Goal: Task Accomplishment & Management: Use online tool/utility

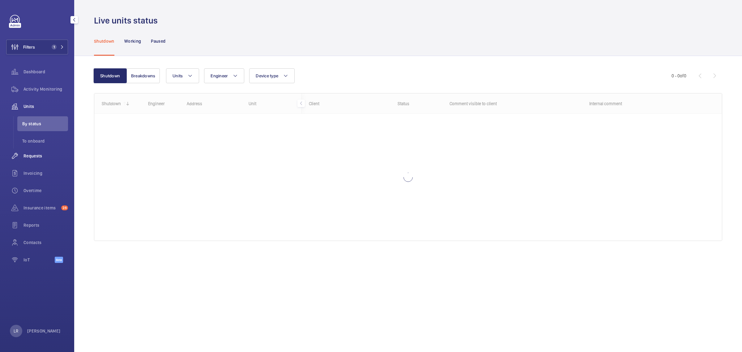
click at [45, 159] on div "Requests" at bounding box center [37, 155] width 62 height 15
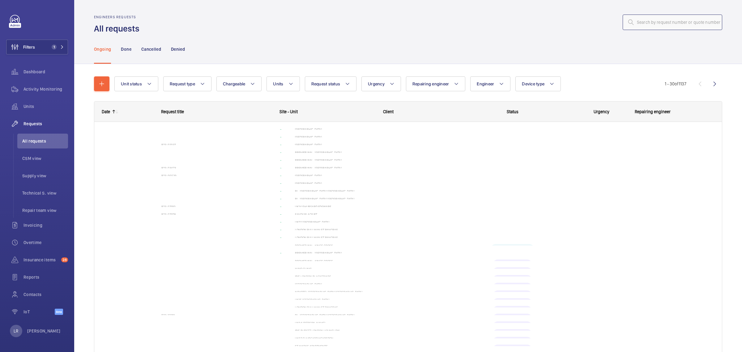
click at [652, 21] on input "text" at bounding box center [673, 22] width 100 height 15
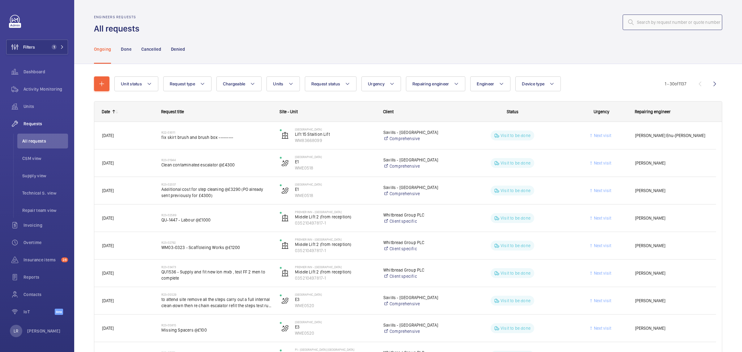
paste input "R25-13277"
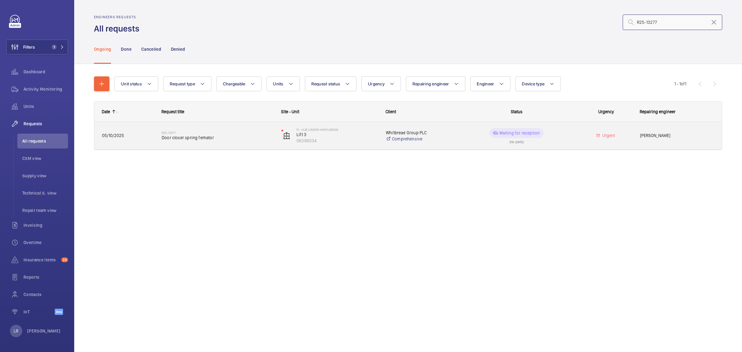
type input "R25-13277"
click at [201, 137] on span "Door closer spring femator" at bounding box center [218, 138] width 112 height 6
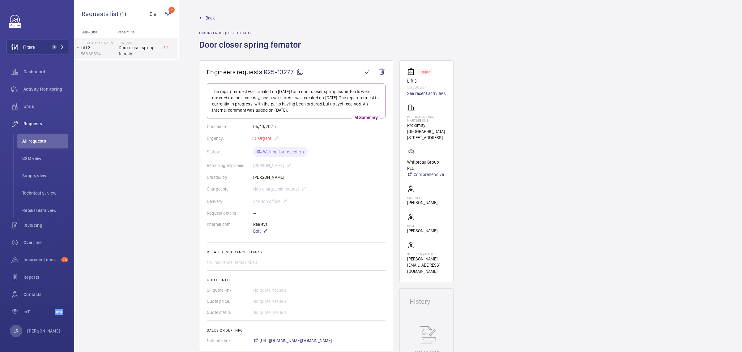
click at [297, 69] on mat-icon at bounding box center [300, 71] width 7 height 7
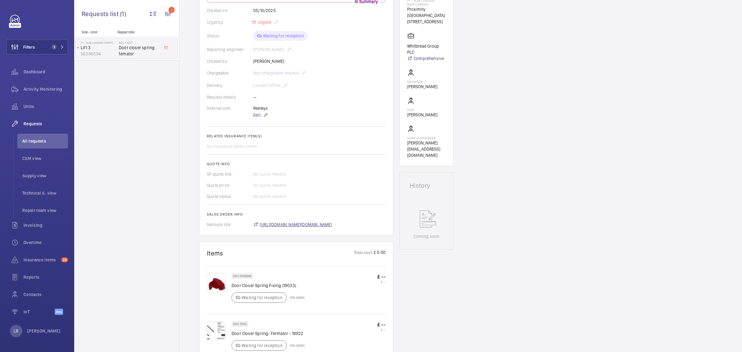
click at [321, 221] on span "https://6461500.app.netsuite.com/app/accounting/transactions/salesord.nl?id=306…" at bounding box center [296, 224] width 72 height 6
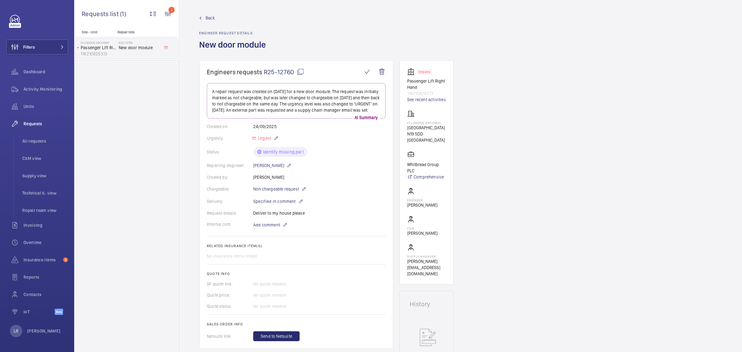
click at [213, 15] on span "Back" at bounding box center [210, 18] width 9 height 6
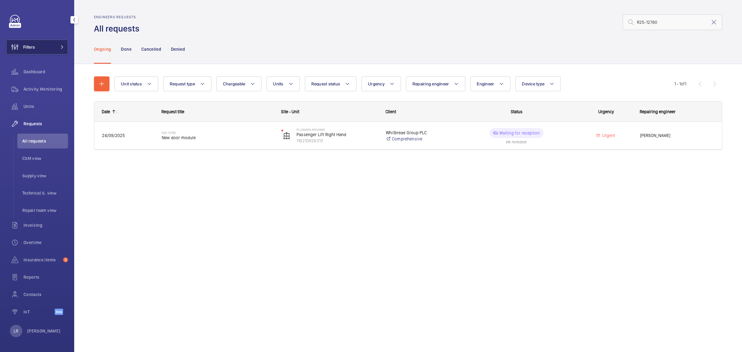
click at [47, 42] on button "Filters" at bounding box center [37, 47] width 62 height 15
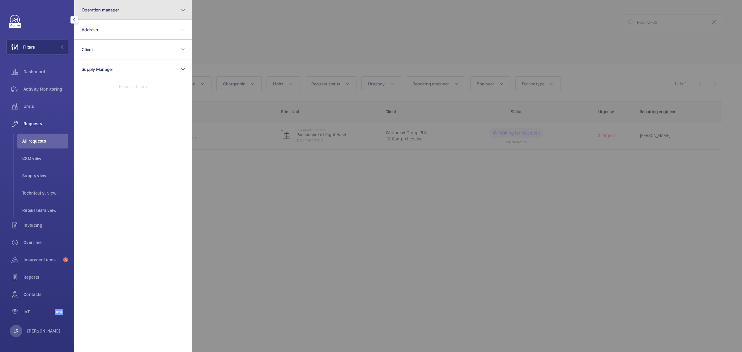
click at [98, 15] on button "Operation manager" at bounding box center [133, 10] width 118 height 20
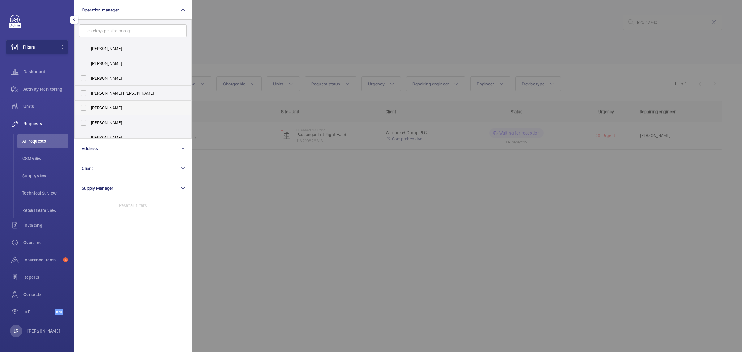
scroll to position [23, 0]
click at [118, 120] on label "[PERSON_NAME]" at bounding box center [129, 116] width 108 height 15
click at [90, 120] on input "[PERSON_NAME]" at bounding box center [83, 116] width 12 height 12
checkbox input "true"
click at [284, 62] on div at bounding box center [563, 176] width 742 height 352
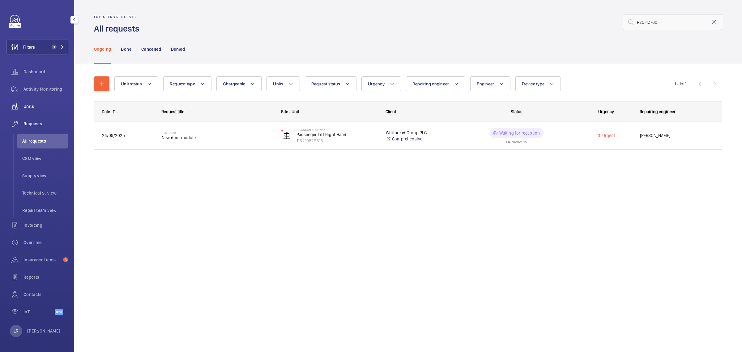
click at [47, 102] on div "Units" at bounding box center [37, 106] width 62 height 15
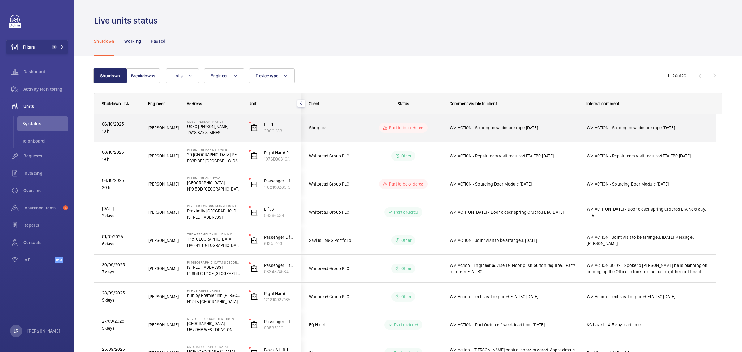
click at [421, 132] on div "Part to be ordered" at bounding box center [403, 128] width 48 height 10
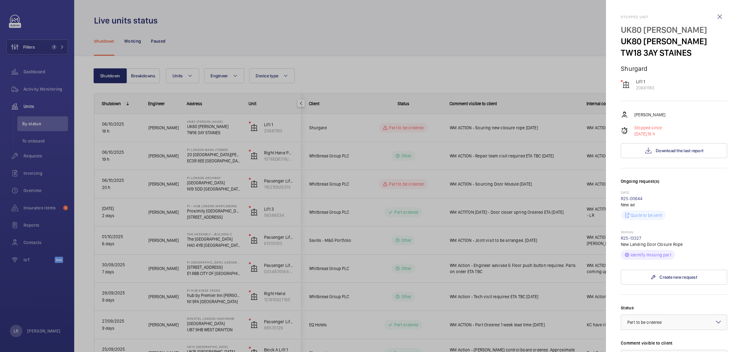
scroll to position [77, 0]
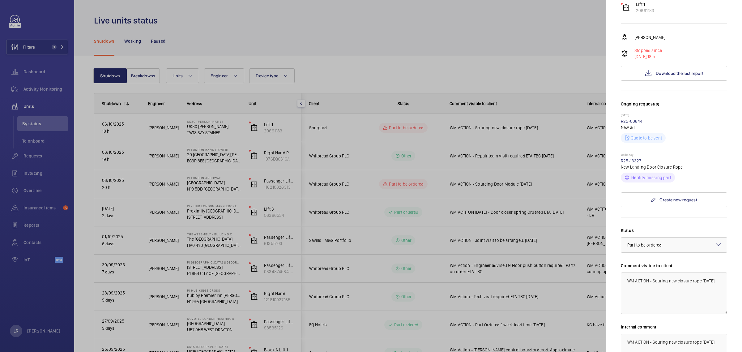
click at [633, 160] on link "R25-13327" at bounding box center [631, 160] width 21 height 5
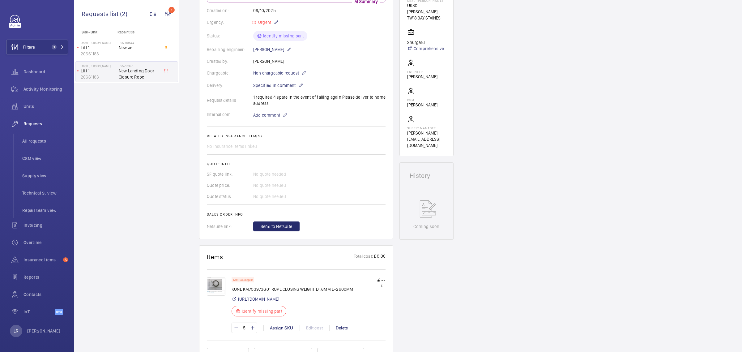
scroll to position [155, 0]
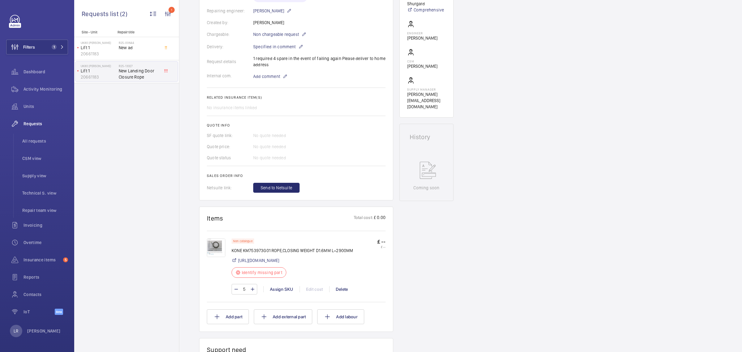
click at [214, 244] on img at bounding box center [216, 247] width 19 height 19
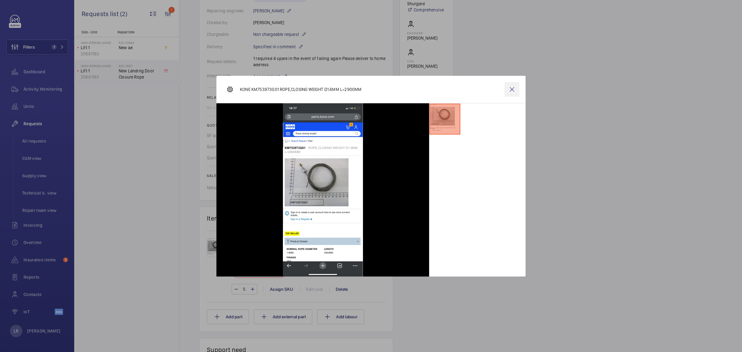
click at [511, 88] on wm-front-icon-button at bounding box center [512, 89] width 15 height 15
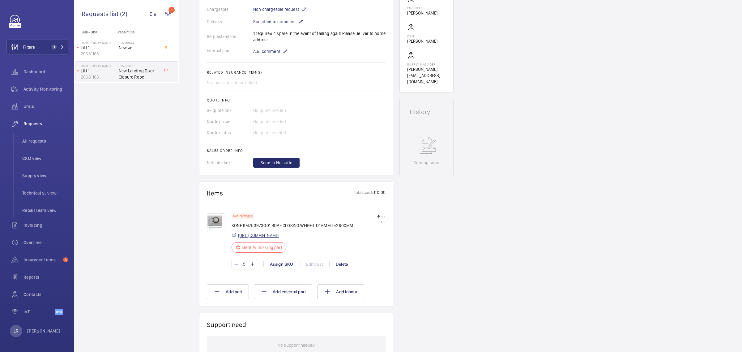
scroll to position [193, 0]
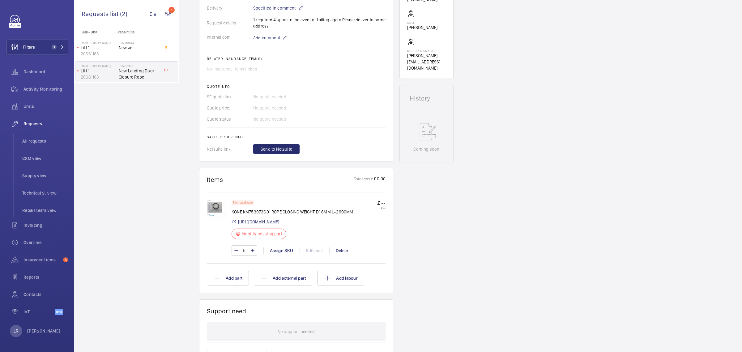
click at [279, 219] on link "https://parts.kone.com/Products/KM753973G01?searchMode=SpareParts" at bounding box center [258, 222] width 41 height 6
click at [273, 189] on wm-front-card-header "Items Total cost: £ 0.00" at bounding box center [296, 183] width 179 height 15
click at [221, 206] on img at bounding box center [216, 209] width 19 height 19
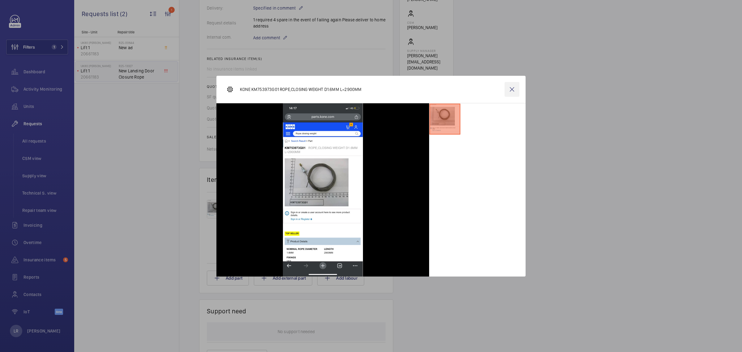
click at [511, 84] on wm-front-icon-button at bounding box center [512, 89] width 15 height 15
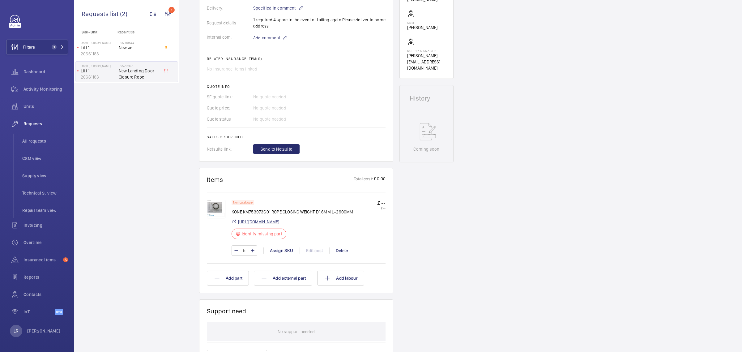
click at [270, 223] on link "https://parts.kone.com/Products/KM753973G01?searchMode=SpareParts" at bounding box center [258, 222] width 41 height 6
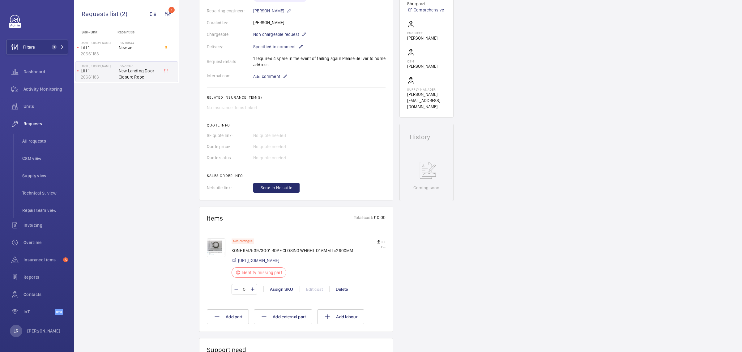
click at [322, 155] on div "Quote status No quote needed" at bounding box center [296, 158] width 179 height 6
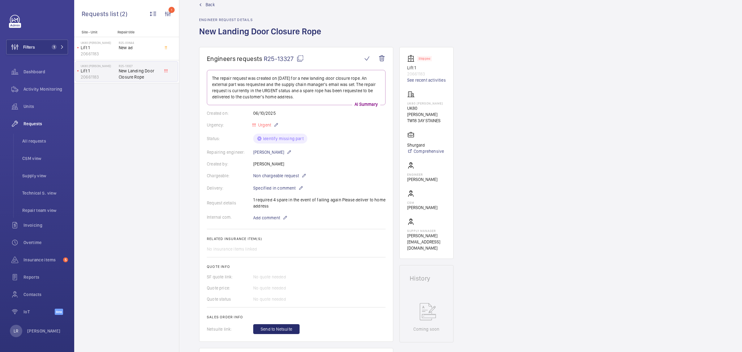
scroll to position [0, 0]
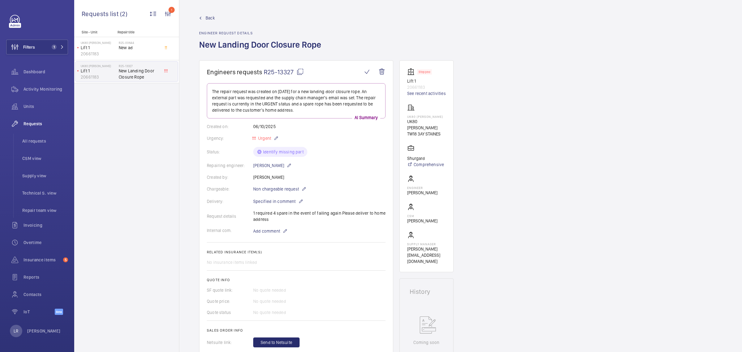
click at [208, 18] on span "Back" at bounding box center [210, 18] width 9 height 6
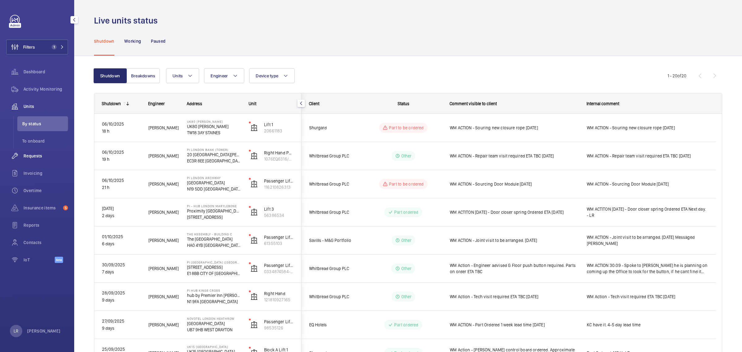
click at [45, 155] on span "Requests" at bounding box center [46, 156] width 45 height 6
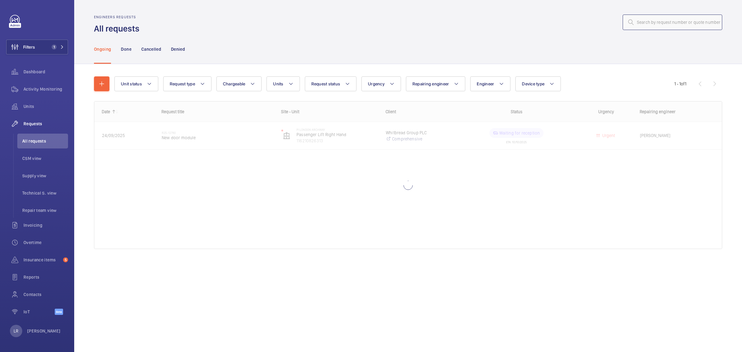
click at [637, 24] on input "text" at bounding box center [673, 22] width 100 height 15
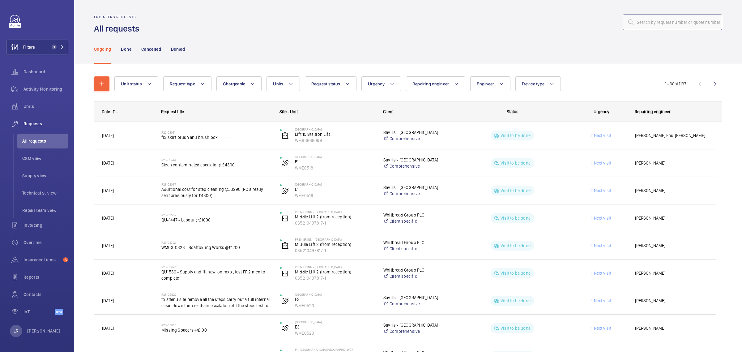
paste input "R25-08276"
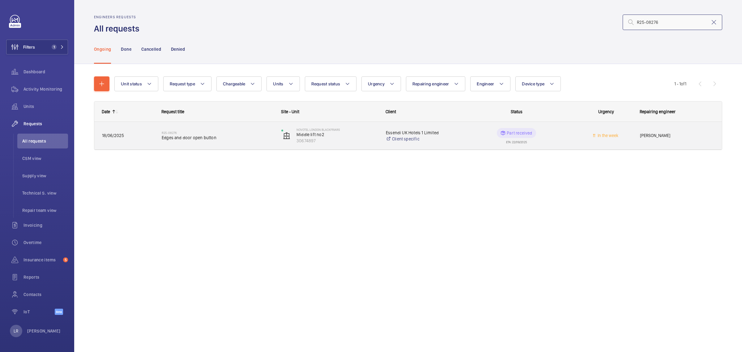
type input "R25-08276"
click at [192, 142] on div "R25-08276 Edges and door open button" at bounding box center [218, 136] width 112 height 18
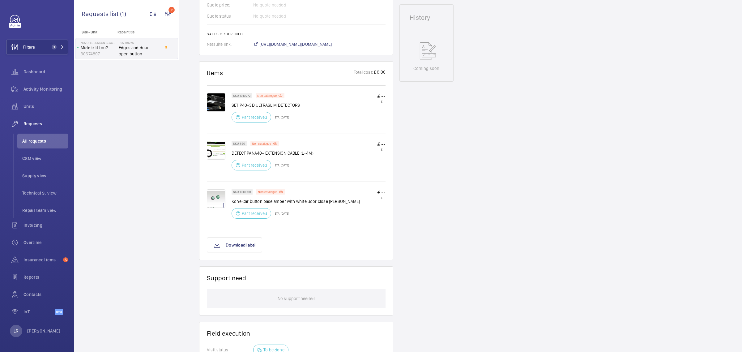
scroll to position [309, 0]
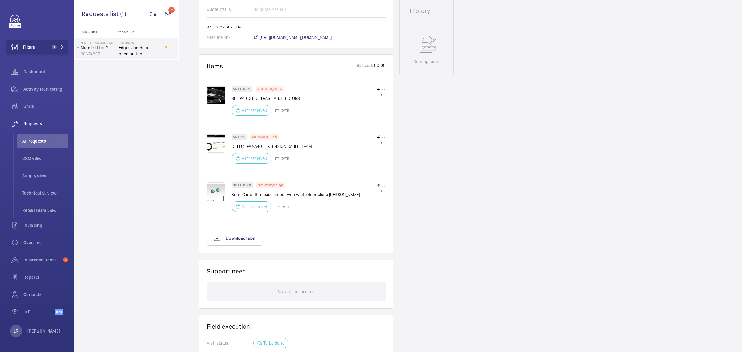
click at [217, 186] on img at bounding box center [216, 191] width 19 height 19
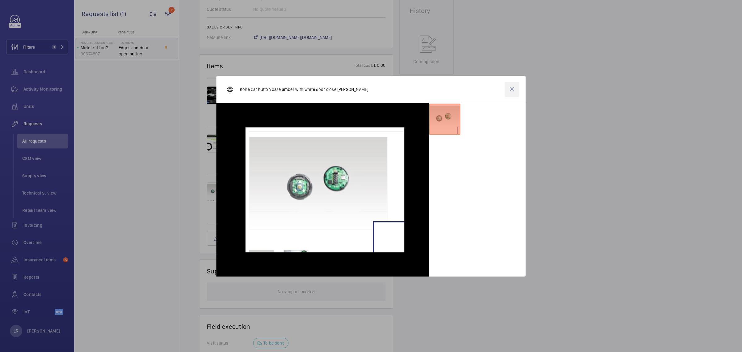
click at [511, 92] on wm-front-icon-button at bounding box center [512, 89] width 15 height 15
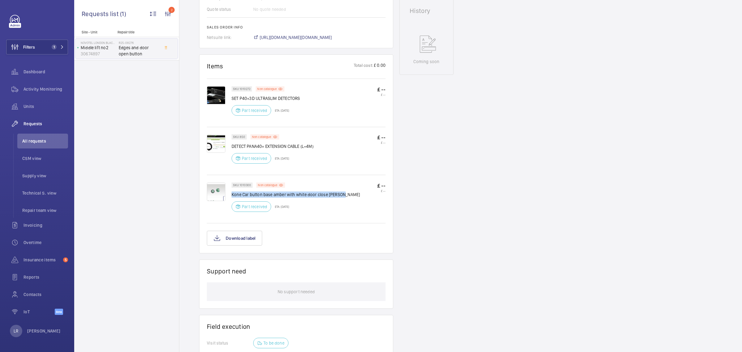
drag, startPoint x: 346, startPoint y: 184, endPoint x: 232, endPoint y: 189, distance: 113.9
click at [232, 189] on div "SKU 1010300 Non catalogue Kone Car button base amber with white door close pres…" at bounding box center [309, 198] width 154 height 33
copy p "Kone Car button base amber with white door close pressel"
click at [221, 182] on img at bounding box center [216, 191] width 19 height 19
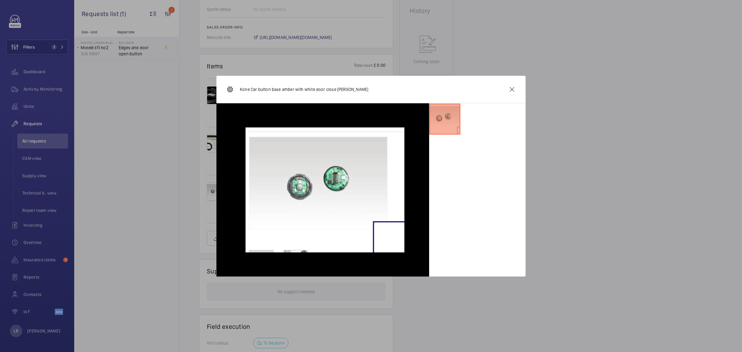
drag, startPoint x: 518, startPoint y: 87, endPoint x: 512, endPoint y: 95, distance: 10.1
click at [518, 87] on wm-front-icon-button at bounding box center [512, 89] width 15 height 15
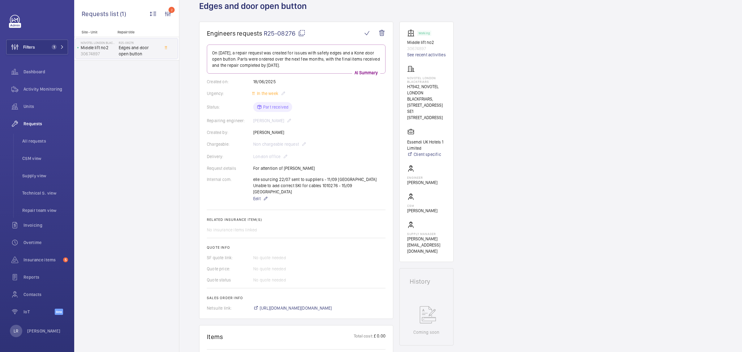
scroll to position [0, 0]
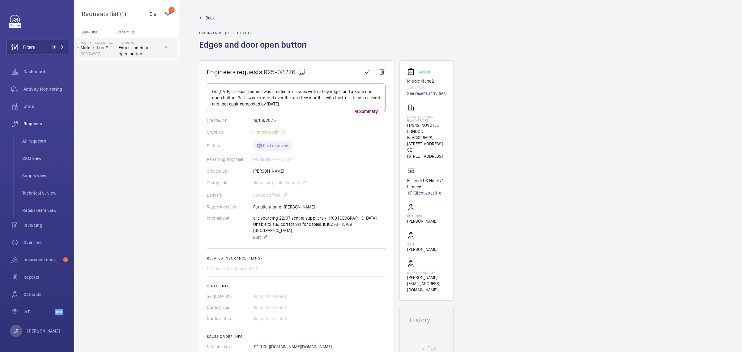
click at [202, 20] on link "Back" at bounding box center [254, 18] width 111 height 6
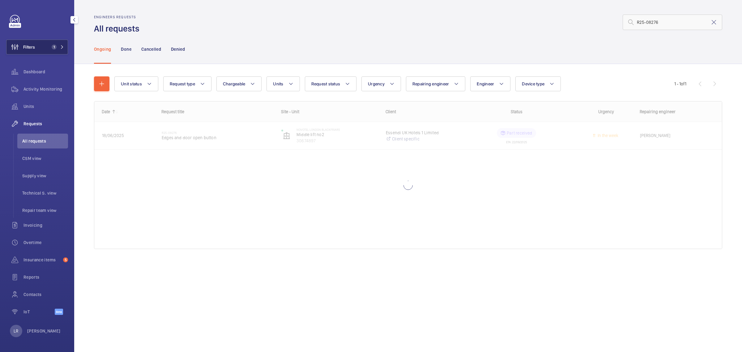
click at [53, 48] on span "1" at bounding box center [54, 47] width 5 height 5
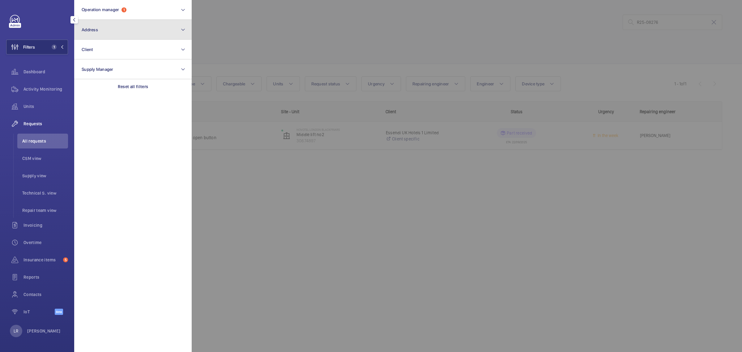
click at [103, 32] on button "Address" at bounding box center [133, 30] width 118 height 20
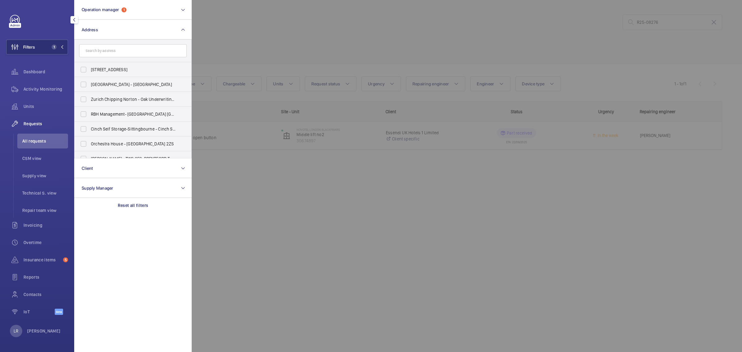
click at [109, 53] on input "text" at bounding box center [133, 50] width 108 height 13
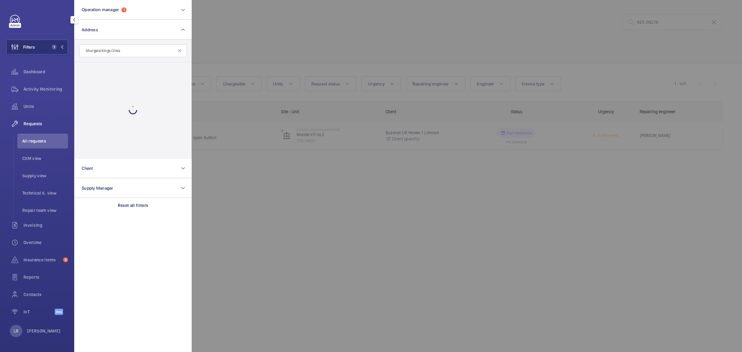
type input "Shurgard Kings Cross"
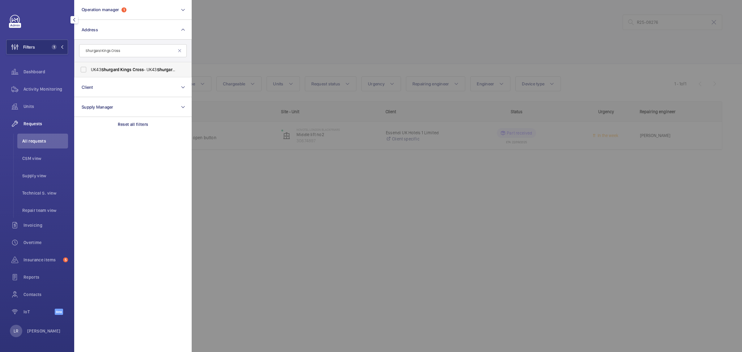
click at [112, 68] on span "Shurgard" at bounding box center [110, 69] width 18 height 5
click at [90, 68] on input "UK43 Shurgard Kings Cross - UK43 Shurgard Kings Cross - Brandon Rd, LONDON N7 9…" at bounding box center [83, 69] width 12 height 12
checkbox input "true"
click at [196, 33] on div at bounding box center [563, 176] width 742 height 352
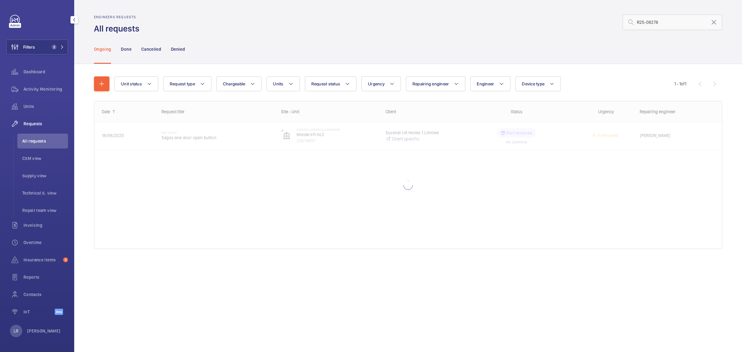
click at [196, 33] on div "Engineers requests All requests R25-08276" at bounding box center [408, 24] width 628 height 19
drag, startPoint x: 131, startPoint y: 53, endPoint x: 124, endPoint y: 43, distance: 11.9
click at [130, 52] on nav "Ongoing Done Cancelled Denied" at bounding box center [139, 48] width 91 height 29
click at [124, 47] on p "Done" at bounding box center [126, 49] width 10 height 6
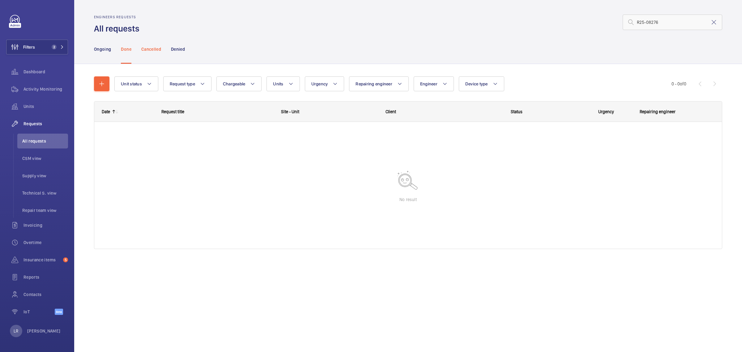
click at [141, 49] on p "Cancelled" at bounding box center [151, 49] width 20 height 6
click at [174, 49] on p "Denied" at bounding box center [178, 49] width 14 height 6
click at [108, 48] on p "Ongoing" at bounding box center [102, 49] width 17 height 6
click at [42, 104] on span "Units" at bounding box center [46, 106] width 45 height 6
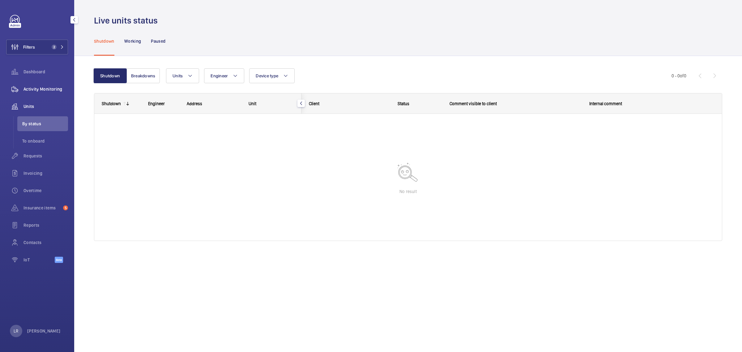
click at [53, 91] on span "Activity Monitoring" at bounding box center [46, 89] width 45 height 6
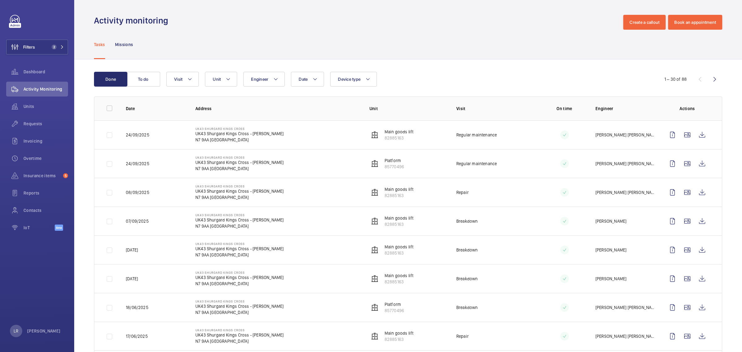
click at [246, 178] on td "UK43 Shurgard Kings Cross UK43 Shurgard Kings Cross - Brandon Rd N7 9AA LONDON" at bounding box center [273, 192] width 174 height 29
click at [39, 48] on button "Filters 2" at bounding box center [37, 47] width 62 height 15
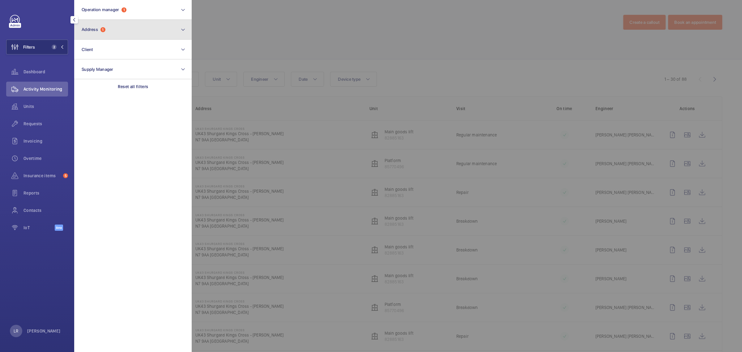
click at [96, 33] on button "Address 1" at bounding box center [133, 30] width 118 height 20
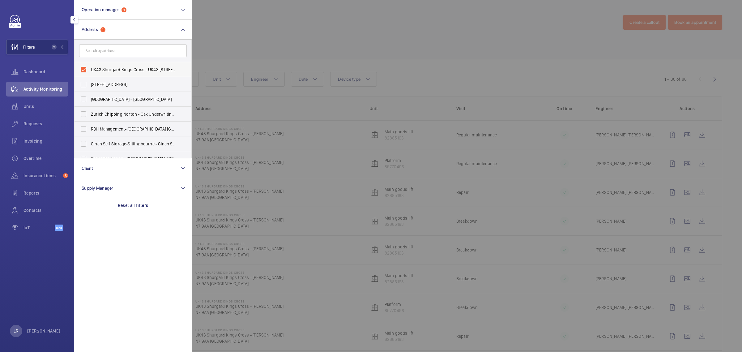
click at [107, 66] on span "UK43 Shurgard Kings Cross - UK43 Shurgard Kings Cross - Brandon Rd, LONDON N7 9…" at bounding box center [133, 69] width 85 height 6
click at [90, 66] on input "UK43 Shurgard Kings Cross - UK43 Shurgard Kings Cross - Brandon Rd, LONDON N7 9…" at bounding box center [83, 69] width 12 height 12
checkbox input "false"
drag, startPoint x: 235, startPoint y: 41, endPoint x: 172, endPoint y: 49, distance: 63.9
click at [235, 40] on div at bounding box center [563, 176] width 742 height 352
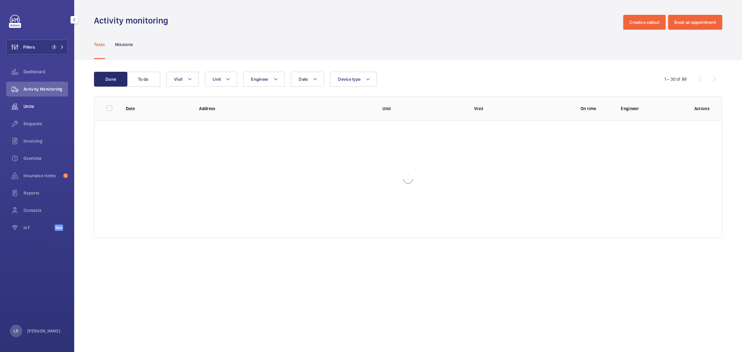
click at [33, 103] on div "Units" at bounding box center [37, 106] width 62 height 15
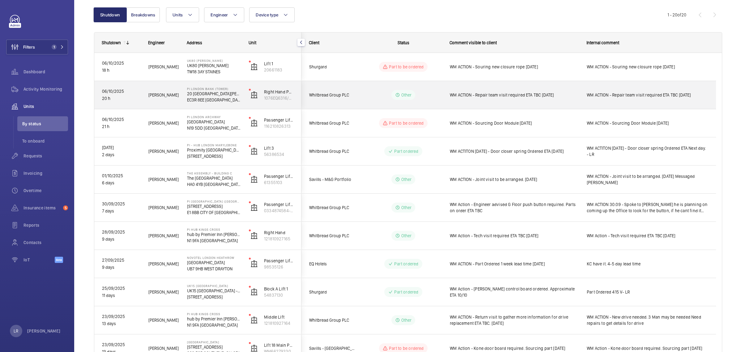
scroll to position [77, 0]
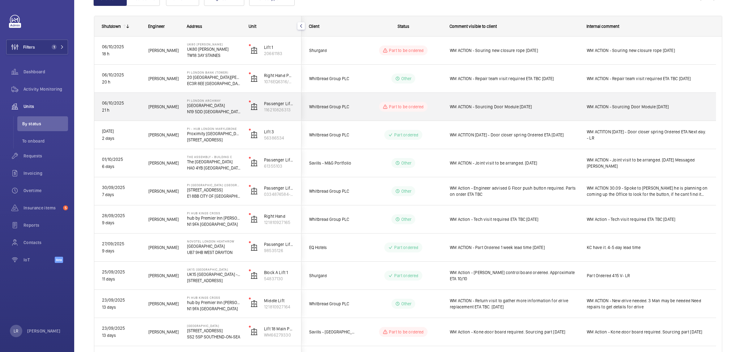
click at [438, 107] on wm-front-pills-cell "Part to be ordered" at bounding box center [403, 107] width 77 height 10
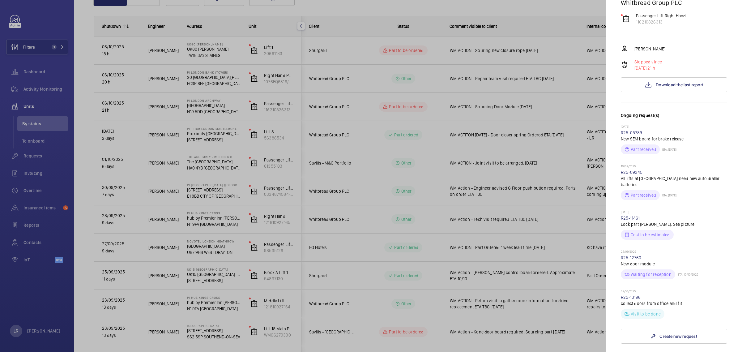
scroll to position [155, 0]
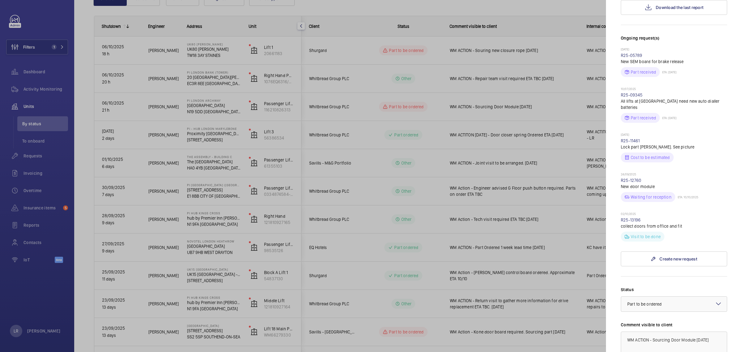
click at [604, 172] on div at bounding box center [371, 176] width 742 height 352
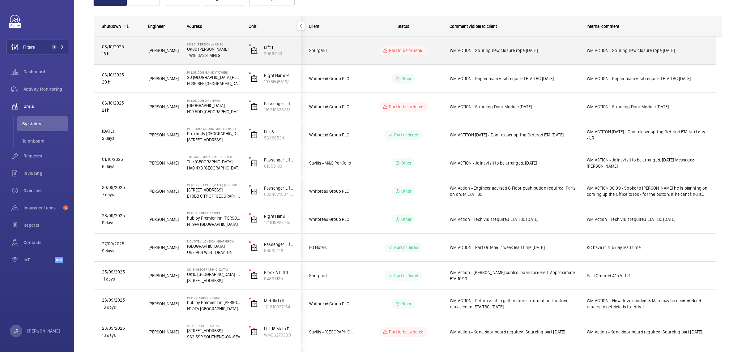
click at [521, 48] on span "WM ACTION - Souring new closure rope [DATE]" at bounding box center [514, 50] width 129 height 6
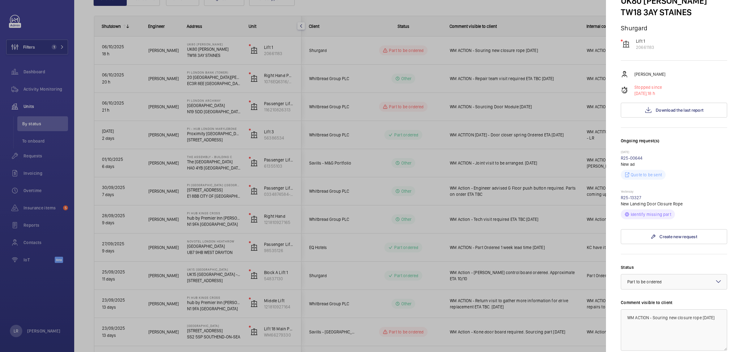
scroll to position [77, 0]
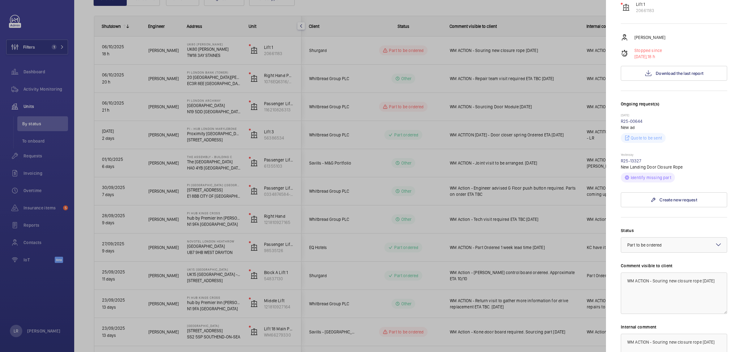
click at [497, 165] on div at bounding box center [371, 176] width 742 height 352
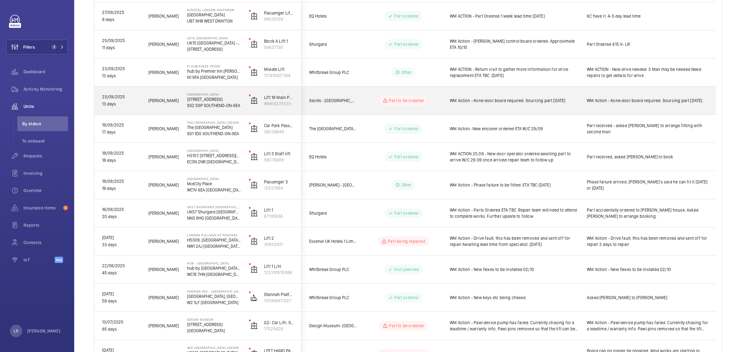
scroll to position [309, 0]
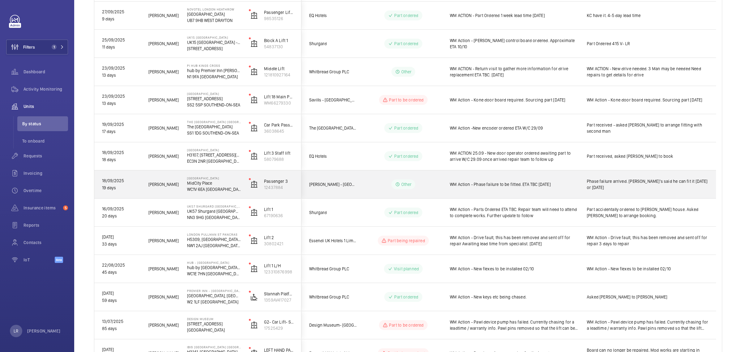
click at [435, 186] on wm-front-pills-cell "Other" at bounding box center [403, 184] width 77 height 10
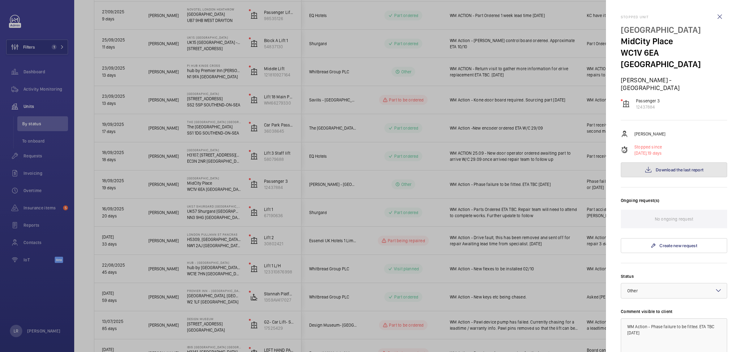
click at [696, 162] on button "Download the last report" at bounding box center [674, 169] width 106 height 15
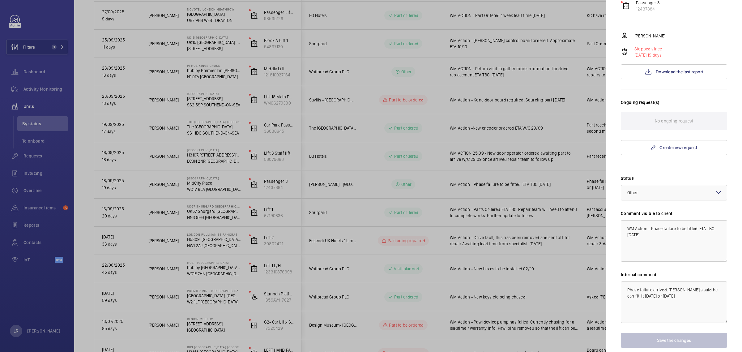
scroll to position [110, 0]
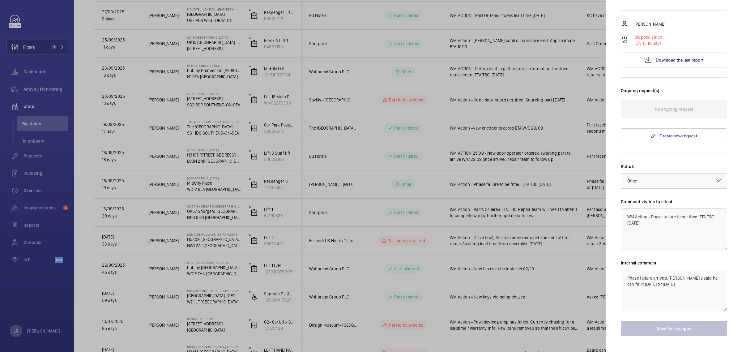
click at [558, 258] on div at bounding box center [371, 176] width 742 height 352
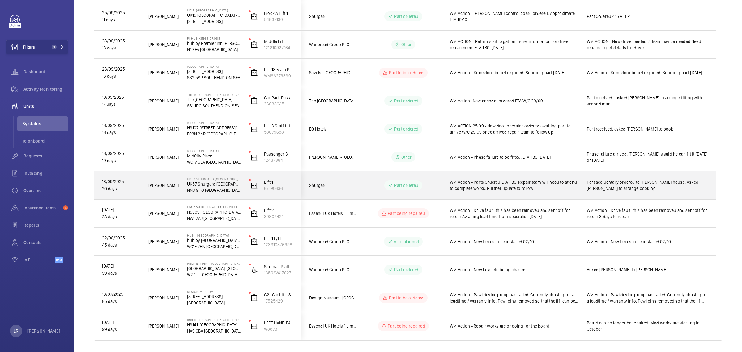
scroll to position [348, 0]
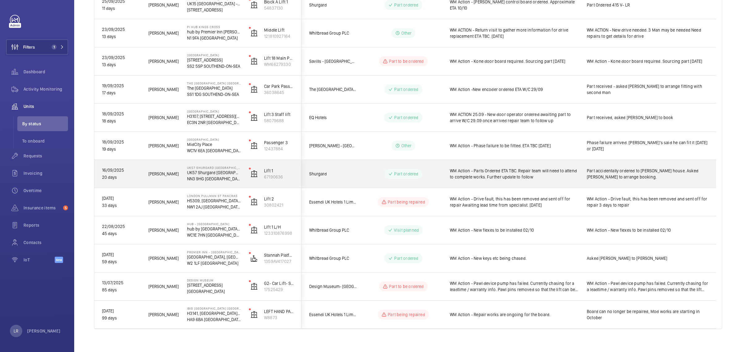
click at [429, 170] on wm-front-pills-cell "Part ordered" at bounding box center [403, 174] width 77 height 10
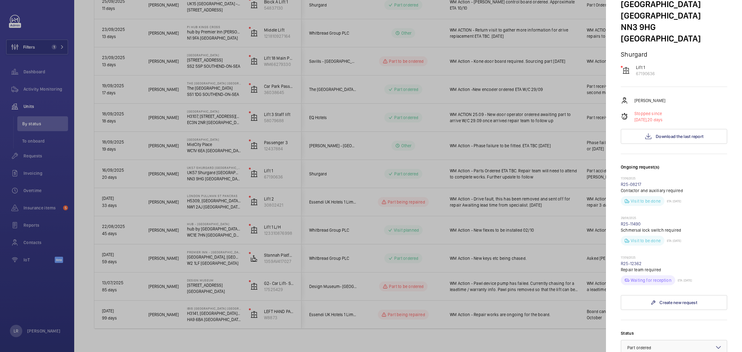
scroll to position [77, 0]
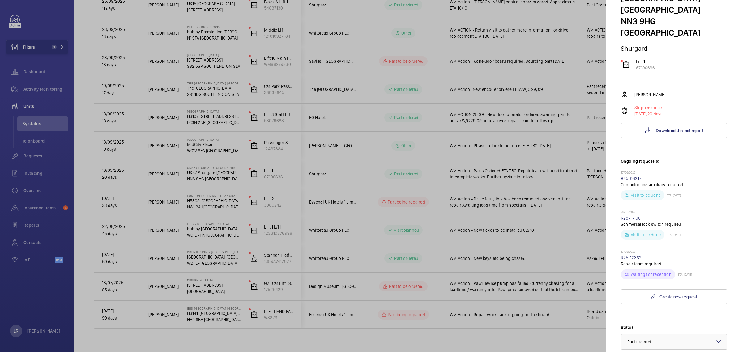
click at [633, 216] on link "R25-11490" at bounding box center [631, 218] width 20 height 5
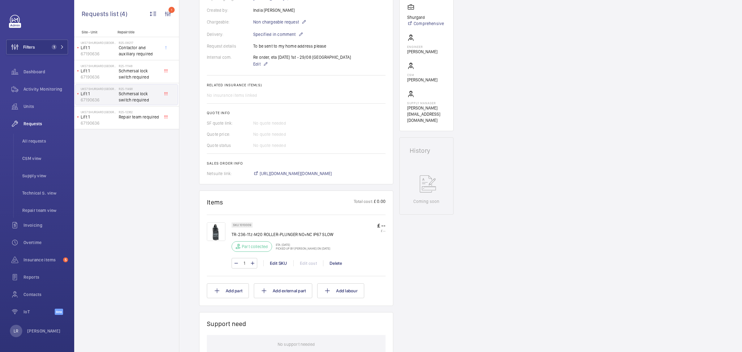
click at [218, 226] on img at bounding box center [216, 231] width 19 height 19
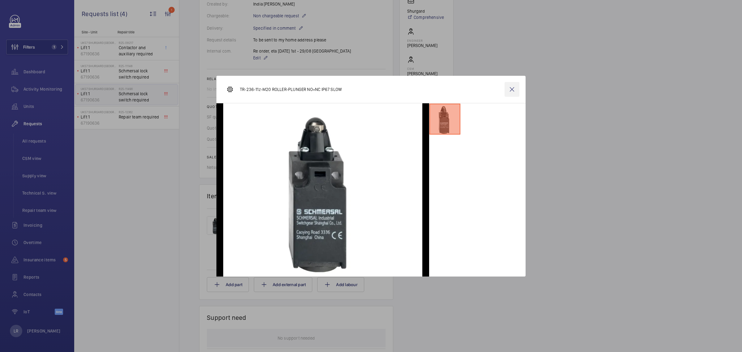
click at [517, 88] on wm-front-icon-button at bounding box center [512, 89] width 15 height 15
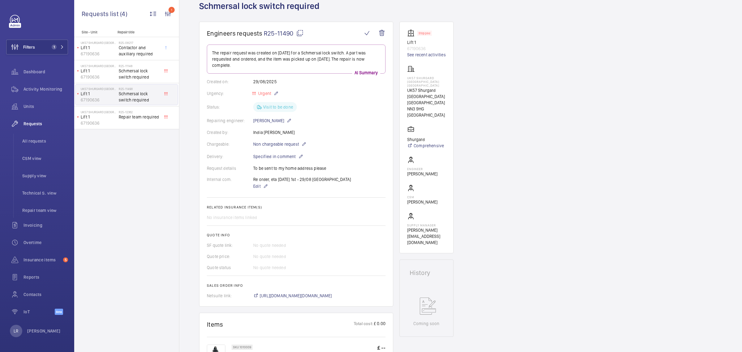
scroll to position [0, 0]
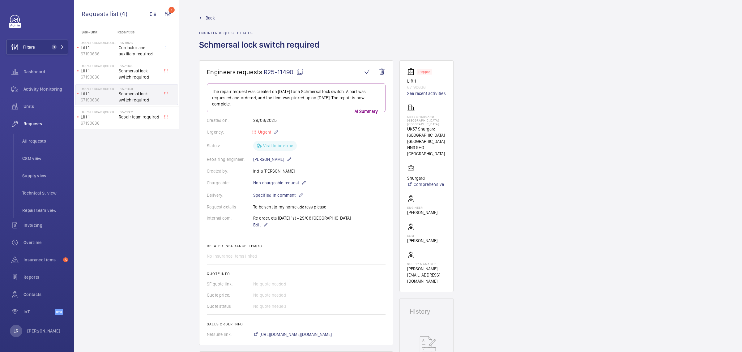
click at [211, 17] on span "Back" at bounding box center [210, 18] width 9 height 6
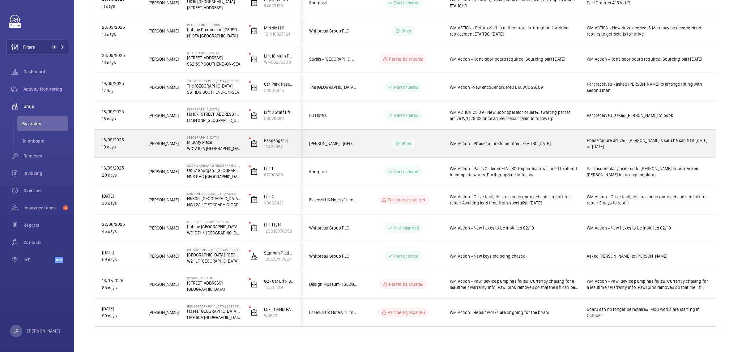
scroll to position [354, 0]
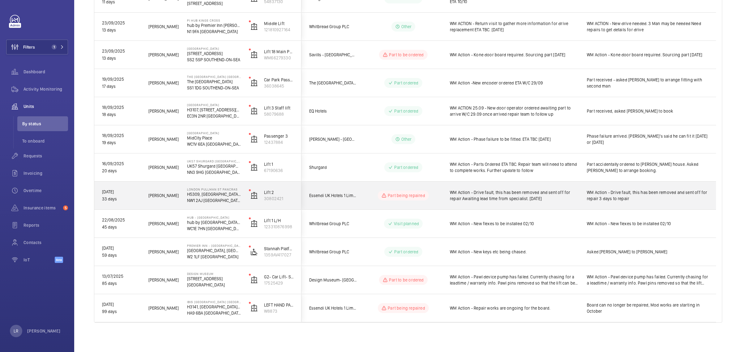
click at [439, 195] on wm-front-pills-cell "Part being repaired" at bounding box center [403, 195] width 77 height 10
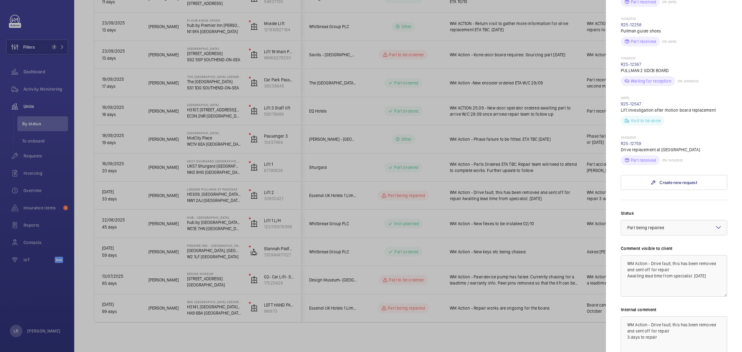
scroll to position [309, 0]
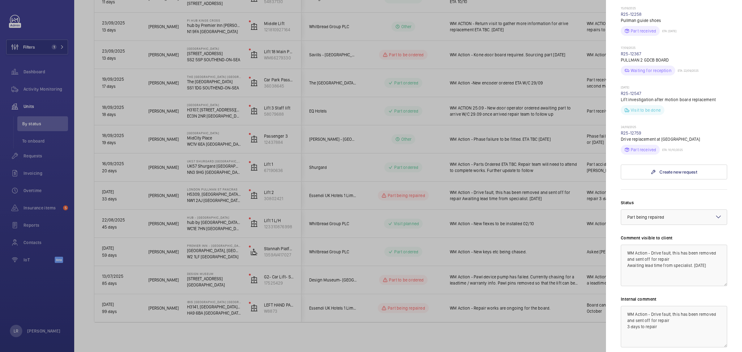
click at [560, 284] on div at bounding box center [371, 176] width 742 height 352
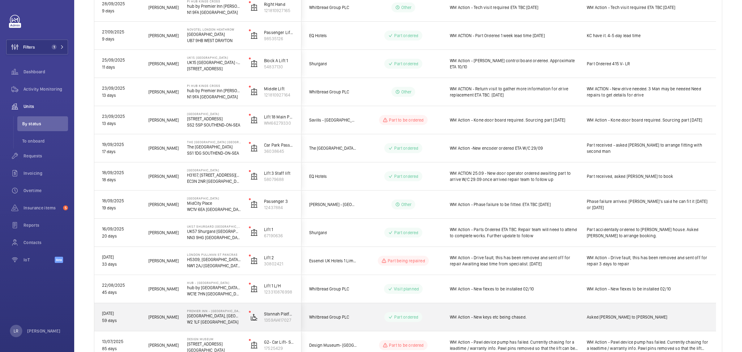
scroll to position [277, 0]
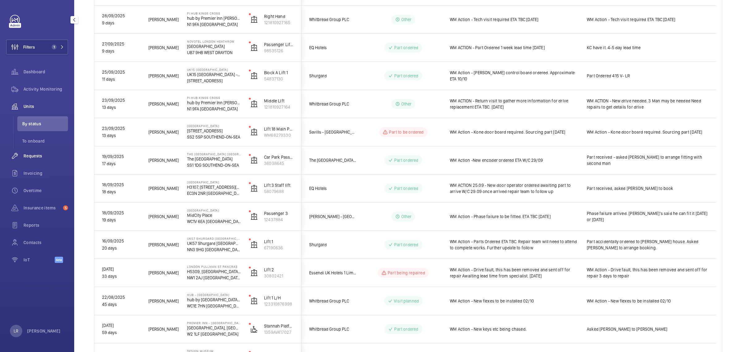
click at [43, 154] on span "Requests" at bounding box center [46, 156] width 45 height 6
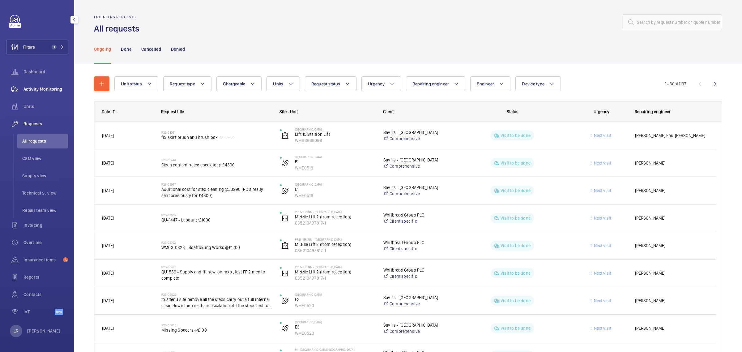
click at [36, 94] on div "Activity Monitoring" at bounding box center [37, 89] width 62 height 15
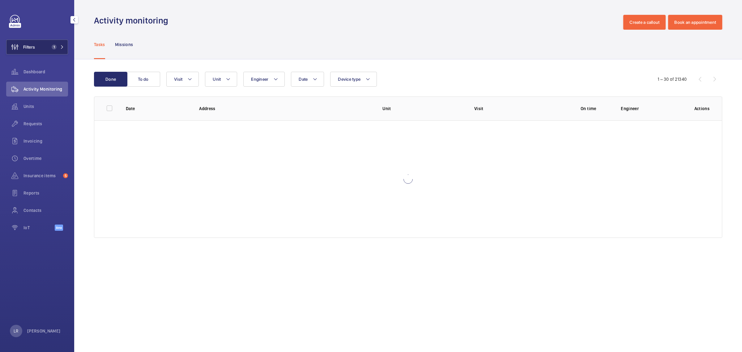
click at [47, 51] on button "Filters 1" at bounding box center [37, 47] width 62 height 15
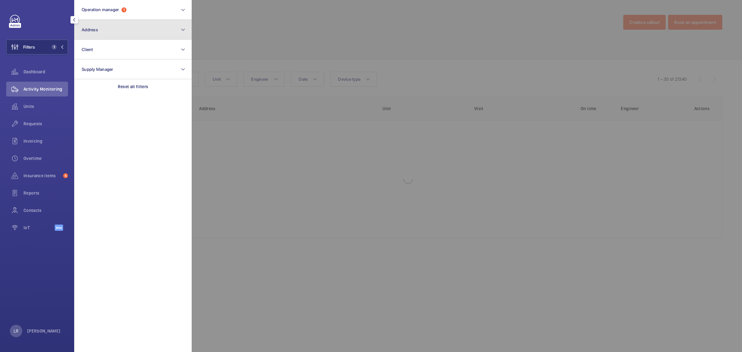
click at [99, 32] on button "Address" at bounding box center [133, 30] width 118 height 20
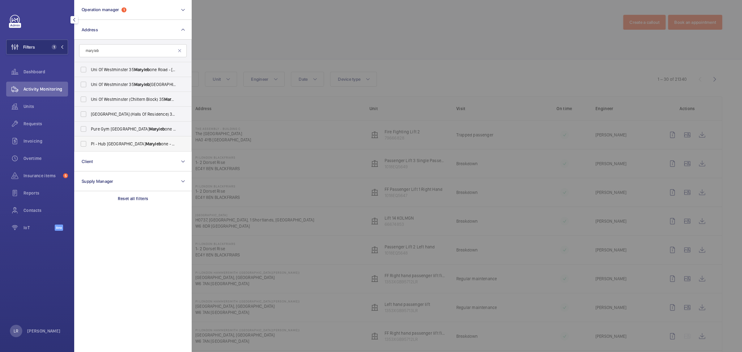
type input "maryleb"
click at [146, 144] on span "Maryleb" at bounding box center [153, 143] width 15 height 5
click at [90, 144] on input "PI - Hub London Maryleb one - Proximity London, LONDON NW1 5RJ" at bounding box center [83, 144] width 12 height 12
checkbox input "true"
click at [280, 119] on div at bounding box center [563, 176] width 742 height 352
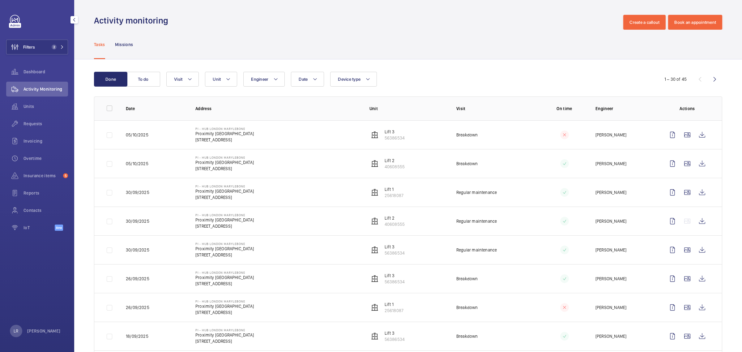
click at [30, 114] on div "Units" at bounding box center [37, 107] width 62 height 17
click at [33, 109] on span "Units" at bounding box center [46, 106] width 45 height 6
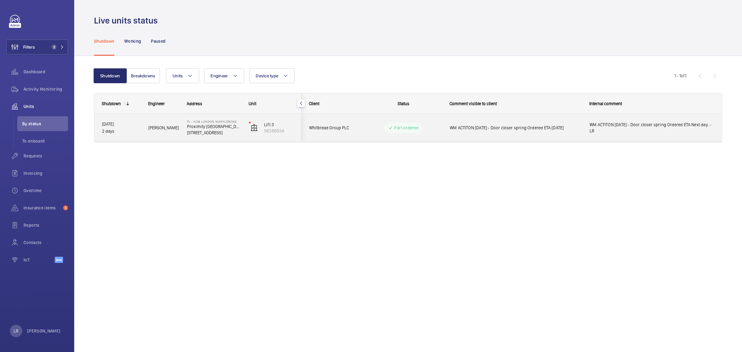
click at [357, 120] on div "Whitbread Group PLC" at bounding box center [329, 127] width 55 height 19
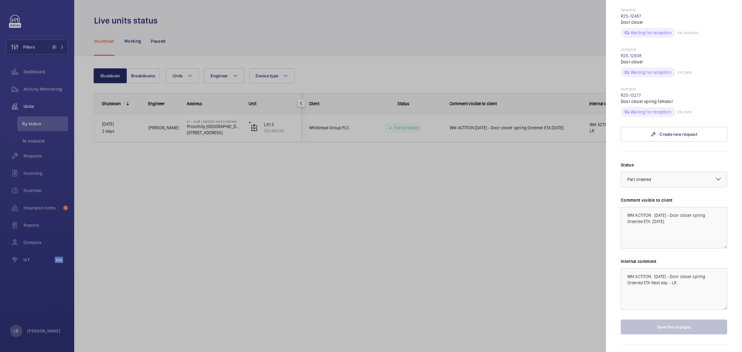
scroll to position [251, 0]
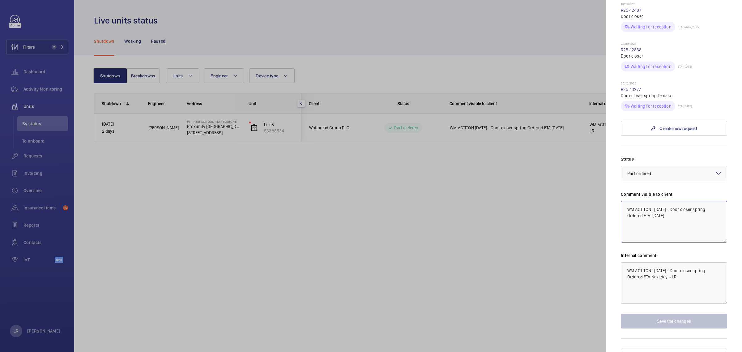
drag, startPoint x: 685, startPoint y: 211, endPoint x: 624, endPoint y: 197, distance: 62.8
click at [624, 201] on textarea "WM ACTITON [DATE] - Door closer spring Ordered ETA [DATE]" at bounding box center [674, 221] width 106 height 41
click at [670, 224] on textarea "WM ACTITON [DATE] - Door closer spring Ordered ETA [DATE]" at bounding box center [674, 221] width 106 height 41
type textarea "WM ACTITON 6.10.25 - Door closer spring Ordered"
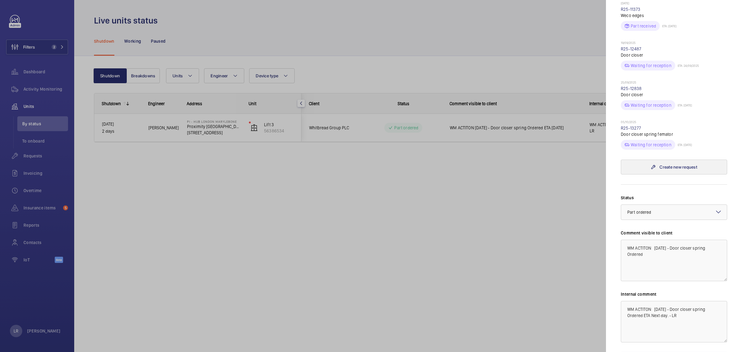
scroll to position [173, 0]
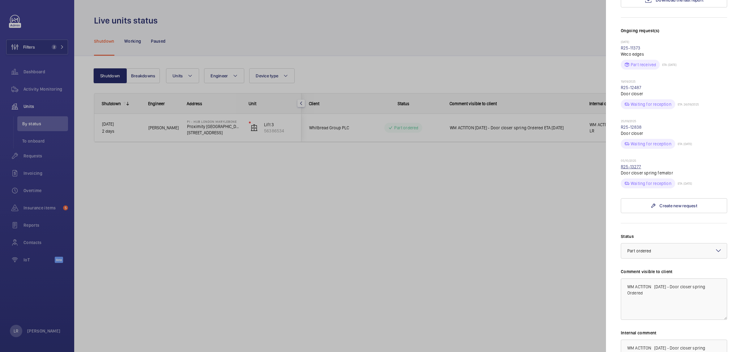
click at [635, 164] on link "R25-13277" at bounding box center [631, 166] width 20 height 5
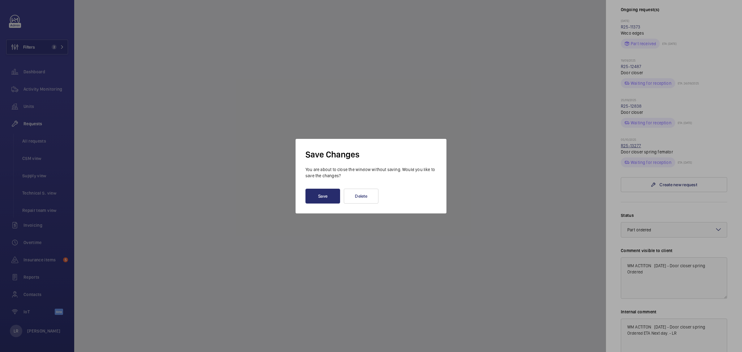
scroll to position [152, 0]
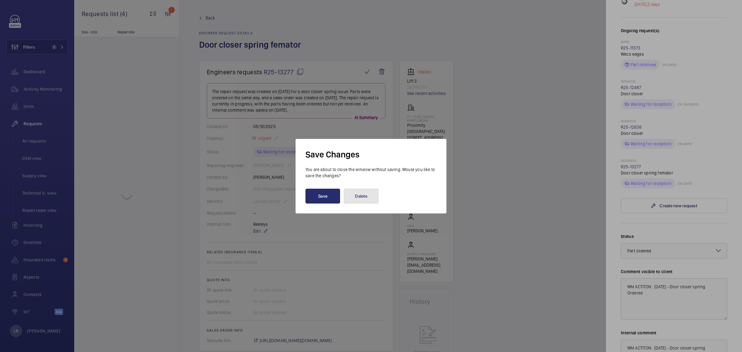
click at [363, 195] on button "Delete" at bounding box center [361, 196] width 35 height 15
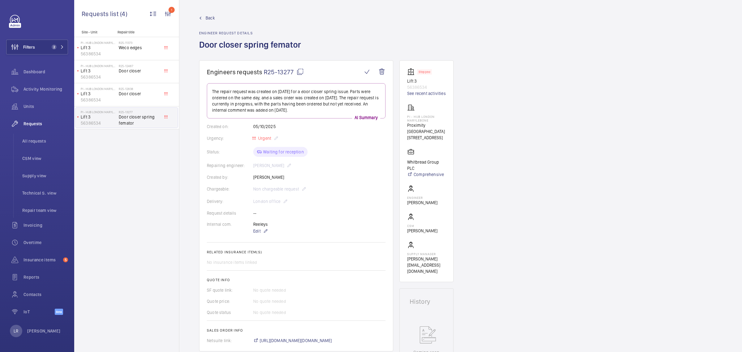
click at [211, 16] on span "Back" at bounding box center [210, 18] width 9 height 6
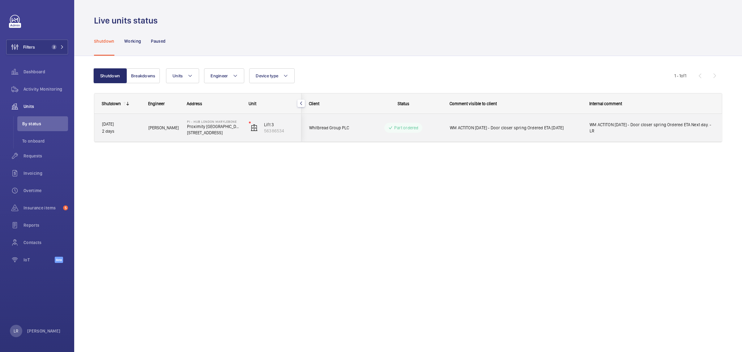
click at [357, 130] on div "Whitbread Group PLC Part ordered WM ACTITON 6.10.25 - Door closer spring Ordere…" at bounding box center [511, 128] width 420 height 28
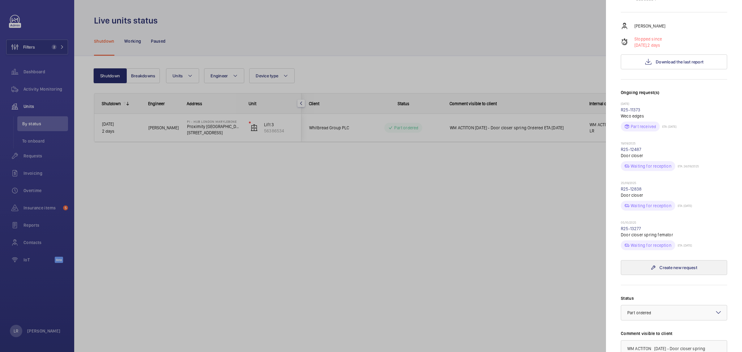
scroll to position [116, 0]
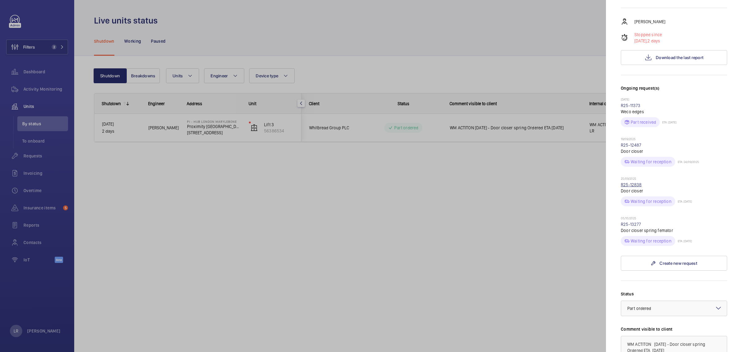
click at [633, 182] on link "R25-12838" at bounding box center [631, 184] width 21 height 5
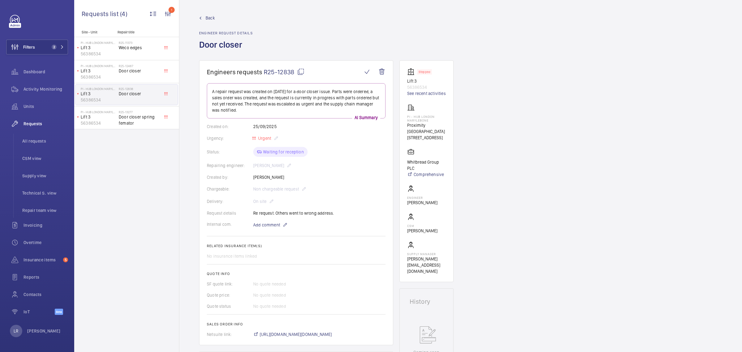
click at [209, 19] on span "Back" at bounding box center [210, 18] width 9 height 6
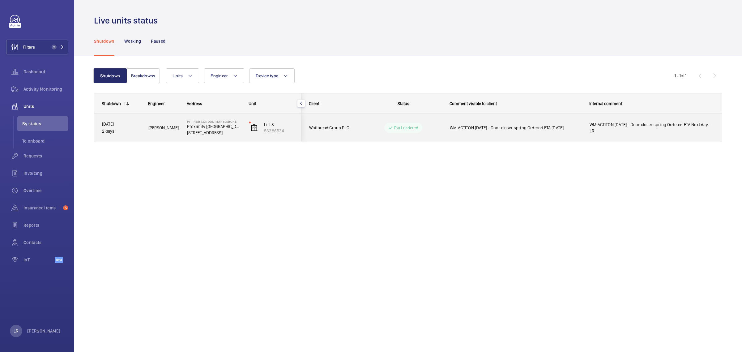
click at [353, 129] on span "Whitbread Group PLC" at bounding box center [333, 127] width 48 height 7
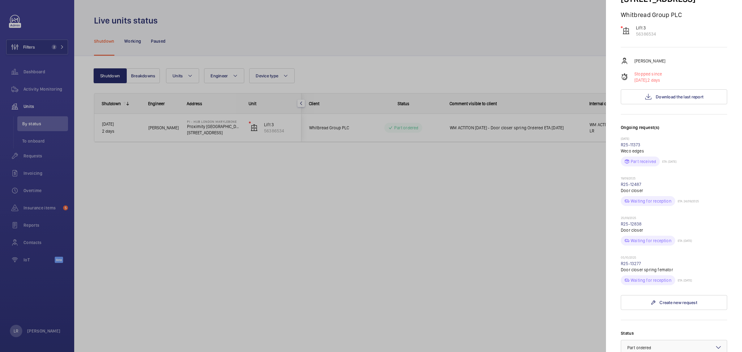
scroll to position [77, 0]
click at [629, 181] on link "R25-12487" at bounding box center [631, 183] width 21 height 5
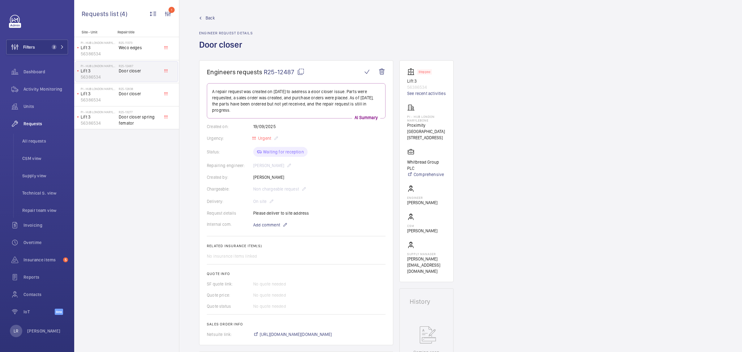
click at [211, 17] on span "Back" at bounding box center [210, 18] width 9 height 6
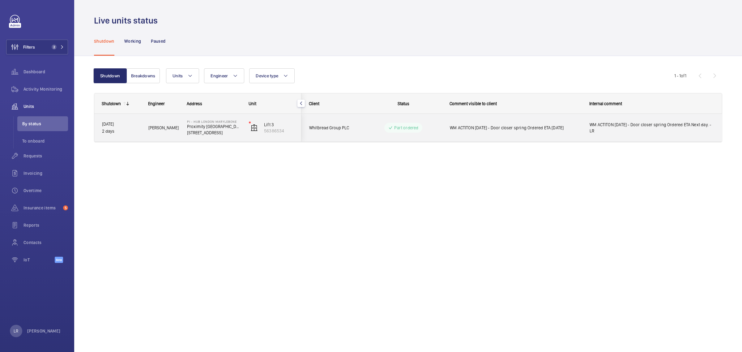
click at [368, 125] on wm-front-pills-cell "Part ordered" at bounding box center [403, 128] width 77 height 10
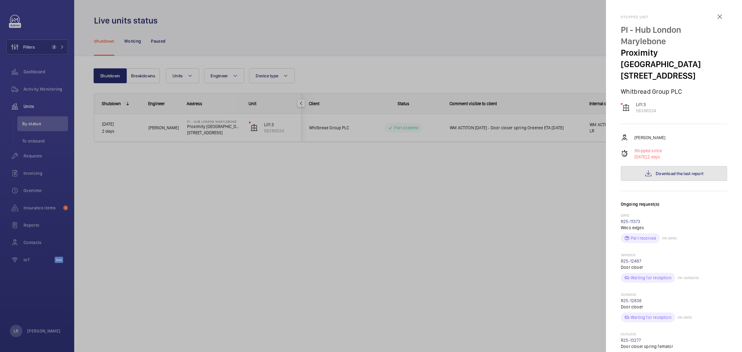
click at [647, 170] on mat-icon at bounding box center [648, 173] width 7 height 7
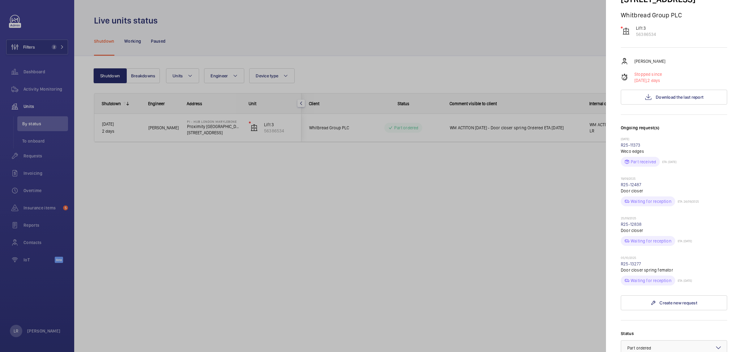
scroll to position [77, 0]
click at [635, 266] on p "Door closer spring femator" at bounding box center [674, 269] width 106 height 6
click at [635, 260] on link "R25-13277" at bounding box center [631, 262] width 20 height 5
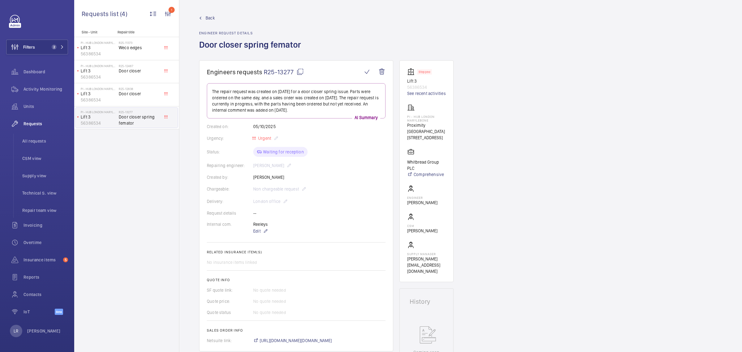
click at [211, 18] on span "Back" at bounding box center [210, 18] width 9 height 6
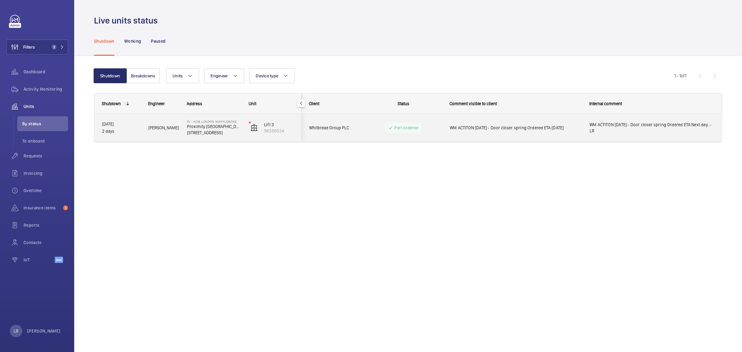
click at [566, 127] on span "WM ACTITON [DATE] - Door closer spring Ordered ETA [DATE]" at bounding box center [516, 128] width 132 height 6
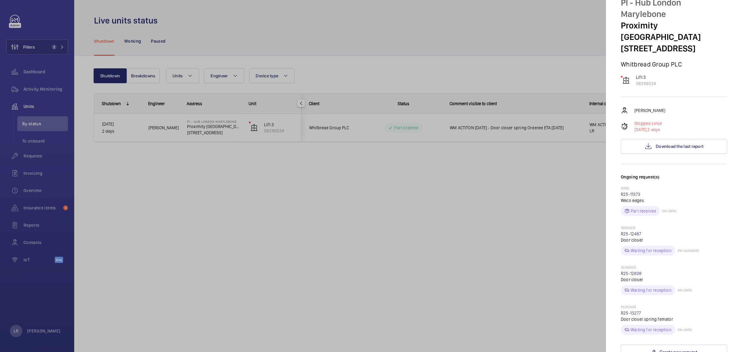
scroll to position [77, 0]
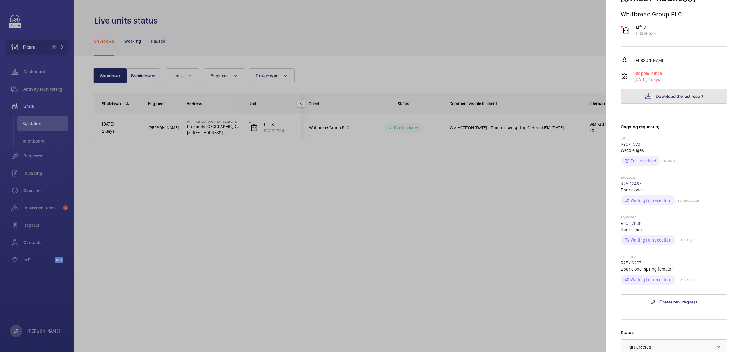
click at [673, 94] on span "Download the last report" at bounding box center [680, 96] width 48 height 5
click at [163, 170] on div at bounding box center [371, 176] width 742 height 352
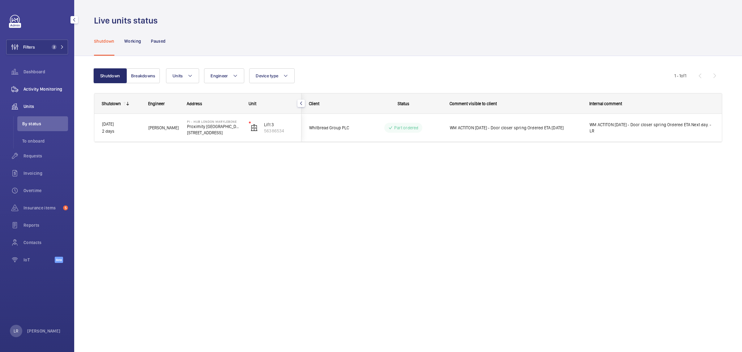
click at [35, 86] on span "Activity Monitoring" at bounding box center [46, 89] width 45 height 6
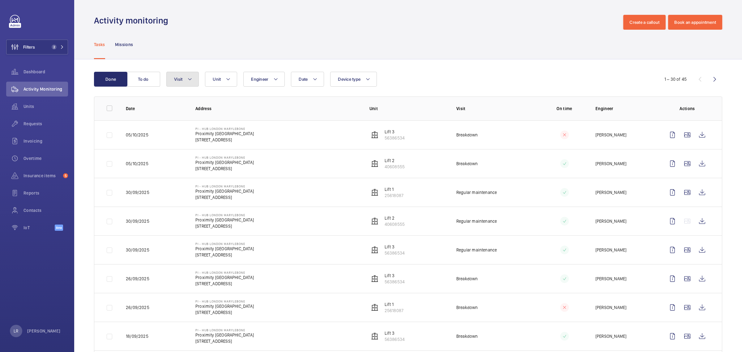
click at [189, 83] on button "Visit" at bounding box center [182, 79] width 32 height 15
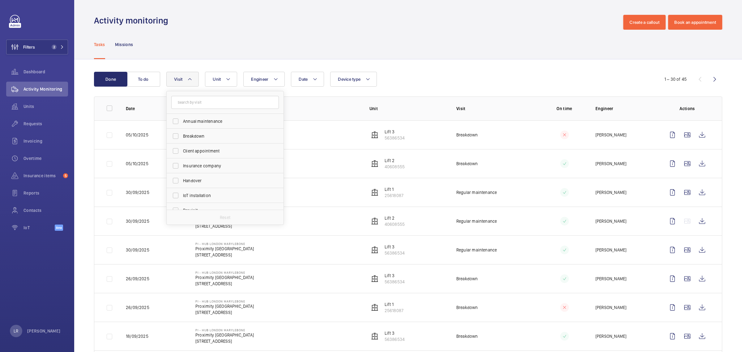
click at [439, 72] on div "Date Engineer Unit Device type Visit Annual maintenance Breakdown Client appoin…" at bounding box center [407, 79] width 482 height 15
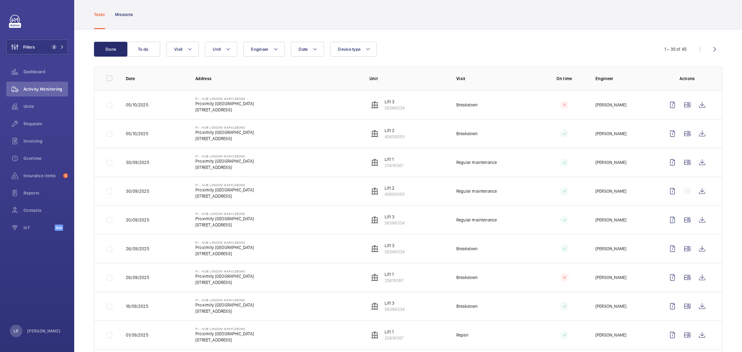
scroll to position [39, 0]
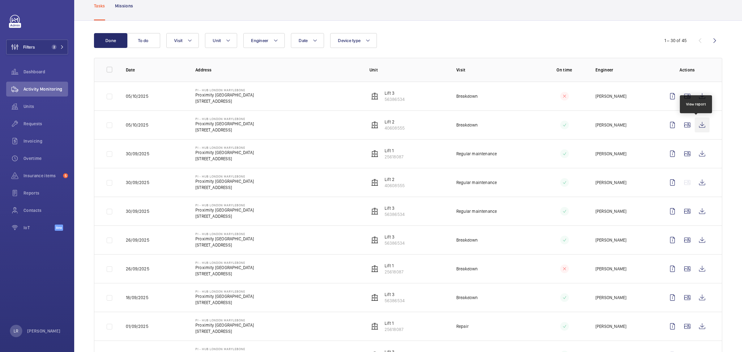
click at [703, 125] on wm-front-icon-button at bounding box center [702, 125] width 15 height 15
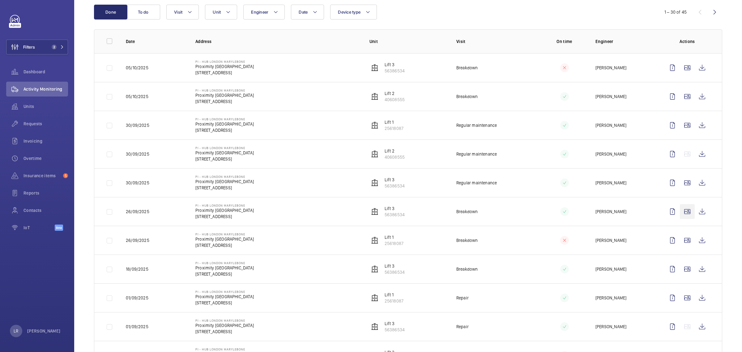
scroll to position [77, 0]
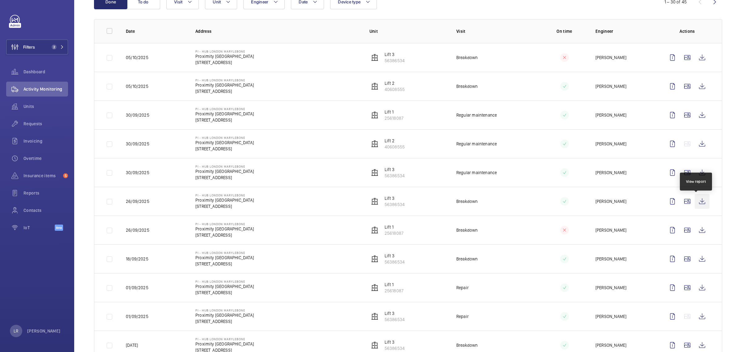
click at [698, 199] on wm-front-icon-button at bounding box center [702, 201] width 15 height 15
click at [43, 104] on span "Units" at bounding box center [46, 106] width 45 height 6
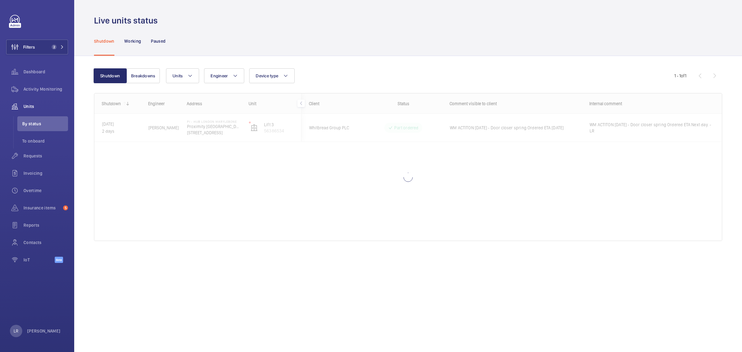
click at [435, 128] on div at bounding box center [408, 166] width 628 height 147
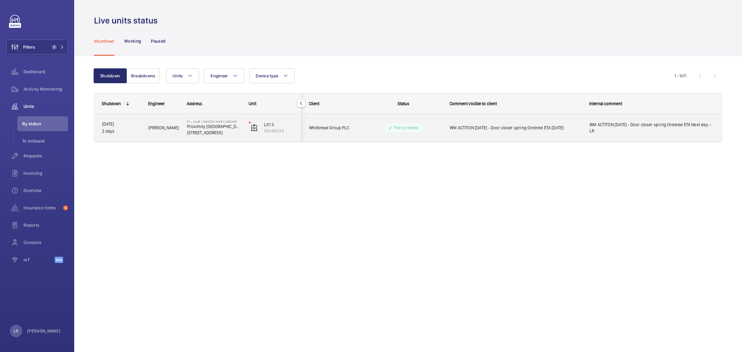
click at [435, 127] on wm-front-pills-cell "Part ordered" at bounding box center [403, 128] width 77 height 10
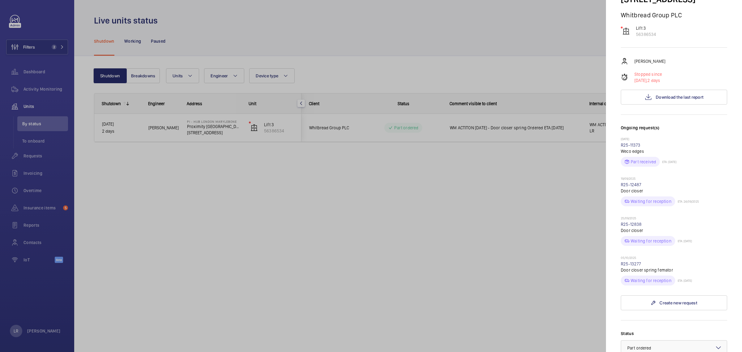
scroll to position [77, 0]
click at [630, 142] on link "R25-11373" at bounding box center [631, 144] width 20 height 5
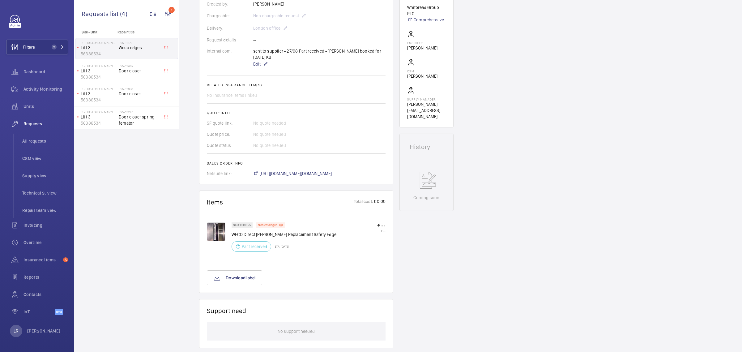
click at [212, 235] on img at bounding box center [216, 231] width 19 height 19
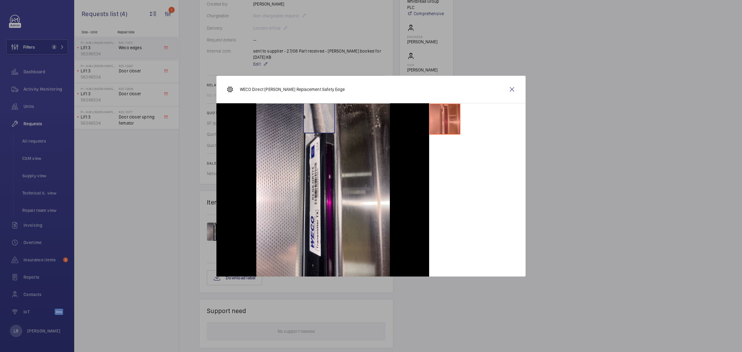
scroll to position [167, 0]
click at [515, 90] on wm-front-icon-button at bounding box center [512, 89] width 15 height 15
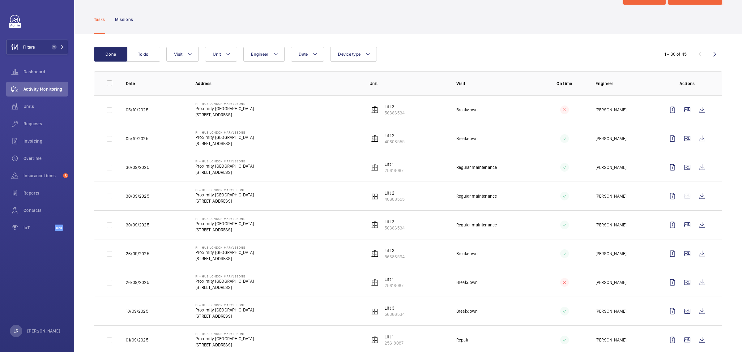
scroll to position [39, 0]
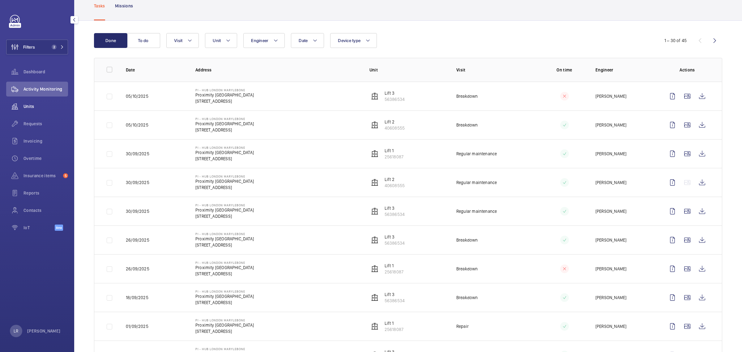
click at [44, 104] on span "Units" at bounding box center [46, 106] width 45 height 6
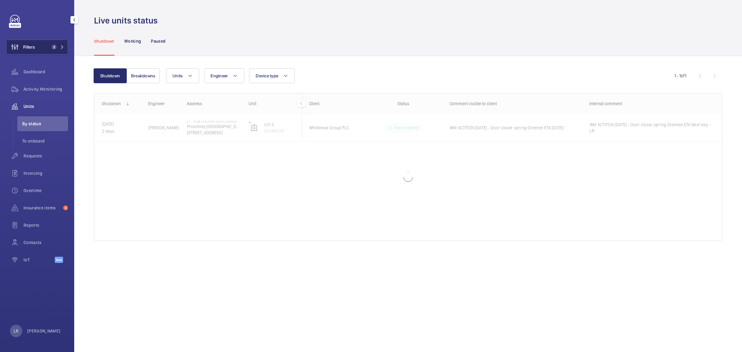
click at [44, 51] on button "Filters 2" at bounding box center [37, 47] width 62 height 15
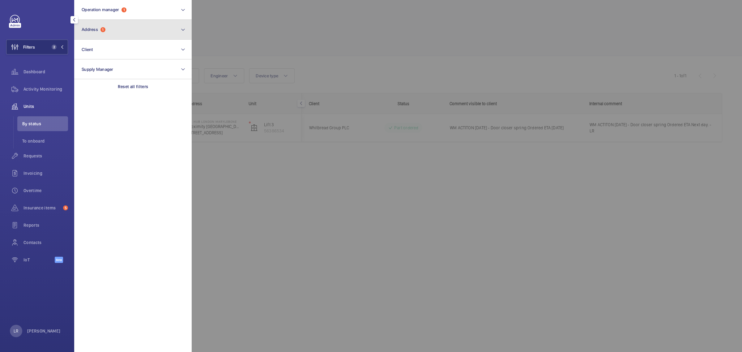
click at [127, 36] on button "Address 1" at bounding box center [133, 30] width 118 height 20
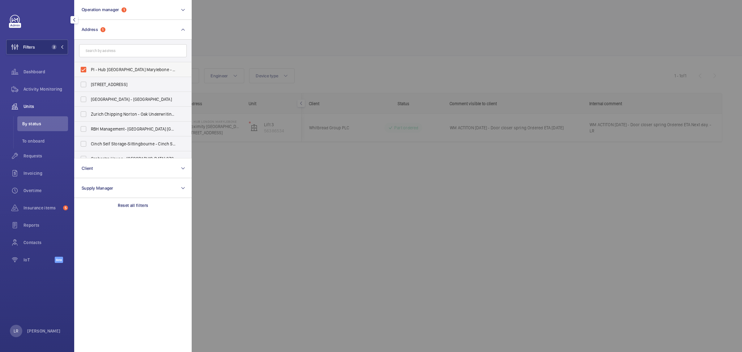
click at [120, 69] on span "PI - Hub London Marylebone - Proximity London, LONDON NW1 5RJ" at bounding box center [133, 69] width 85 height 6
click at [90, 69] on input "PI - Hub London Marylebone - Proximity London, LONDON NW1 5RJ" at bounding box center [83, 69] width 12 height 12
checkbox input "false"
click at [319, 13] on div at bounding box center [563, 176] width 742 height 352
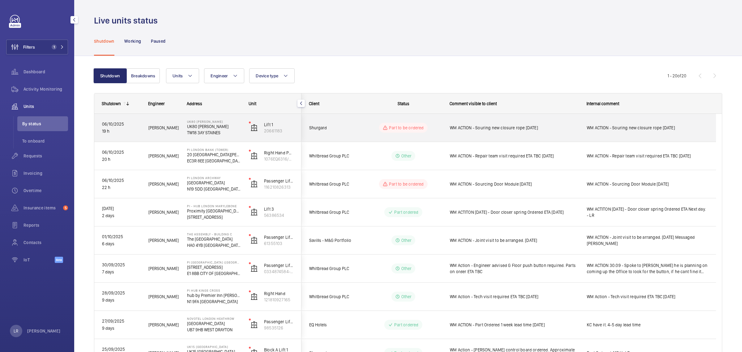
click at [372, 128] on wm-front-pills-cell "Part to be ordered" at bounding box center [403, 128] width 77 height 10
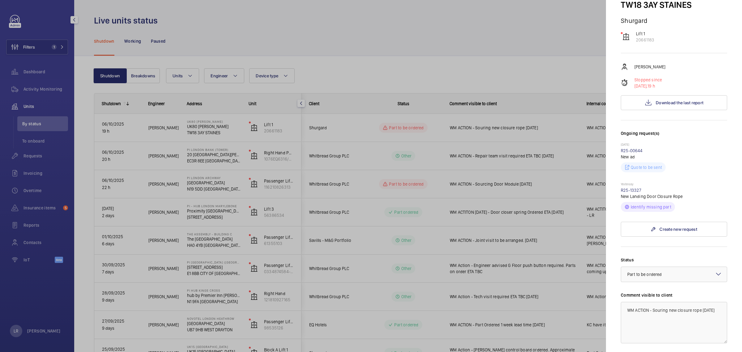
scroll to position [116, 0]
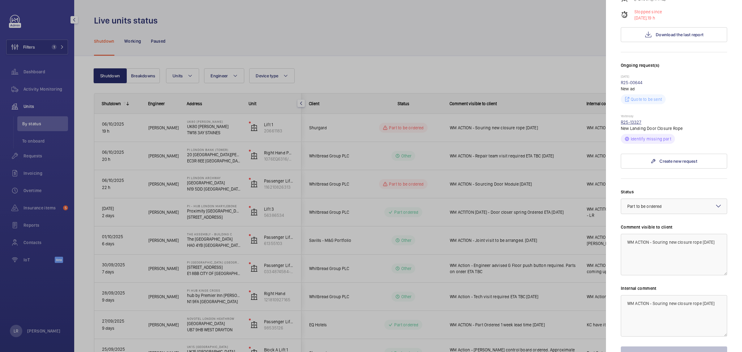
click at [638, 123] on link "R25-13327" at bounding box center [631, 122] width 21 height 5
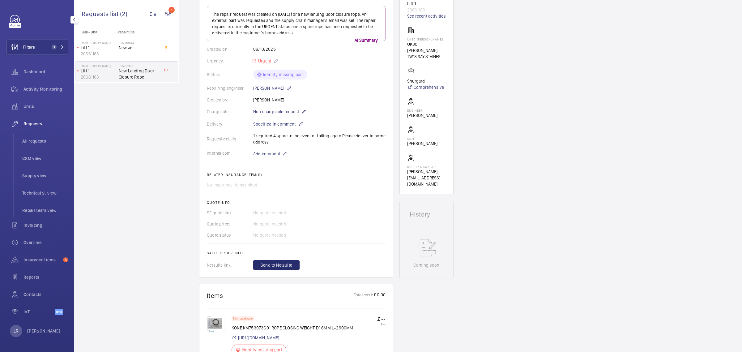
scroll to position [155, 0]
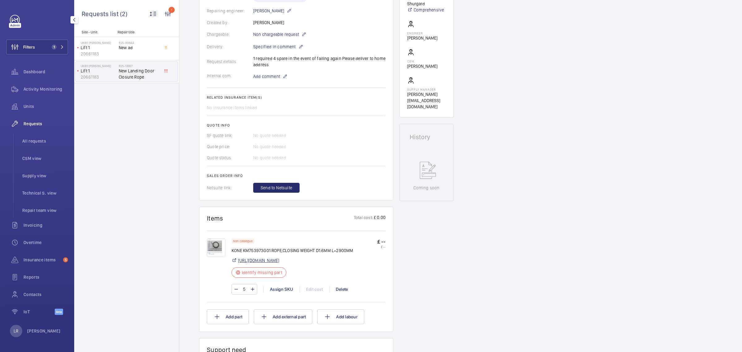
click at [272, 263] on link "https://parts.kone.com/Products/KM753973G01?searchMode=SpareParts" at bounding box center [258, 260] width 41 height 6
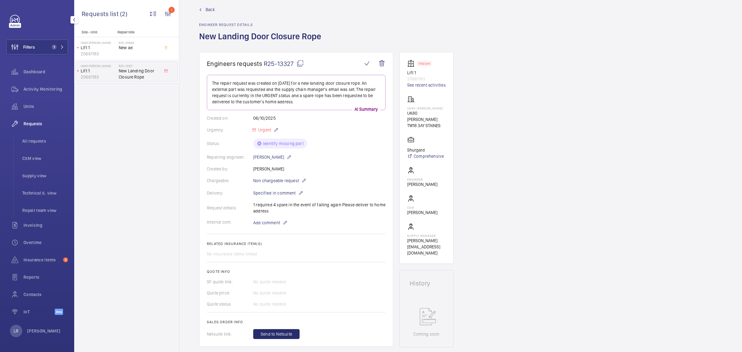
scroll to position [0, 0]
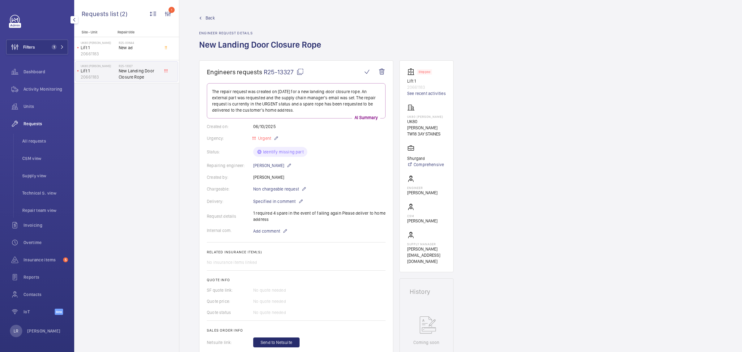
click at [297, 75] on mat-icon at bounding box center [300, 71] width 7 height 7
click at [293, 21] on div "Back Engineer request details New Landing Door Closure Rope" at bounding box center [262, 37] width 126 height 45
drag, startPoint x: 429, startPoint y: 121, endPoint x: 407, endPoint y: 118, distance: 22.1
click at [407, 118] on p "UK80 [PERSON_NAME]" at bounding box center [426, 117] width 39 height 4
copy p "UK80 [PERSON_NAME]"
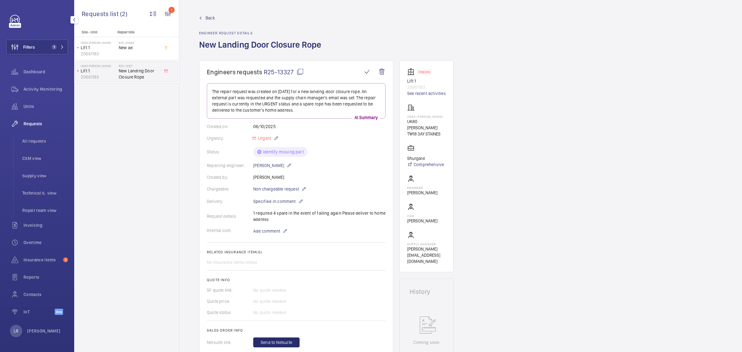
click at [321, 168] on div "Repairing engineer: Solomon Francis" at bounding box center [296, 165] width 179 height 7
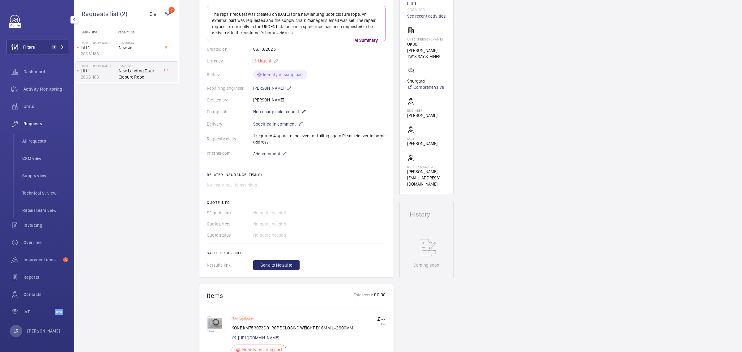
scroll to position [193, 0]
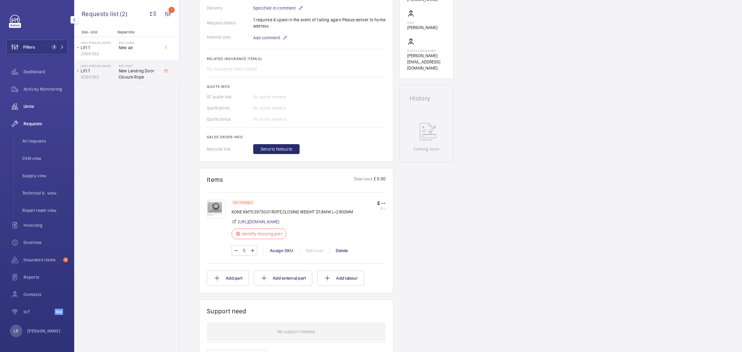
click at [44, 103] on div "Units" at bounding box center [37, 106] width 62 height 15
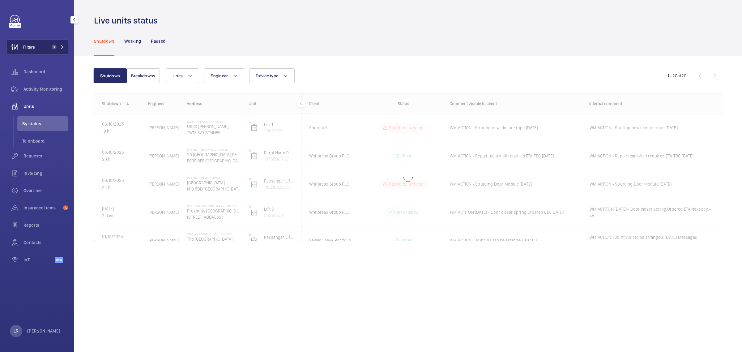
click at [52, 45] on span "1" at bounding box center [54, 47] width 5 height 5
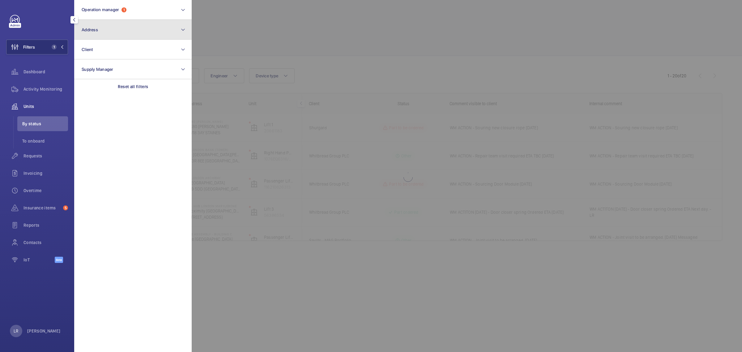
click at [115, 33] on button "Address" at bounding box center [133, 30] width 118 height 20
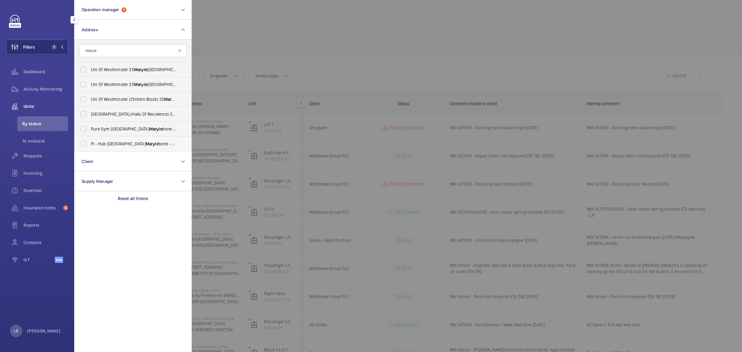
type input "Maryle"
click at [131, 139] on label "PI - Hub London Maryle bone - Proximity London, LONDON NW1 5RJ" at bounding box center [129, 143] width 108 height 15
click at [90, 139] on input "PI - Hub London Maryle bone - Proximity London, LONDON NW1 5RJ" at bounding box center [83, 144] width 12 height 12
checkbox input "true"
click at [324, 30] on div at bounding box center [563, 176] width 742 height 352
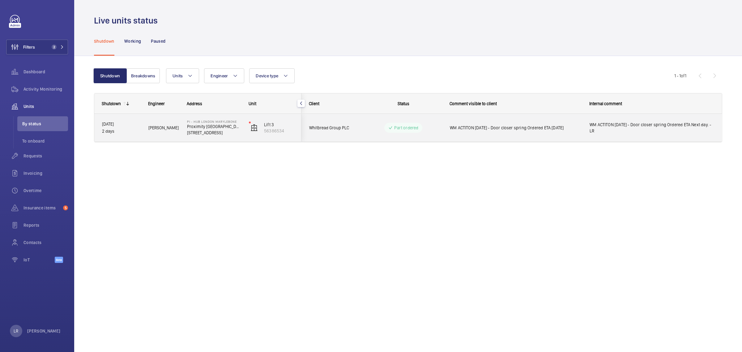
click at [426, 134] on div "Part ordered" at bounding box center [399, 128] width 84 height 22
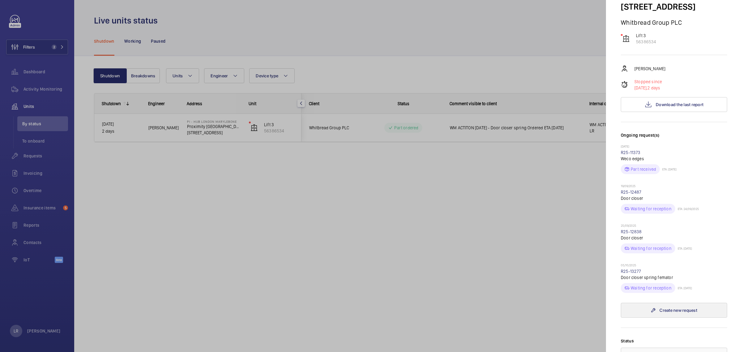
scroll to position [77, 0]
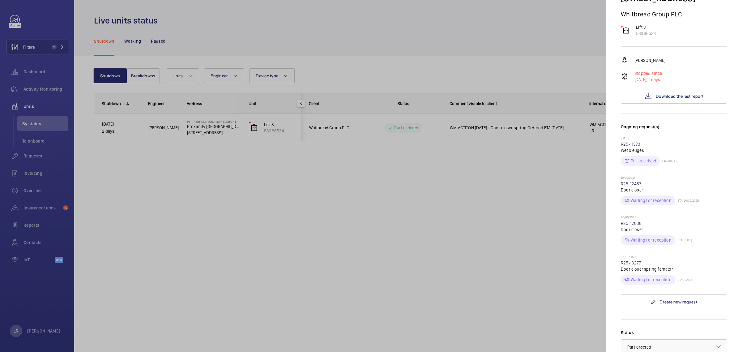
click at [631, 260] on link "R25-13277" at bounding box center [631, 262] width 20 height 5
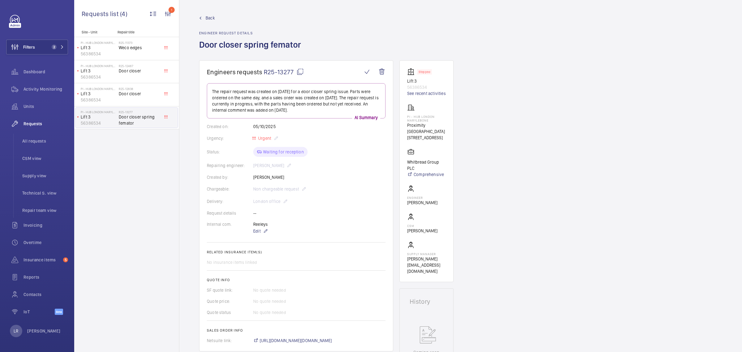
click at [297, 72] on mat-icon at bounding box center [300, 71] width 7 height 7
click at [47, 110] on div "Units" at bounding box center [37, 106] width 62 height 15
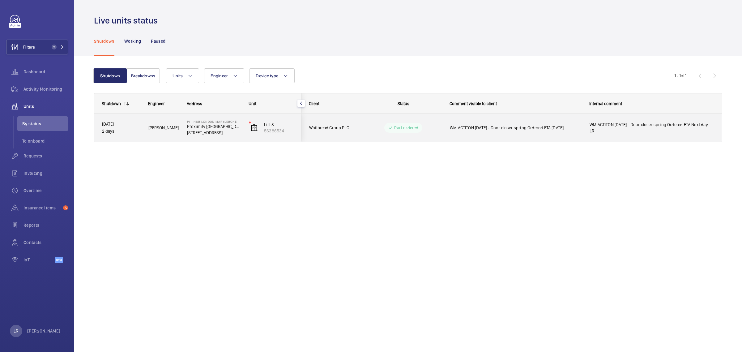
click at [357, 124] on div "Part ordered" at bounding box center [399, 128] width 85 height 28
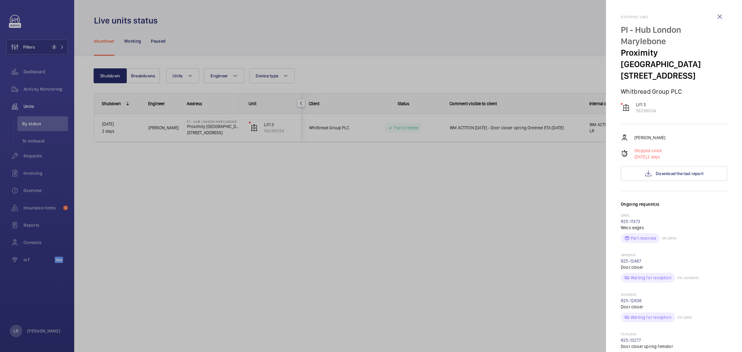
click at [494, 145] on div at bounding box center [371, 176] width 742 height 352
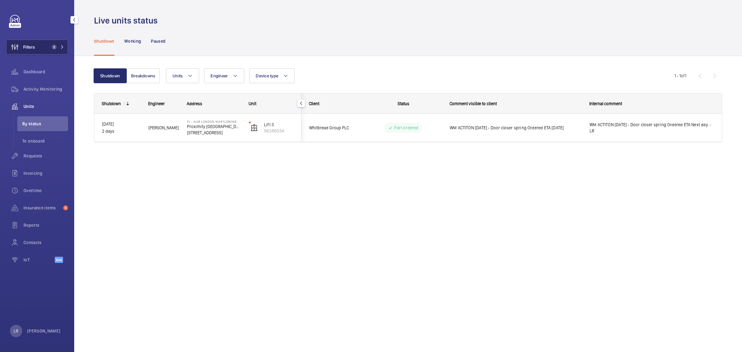
click at [56, 54] on button "Filters 2" at bounding box center [37, 47] width 62 height 15
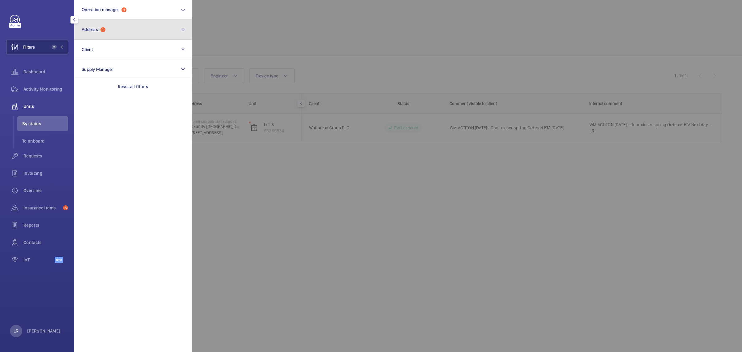
click at [101, 33] on button "Address 1" at bounding box center [133, 30] width 118 height 20
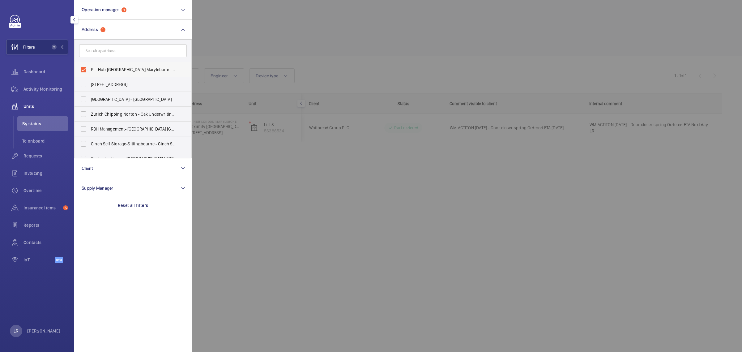
click at [110, 72] on span "PI - Hub London Marylebone - Proximity London, LONDON NW1 5RJ" at bounding box center [133, 69] width 85 height 6
click at [90, 72] on input "PI - Hub London Marylebone - Proximity London, LONDON NW1 5RJ" at bounding box center [83, 69] width 12 height 12
checkbox input "false"
click at [257, 56] on div at bounding box center [563, 176] width 742 height 352
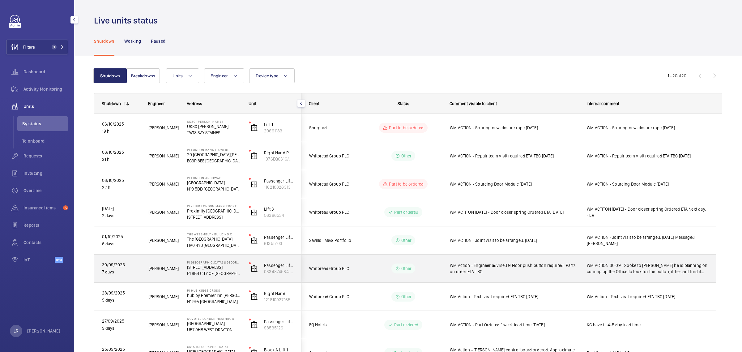
click at [399, 265] on mat-icon at bounding box center [397, 268] width 5 height 7
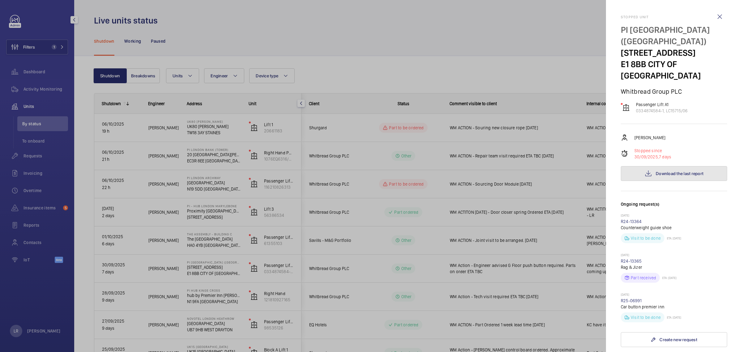
click at [626, 166] on button "Download the last report" at bounding box center [674, 173] width 106 height 15
click at [520, 183] on div at bounding box center [371, 176] width 742 height 352
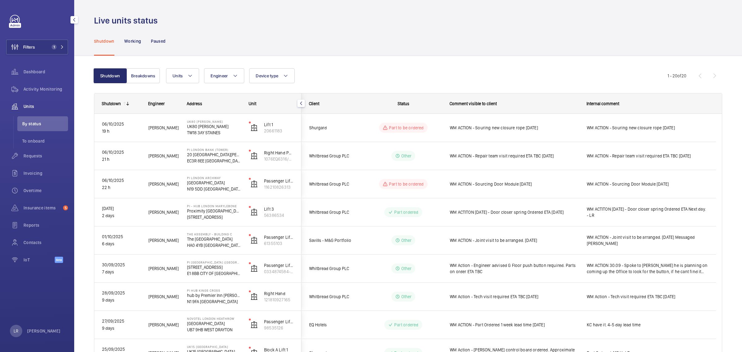
click at [129, 49] on div "Working" at bounding box center [132, 40] width 17 height 29
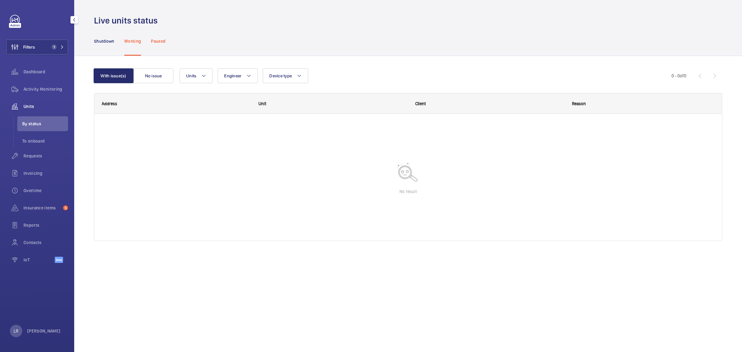
click at [159, 45] on div "Paused" at bounding box center [158, 40] width 15 height 29
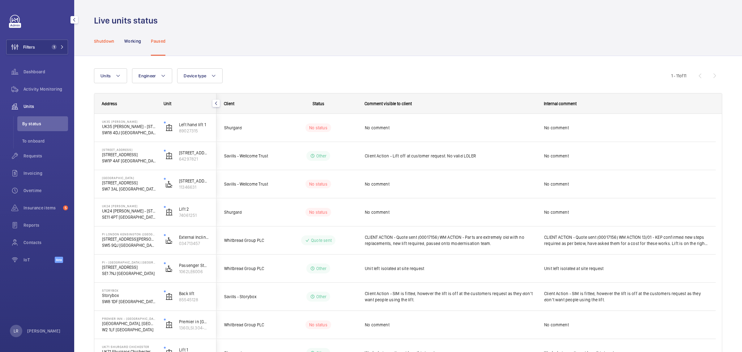
click at [110, 39] on p "Shutdown" at bounding box center [104, 41] width 20 height 6
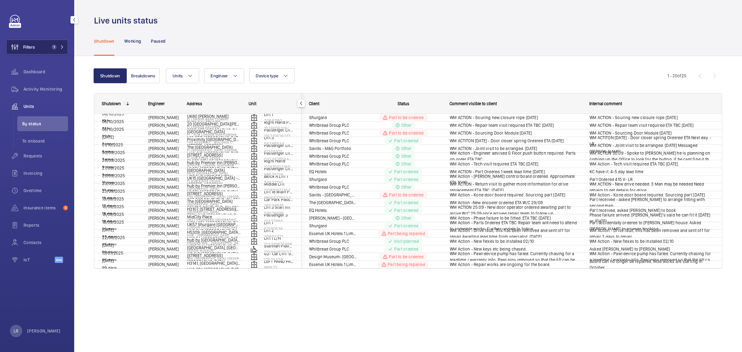
click at [44, 40] on button "Filters 1" at bounding box center [37, 47] width 62 height 15
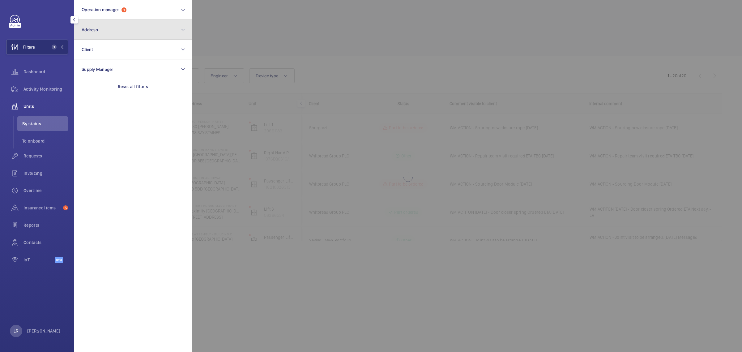
click at [132, 25] on button "Address" at bounding box center [133, 30] width 118 height 20
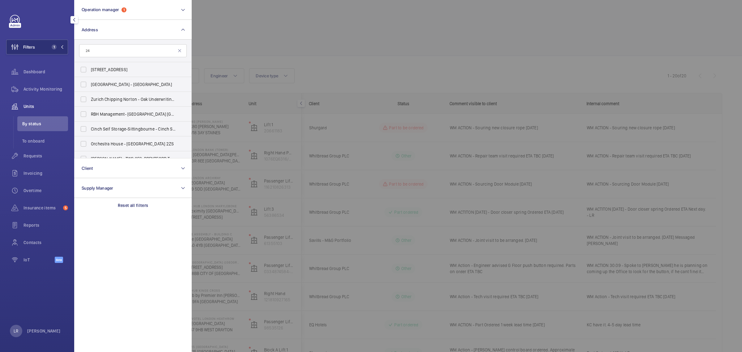
type input "2"
type input "R"
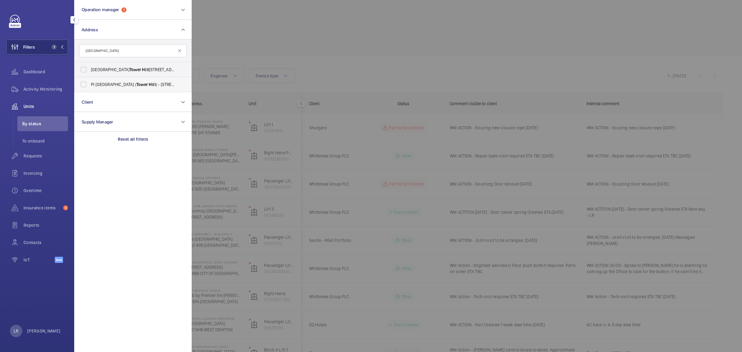
type input "Tower hill"
click at [149, 86] on span "Hill" at bounding box center [152, 84] width 7 height 5
click at [90, 86] on input "PI London City ( Tower Hill ) - 22-24 Prescot Street, CITY OF LONDON E1 8BB" at bounding box center [83, 84] width 12 height 12
checkbox input "true"
click at [259, 55] on div at bounding box center [563, 176] width 742 height 352
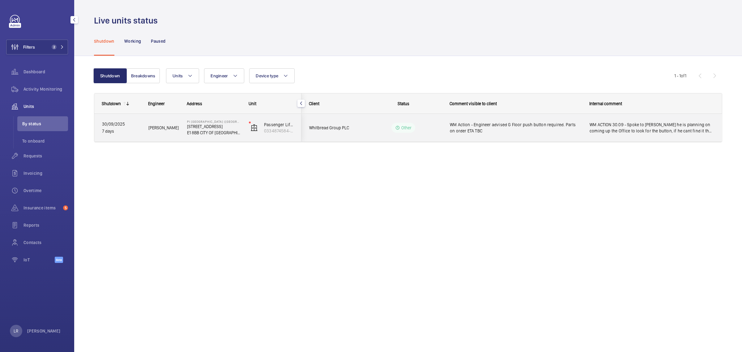
click at [345, 127] on span "Whitbread Group PLC" at bounding box center [333, 127] width 48 height 7
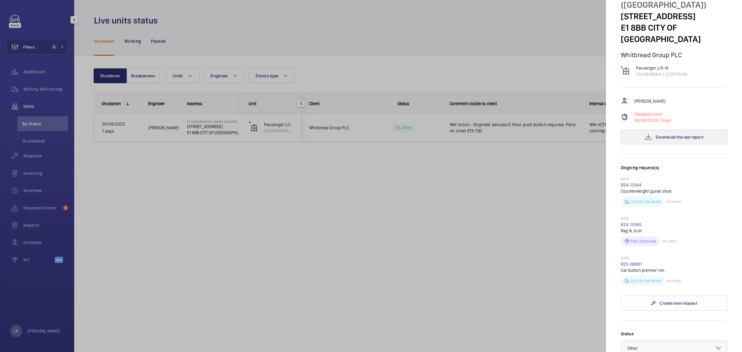
scroll to position [39, 0]
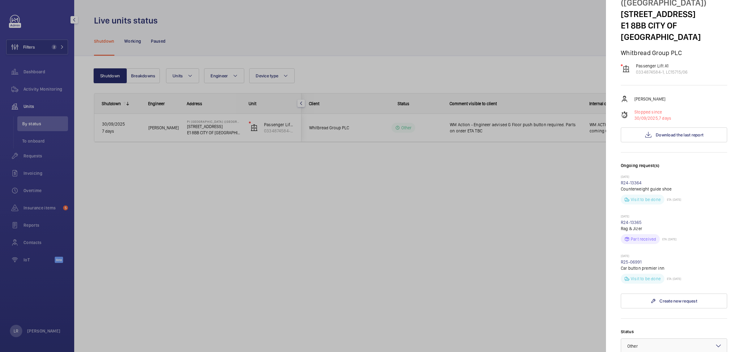
click at [502, 176] on div at bounding box center [371, 176] width 742 height 352
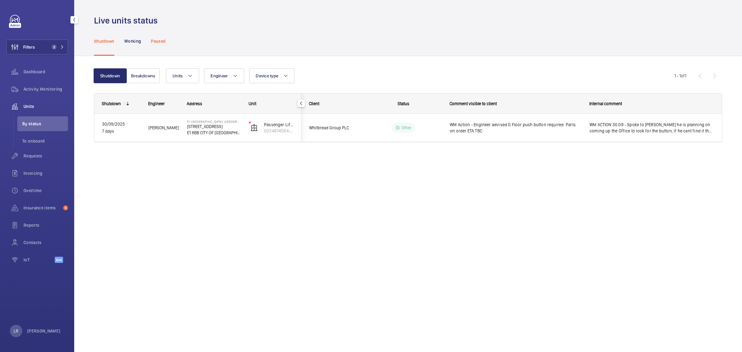
click at [161, 43] on p "Paused" at bounding box center [158, 41] width 15 height 6
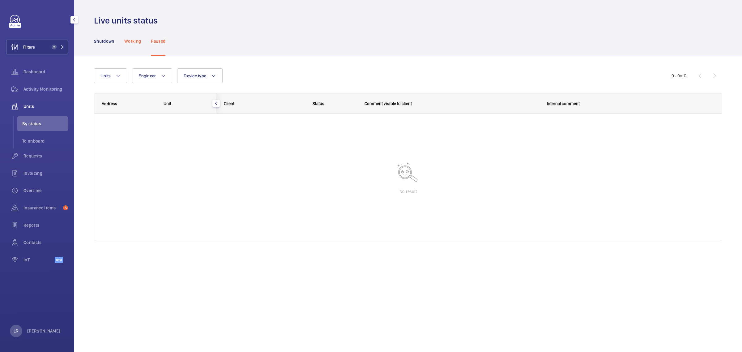
click at [140, 45] on div "Working" at bounding box center [132, 40] width 17 height 29
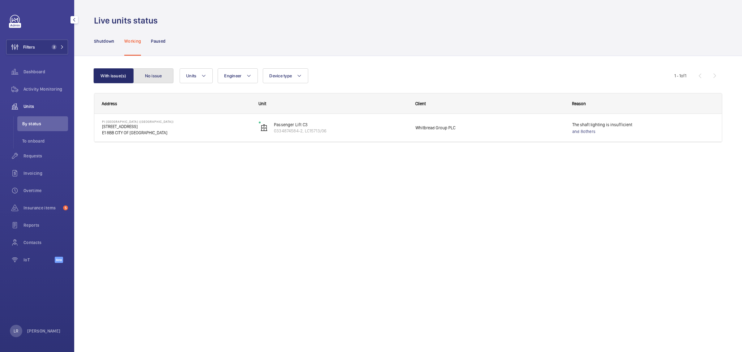
click at [149, 76] on button "No issue" at bounding box center [153, 75] width 40 height 15
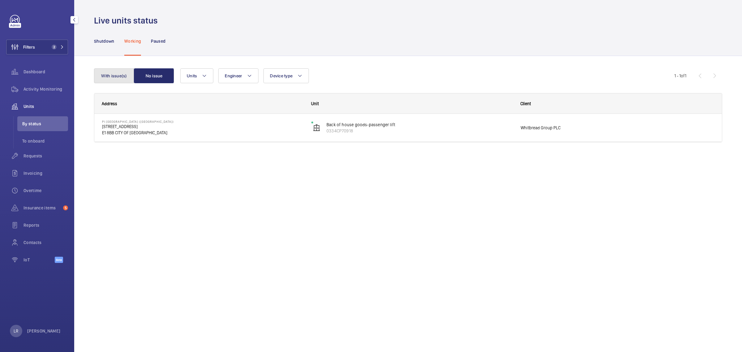
click at [99, 75] on button "With issue(s)" at bounding box center [114, 75] width 40 height 15
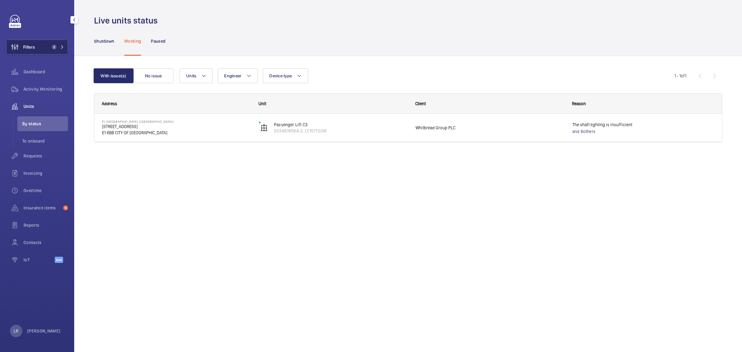
click at [24, 49] on span "Filters" at bounding box center [29, 47] width 12 height 6
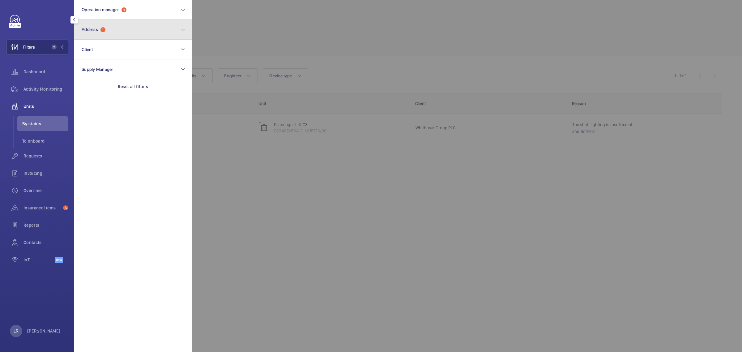
click at [105, 30] on span "1" at bounding box center [102, 29] width 5 height 5
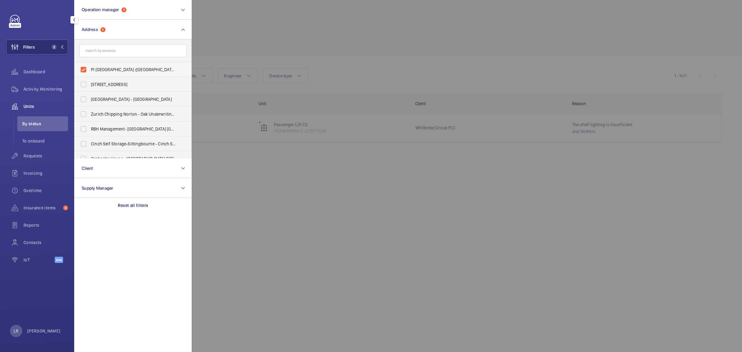
click at [122, 67] on span "PI London City (Tower Hill) - 22-24 Prescot Street, CITY OF LONDON E1 8BB" at bounding box center [133, 69] width 85 height 6
click at [90, 67] on input "PI London City (Tower Hill) - 22-24 Prescot Street, CITY OF LONDON E1 8BB" at bounding box center [83, 69] width 12 height 12
checkbox input "false"
click at [136, 10] on button "Operation manager 1" at bounding box center [133, 10] width 118 height 20
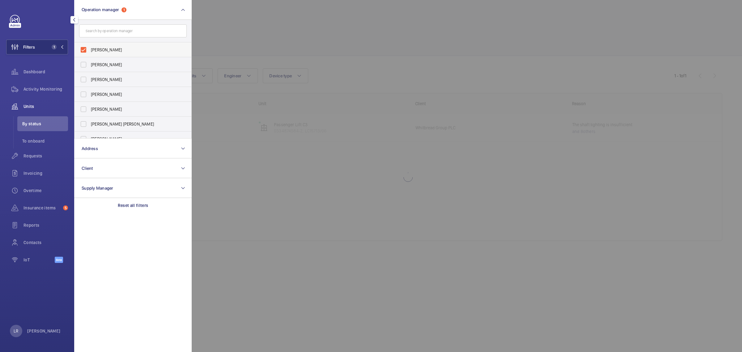
click at [124, 48] on span "[PERSON_NAME]" at bounding box center [133, 50] width 85 height 6
click at [90, 48] on input "[PERSON_NAME]" at bounding box center [83, 50] width 12 height 12
checkbox input "false"
click at [119, 30] on input "text" at bounding box center [133, 30] width 108 height 13
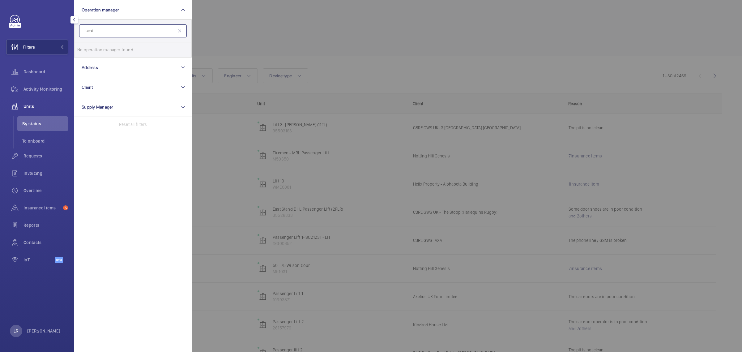
type input "Centro"
drag, startPoint x: 68, startPoint y: 27, endPoint x: 56, endPoint y: 30, distance: 12.4
click at [56, 30] on div "Filters Operation manager Centro No operation manager found Reset Address Clien…" at bounding box center [37, 142] width 62 height 255
click at [146, 28] on button "Address" at bounding box center [133, 30] width 118 height 20
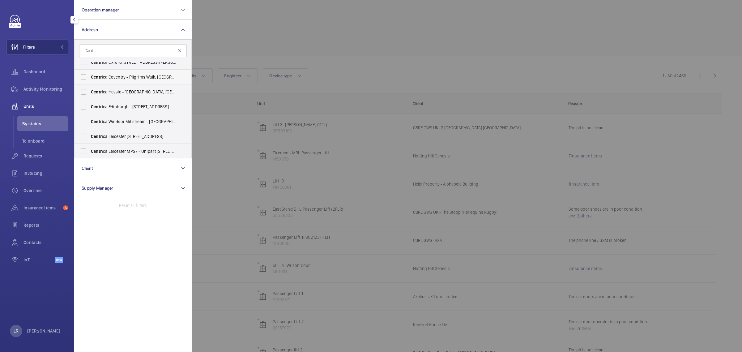
scroll to position [67, 0]
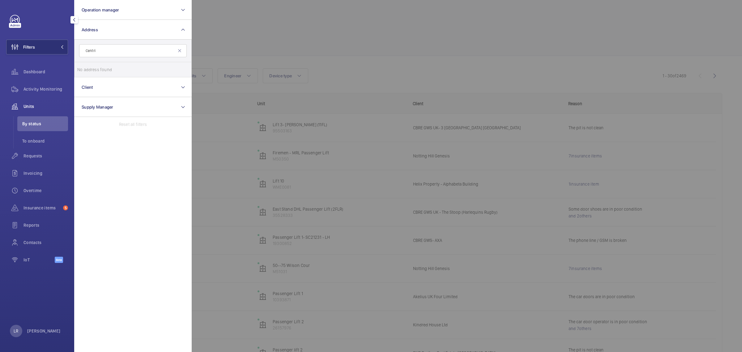
drag, startPoint x: 92, startPoint y: 51, endPoint x: 127, endPoint y: 48, distance: 35.4
click at [127, 48] on input "Centri" at bounding box center [133, 50] width 108 height 13
type input "Centro"
click at [130, 71] on span "Centro" at bounding box center [131, 69] width 13 height 5
click at [90, 71] on input "Centro Buildings - Centro Buildings, 20-23 Mandela Street, Camden, London, NW1 …" at bounding box center [83, 69] width 12 height 12
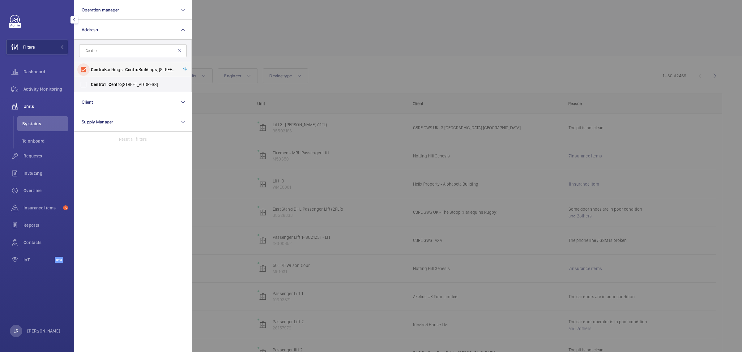
checkbox input "true"
click at [211, 54] on div at bounding box center [563, 176] width 742 height 352
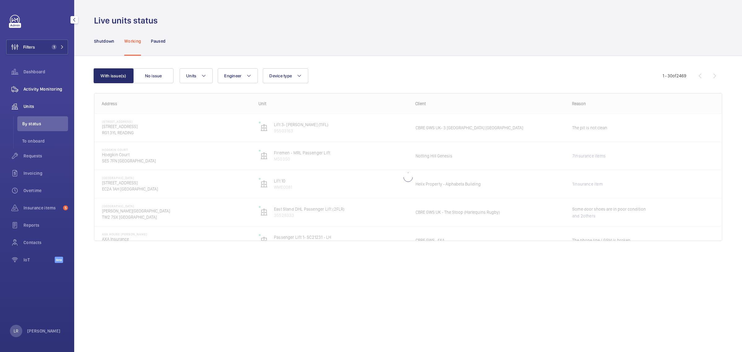
click at [56, 92] on span "Activity Monitoring" at bounding box center [46, 89] width 45 height 6
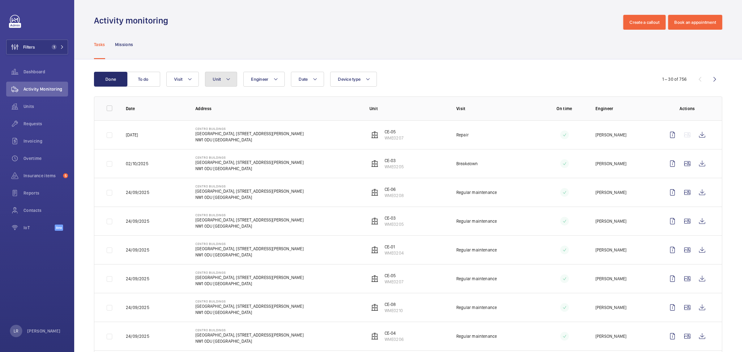
click at [224, 80] on button "Unit" at bounding box center [221, 79] width 32 height 15
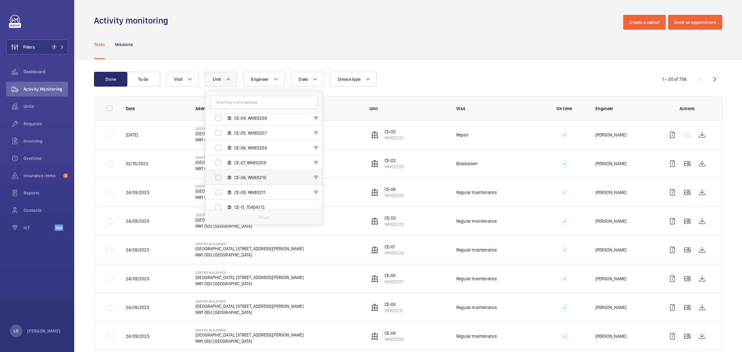
scroll to position [82, 0]
click at [250, 198] on label "CE-11, 75404173" at bounding box center [258, 202] width 107 height 15
click at [224, 198] on input "CE-11, 75404173" at bounding box center [218, 202] width 12 height 12
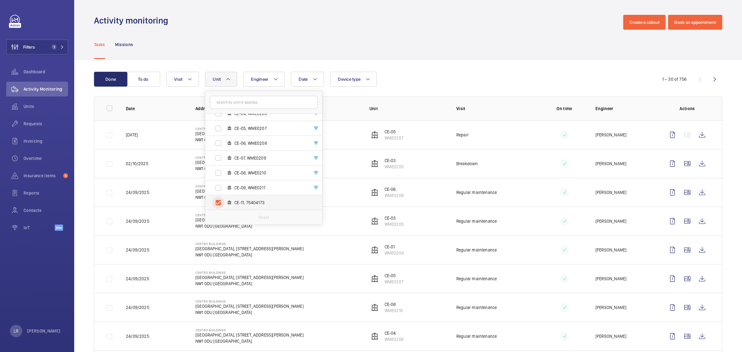
checkbox input "true"
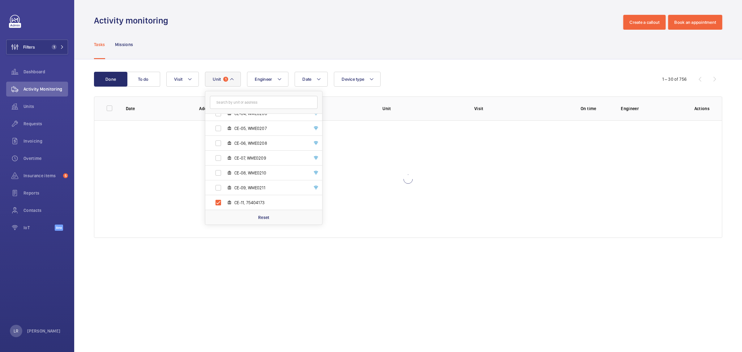
click at [395, 60] on div "Done To do Date Engineer Unit 1 Centro Buildings - Centro Buildings, 20-23 Mand…" at bounding box center [408, 155] width 668 height 193
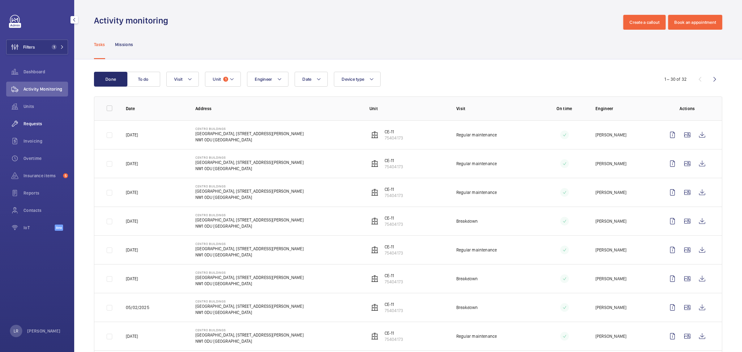
click at [40, 125] on span "Requests" at bounding box center [46, 124] width 45 height 6
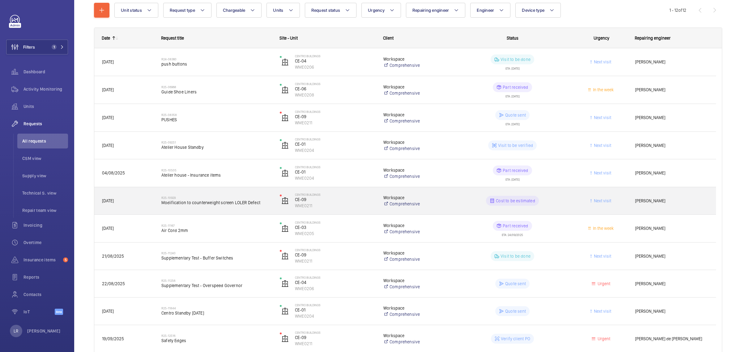
scroll to position [54, 0]
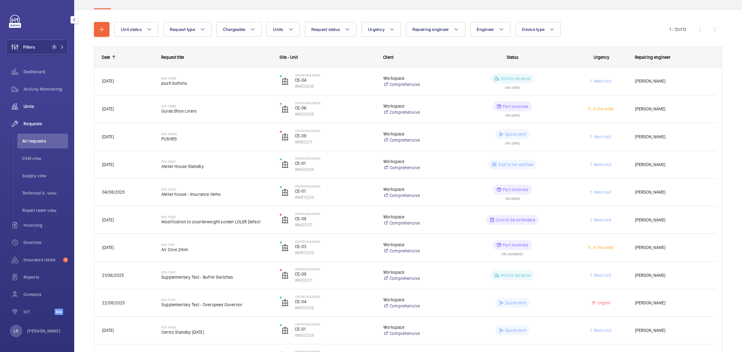
click at [39, 101] on div "Units" at bounding box center [37, 106] width 62 height 15
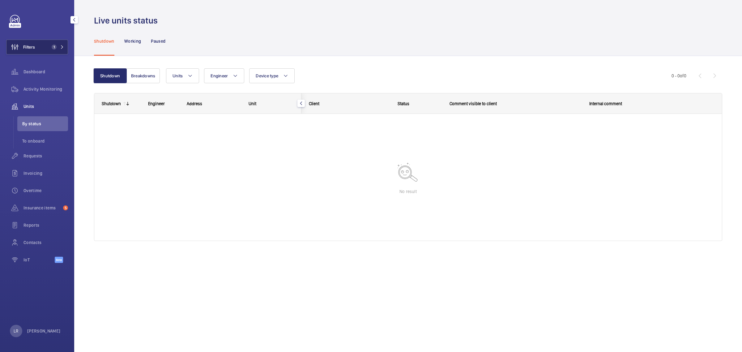
click at [56, 47] on span "1" at bounding box center [54, 47] width 5 height 5
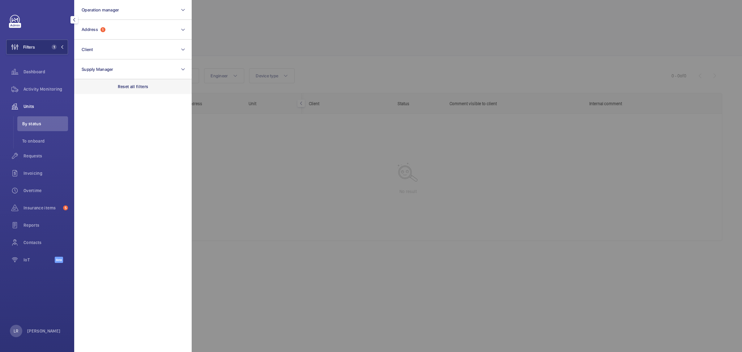
click at [121, 86] on p "Reset all filters" at bounding box center [133, 86] width 31 height 6
click at [228, 35] on div at bounding box center [563, 176] width 742 height 352
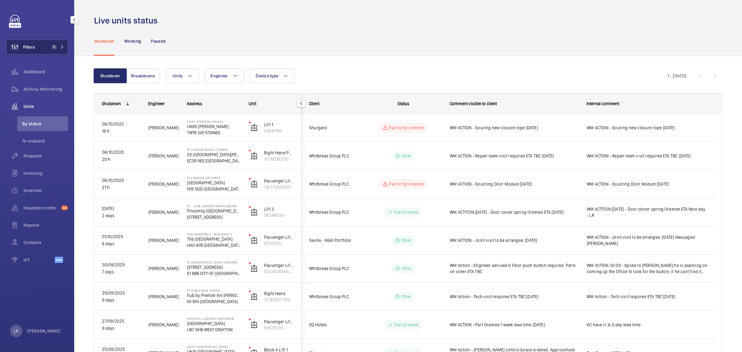
click at [46, 50] on button "Filters 1" at bounding box center [37, 47] width 62 height 15
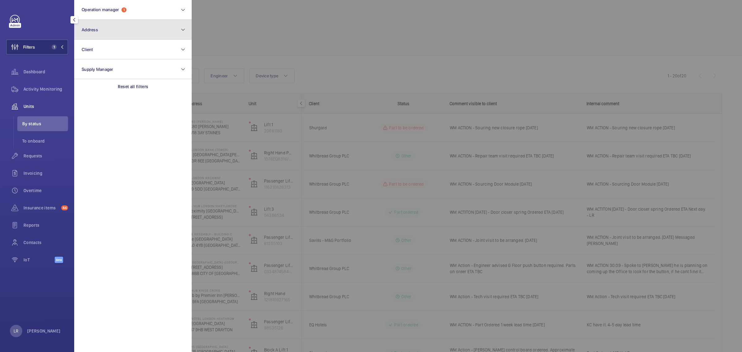
click at [113, 33] on button "Address" at bounding box center [133, 30] width 118 height 20
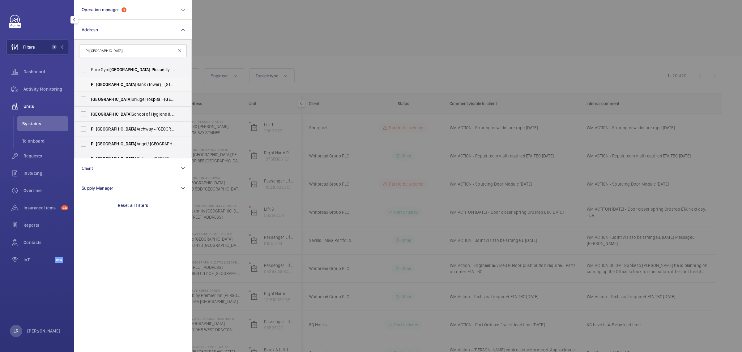
type input "PI london"
click at [148, 79] on label "PI London Bank (Tower) - 20 St Mary at Hill, LONDON EC3R 8EE" at bounding box center [129, 84] width 108 height 15
click at [90, 79] on input "PI London Bank (Tower) - 20 St Mary at Hill, LONDON EC3R 8EE" at bounding box center [83, 84] width 12 height 12
checkbox input "true"
click at [240, 47] on div at bounding box center [563, 176] width 742 height 352
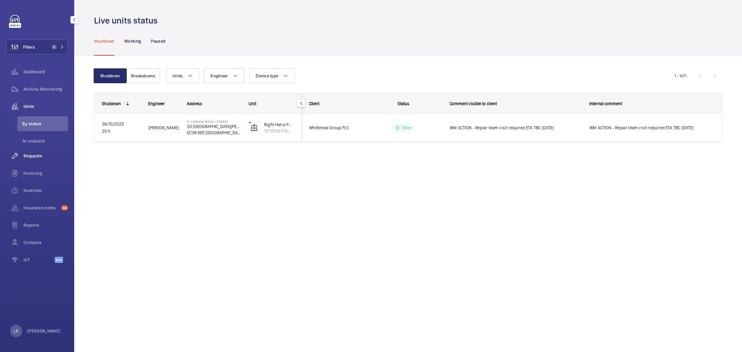
click at [42, 155] on span "Requests" at bounding box center [46, 156] width 45 height 6
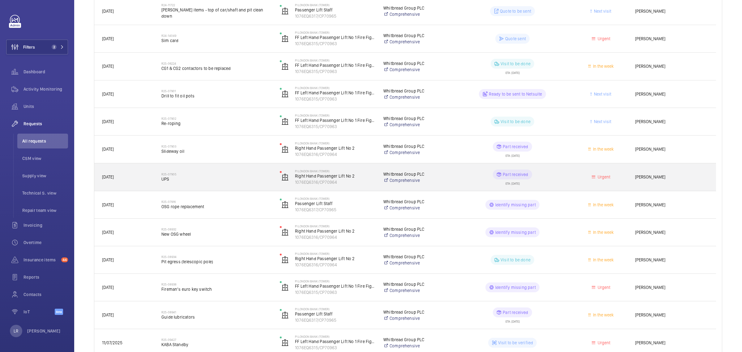
scroll to position [142, 0]
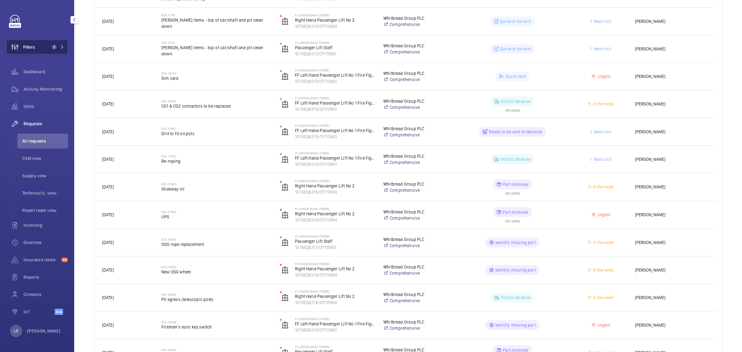
click at [54, 49] on span "2" at bounding box center [54, 47] width 5 height 5
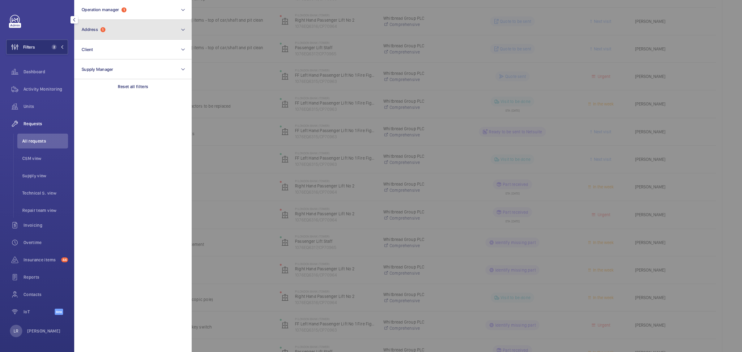
click at [104, 24] on button "Address 1" at bounding box center [133, 30] width 118 height 20
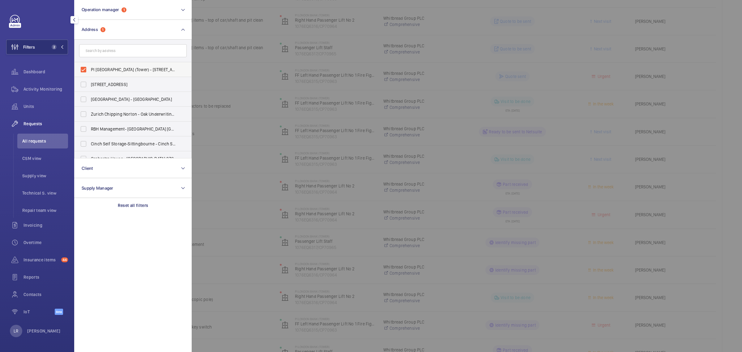
click at [116, 71] on span "PI London Bank (Tower) - 20 St Mary at Hill, LONDON EC3R 8EE" at bounding box center [133, 69] width 85 height 6
click at [90, 71] on input "PI London Bank (Tower) - 20 St Mary at Hill, LONDON EC3R 8EE" at bounding box center [83, 69] width 12 height 12
checkbox input "false"
click at [117, 50] on input "text" at bounding box center [133, 50] width 108 height 13
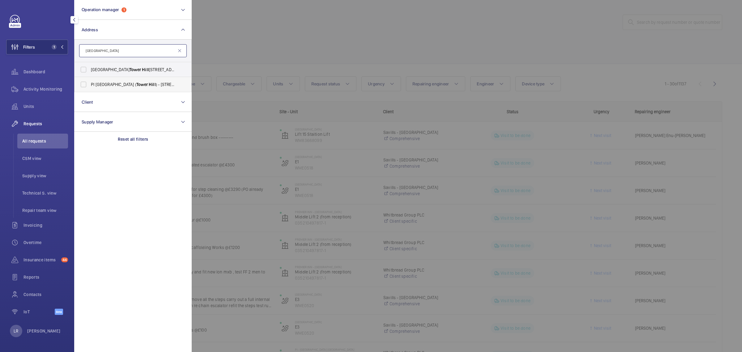
type input "tower hill"
click at [145, 80] on label "PI London City ( Tower Hill ) - 22-24 Prescot Street, CITY OF LONDON E1 8BB" at bounding box center [129, 84] width 108 height 15
click at [90, 80] on input "PI London City ( Tower Hill ) - 22-24 Prescot Street, CITY OF LONDON E1 8BB" at bounding box center [83, 84] width 12 height 12
checkbox input "true"
click at [243, 39] on div at bounding box center [563, 176] width 742 height 352
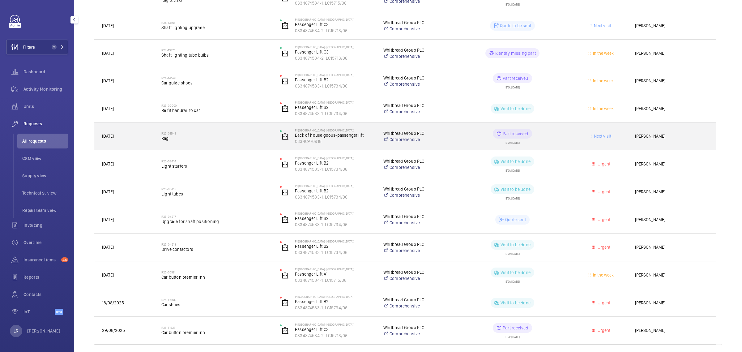
scroll to position [216, 0]
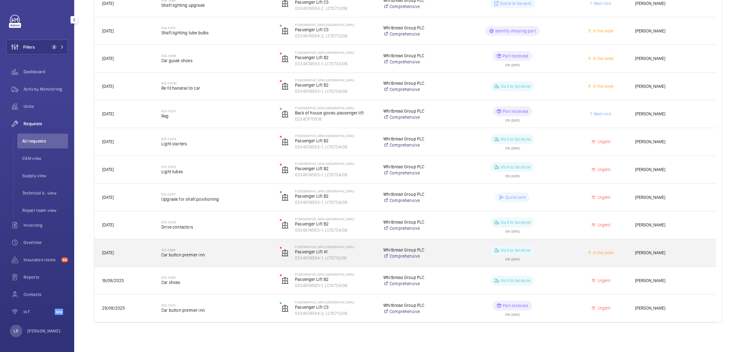
click at [234, 254] on span "Car button premier inn" at bounding box center [216, 255] width 110 height 6
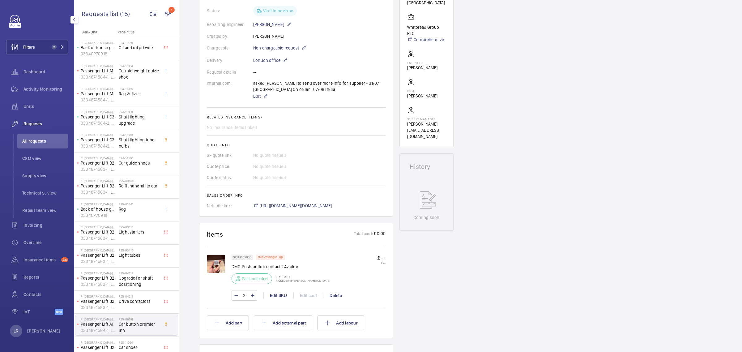
scroll to position [155, 0]
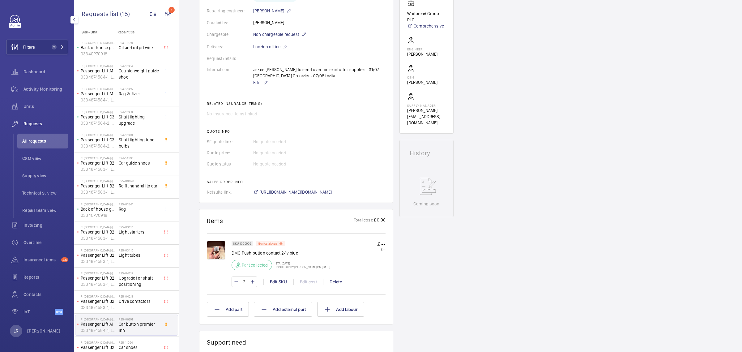
click at [214, 256] on img at bounding box center [216, 250] width 19 height 19
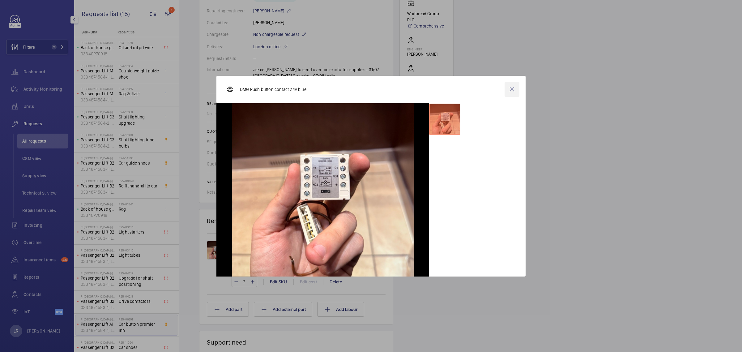
click at [509, 93] on wm-front-icon-button at bounding box center [512, 89] width 15 height 15
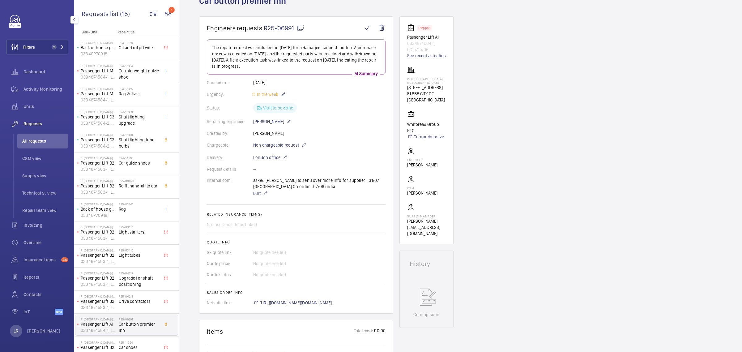
scroll to position [0, 0]
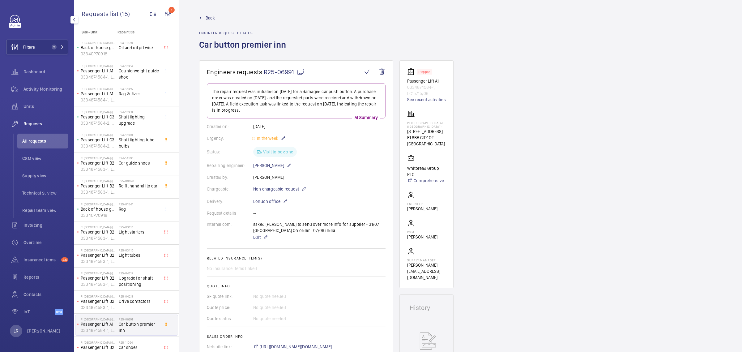
click at [208, 16] on span "Back" at bounding box center [210, 18] width 9 height 6
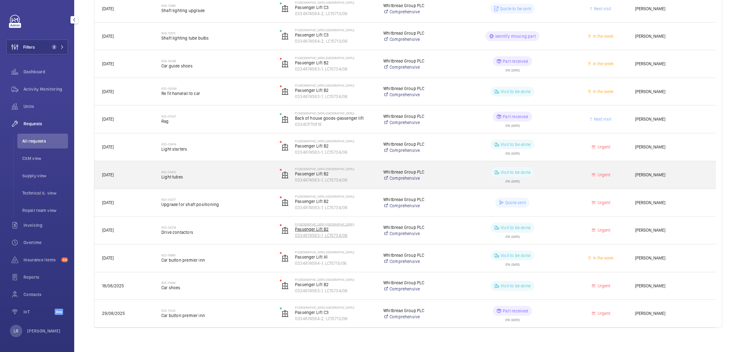
scroll to position [216, 0]
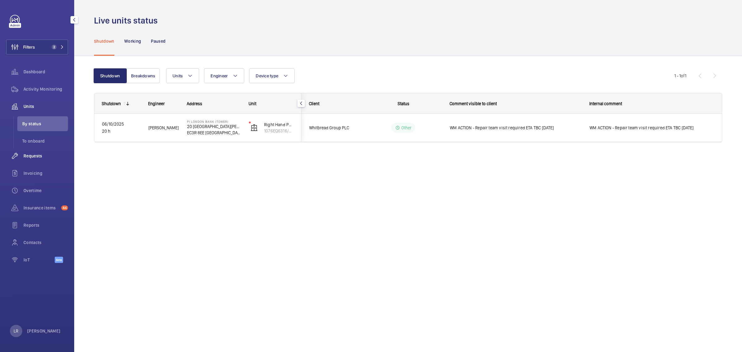
click at [22, 152] on wm-front-icon-button at bounding box center [14, 155] width 17 height 15
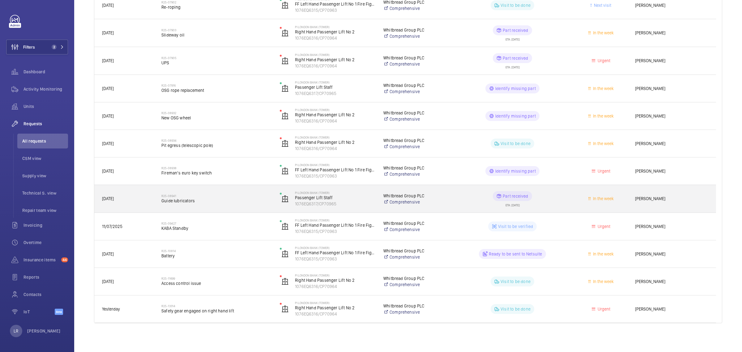
scroll to position [296, 0]
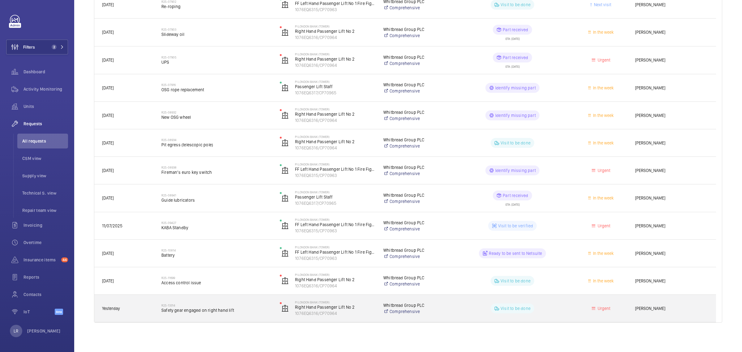
click at [450, 310] on div "Visit to be done" at bounding box center [509, 308] width 118 height 27
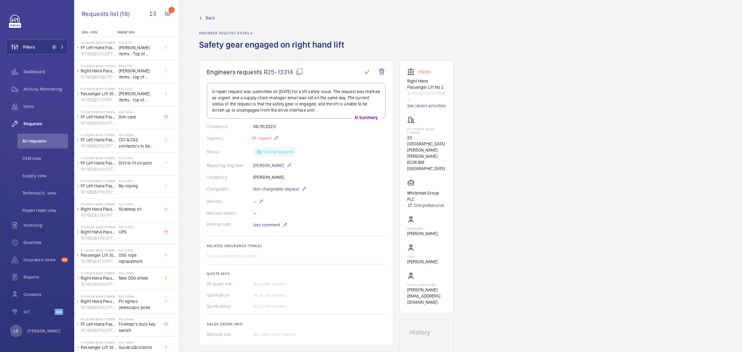
click at [209, 18] on span "Back" at bounding box center [210, 18] width 9 height 6
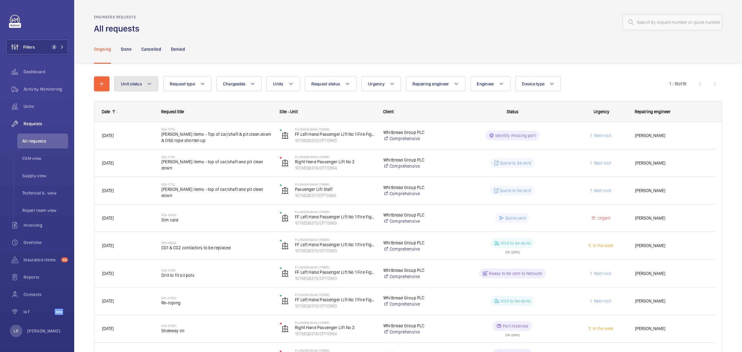
click at [135, 87] on button "Unit status" at bounding box center [136, 83] width 44 height 15
click at [223, 67] on div "Unit status Working Stopped Paused Reset Request type Chargeable Units Request …" at bounding box center [408, 349] width 628 height 567
click at [279, 87] on button "Units" at bounding box center [283, 83] width 33 height 15
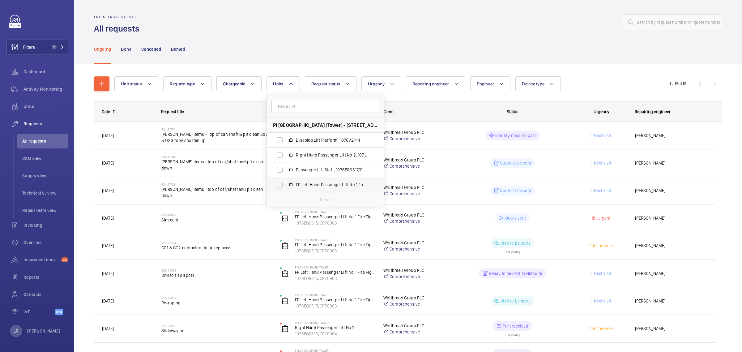
click at [356, 186] on span "FF Left Hand Passenger Lift No 1 Fire Fighting, 1076EQ6315/CP70963" at bounding box center [332, 185] width 72 height 6
drag, startPoint x: 275, startPoint y: 183, endPoint x: 280, endPoint y: 184, distance: 5.5
click at [275, 183] on input "FF Left Hand Passenger Lift No 1 Fire Fighting, 1076EQ6315/CP70963" at bounding box center [280, 184] width 12 height 12
checkbox input "true"
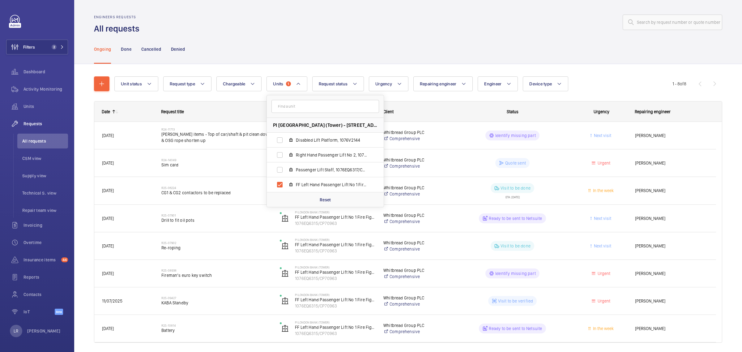
click at [406, 45] on div "Ongoing Done Cancelled Denied" at bounding box center [408, 48] width 628 height 29
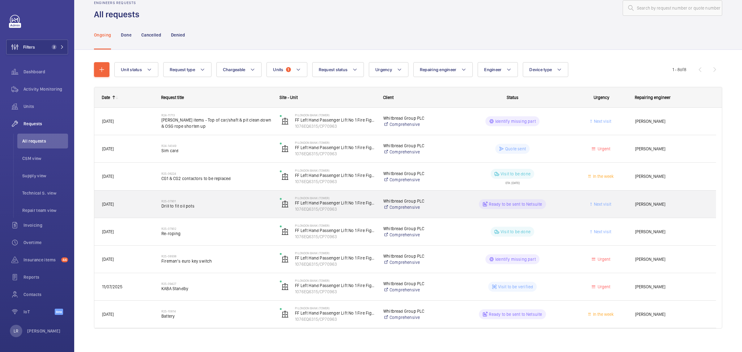
scroll to position [20, 0]
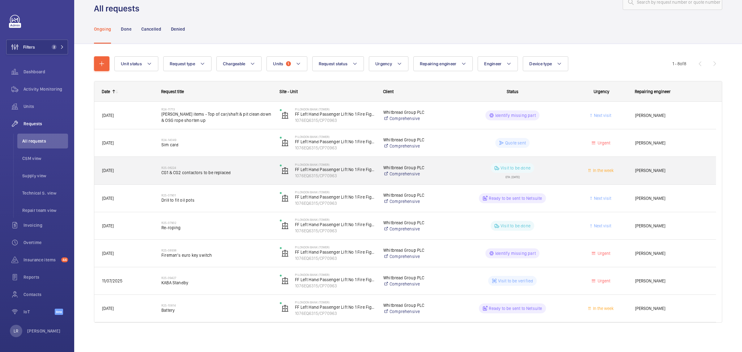
click at [255, 172] on span "CG1 & CG2 contactors to be replaced" at bounding box center [216, 172] width 110 height 6
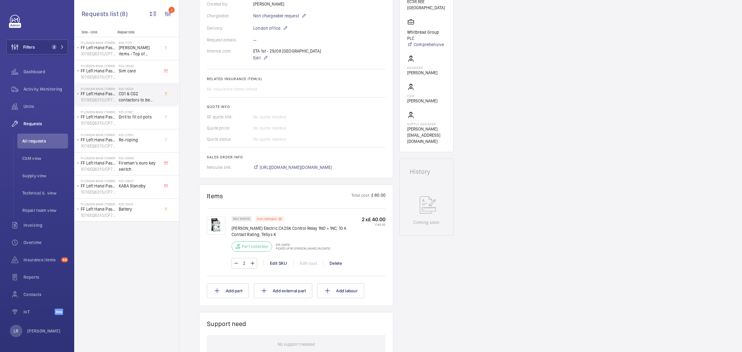
click at [219, 222] on img at bounding box center [216, 225] width 19 height 19
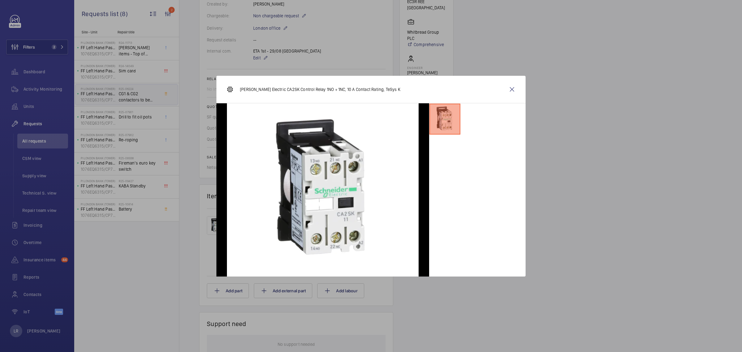
scroll to position [173, 0]
click at [510, 90] on wm-front-icon-button at bounding box center [512, 89] width 15 height 15
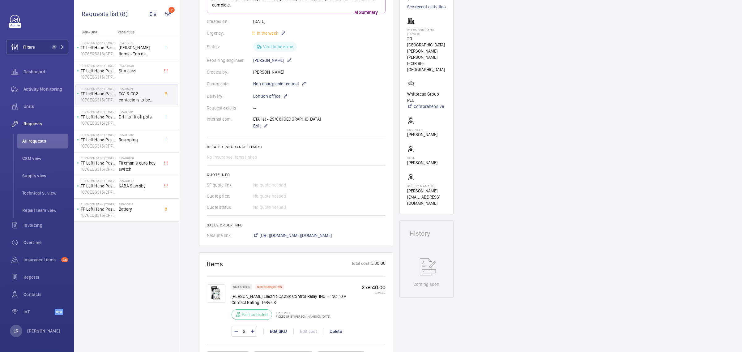
drag, startPoint x: 396, startPoint y: 237, endPoint x: 390, endPoint y: 221, distance: 17.2
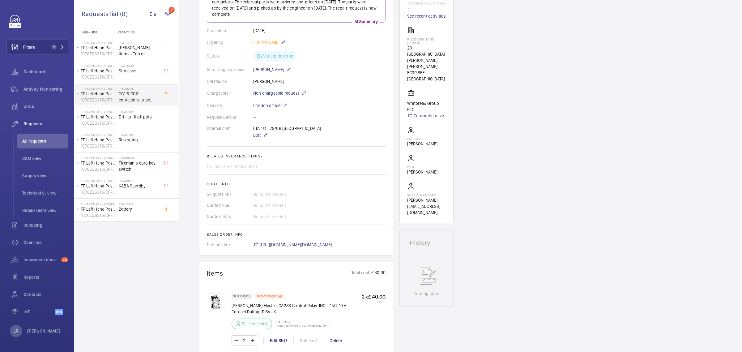
drag, startPoint x: 390, startPoint y: 221, endPoint x: 334, endPoint y: 202, distance: 58.6
click at [334, 202] on div "Quote price: No quote needed" at bounding box center [296, 205] width 179 height 6
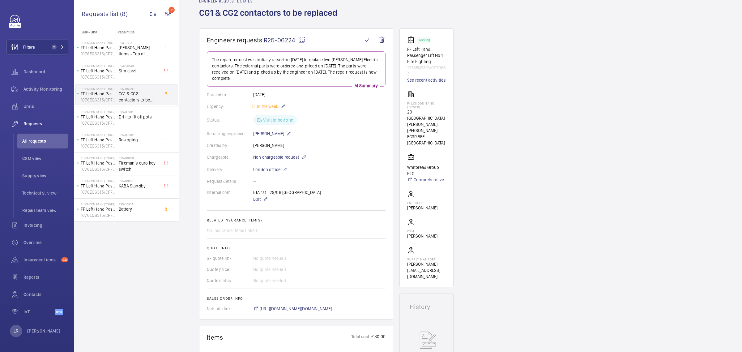
scroll to position [0, 0]
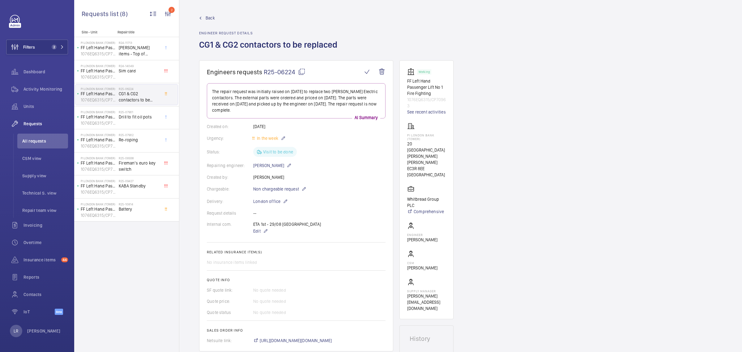
click at [216, 18] on link "Back" at bounding box center [270, 18] width 142 height 6
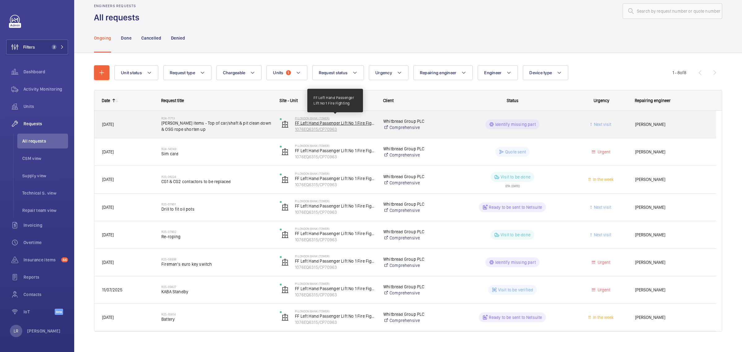
scroll to position [20, 0]
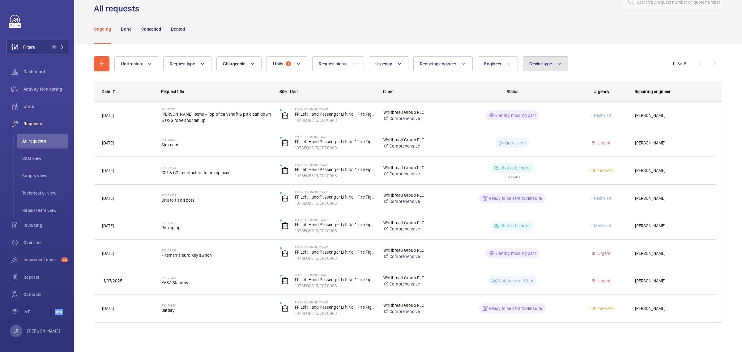
click at [541, 64] on span "Device type" at bounding box center [540, 63] width 23 height 5
click at [590, 160] on div "Reset" at bounding box center [581, 156] width 117 height 15
click at [596, 39] on div "Ongoing Done Cancelled Denied" at bounding box center [408, 28] width 628 height 29
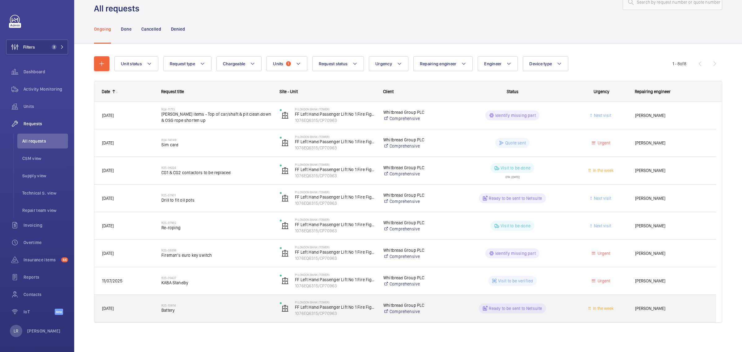
click at [559, 304] on wm-front-pills-cell "Ready to be sent to Netsuite" at bounding box center [512, 308] width 110 height 10
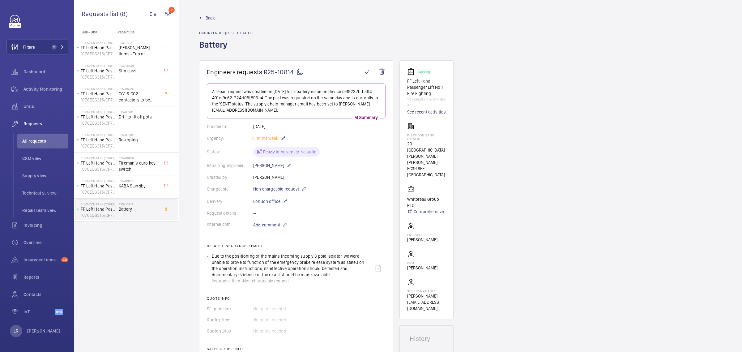
click at [208, 20] on span "Back" at bounding box center [210, 18] width 9 height 6
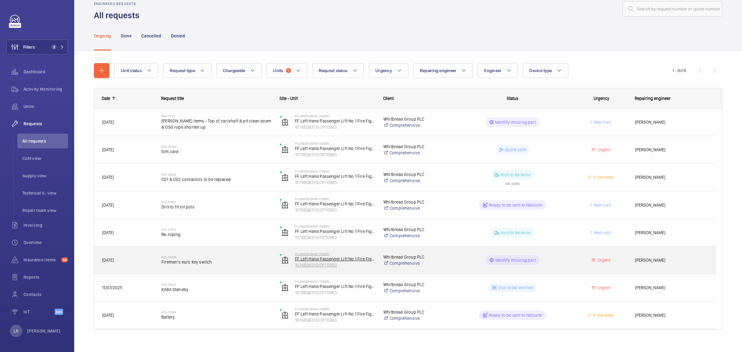
scroll to position [20, 0]
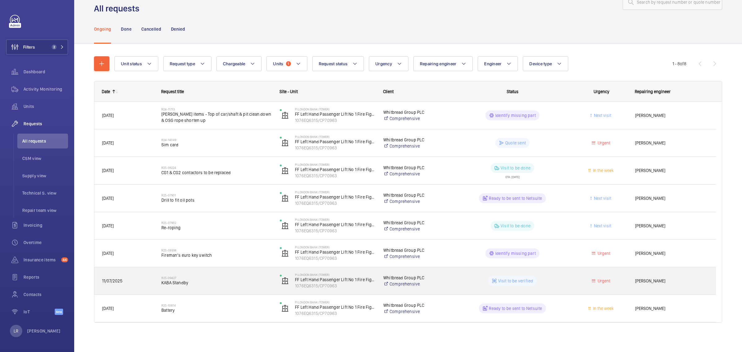
click at [567, 274] on div "Visit to be verified" at bounding box center [509, 281] width 118 height 22
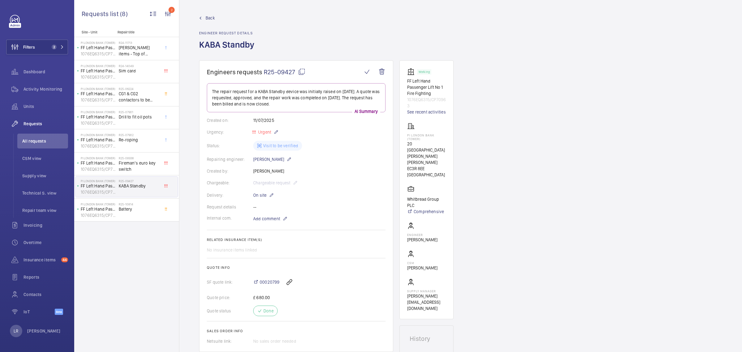
click at [209, 16] on span "Back" at bounding box center [210, 18] width 9 height 6
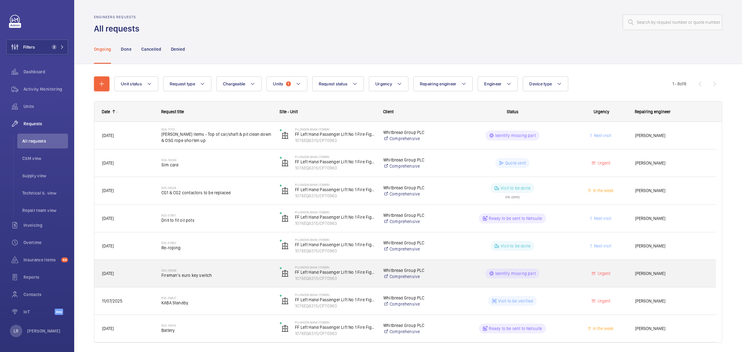
click at [446, 271] on p "Whitbread Group PLC" at bounding box center [416, 270] width 66 height 6
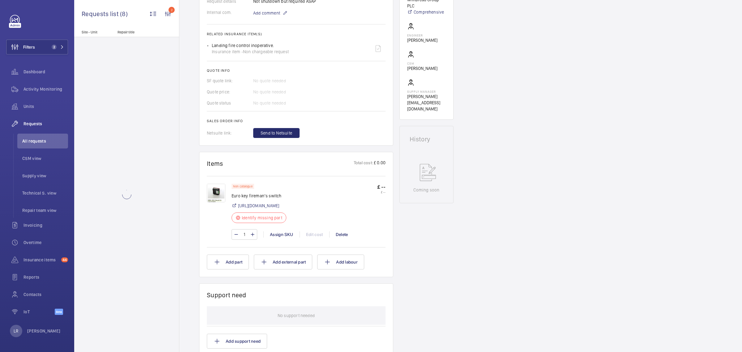
scroll to position [206, 0]
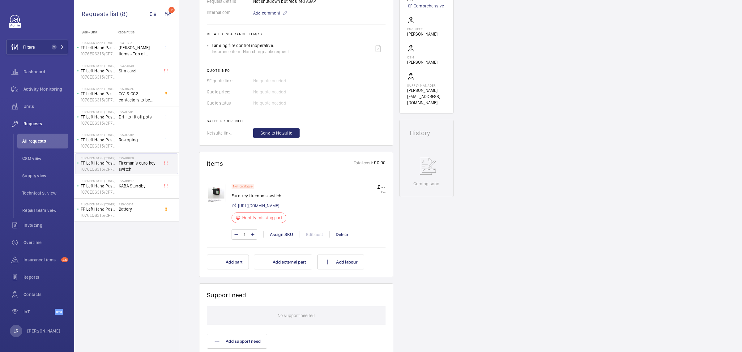
click at [217, 197] on img at bounding box center [216, 193] width 19 height 19
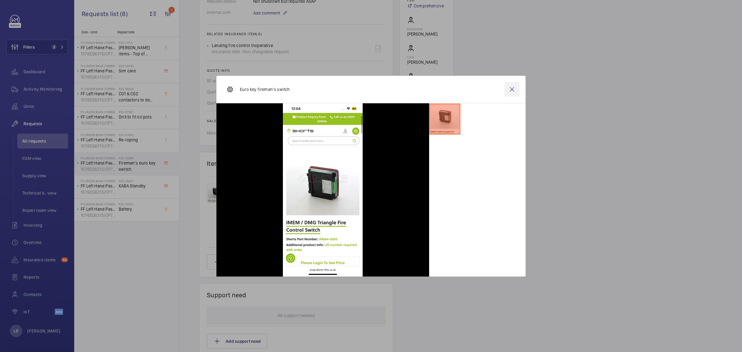
click at [507, 92] on wm-front-icon-button at bounding box center [512, 89] width 15 height 15
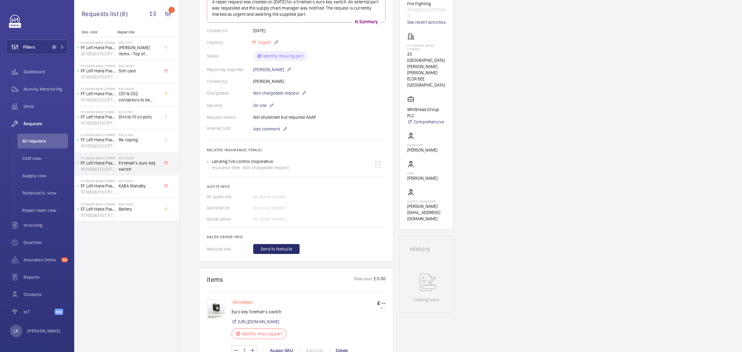
scroll to position [12, 0]
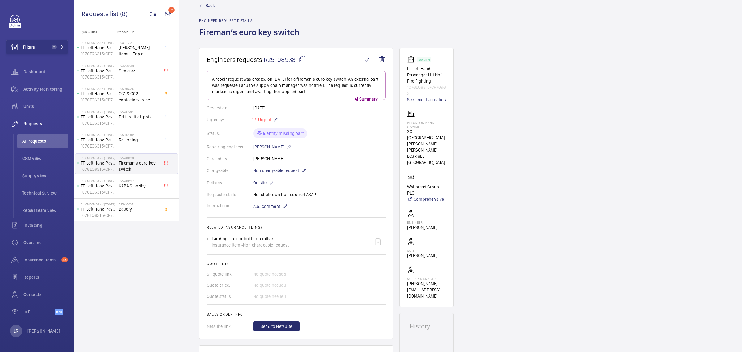
click at [206, 6] on span "Back" at bounding box center [210, 5] width 9 height 6
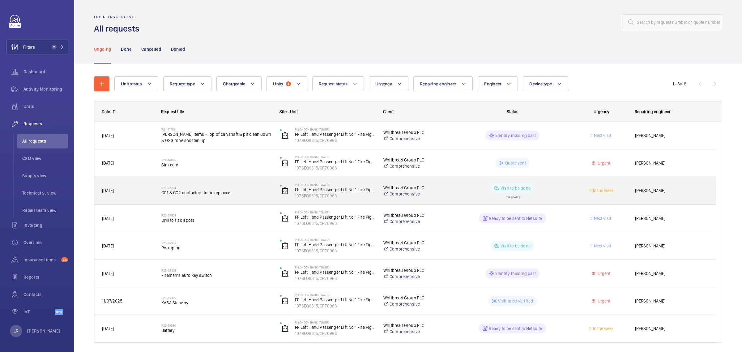
scroll to position [20, 0]
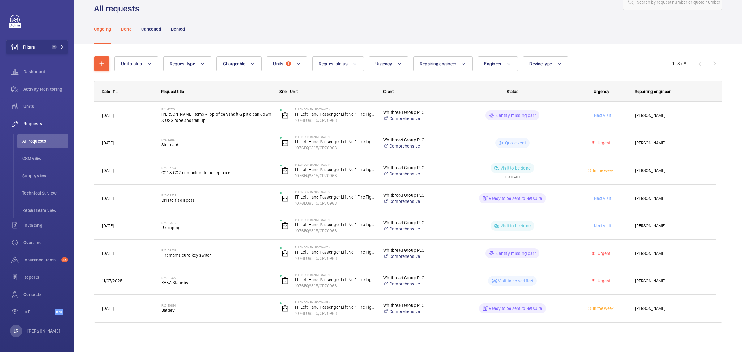
click at [129, 35] on div "Done" at bounding box center [126, 28] width 10 height 29
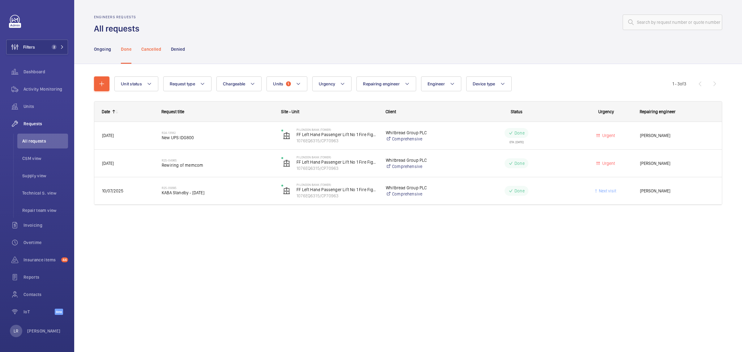
click at [149, 41] on div "Cancelled" at bounding box center [151, 48] width 20 height 29
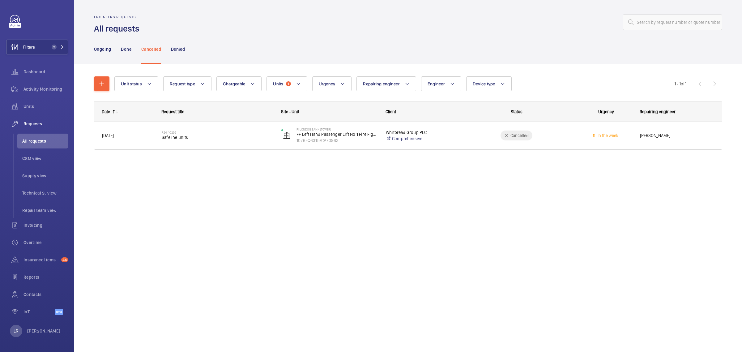
click at [186, 56] on div "Ongoing Done Cancelled Denied" at bounding box center [408, 48] width 628 height 29
click at [182, 50] on p "Denied" at bounding box center [178, 49] width 14 height 6
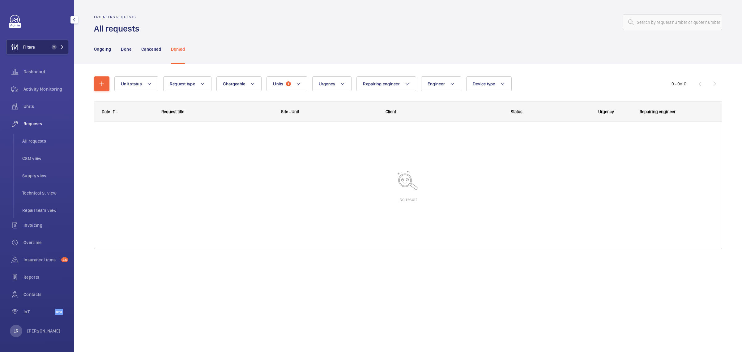
click at [61, 43] on button "Filters 2" at bounding box center [37, 47] width 62 height 15
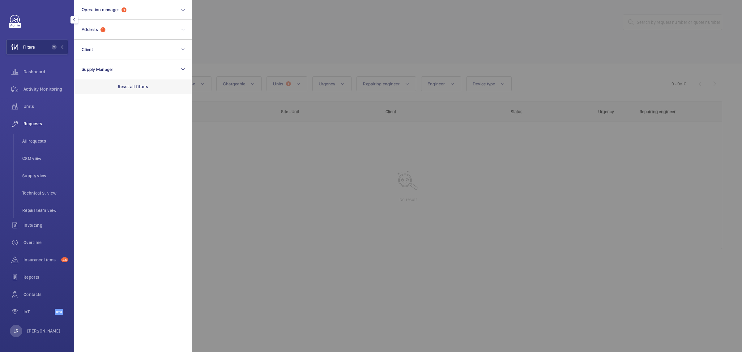
click at [132, 90] on div "Reset all filters" at bounding box center [133, 86] width 118 height 15
click at [320, 61] on div at bounding box center [563, 176] width 742 height 352
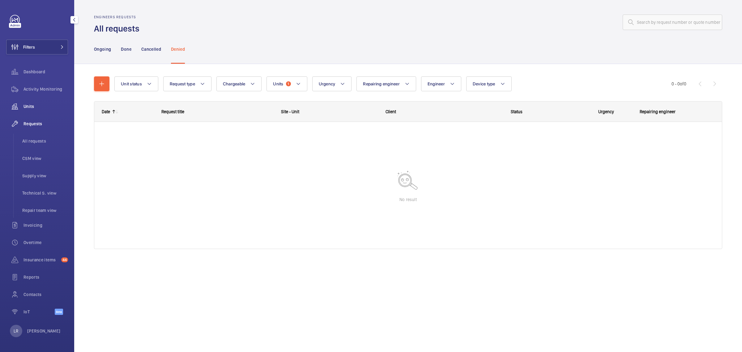
click at [39, 107] on span "Units" at bounding box center [46, 106] width 45 height 6
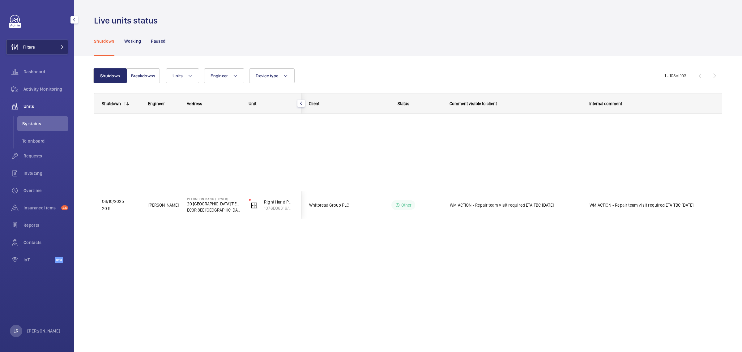
click at [35, 43] on span "Filters" at bounding box center [20, 47] width 28 height 15
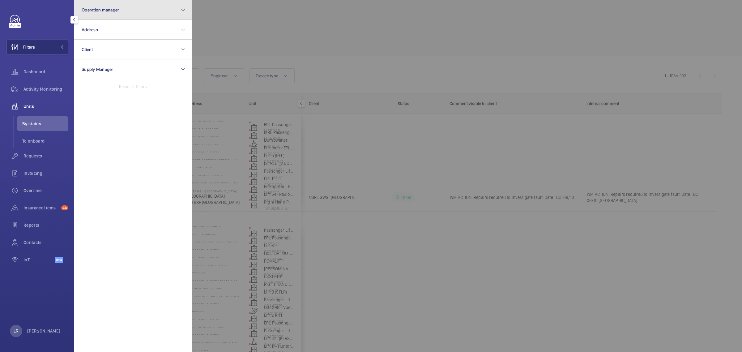
click at [142, 9] on button "Operation manager" at bounding box center [133, 10] width 118 height 20
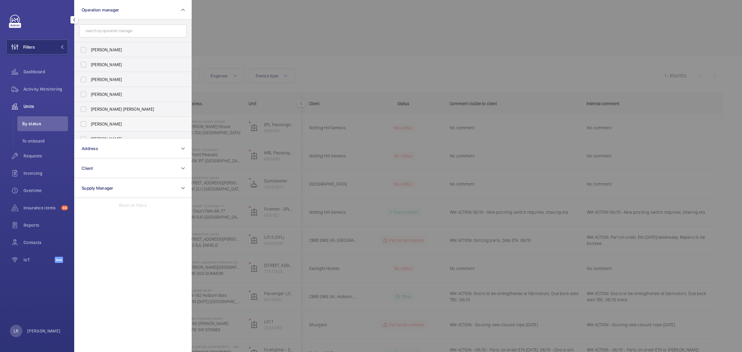
scroll to position [23, 0]
click at [123, 117] on span "[PERSON_NAME]" at bounding box center [133, 116] width 85 height 6
click at [90, 117] on input "[PERSON_NAME]" at bounding box center [83, 116] width 12 height 12
checkbox input "true"
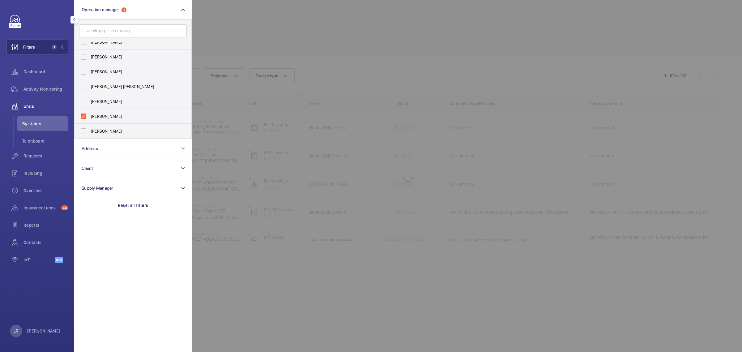
click at [275, 31] on div at bounding box center [563, 176] width 742 height 352
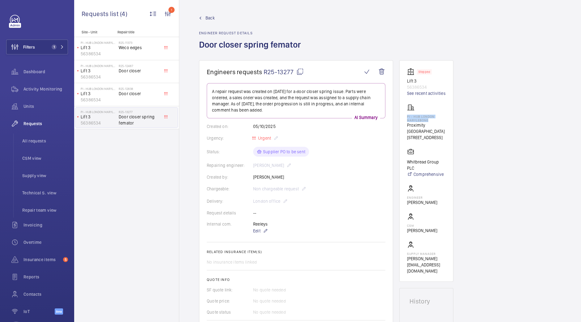
scroll to position [28, 0]
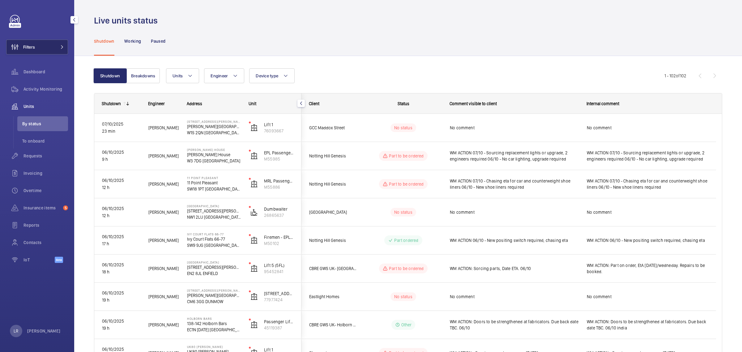
click at [49, 43] on button "Filters" at bounding box center [37, 47] width 62 height 15
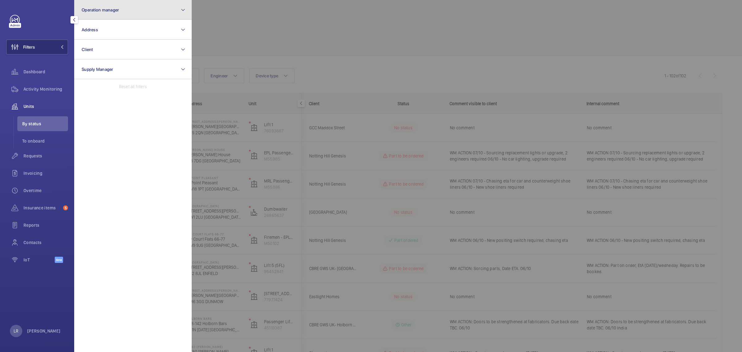
click at [127, 16] on button "Operation manager" at bounding box center [133, 10] width 118 height 20
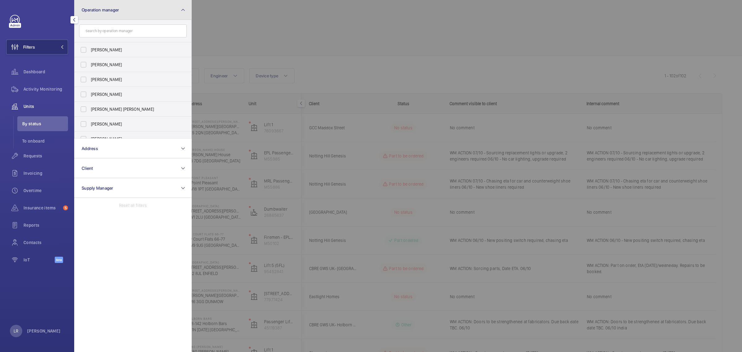
click at [141, 13] on button "Operation manager" at bounding box center [133, 10] width 118 height 20
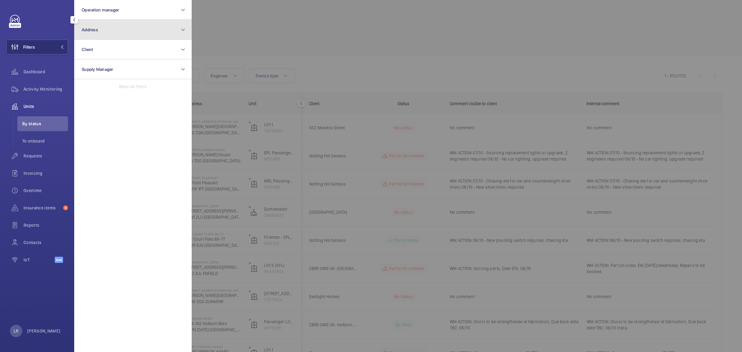
click at [135, 32] on button "Address" at bounding box center [133, 30] width 118 height 20
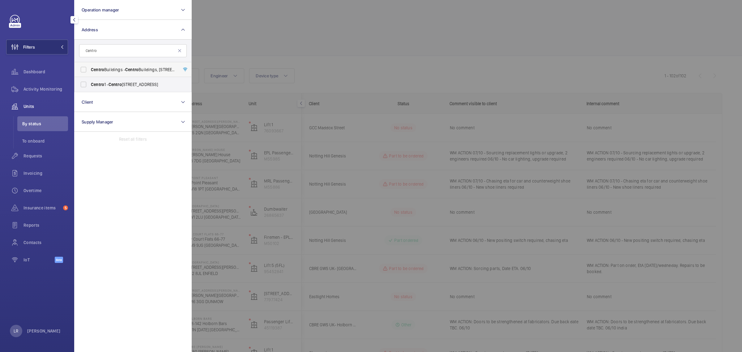
type input "Centro"
click at [113, 68] on span "Centro Buildings - Centro Buildings, 20-23 Mandela Street, Camden, London, NW1 …" at bounding box center [133, 69] width 85 height 6
click at [90, 68] on input "Centro Buildings - Centro Buildings, 20-23 Mandela Street, Camden, London, NW1 …" at bounding box center [83, 69] width 12 height 12
checkbox input "true"
click at [295, 42] on div at bounding box center [563, 176] width 742 height 352
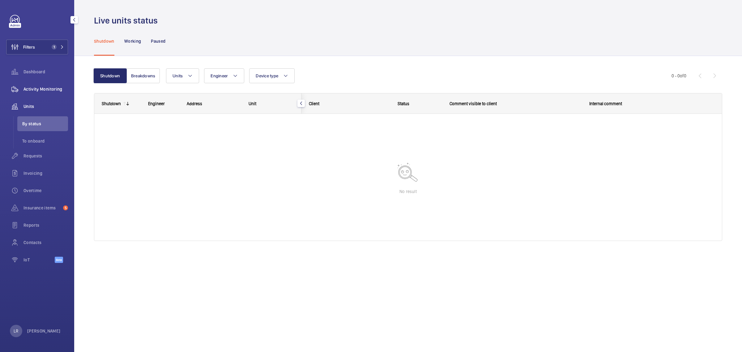
click at [59, 88] on span "Activity Monitoring" at bounding box center [46, 89] width 45 height 6
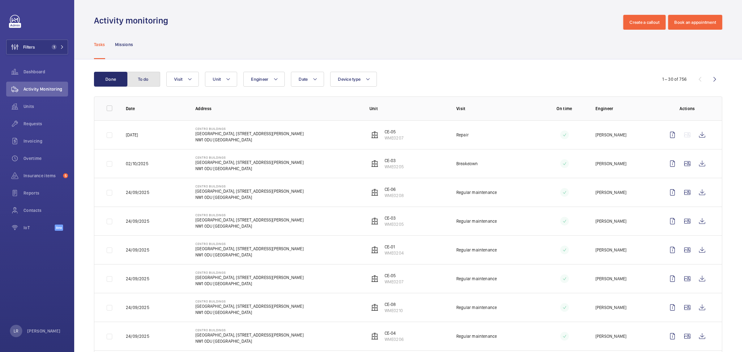
click at [150, 80] on button "To do" at bounding box center [143, 79] width 33 height 15
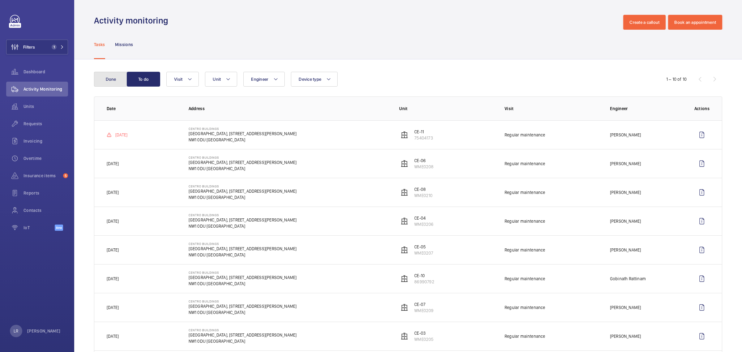
click at [106, 78] on button "Done" at bounding box center [110, 79] width 33 height 15
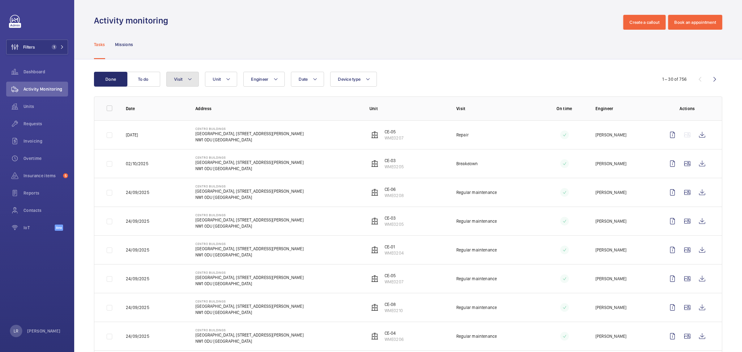
click at [184, 81] on button "Visit" at bounding box center [182, 79] width 32 height 15
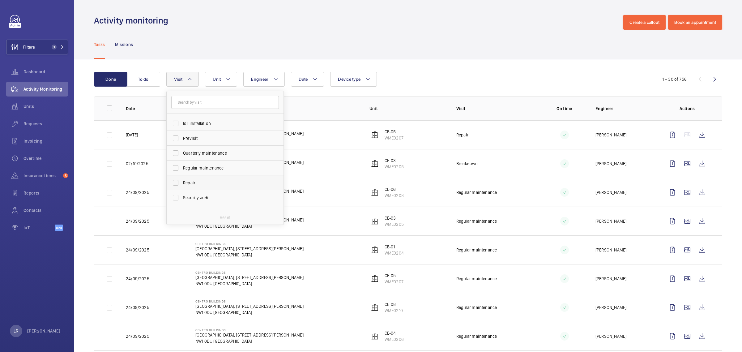
scroll to position [77, 0]
click at [201, 178] on span "Repair" at bounding box center [225, 177] width 85 height 6
click at [182, 178] on input "Repair" at bounding box center [175, 177] width 12 height 12
checkbox input "true"
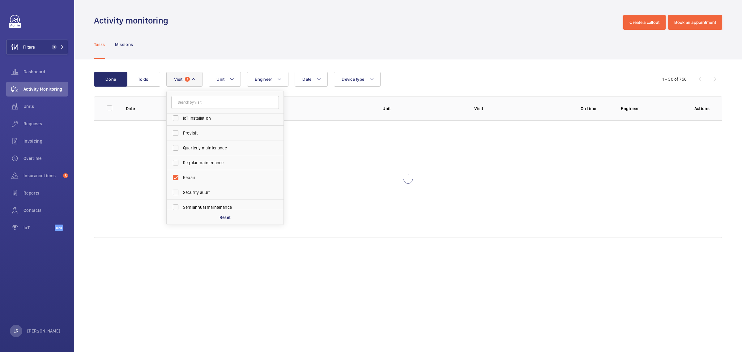
click at [291, 51] on div "Tasks Missions" at bounding box center [408, 44] width 628 height 29
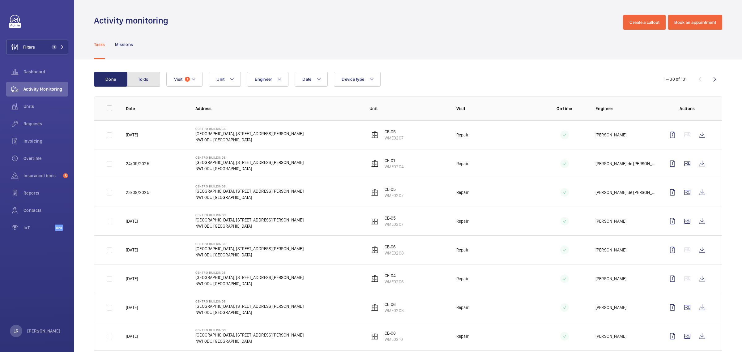
click at [150, 78] on button "To do" at bounding box center [143, 79] width 33 height 15
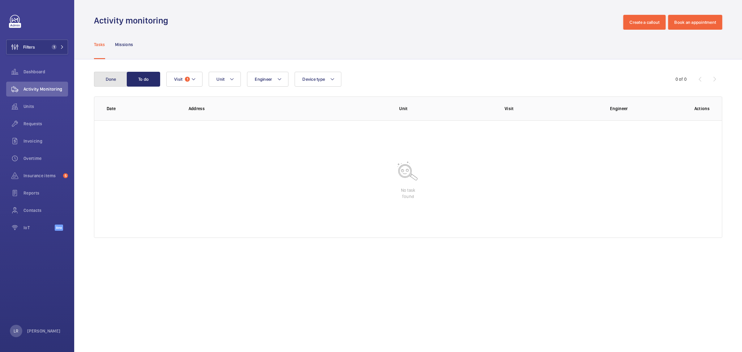
click at [112, 75] on button "Done" at bounding box center [110, 79] width 33 height 15
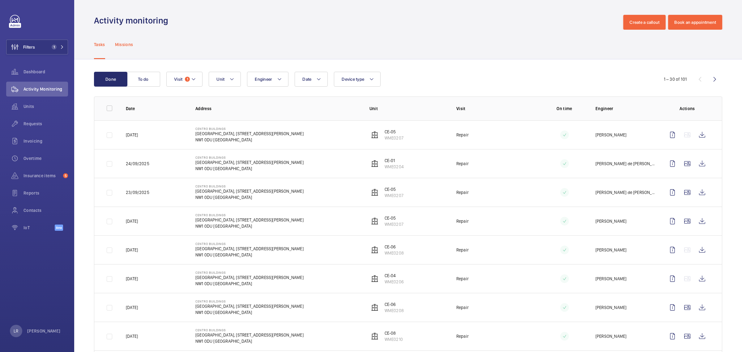
click at [126, 44] on p "Missions" at bounding box center [124, 44] width 18 height 6
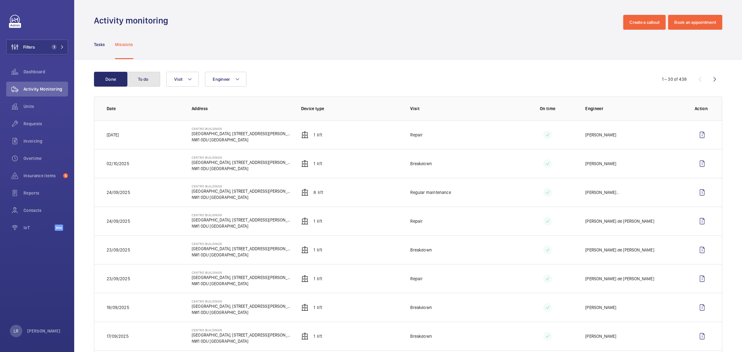
click at [139, 79] on button "To do" at bounding box center [143, 79] width 33 height 15
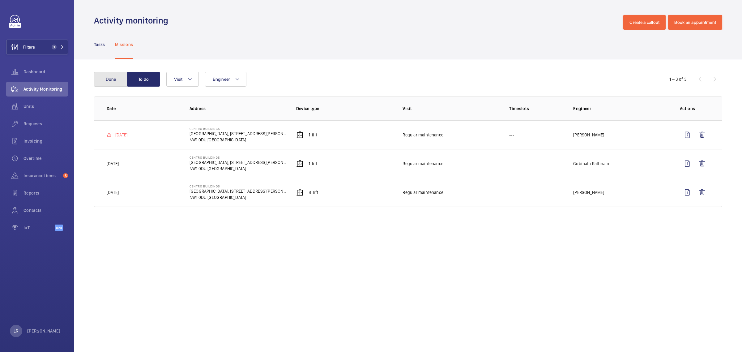
click at [123, 73] on button "Done" at bounding box center [110, 79] width 33 height 15
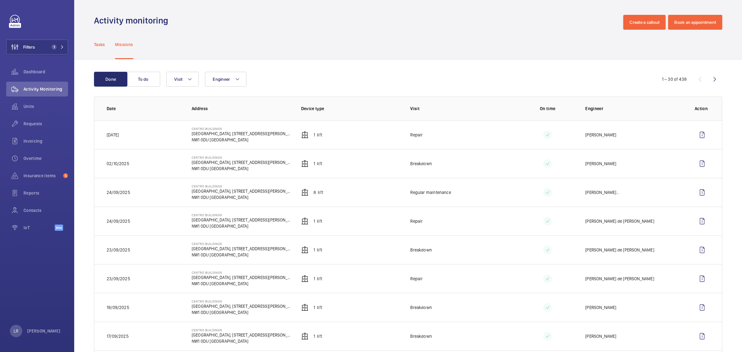
click at [97, 40] on div "Tasks" at bounding box center [99, 44] width 11 height 29
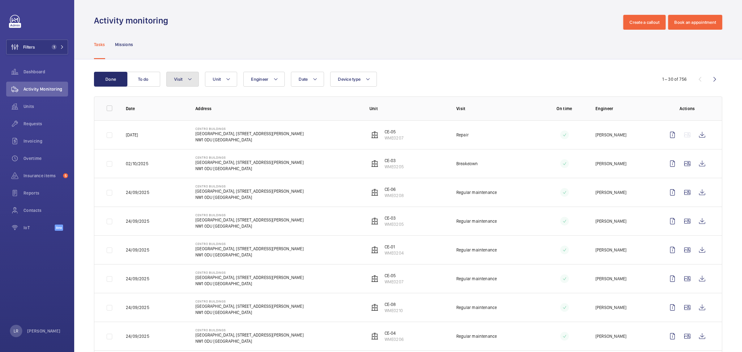
click at [189, 78] on mat-icon at bounding box center [189, 78] width 5 height 7
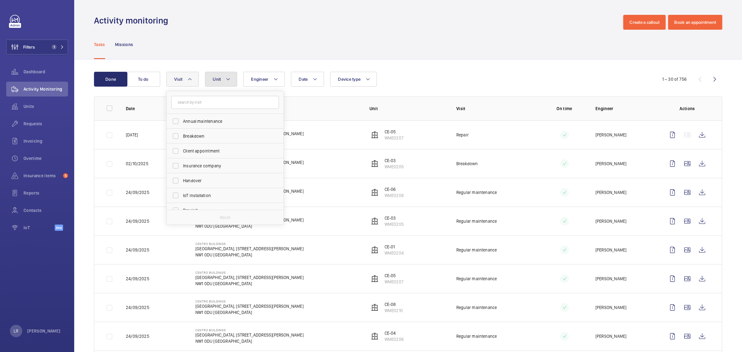
click at [226, 79] on mat-icon at bounding box center [228, 78] width 5 height 7
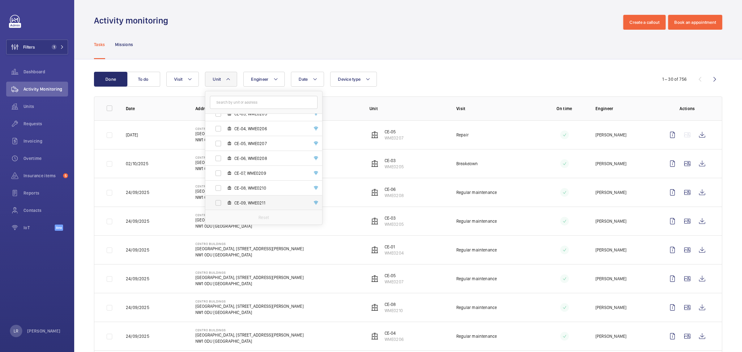
scroll to position [82, 0]
click at [236, 204] on span "CE-11, 75404173" at bounding box center [270, 202] width 72 height 6
click at [224, 204] on input "CE-11, 75404173" at bounding box center [218, 202] width 12 height 12
checkbox input "true"
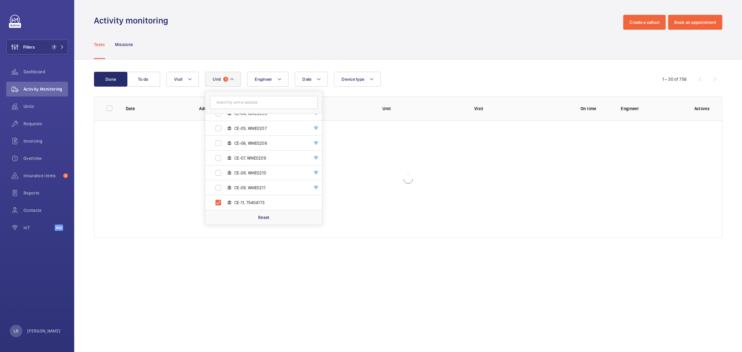
click at [393, 34] on div "Tasks Missions" at bounding box center [408, 44] width 628 height 29
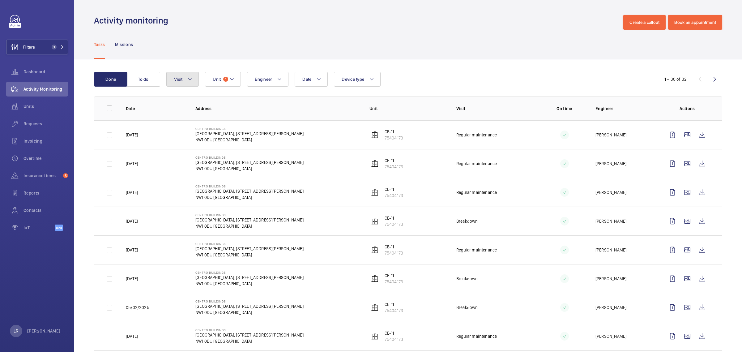
click at [172, 73] on button "Visit" at bounding box center [182, 79] width 32 height 15
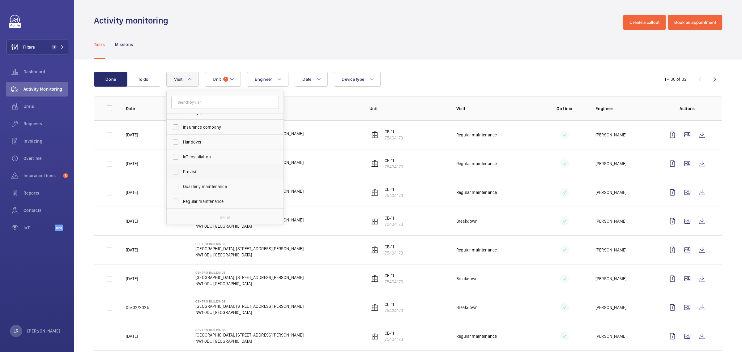
scroll to position [77, 0]
click at [201, 175] on span "Repair" at bounding box center [225, 177] width 85 height 6
click at [182, 175] on input "Repair" at bounding box center [175, 177] width 12 height 12
checkbox input "true"
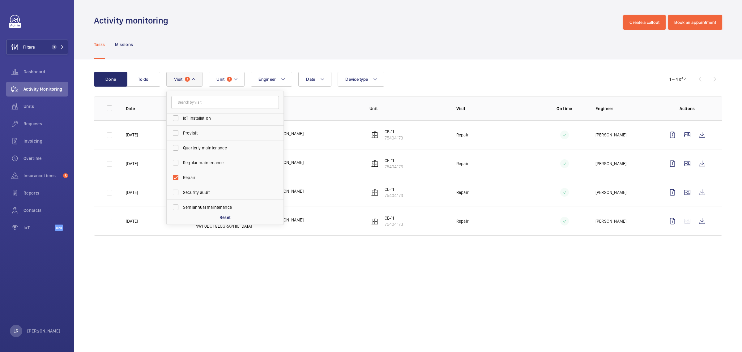
click at [320, 37] on div "Tasks Missions" at bounding box center [408, 44] width 628 height 29
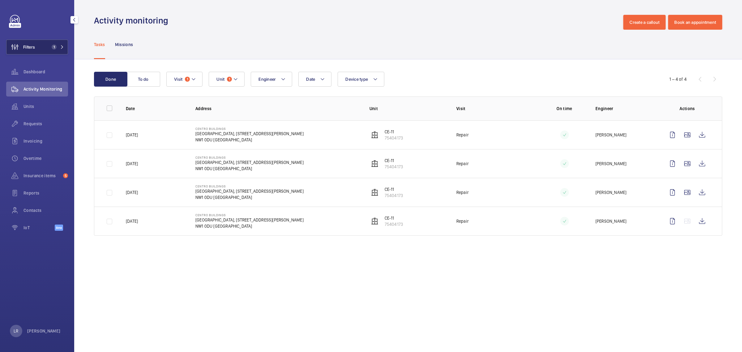
click at [30, 45] on span "Filters" at bounding box center [29, 47] width 12 height 6
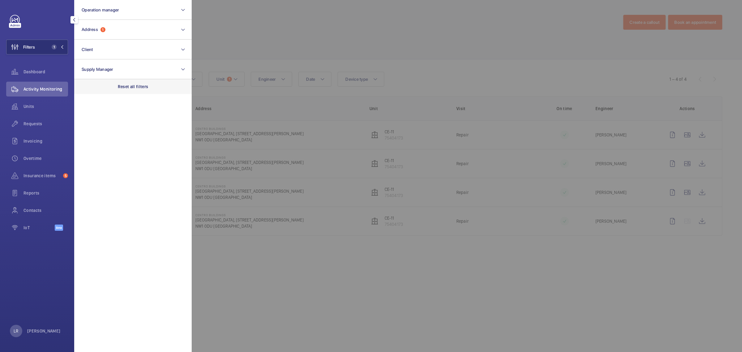
click at [126, 92] on div "Reset all filters" at bounding box center [133, 86] width 118 height 15
click at [300, 18] on div at bounding box center [563, 176] width 742 height 352
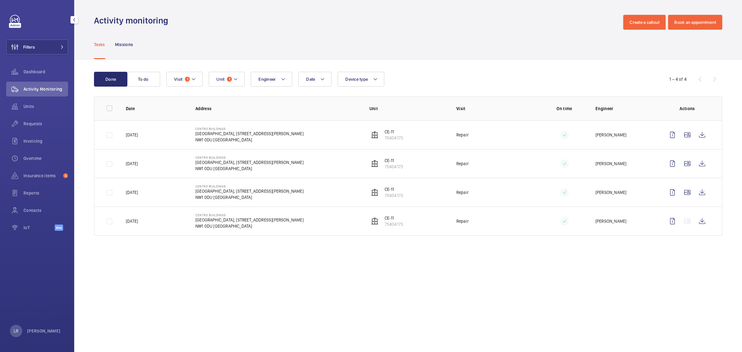
click at [50, 38] on div "Filters Dashboard Activity Monitoring Units Requests Invoicing Overtime Insuran…" at bounding box center [37, 126] width 62 height 223
click at [50, 42] on button "Filters" at bounding box center [37, 47] width 62 height 15
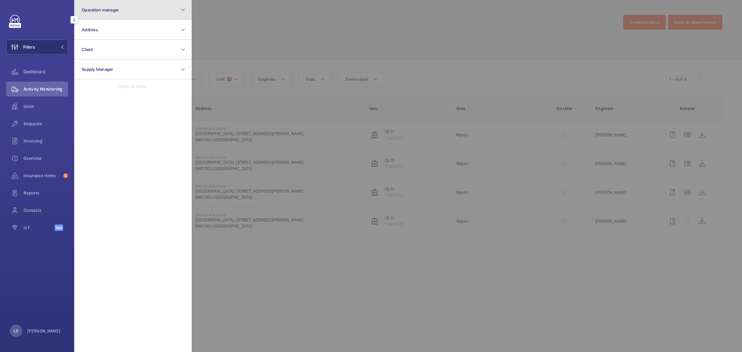
click at [115, 13] on button "Operation manager" at bounding box center [133, 10] width 118 height 20
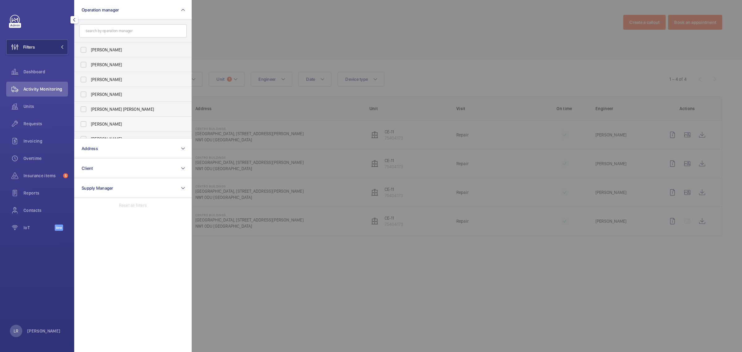
scroll to position [23, 0]
click at [112, 113] on span "[PERSON_NAME]" at bounding box center [133, 116] width 85 height 6
click at [90, 113] on input "[PERSON_NAME]" at bounding box center [83, 116] width 12 height 12
checkbox input "true"
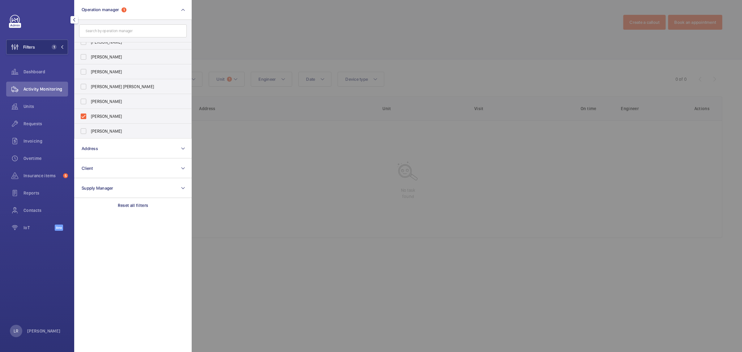
click at [234, 52] on div at bounding box center [563, 176] width 742 height 352
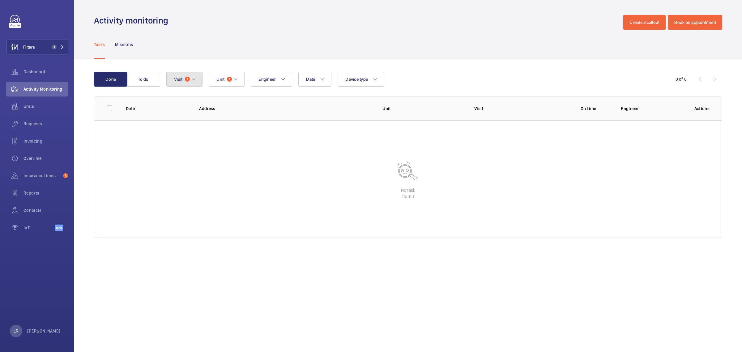
click at [186, 77] on span "1" at bounding box center [187, 79] width 5 height 5
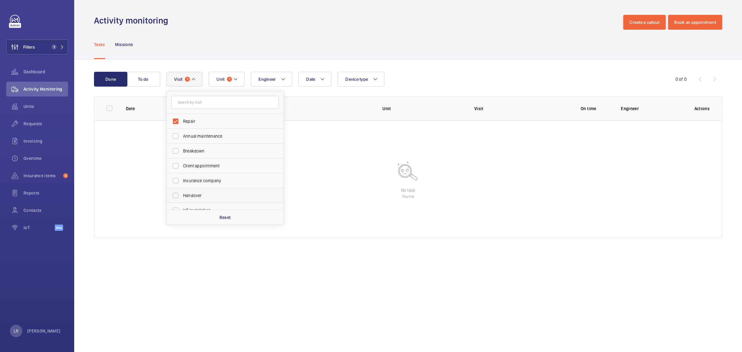
click at [205, 213] on div "Reset" at bounding box center [225, 217] width 117 height 15
checkbox input "false"
click at [222, 76] on button "Unit 1" at bounding box center [223, 79] width 36 height 15
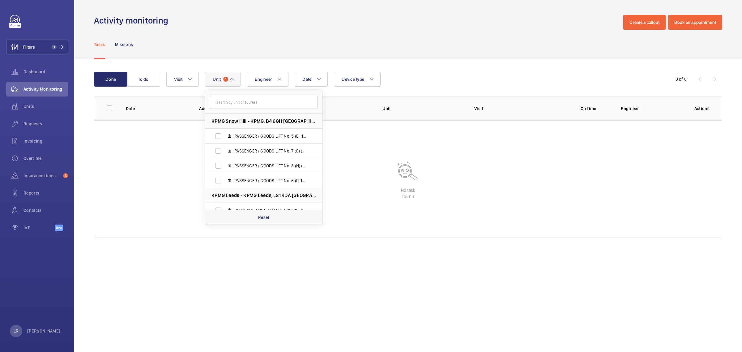
click at [250, 217] on div "Reset" at bounding box center [263, 217] width 117 height 15
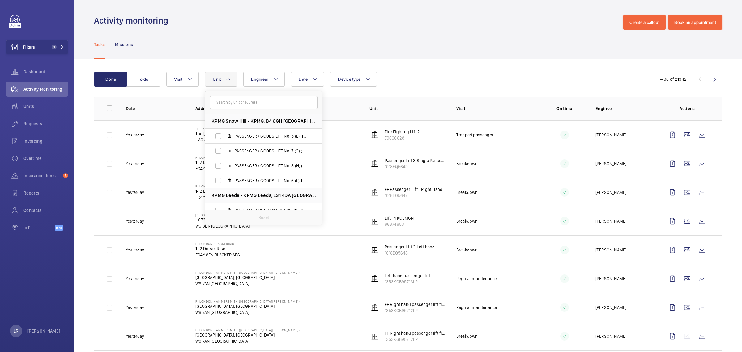
click at [194, 19] on div "Activity monitoring Create a callout Book an appointment" at bounding box center [408, 22] width 628 height 15
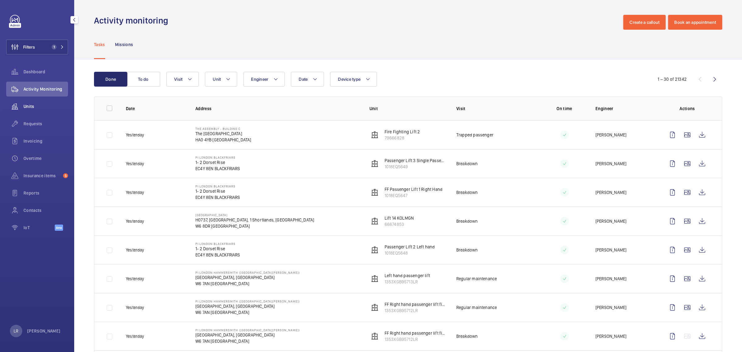
click at [45, 103] on span "Units" at bounding box center [46, 106] width 45 height 6
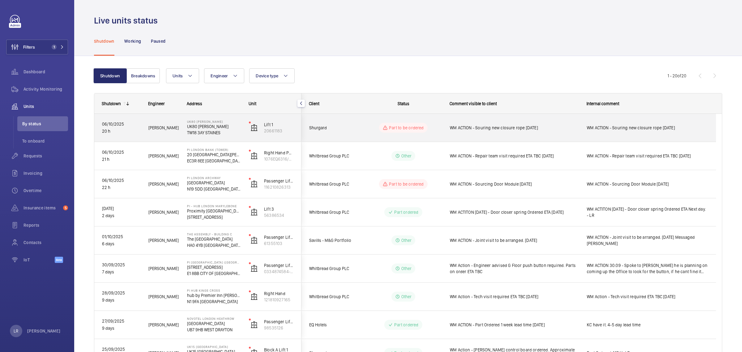
click at [336, 124] on span "Shurgard" at bounding box center [333, 127] width 48 height 7
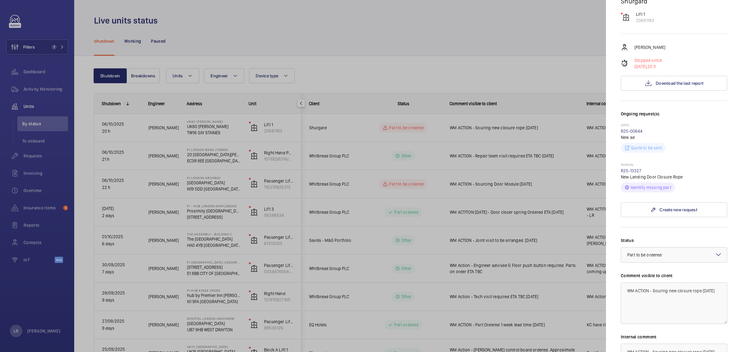
scroll to position [77, 0]
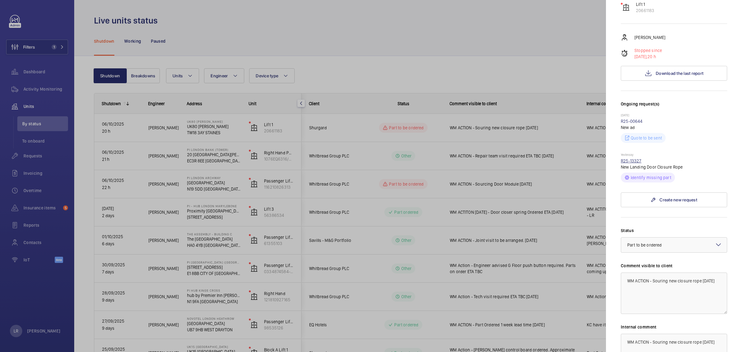
click at [630, 161] on link "R25-13327" at bounding box center [631, 160] width 21 height 5
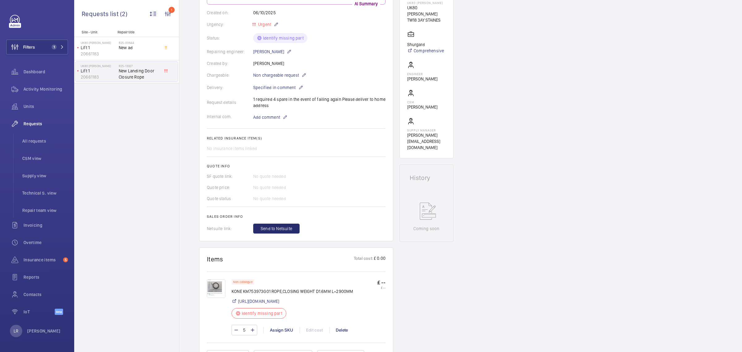
scroll to position [155, 0]
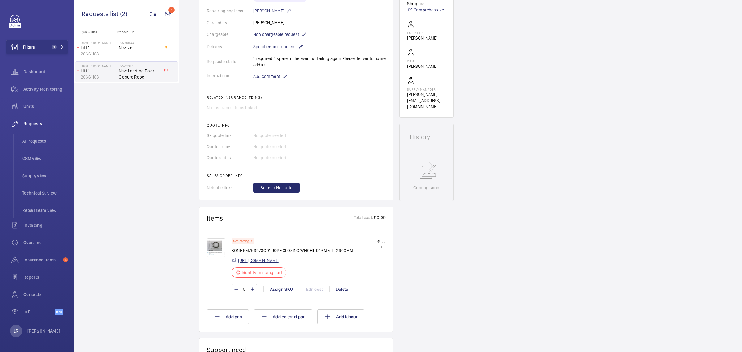
click at [270, 263] on link "https://parts.kone.com/Products/KM753973G01?searchMode=SpareParts" at bounding box center [258, 260] width 41 height 6
drag, startPoint x: 229, startPoint y: 250, endPoint x: 316, endPoint y: 249, distance: 86.6
click at [316, 249] on div "Non catalogue KONE KM753973G01 ROPE,CLOSING WEIGHT D1.6MM L=2900MM https://part…" at bounding box center [296, 269] width 179 height 62
click at [350, 249] on p "KONE KM753973G01 ROPE,CLOSING WEIGHT D1.6MM L=2900MM" at bounding box center [293, 250] width 122 height 6
drag, startPoint x: 357, startPoint y: 249, endPoint x: 231, endPoint y: 251, distance: 126.2
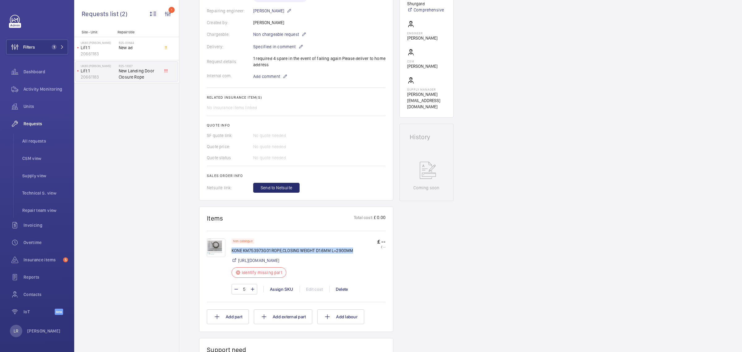
click at [232, 251] on p "KONE KM753973G01 ROPE,CLOSING WEIGHT D1.6MM L=2900MM" at bounding box center [293, 250] width 122 height 6
copy p "KONE KM753973G01 ROPE,CLOSING WEIGHT D1.6MM L=2900MM"
click at [466, 226] on div "Engineers requests R25-13327 The repair request was created on 2025-10-06 for a…" at bounding box center [460, 243] width 563 height 675
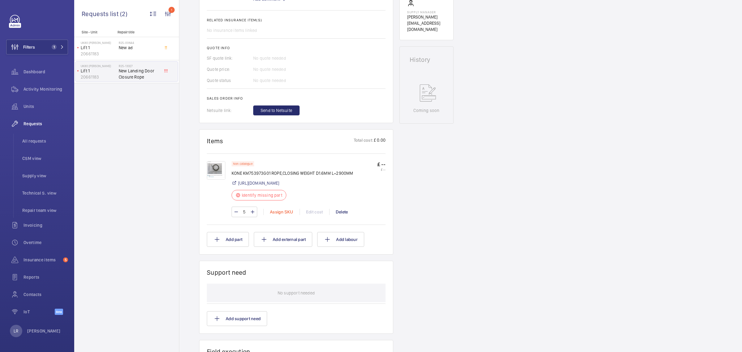
click at [275, 215] on div "Assign SKU" at bounding box center [281, 212] width 36 height 6
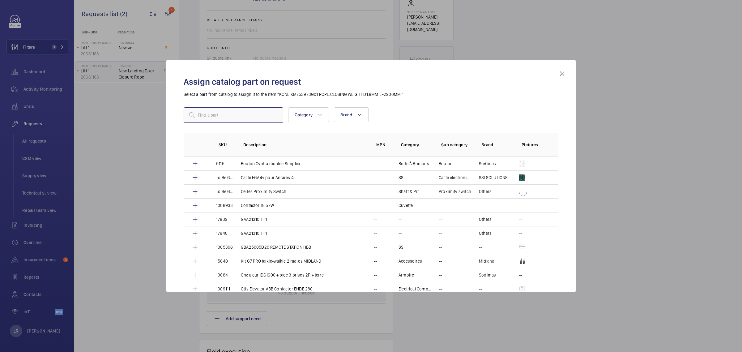
click at [236, 118] on input "text" at bounding box center [234, 114] width 100 height 15
paste input "1010455"
type input "1010455"
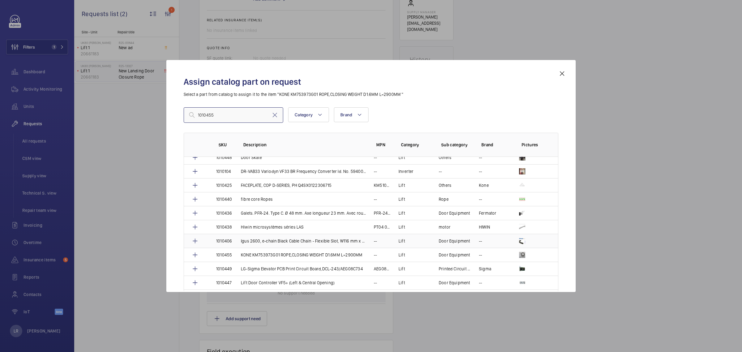
scroll to position [309, 0]
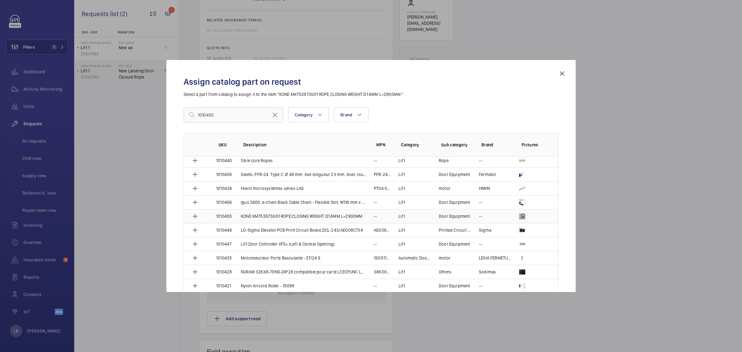
click at [364, 219] on td "KONE KM753973G01 ROPE,CLOSING WEIGHT D1.6MM L=2900MM" at bounding box center [299, 216] width 133 height 14
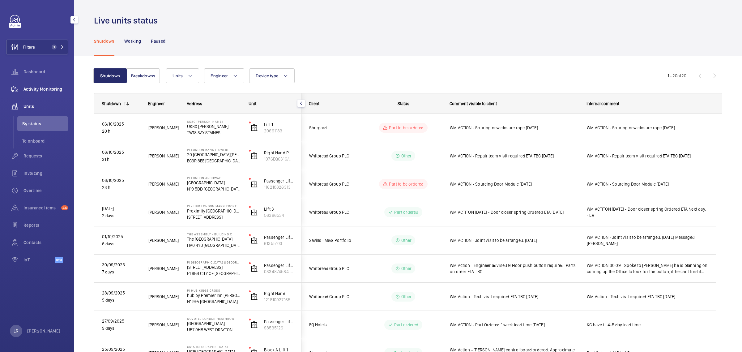
click at [53, 87] on span "Activity Monitoring" at bounding box center [46, 89] width 45 height 6
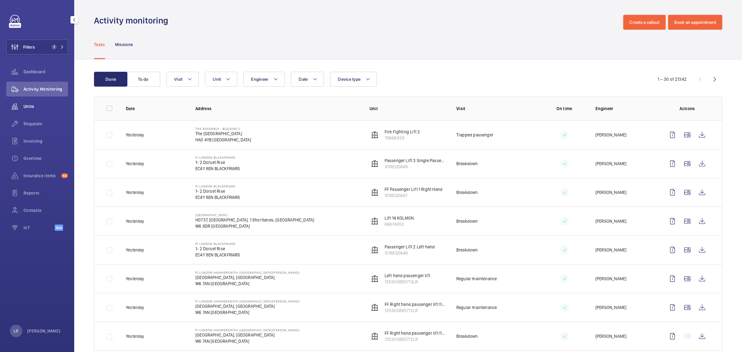
click at [45, 105] on span "Units" at bounding box center [46, 106] width 45 height 6
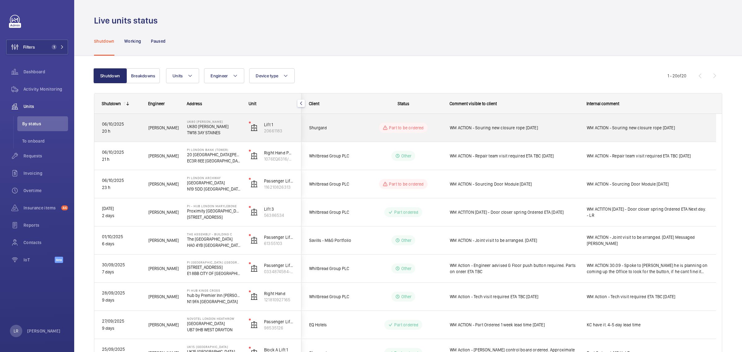
click at [366, 130] on wm-front-pills-cell "Part to be ordered" at bounding box center [403, 128] width 77 height 10
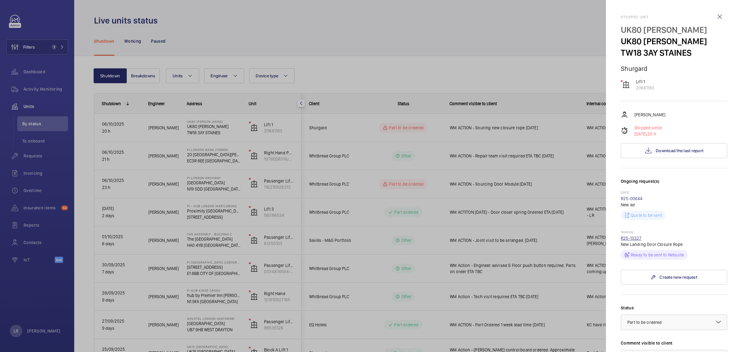
click at [633, 240] on link "R25-13327" at bounding box center [631, 238] width 21 height 5
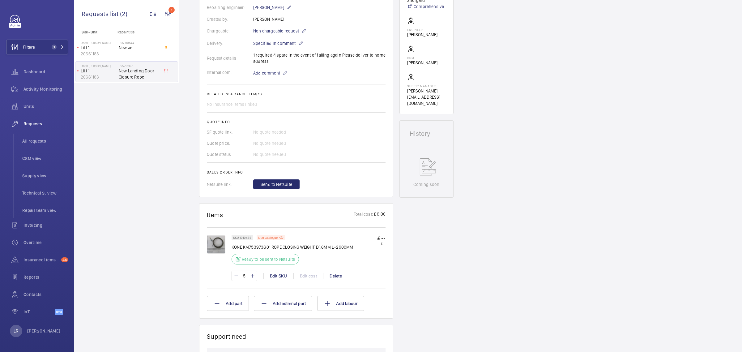
scroll to position [193, 0]
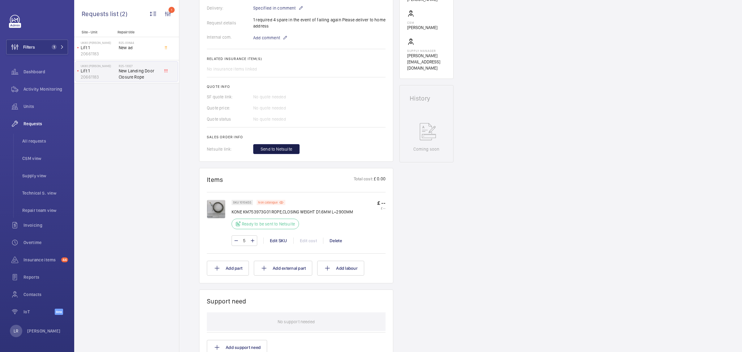
click at [259, 149] on button "Send to Netsuite" at bounding box center [276, 149] width 46 height 10
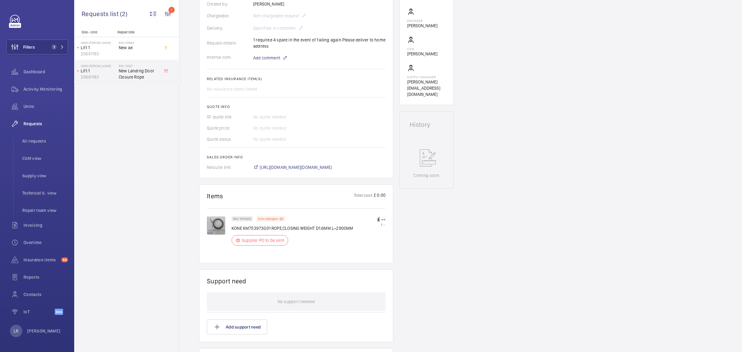
scroll to position [173, 0]
click at [314, 168] on span "[URL][DOMAIN_NAME][DOMAIN_NAME]" at bounding box center [296, 167] width 72 height 6
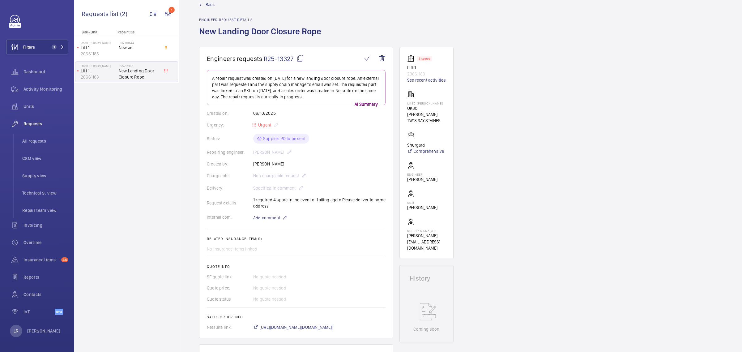
scroll to position [0, 0]
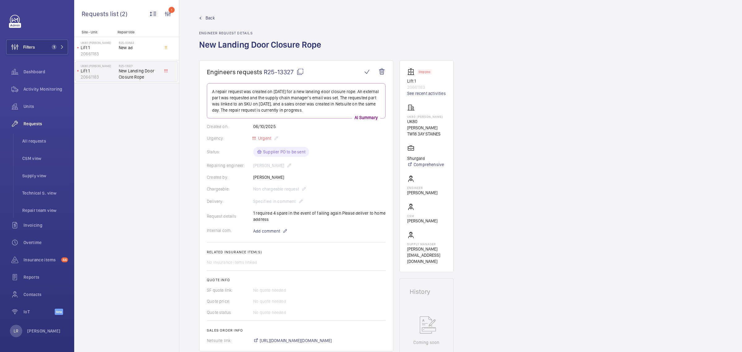
click at [203, 15] on link "Back" at bounding box center [262, 18] width 126 height 6
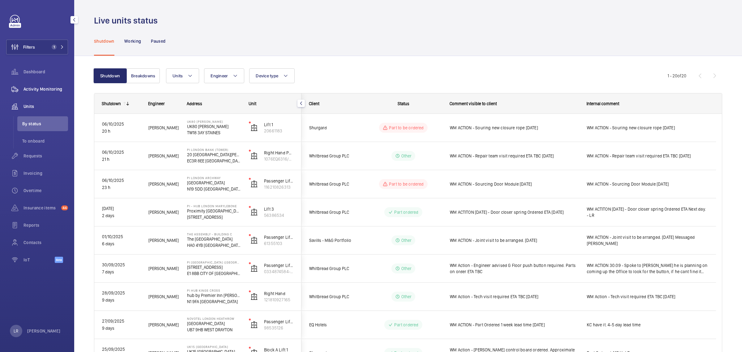
click at [50, 88] on span "Activity Monitoring" at bounding box center [46, 89] width 45 height 6
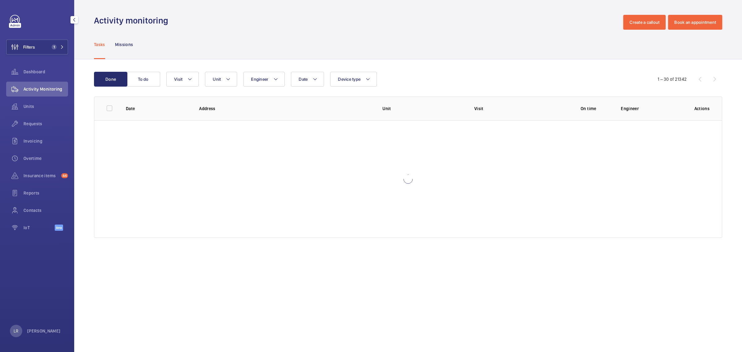
click at [30, 98] on div "Activity Monitoring" at bounding box center [37, 90] width 62 height 17
click at [33, 103] on span "Units" at bounding box center [46, 106] width 45 height 6
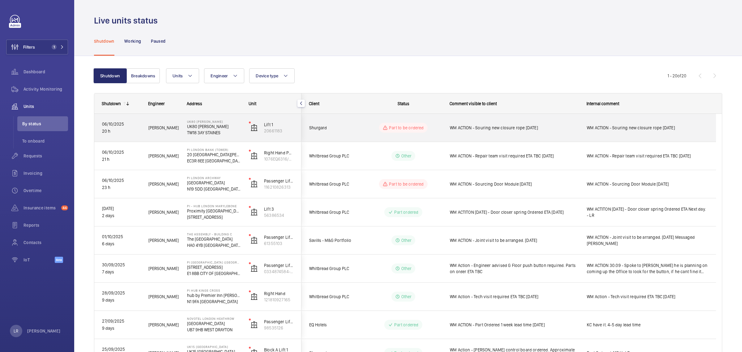
click at [379, 128] on wm-front-pills-cell "Part to be ordered" at bounding box center [403, 128] width 77 height 10
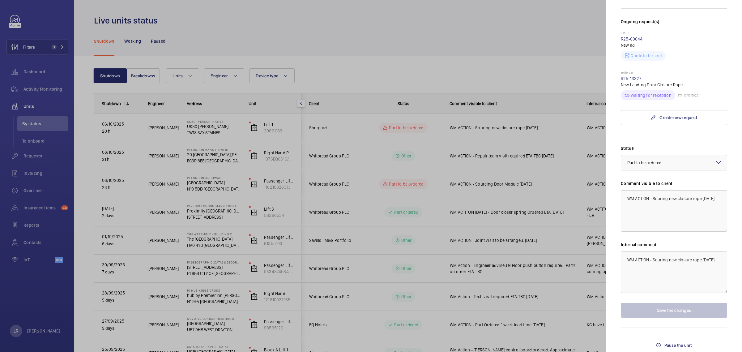
scroll to position [160, 0]
drag, startPoint x: 656, startPoint y: 281, endPoint x: 654, endPoint y: 277, distance: 5.0
click at [656, 281] on textarea "WM ACTION - Souring new closure rope [DATE]" at bounding box center [674, 271] width 106 height 41
click at [717, 258] on textarea "WM ACTION - Souring new closure rope [DATE]" at bounding box center [674, 271] width 106 height 41
paste textarea "PO-GB-014535"
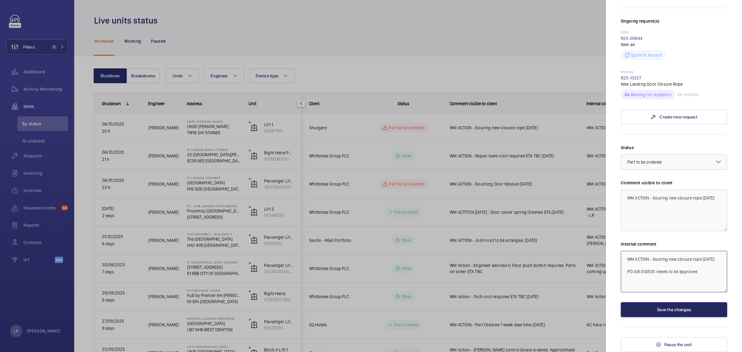
type textarea "WM ACTION - Souring new closure rope [DATE] PO-GB-014535 needs to be approved"
click at [671, 311] on button "Save the changes" at bounding box center [674, 309] width 106 height 15
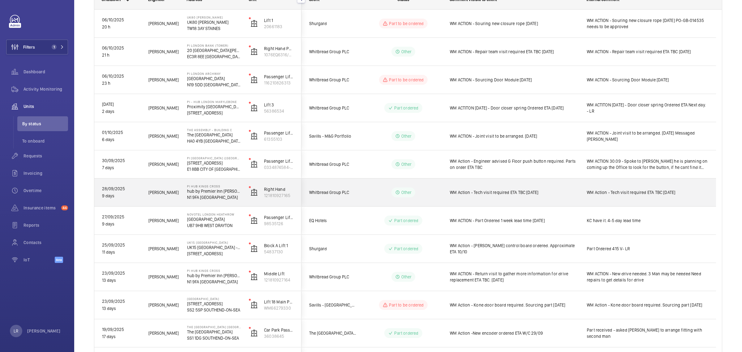
scroll to position [116, 0]
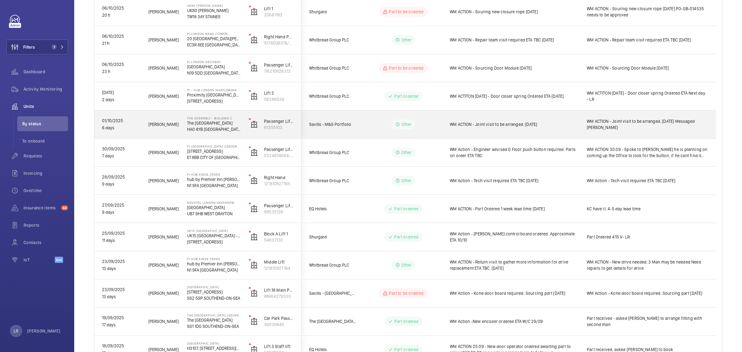
click at [442, 126] on wm-front-pills-cell "Other" at bounding box center [403, 124] width 77 height 10
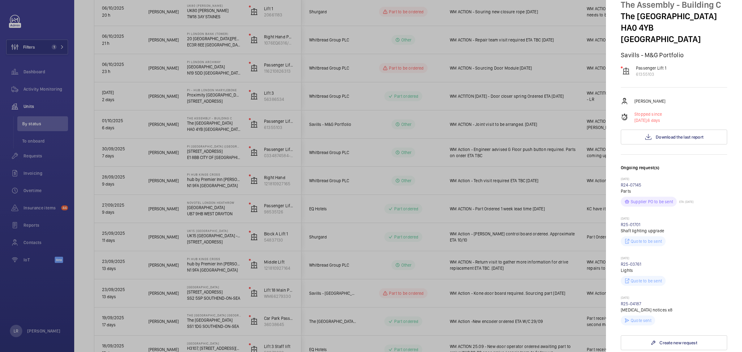
scroll to position [39, 0]
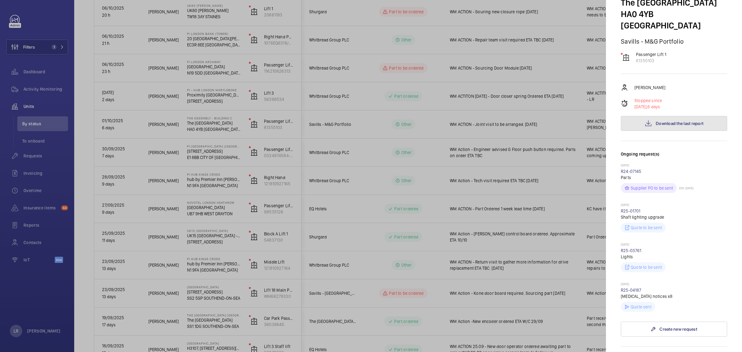
click at [673, 123] on span "Download the last report" at bounding box center [680, 123] width 48 height 5
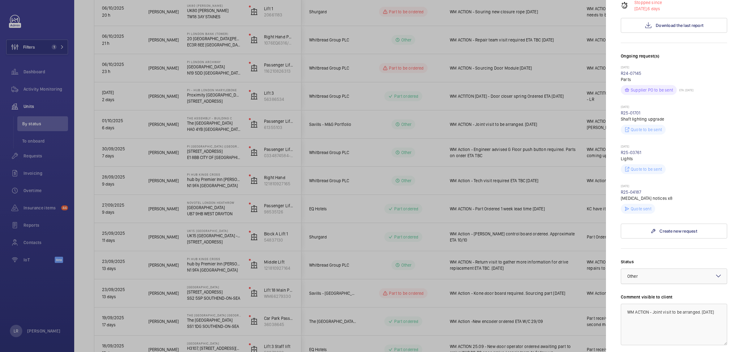
scroll to position [96, 0]
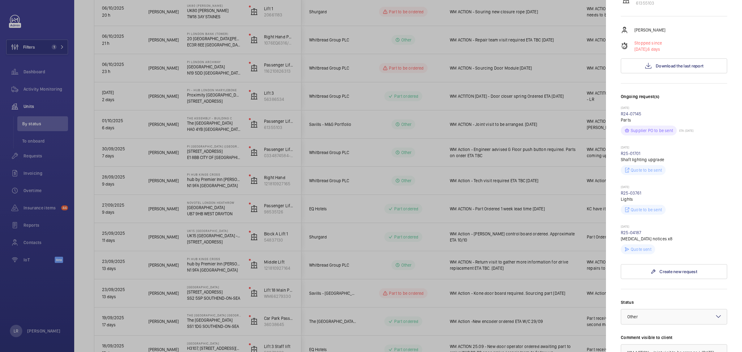
click at [457, 207] on div at bounding box center [371, 176] width 742 height 352
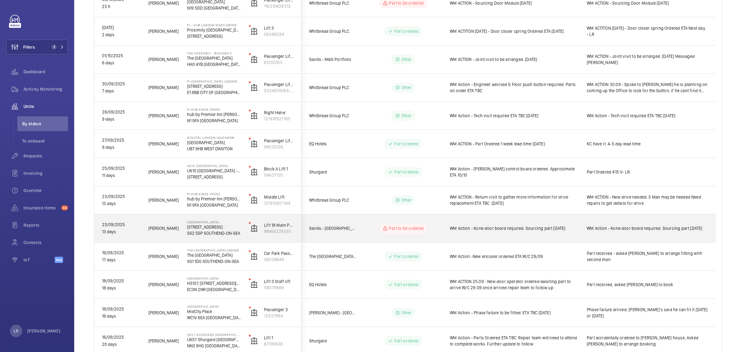
scroll to position [193, 0]
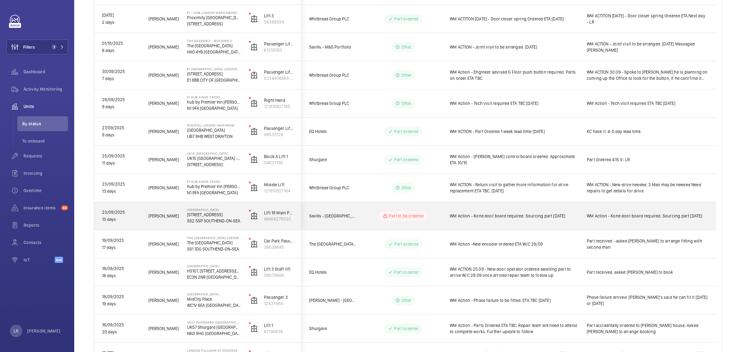
click at [361, 214] on div "Part to be ordered" at bounding box center [399, 216] width 84 height 22
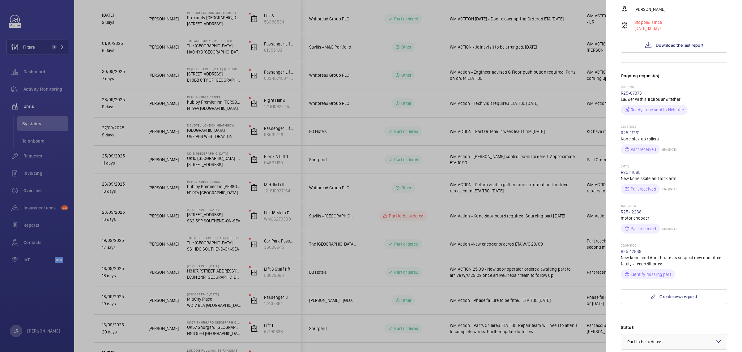
scroll to position [155, 0]
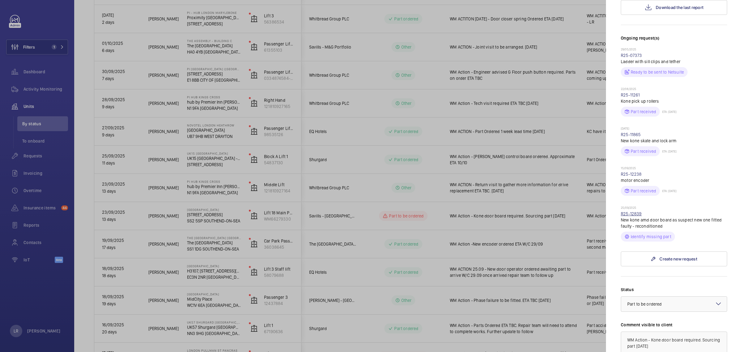
click at [634, 216] on link "R25-12839" at bounding box center [631, 213] width 21 height 5
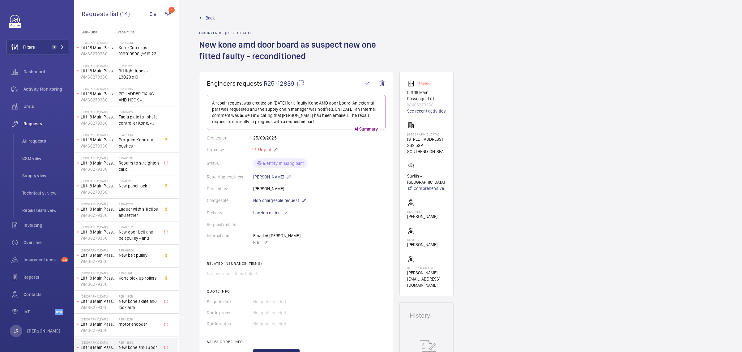
click at [208, 19] on span "Back" at bounding box center [210, 18] width 9 height 6
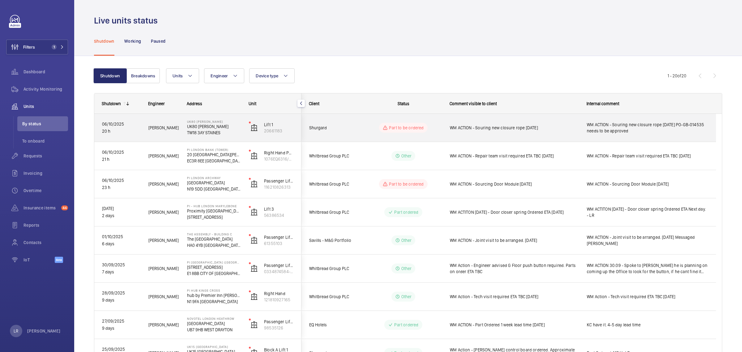
click at [344, 129] on span "Shurgard" at bounding box center [333, 127] width 48 height 7
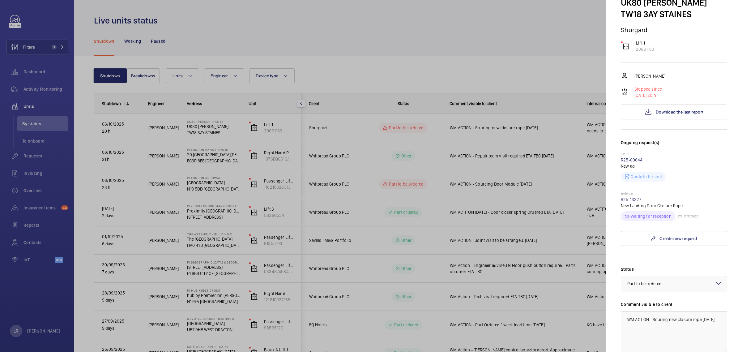
scroll to position [77, 0]
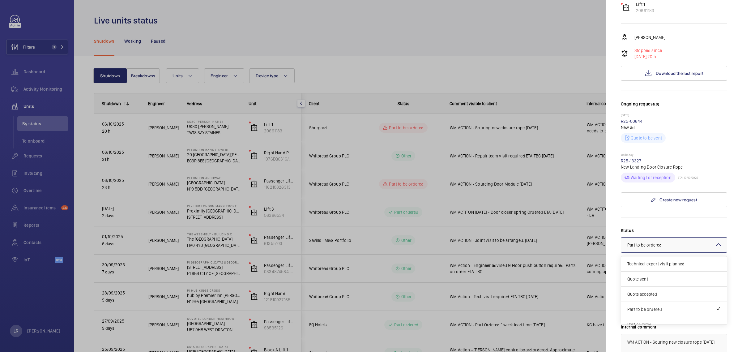
click at [663, 244] on div "× Part to be ordered" at bounding box center [652, 245] width 50 height 6
click at [658, 270] on span "Part ordered" at bounding box center [673, 271] width 93 height 6
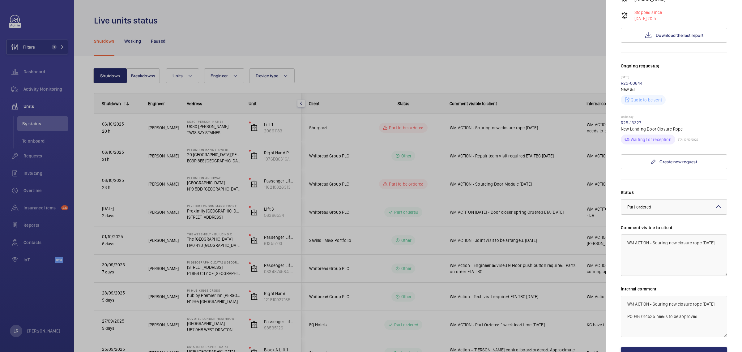
scroll to position [155, 0]
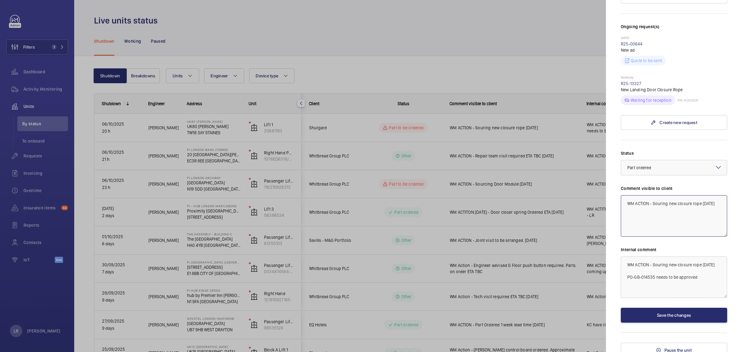
click at [667, 204] on textarea "WM ACTION - Souring new closure rope [DATE]" at bounding box center [674, 215] width 106 height 41
type textarea "WM ACTION - New closure rope ordered 710.25"
drag, startPoint x: 721, startPoint y: 203, endPoint x: 692, endPoint y: 207, distance: 29.6
click at [692, 207] on mat-sidenav "Stopped unit UK80 Shurgard Staines UK80 Shurgard Staines TW18 3AY STAINES Shurg…" at bounding box center [674, 176] width 136 height 352
drag, startPoint x: 717, startPoint y: 205, endPoint x: 611, endPoint y: 209, distance: 105.5
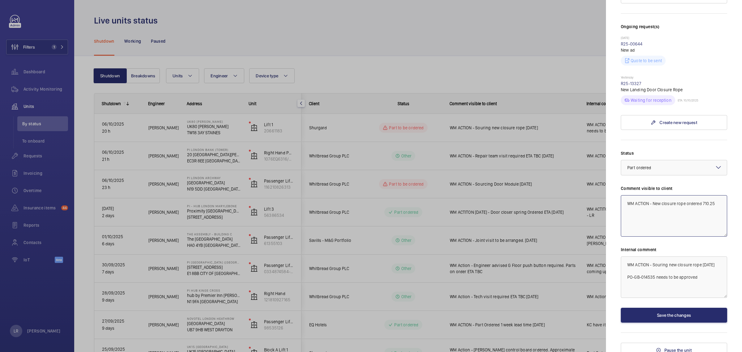
click at [611, 209] on mat-sidenav "Stopped unit UK80 Shurgard Staines UK80 Shurgard Staines TW18 3AY STAINES Shurg…" at bounding box center [674, 176] width 136 height 352
drag, startPoint x: 708, startPoint y: 285, endPoint x: 562, endPoint y: 249, distance: 150.2
click at [562, 249] on mat-sidenav-container "Filters 1 Dashboard Activity Monitoring Units By status To onboard Requests Inv…" at bounding box center [371, 176] width 742 height 352
paste textarea "New closure rope ordered 710.25"
type textarea "WM ACTION - New closure rope ordered 710.25"
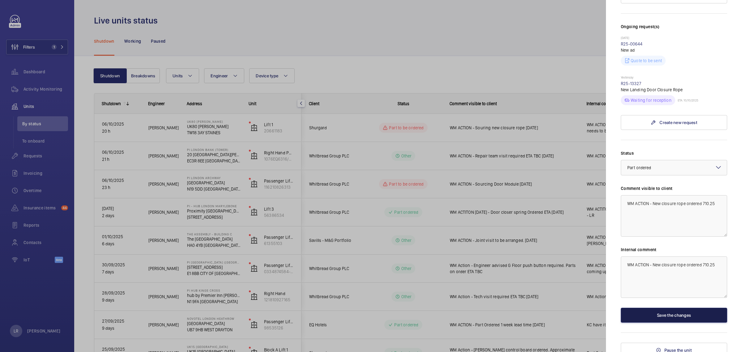
click at [683, 315] on button "Save the changes" at bounding box center [674, 315] width 106 height 15
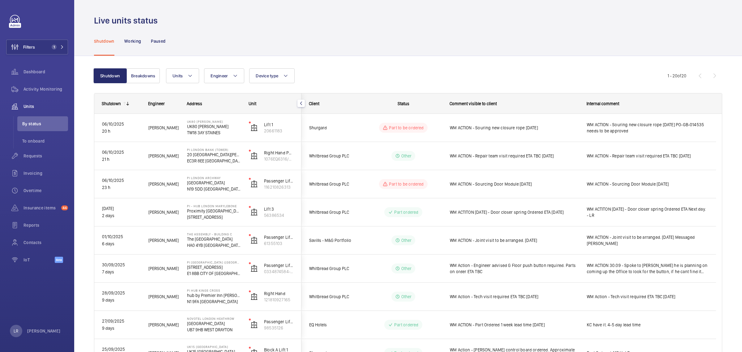
scroll to position [0, 0]
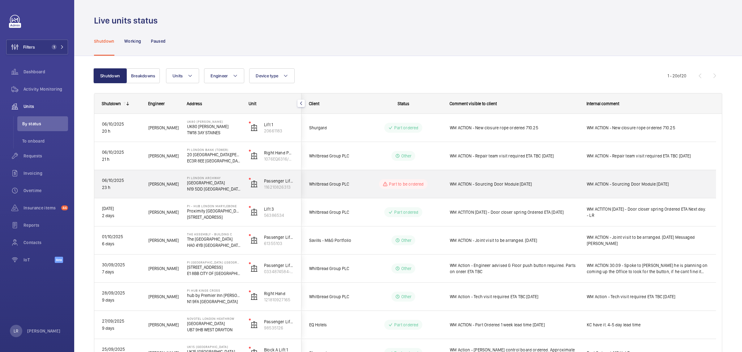
click at [440, 193] on div "Part to be ordered" at bounding box center [399, 184] width 84 height 22
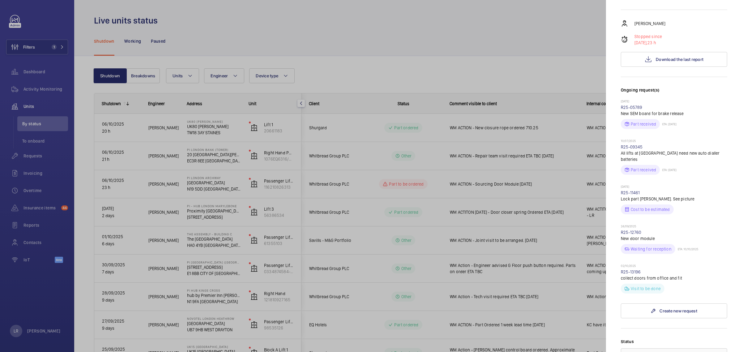
scroll to position [116, 0]
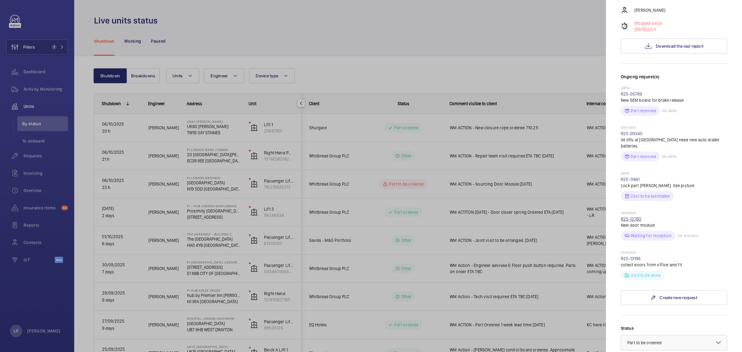
click at [635, 216] on link "R25-12760" at bounding box center [631, 218] width 21 height 5
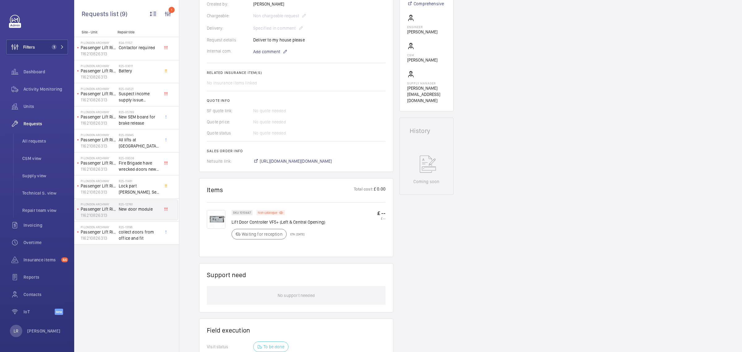
scroll to position [179, 0]
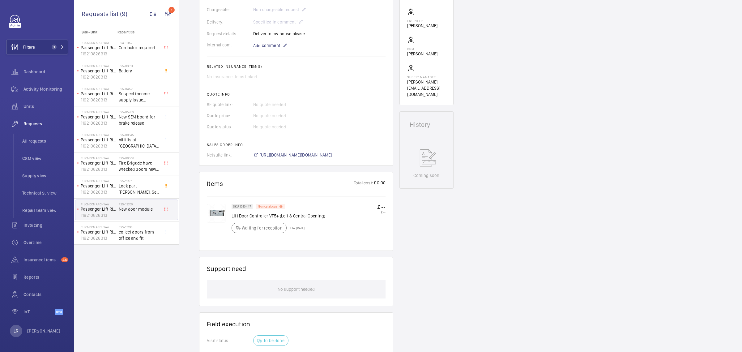
click at [213, 216] on img at bounding box center [216, 213] width 19 height 19
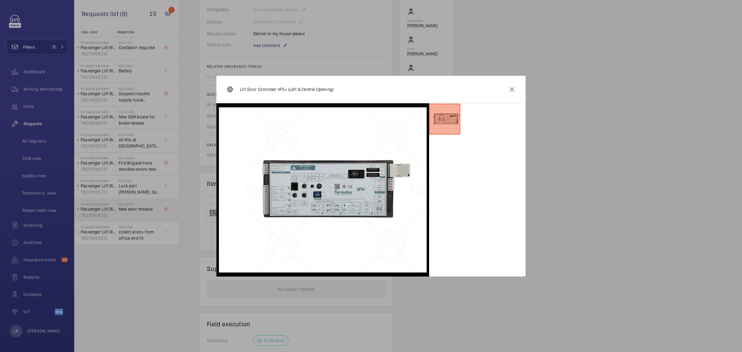
click at [520, 91] on div "Lift Door Controller VF5+ (Left & Central Opening)" at bounding box center [370, 90] width 309 height 28
click at [514, 94] on wm-front-icon-button at bounding box center [512, 89] width 15 height 15
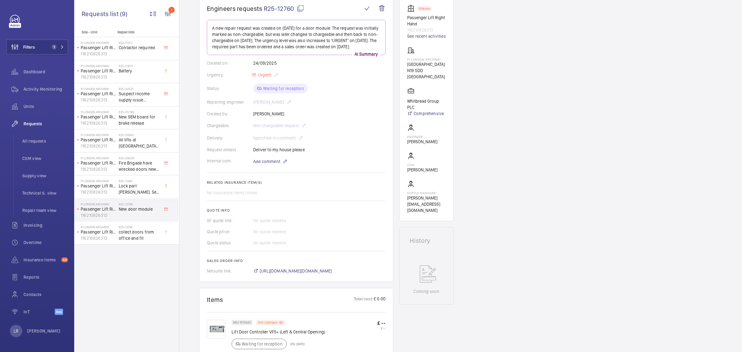
scroll to position [0, 0]
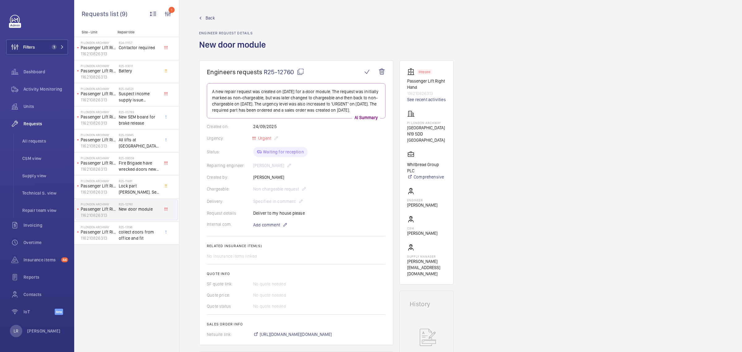
click at [302, 73] on mat-icon at bounding box center [300, 71] width 7 height 7
click at [213, 19] on span "Back" at bounding box center [210, 18] width 9 height 6
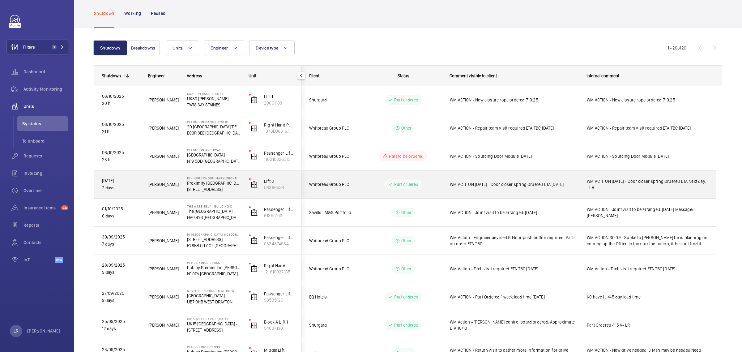
click at [447, 183] on div "WM ACTITON [DATE] - Door closer spring Ordered ETA [DATE]" at bounding box center [511, 184] width 136 height 27
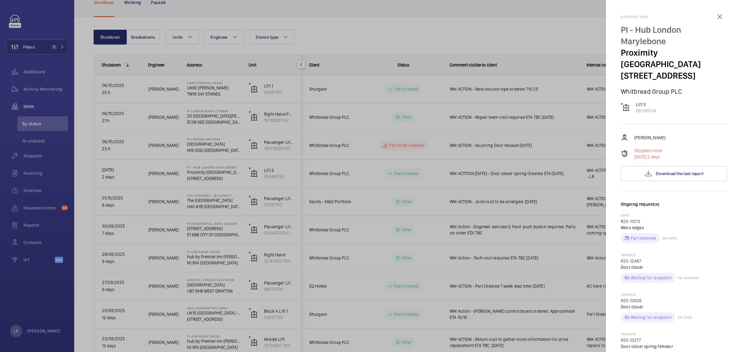
click at [446, 156] on div at bounding box center [371, 176] width 742 height 352
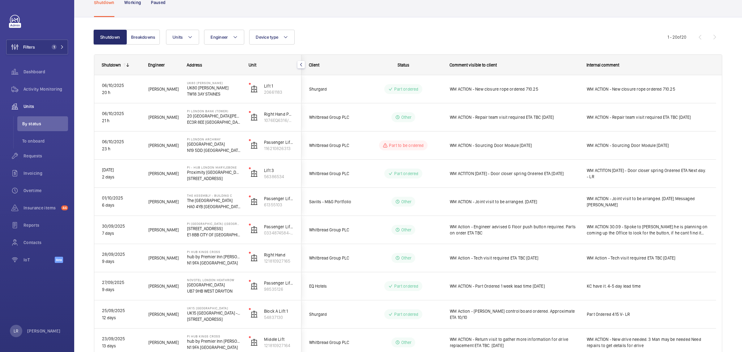
click at [434, 145] on div at bounding box center [371, 176] width 742 height 352
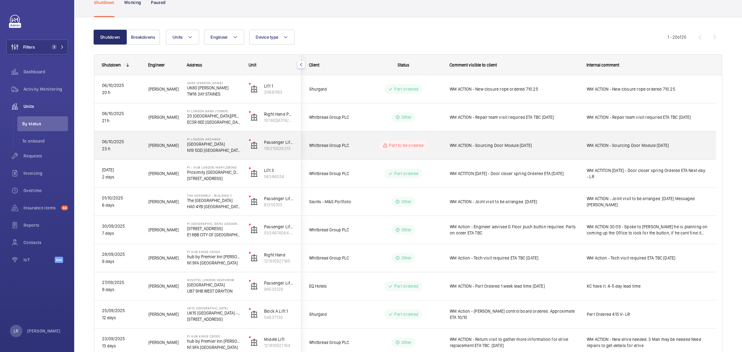
click at [434, 145] on wm-front-pills-cell "Part to be ordered" at bounding box center [403, 145] width 77 height 10
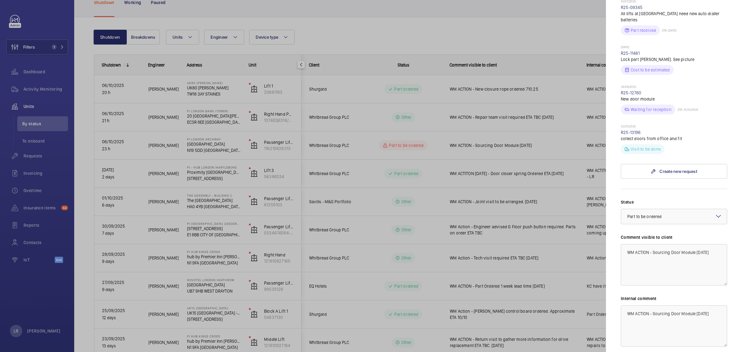
scroll to position [271, 0]
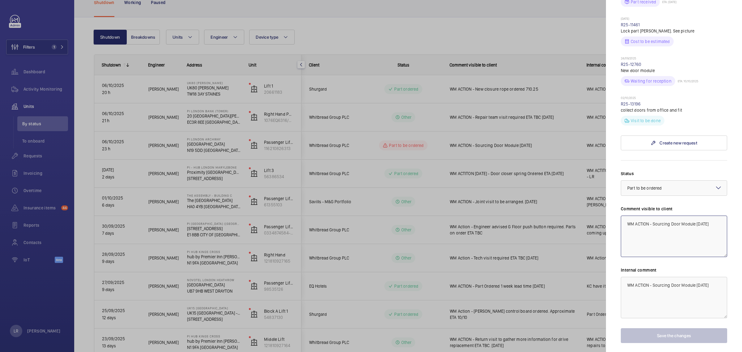
drag, startPoint x: 670, startPoint y: 206, endPoint x: 653, endPoint y: 217, distance: 20.2
click at [653, 217] on textarea "WM ACTION - Sourcing Door Module 6.10.25" at bounding box center [674, 236] width 106 height 41
click at [713, 216] on textarea "WM ACTION - Door Module ordered [DATE]" at bounding box center [674, 236] width 106 height 41
drag, startPoint x: 713, startPoint y: 211, endPoint x: 599, endPoint y: 211, distance: 114.4
click at [599, 211] on mat-sidenav-container "Filters 1 Dashboard Activity Monitoring Units By status To onboard Requests Inv…" at bounding box center [371, 176] width 742 height 352
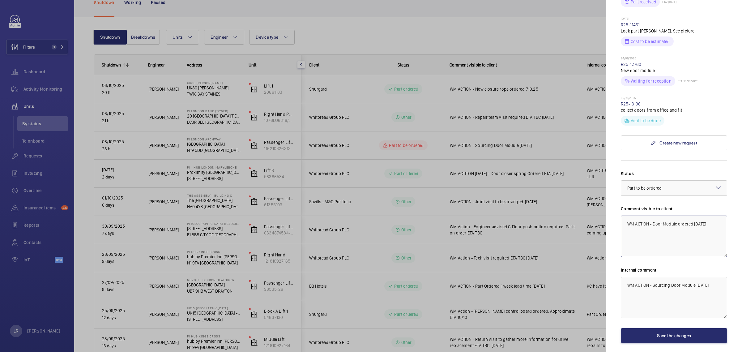
type textarea "WM ACTION - Door Module ordered [DATE]"
drag, startPoint x: 722, startPoint y: 274, endPoint x: 650, endPoint y: 272, distance: 72.7
click at [650, 272] on mat-sidenav "Stopped unit PI London Archway Hamlyn House N19 5DD LONDON Whitbread Group PLC …" at bounding box center [674, 176] width 136 height 352
drag, startPoint x: 710, startPoint y: 265, endPoint x: 612, endPoint y: 272, distance: 97.6
click at [612, 272] on mat-sidenav "Stopped unit PI London Archway Hamlyn House N19 5DD LONDON Whitbread Group PLC …" at bounding box center [674, 176] width 136 height 352
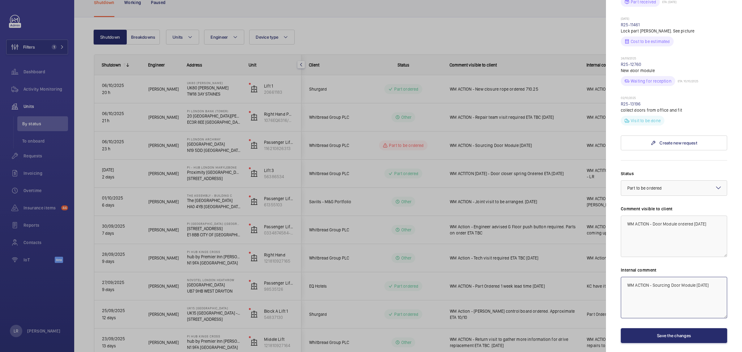
paste textarea "Door Module ordered 7"
type textarea "WM ACTION - Door Module ordered [DATE]"
click at [683, 328] on button "Save the changes" at bounding box center [674, 335] width 106 height 15
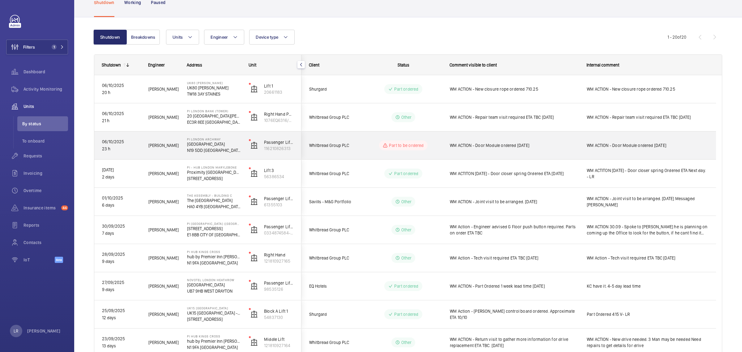
click at [450, 152] on div "WM ACTION - Door Module ordered [DATE]" at bounding box center [511, 145] width 136 height 27
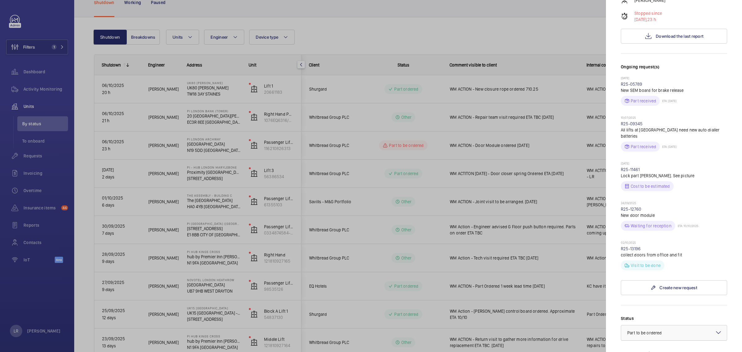
scroll to position [155, 0]
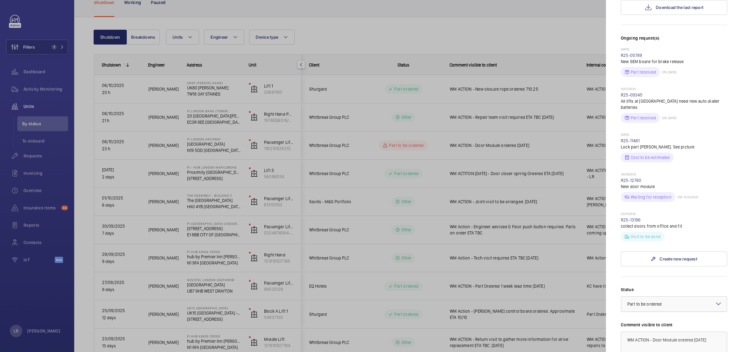
click at [652, 297] on div at bounding box center [674, 304] width 106 height 15
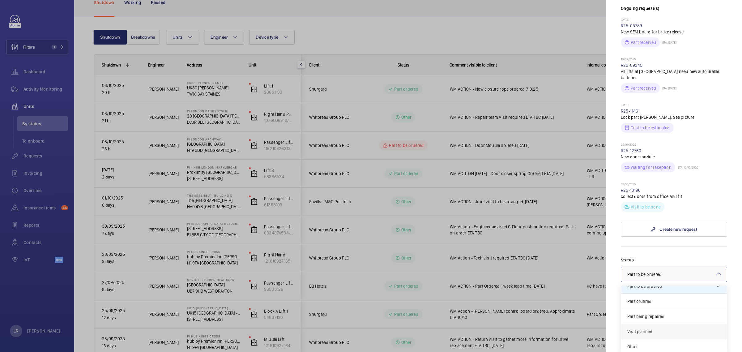
scroll to position [193, 0]
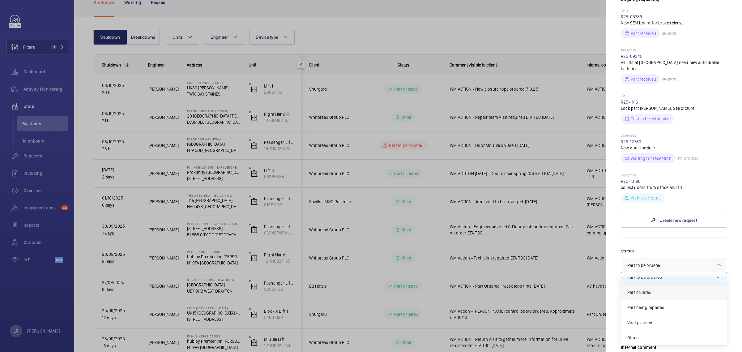
click at [644, 285] on div "Part ordered" at bounding box center [674, 292] width 106 height 15
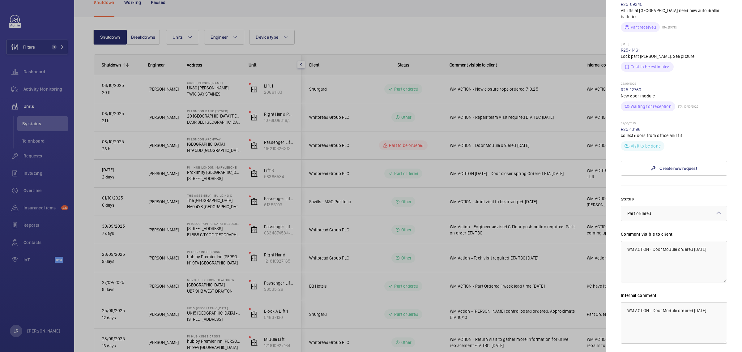
scroll to position [279, 0]
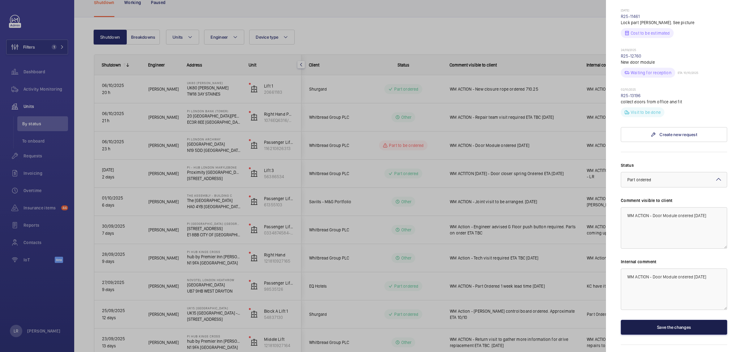
click at [656, 320] on button "Save the changes" at bounding box center [674, 327] width 106 height 15
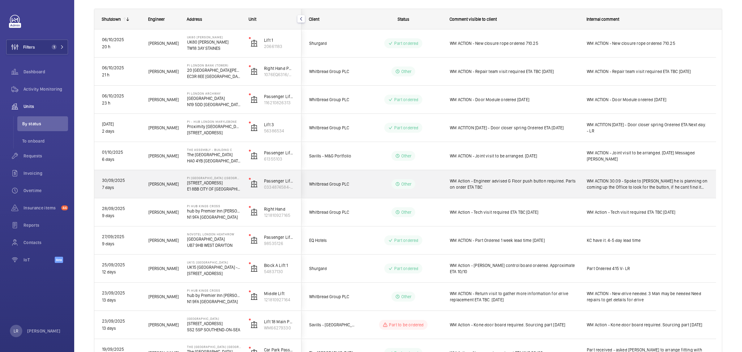
scroll to position [77, 0]
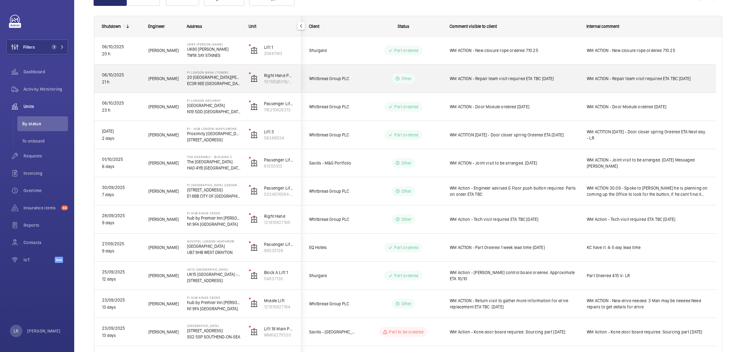
click at [465, 84] on div "WM ACTION - Repair team visit required ETA TBC [DATE]" at bounding box center [514, 78] width 129 height 14
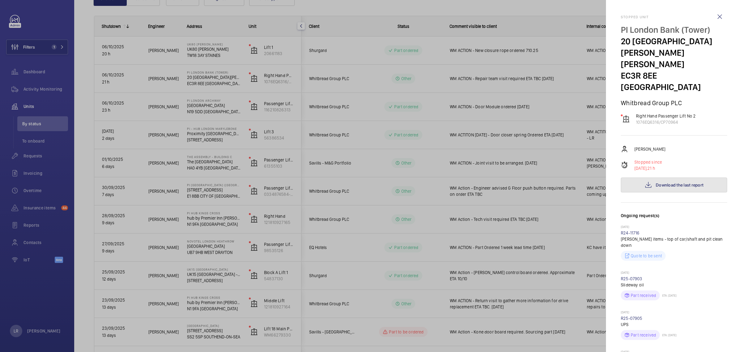
click at [657, 177] on button "Download the last report" at bounding box center [674, 184] width 106 height 15
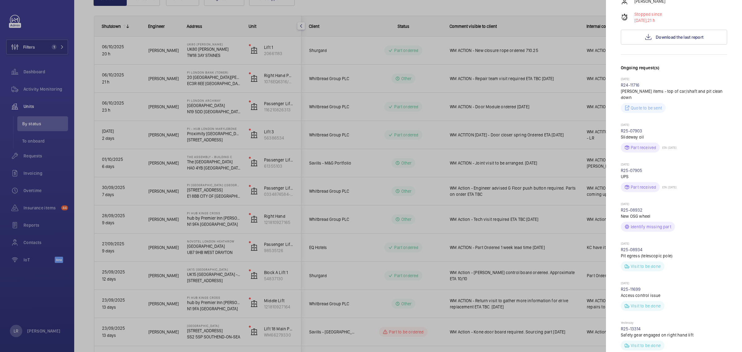
scroll to position [155, 0]
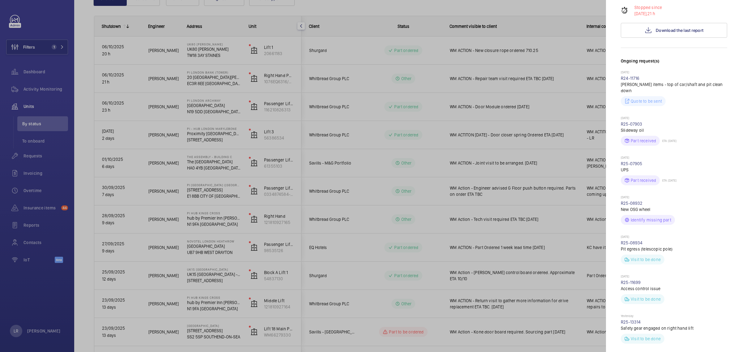
click at [376, 280] on div at bounding box center [371, 176] width 742 height 352
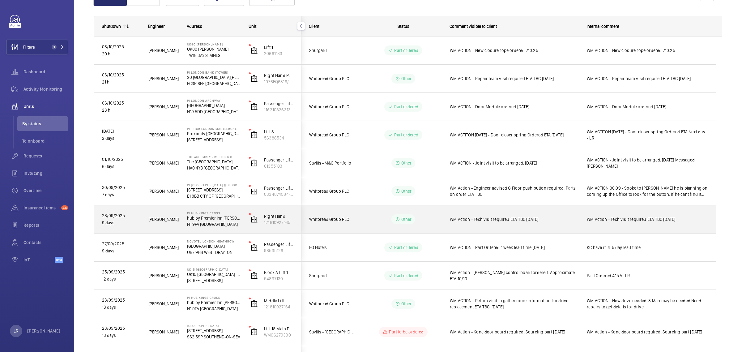
click at [432, 226] on div "Other" at bounding box center [399, 219] width 84 height 22
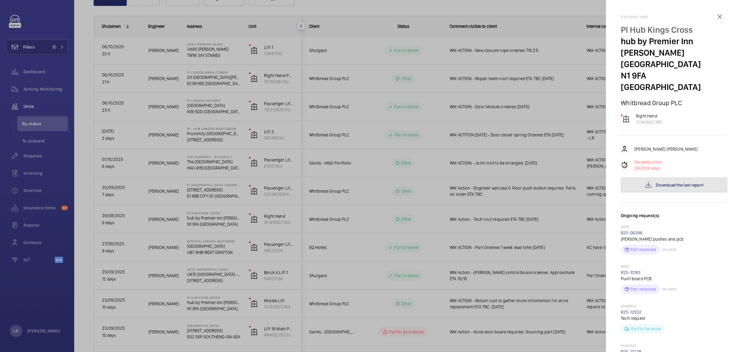
click at [666, 182] on span "Download the last report" at bounding box center [680, 184] width 48 height 5
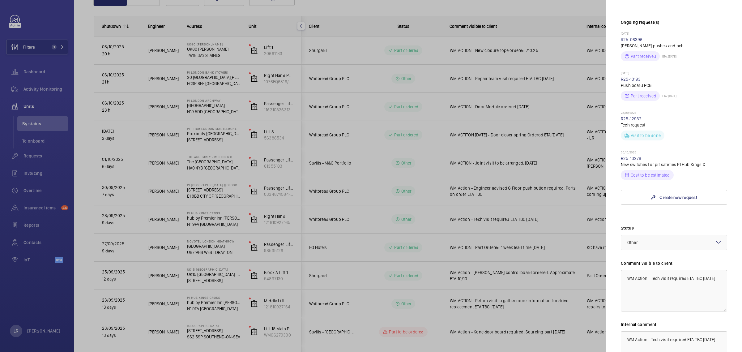
scroll to position [232, 0]
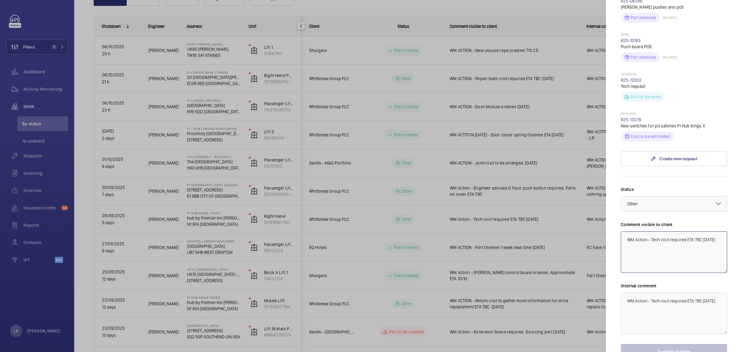
drag, startPoint x: 713, startPoint y: 222, endPoint x: 656, endPoint y: 228, distance: 57.5
click at [656, 231] on textarea "WM Action - Tech visit required ETA TBC 1.10.25" at bounding box center [674, 251] width 106 height 41
click at [699, 236] on textarea "WM Action - Tech visit required ETA TBC 1.10.25" at bounding box center [674, 251] width 106 height 41
drag, startPoint x: 716, startPoint y: 222, endPoint x: 651, endPoint y: 227, distance: 64.8
click at [651, 231] on textarea "WM Action - Tech visit required ETA TBC 1.10.25" at bounding box center [674, 251] width 106 height 41
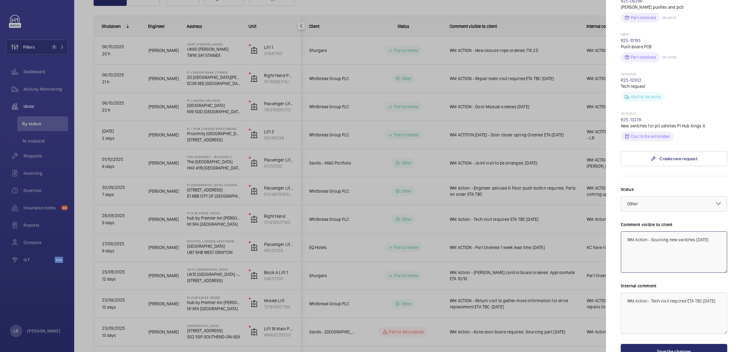
drag, startPoint x: 714, startPoint y: 236, endPoint x: 595, endPoint y: 236, distance: 119.7
click at [595, 236] on mat-sidenav-container "Filters 1 Dashboard Activity Monitoring Units By status To onboard Requests Inv…" at bounding box center [371, 176] width 742 height 352
type textarea "WM Action - Sourcing new switches [DATE]"
click at [709, 293] on textarea "WM Action - Tech visit required ETA TBC 1.10.25" at bounding box center [674, 313] width 106 height 41
drag, startPoint x: 716, startPoint y: 282, endPoint x: 611, endPoint y: 284, distance: 105.1
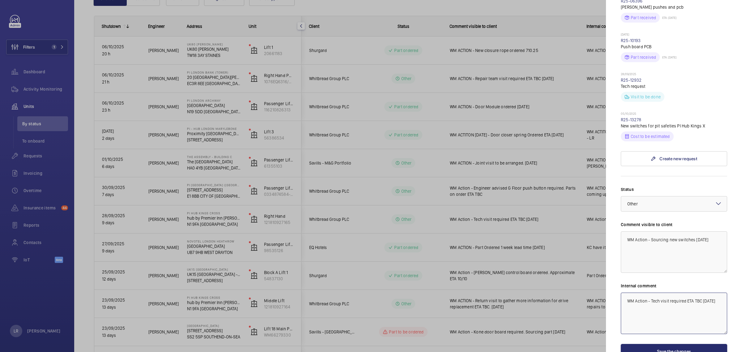
click at [611, 284] on mat-sidenav "Stopped unit PI Hub Kings Cross hub by Premier Inn London King's Cross hotel N1…" at bounding box center [674, 176] width 136 height 352
paste textarea "Sourcing new switches 7"
click at [693, 196] on div at bounding box center [674, 203] width 106 height 15
click at [664, 246] on div "Part to be ordered" at bounding box center [674, 253] width 106 height 15
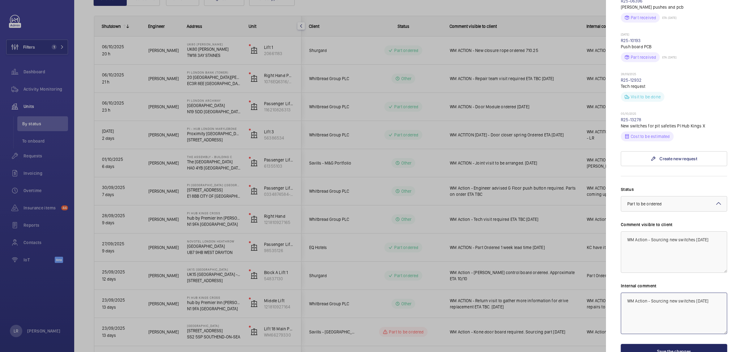
type textarea "WM Action - Sourcing new switches [DATE]"
click at [651, 344] on button "Save the changes" at bounding box center [674, 351] width 106 height 15
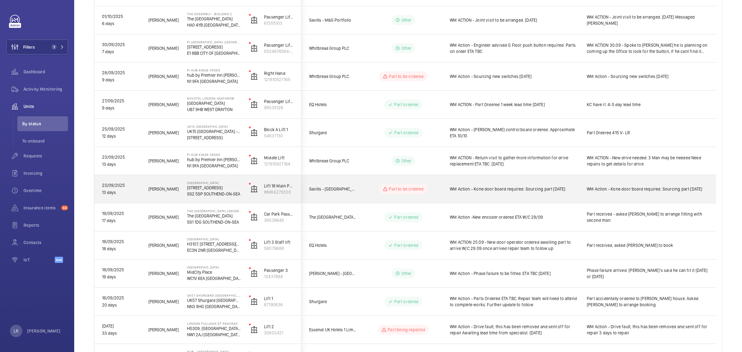
scroll to position [232, 0]
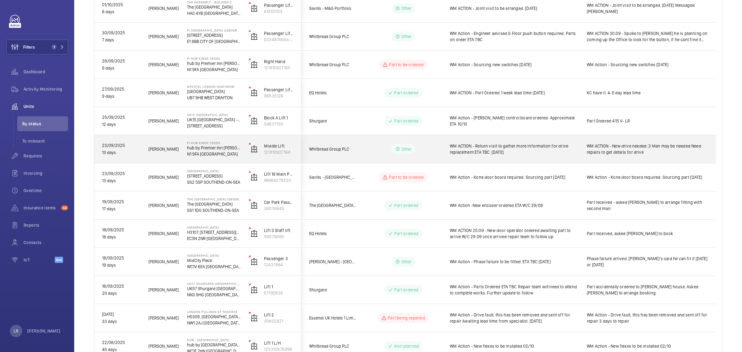
drag, startPoint x: 434, startPoint y: 154, endPoint x: 439, endPoint y: 156, distance: 5.5
click at [437, 156] on div "Other" at bounding box center [399, 149] width 84 height 22
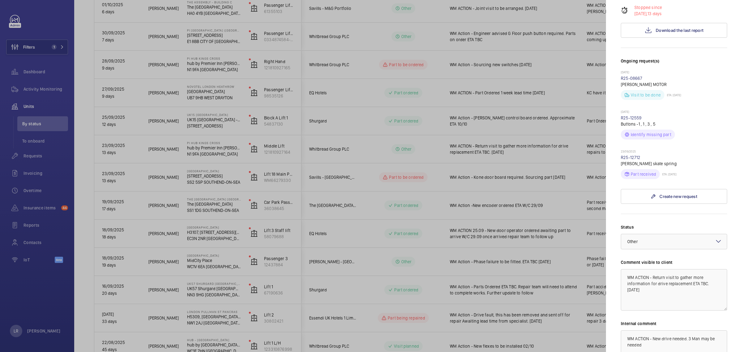
scroll to position [193, 0]
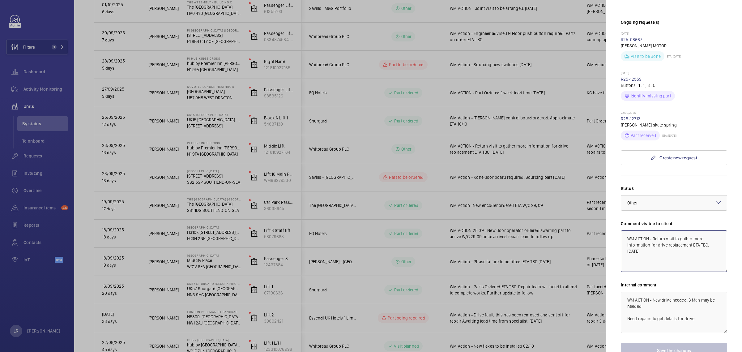
drag, startPoint x: 670, startPoint y: 231, endPoint x: 653, endPoint y: 218, distance: 21.2
click at [653, 230] on textarea "WM ACTION - Return visit to gather more information for drive replacement ETA T…" at bounding box center [674, 250] width 106 height 41
click at [698, 230] on textarea "WM ACTION - Sourcing New Drive" at bounding box center [674, 250] width 106 height 41
drag, startPoint x: 710, startPoint y: 220, endPoint x: 616, endPoint y: 225, distance: 94.1
click at [616, 225] on mat-sidenav "Stopped unit PI Hub Kings Cross hub by Premier Inn London King's Cross hotel N1…" at bounding box center [674, 176] width 136 height 352
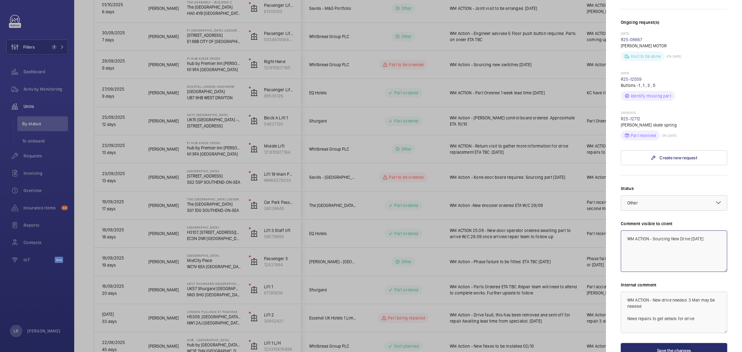
type textarea "WM ACTION - Sourcing New Drive 7.10.25"
drag, startPoint x: 712, startPoint y: 303, endPoint x: 619, endPoint y: 273, distance: 97.1
click at [619, 273] on mat-sidenav "Stopped unit PI Hub Kings Cross hub by Premier Inn London King's Cross hotel N1…" at bounding box center [674, 176] width 136 height 352
drag, startPoint x: 638, startPoint y: 277, endPoint x: 695, endPoint y: 284, distance: 57.6
click at [695, 292] on textarea "WM ACTION - New drive needed. 3 Man may be needed Need repairs to get details f…" at bounding box center [674, 312] width 106 height 41
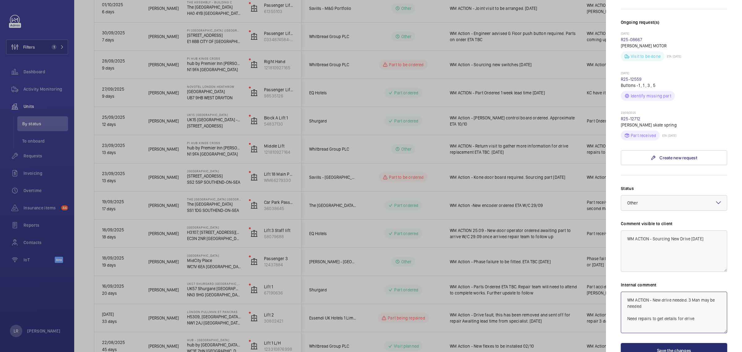
drag, startPoint x: 701, startPoint y: 295, endPoint x: 622, endPoint y: 300, distance: 79.3
click at [622, 300] on textarea "WM ACTION - New drive needed. 3 Man may be needed Need repairs to get details f…" at bounding box center [674, 312] width 106 height 41
click at [662, 292] on textarea "WM ACTION - New drive needed. 3 Man may be needed" at bounding box center [674, 312] width 106 height 41
paste textarea "WM ACTION - Sourcing New Drive 7.10.25"
type textarea "WM ACTION - New drive needed. 3 Man may be needed to fit WM ACTION - Sourcing N…"
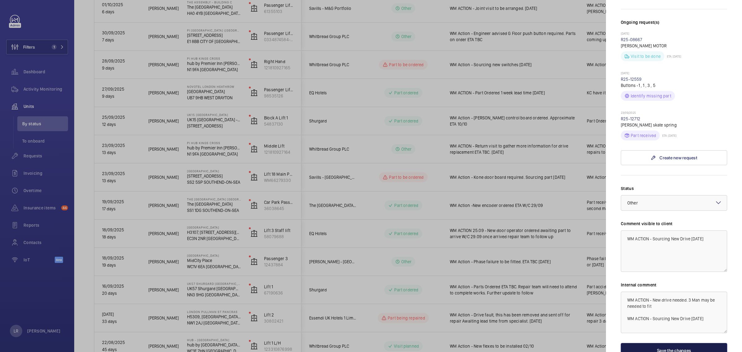
click at [646, 343] on button "Save the changes" at bounding box center [674, 350] width 106 height 15
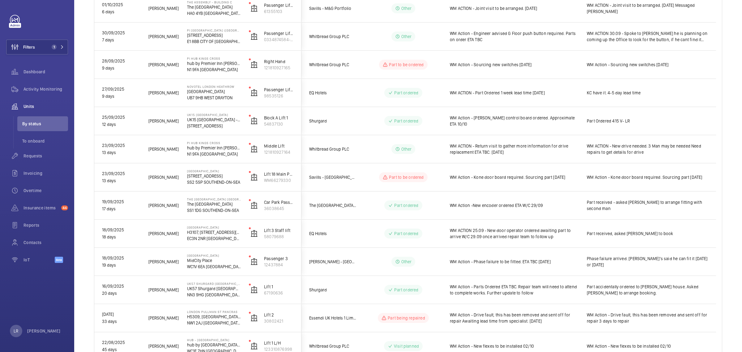
scroll to position [0, 0]
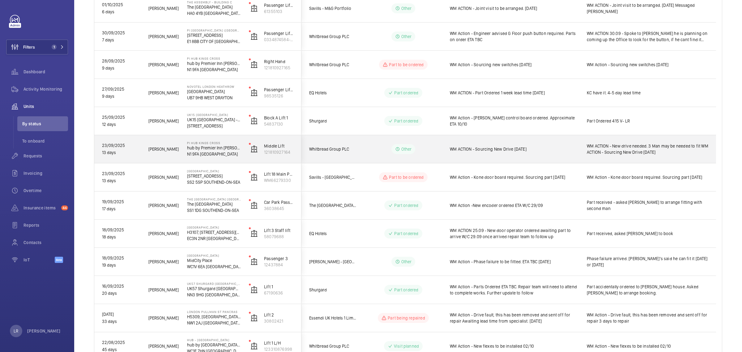
click at [485, 155] on div "WM ACTION - Sourcing New Drive 7.10.25" at bounding box center [514, 149] width 129 height 14
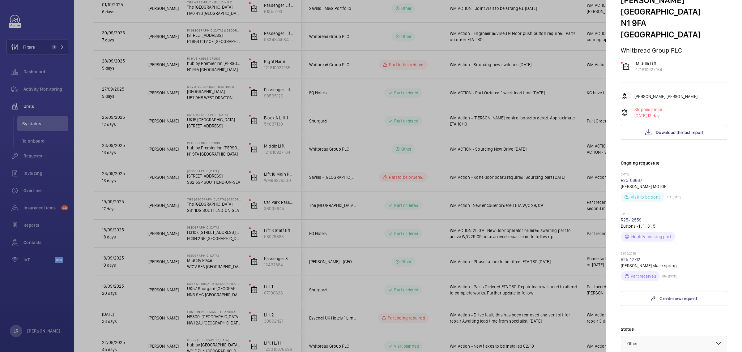
scroll to position [77, 0]
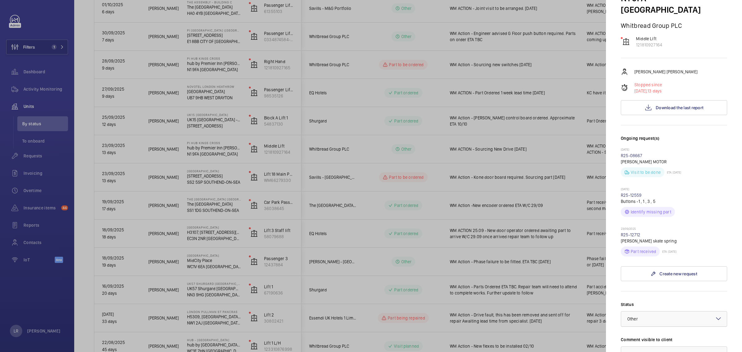
click at [648, 316] on div "× Other" at bounding box center [640, 319] width 26 height 6
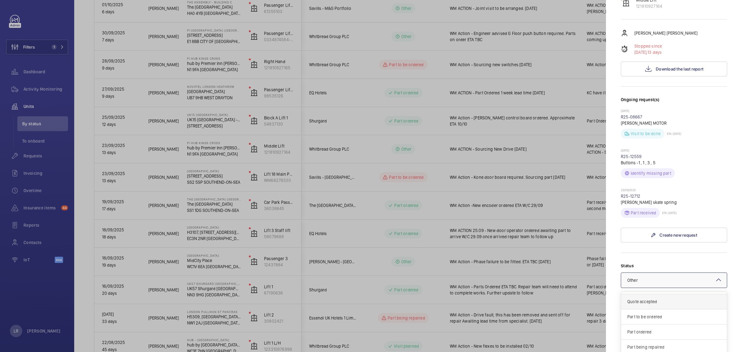
scroll to position [15, 0]
click at [655, 327] on span "Part to be ordered" at bounding box center [673, 330] width 93 height 6
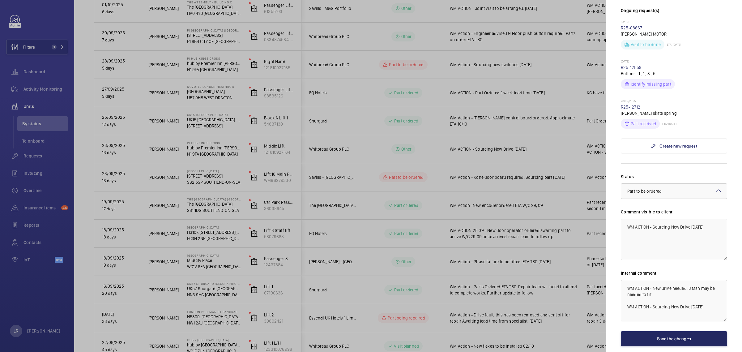
scroll to position [211, 0]
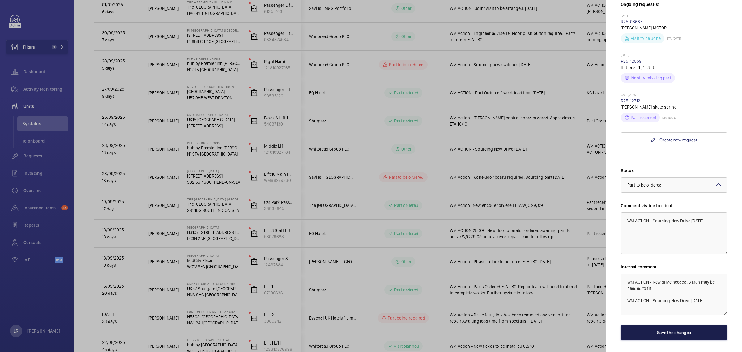
click at [676, 325] on button "Save the changes" at bounding box center [674, 332] width 106 height 15
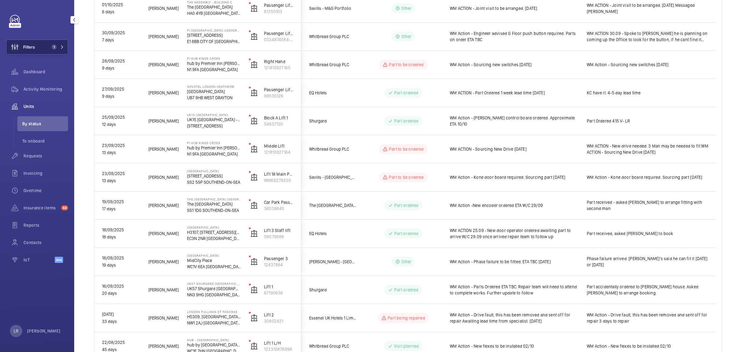
click at [58, 43] on button "Filters 1" at bounding box center [37, 47] width 62 height 15
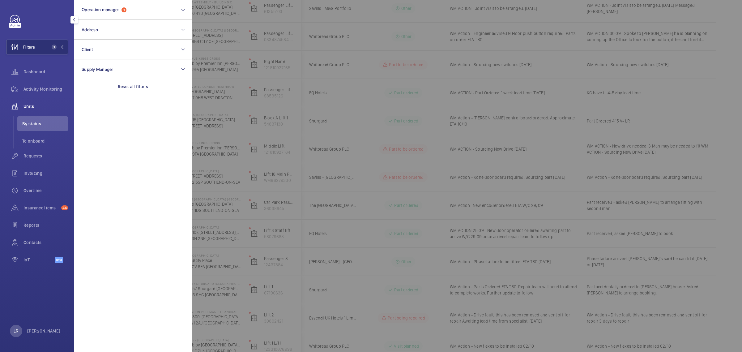
click at [227, 28] on div at bounding box center [563, 176] width 742 height 352
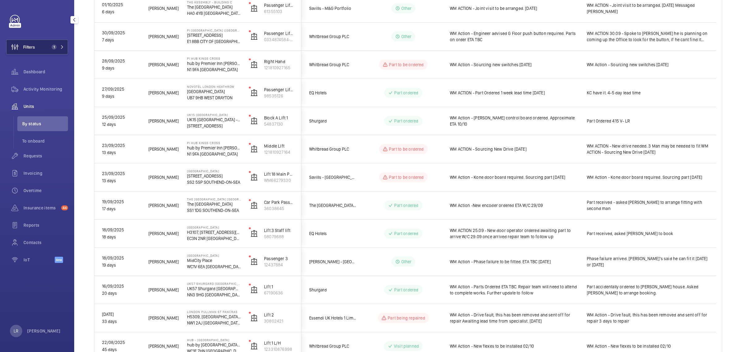
click at [44, 40] on button "Filters 1" at bounding box center [37, 47] width 62 height 15
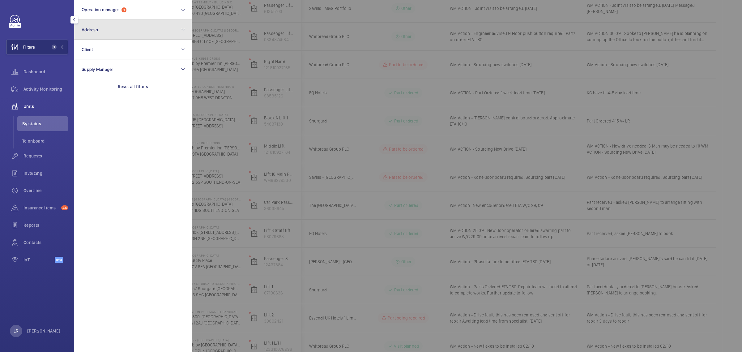
click at [109, 24] on button "Address" at bounding box center [133, 30] width 118 height 20
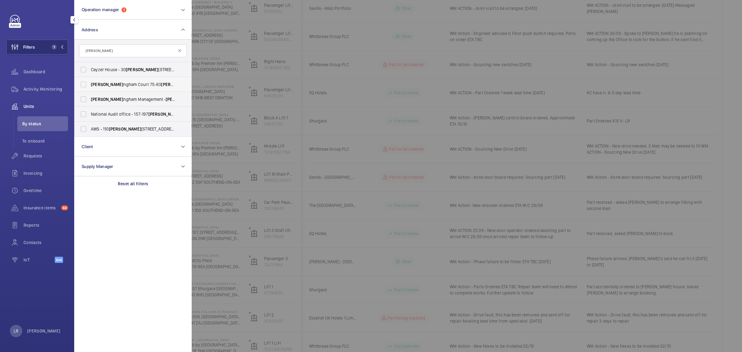
type input "bucki"
click at [147, 81] on label "Bucki ngham Court 75-83 Bucki ngham Gate - 75 Bucki ngham Gate, LONDON SW1E 6PD" at bounding box center [129, 84] width 108 height 15
click at [90, 81] on input "Bucki ngham Court 75-83 Bucki ngham Gate - 75 Bucki ngham Gate, LONDON SW1E 6PD" at bounding box center [83, 84] width 12 height 12
checkbox input "true"
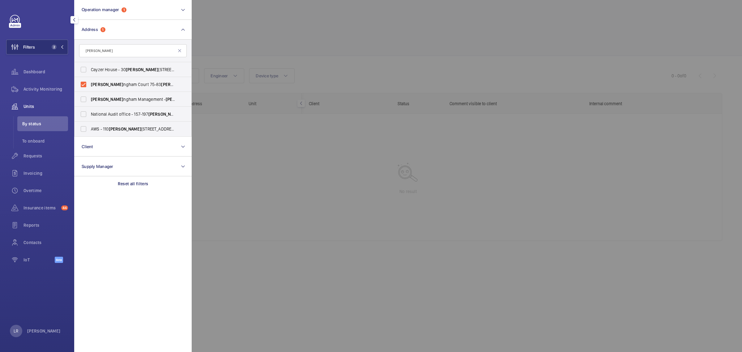
click at [325, 36] on div at bounding box center [563, 176] width 742 height 352
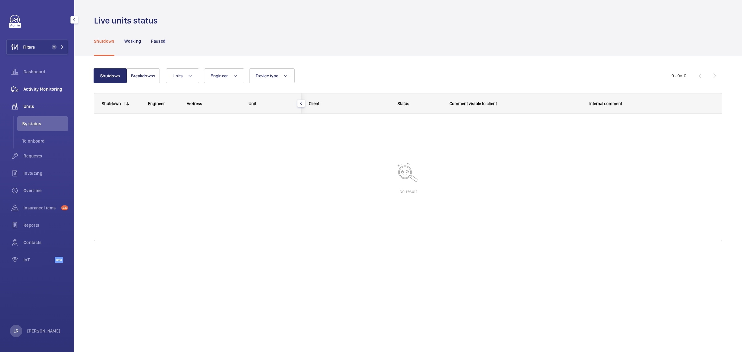
click at [36, 89] on span "Activity Monitoring" at bounding box center [46, 89] width 45 height 6
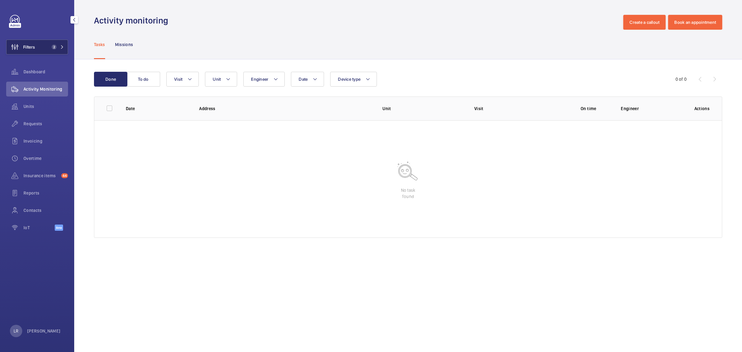
drag, startPoint x: 49, startPoint y: 47, endPoint x: 50, endPoint y: 43, distance: 4.4
click at [49, 45] on span "2" at bounding box center [52, 47] width 7 height 5
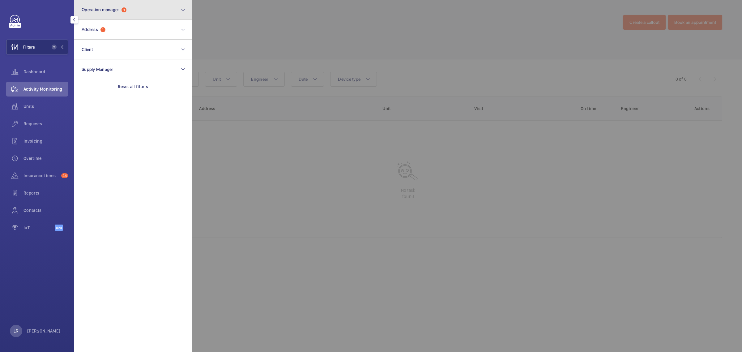
click at [111, 10] on span "Operation manager" at bounding box center [100, 9] width 37 height 5
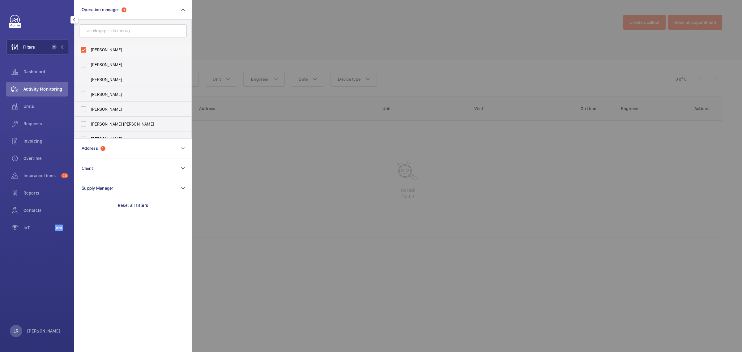
click at [123, 48] on span "[PERSON_NAME]" at bounding box center [133, 50] width 85 height 6
click at [90, 48] on input "[PERSON_NAME]" at bounding box center [83, 50] width 12 height 12
checkbox input "false"
click at [258, 36] on div at bounding box center [563, 176] width 742 height 352
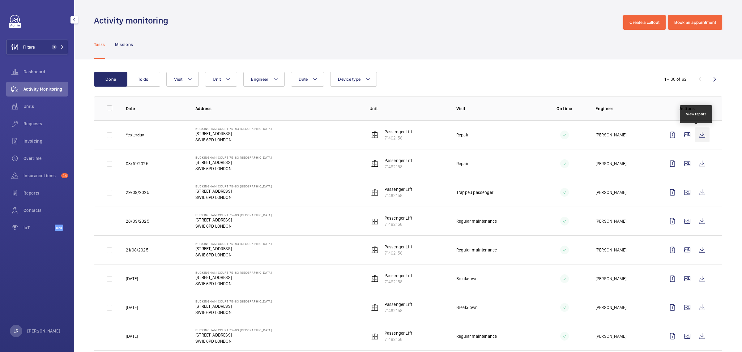
click at [701, 138] on wm-front-icon-button at bounding box center [702, 134] width 15 height 15
click at [48, 38] on div "Filters 1 Dashboard Activity Monitoring Units Requests Invoicing Overtime Insur…" at bounding box center [37, 126] width 62 height 223
click at [51, 41] on button "Filters 1" at bounding box center [37, 47] width 62 height 15
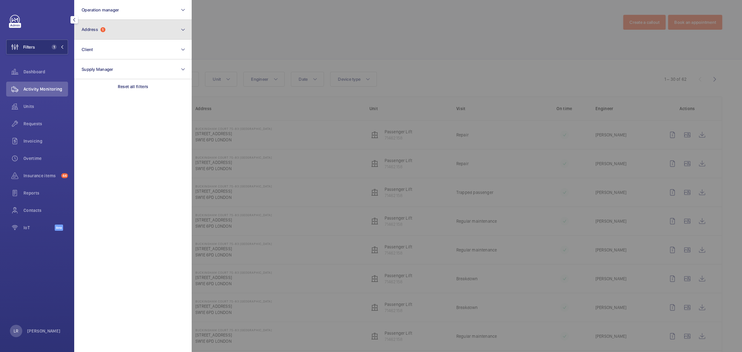
click at [115, 24] on button "Address 1" at bounding box center [133, 30] width 118 height 20
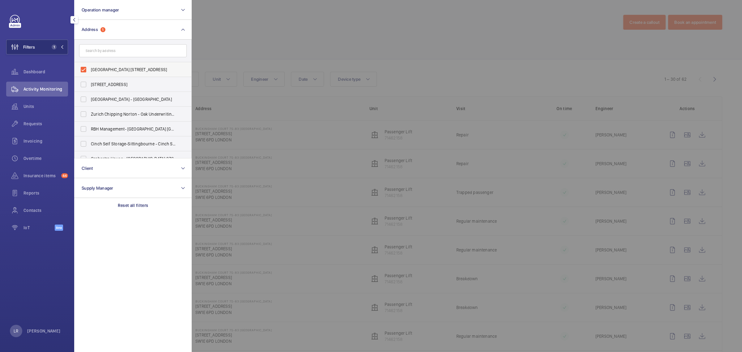
click at [121, 69] on span "Buckingham Court 75-83 Buckingham Gate - 75 Buckingham Gate, LONDON SW1E 6PD" at bounding box center [133, 69] width 85 height 6
click at [90, 69] on input "Buckingham Court 75-83 Buckingham Gate - 75 Buckingham Gate, LONDON SW1E 6PD" at bounding box center [83, 69] width 12 height 12
checkbox input "false"
click at [245, 42] on div at bounding box center [563, 176] width 742 height 352
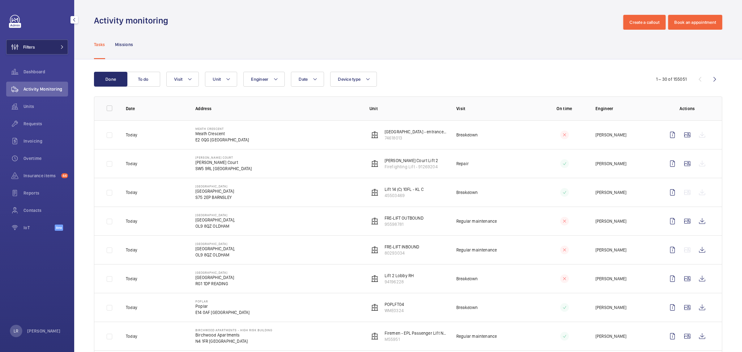
click at [49, 45] on button "Filters" at bounding box center [37, 47] width 62 height 15
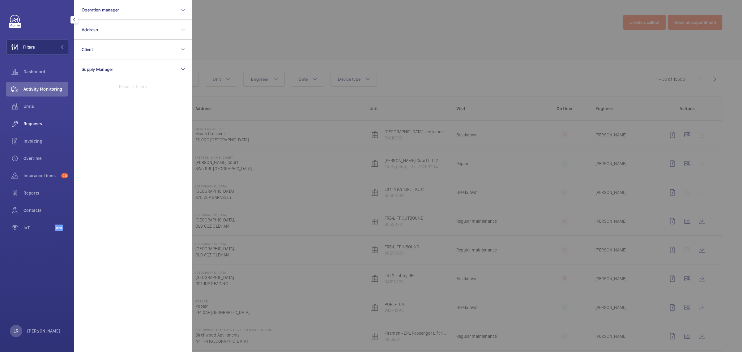
click at [32, 127] on div "Requests" at bounding box center [37, 123] width 62 height 15
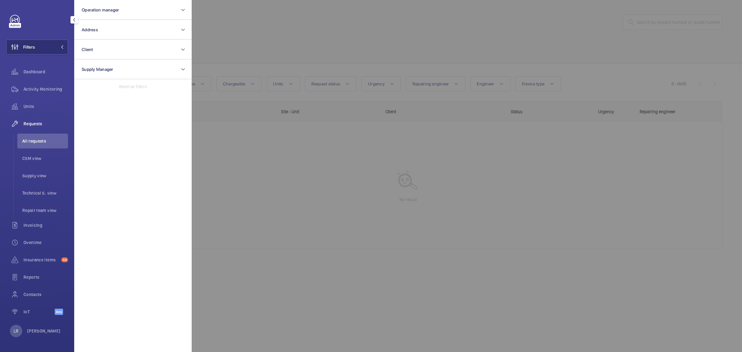
click at [387, 40] on div at bounding box center [563, 176] width 742 height 352
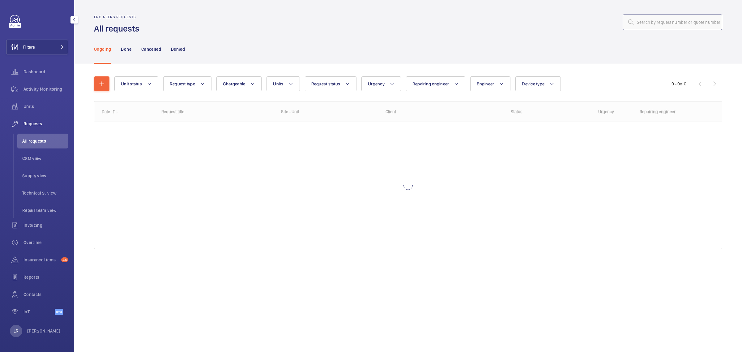
click at [639, 25] on input "text" at bounding box center [673, 22] width 100 height 15
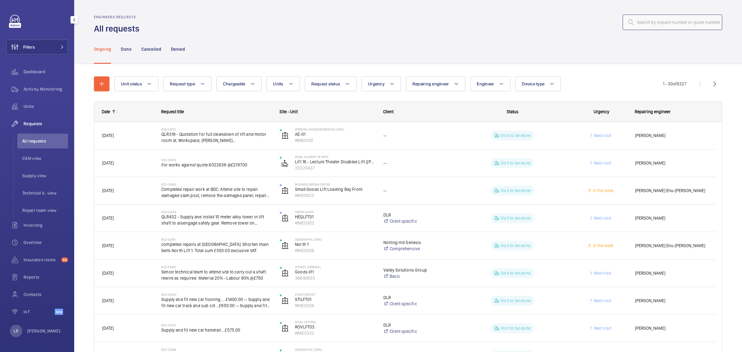
paste input "R25-13175"
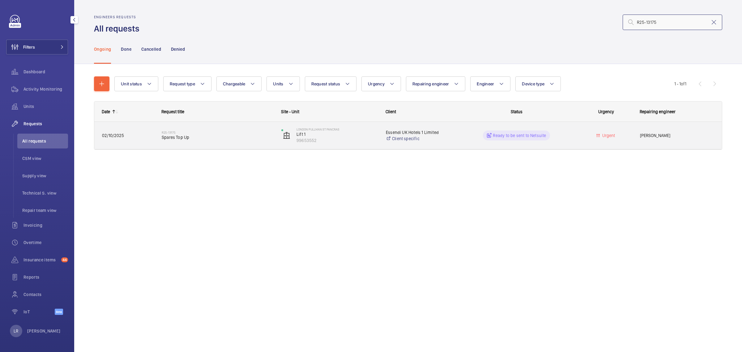
type input "R25-13175"
click at [201, 141] on div "R25-13175 Spares Top Up" at bounding box center [218, 135] width 112 height 18
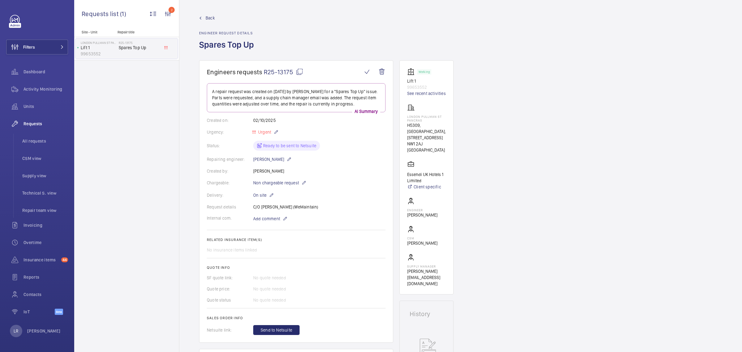
click at [203, 15] on link "Back" at bounding box center [228, 18] width 58 height 6
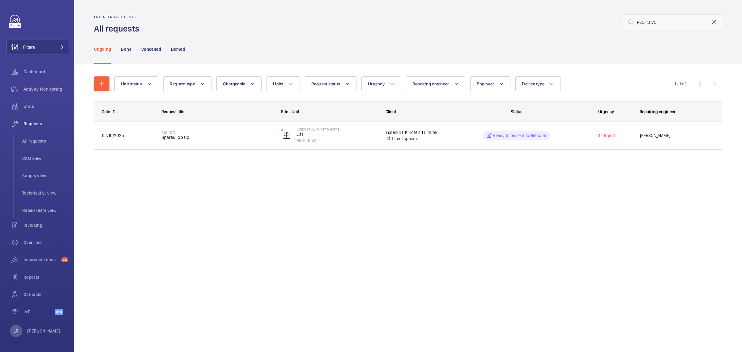
click at [716, 25] on mat-icon at bounding box center [713, 22] width 7 height 7
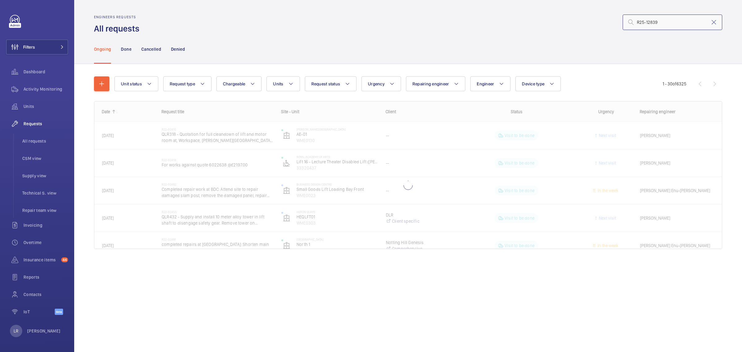
type input "R25-12839"
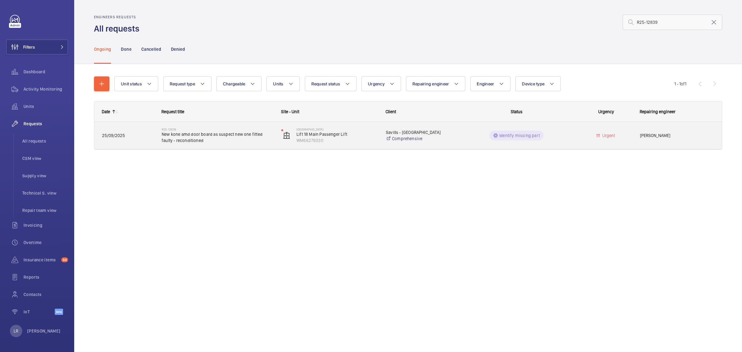
click at [248, 141] on span "New kone amd door board as suspect new one fitted faulty - reconditioned" at bounding box center [218, 137] width 112 height 12
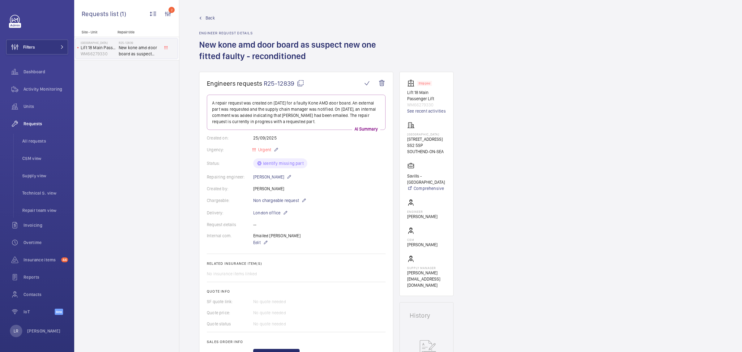
click at [207, 15] on span "Back" at bounding box center [210, 18] width 9 height 6
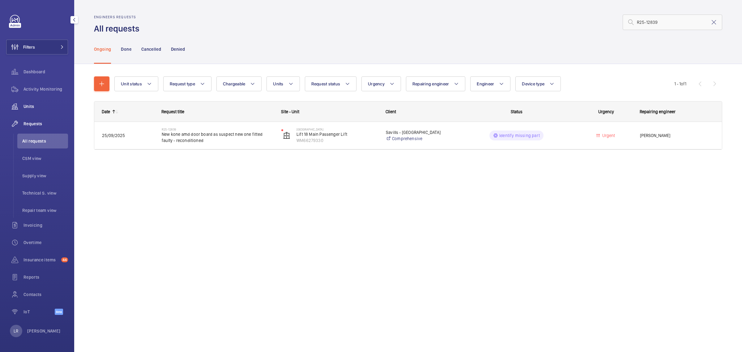
click at [43, 105] on span "Units" at bounding box center [46, 106] width 45 height 6
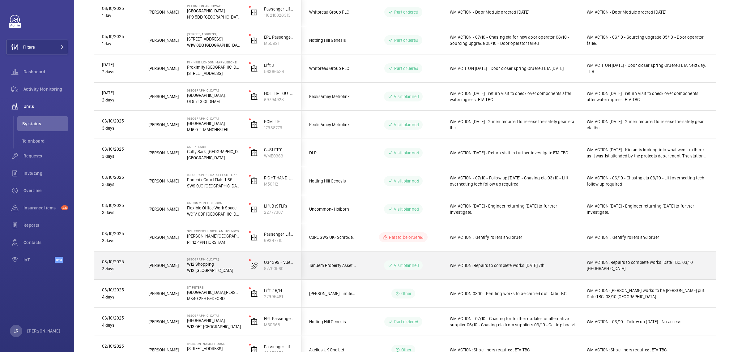
scroll to position [464, 0]
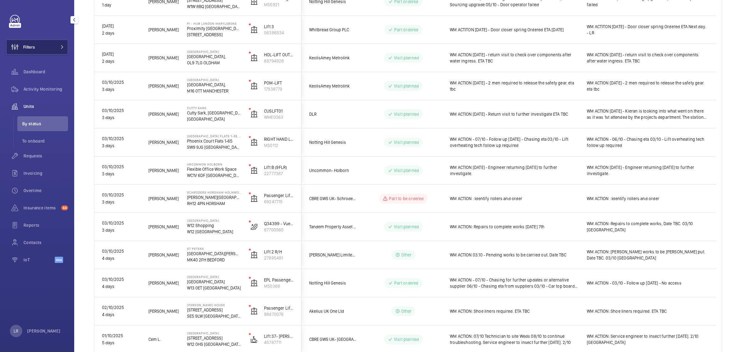
click at [32, 46] on span "Filters" at bounding box center [29, 47] width 12 height 6
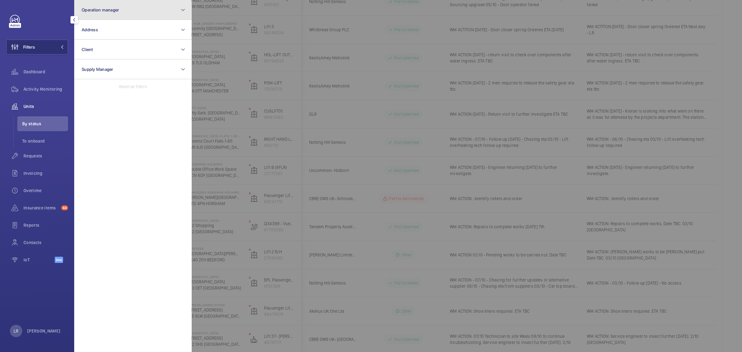
click at [105, 13] on button "Operation manager" at bounding box center [133, 10] width 118 height 20
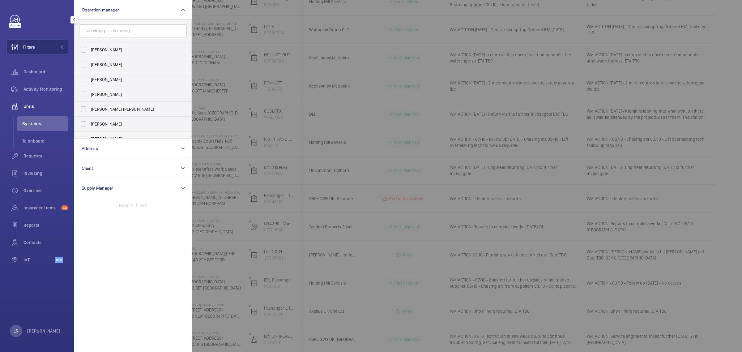
click at [111, 133] on label "[PERSON_NAME]" at bounding box center [129, 138] width 108 height 15
click at [90, 133] on input "[PERSON_NAME]" at bounding box center [83, 139] width 12 height 12
checkbox input "true"
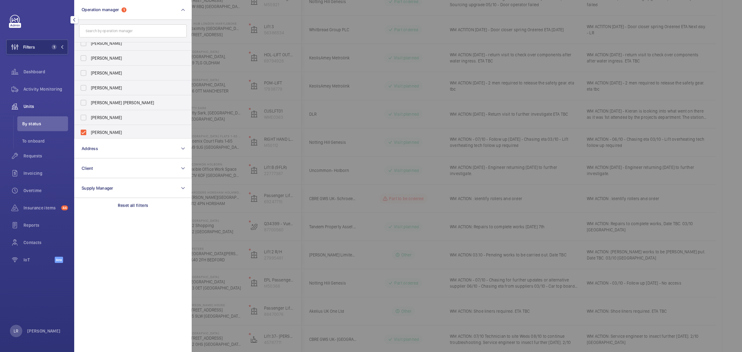
click at [194, 131] on div at bounding box center [563, 176] width 742 height 352
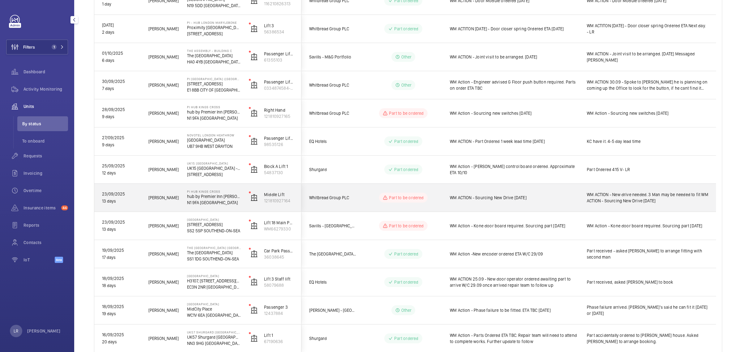
scroll to position [193, 0]
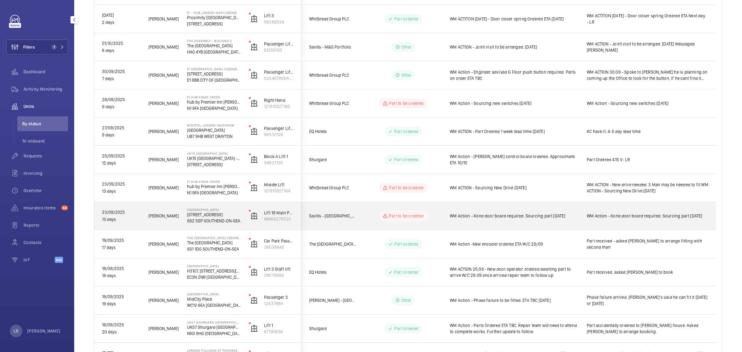
click at [364, 220] on div "Part to be ordered" at bounding box center [399, 216] width 84 height 22
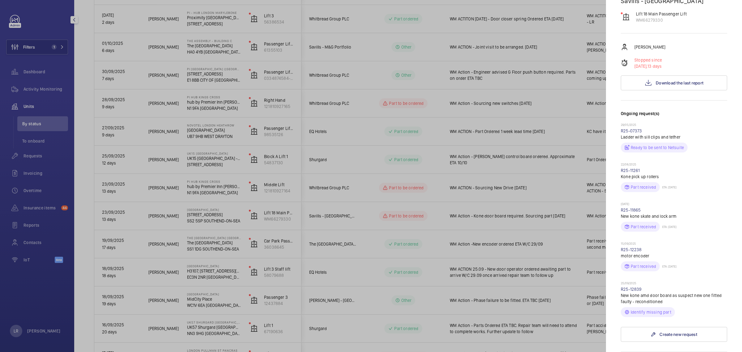
scroll to position [77, 0]
click at [647, 88] on mat-icon at bounding box center [648, 84] width 7 height 7
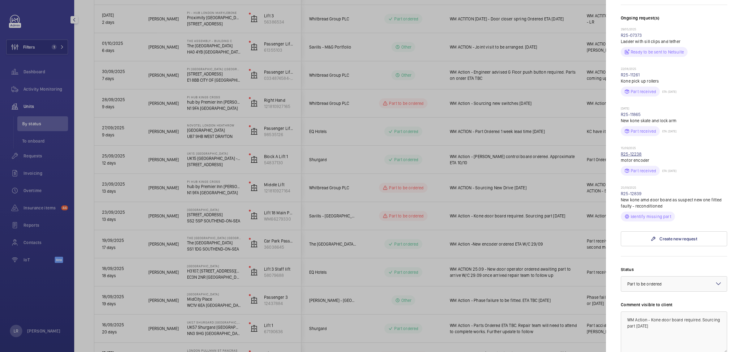
scroll to position [193, 0]
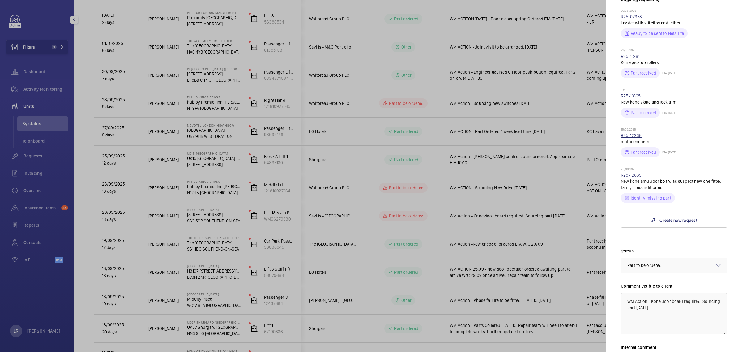
click at [636, 138] on link "R25-12238" at bounding box center [631, 135] width 21 height 5
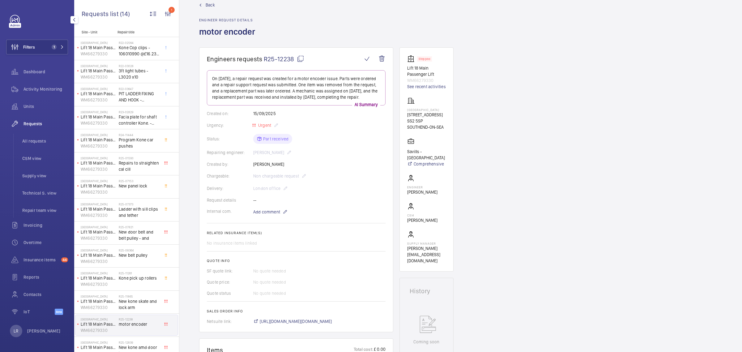
scroll to position [12, 0]
click at [207, 5] on span "Back" at bounding box center [210, 5] width 9 height 6
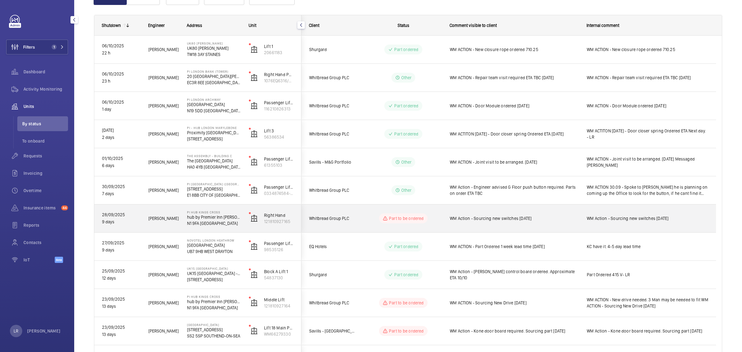
scroll to position [116, 0]
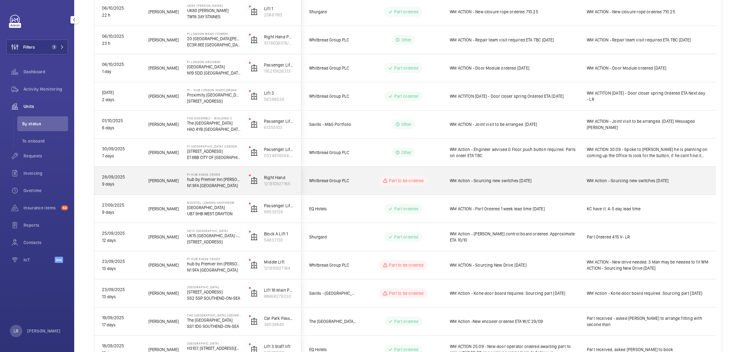
click at [448, 186] on div "WM Action - Sourcing new switches [DATE]" at bounding box center [511, 180] width 136 height 27
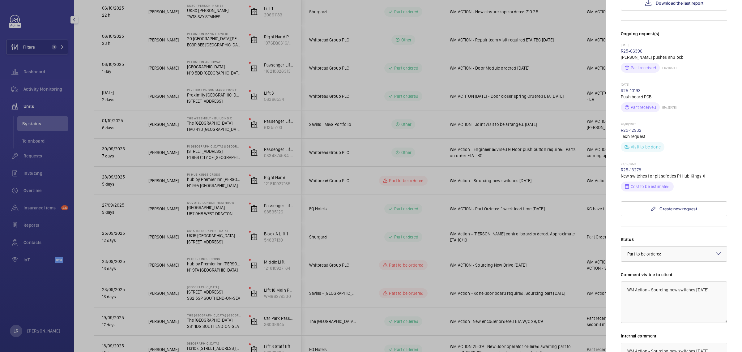
scroll to position [193, 0]
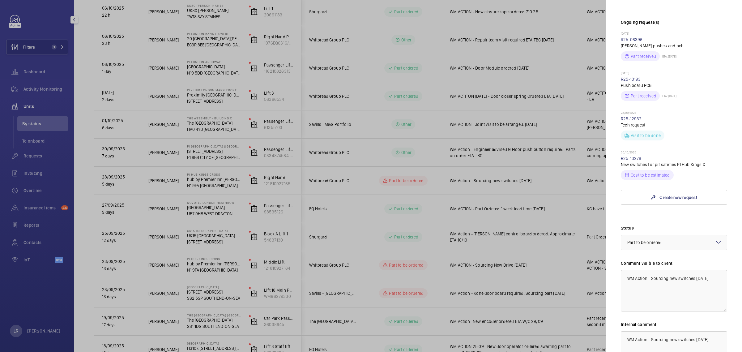
click at [562, 271] on div at bounding box center [371, 176] width 742 height 352
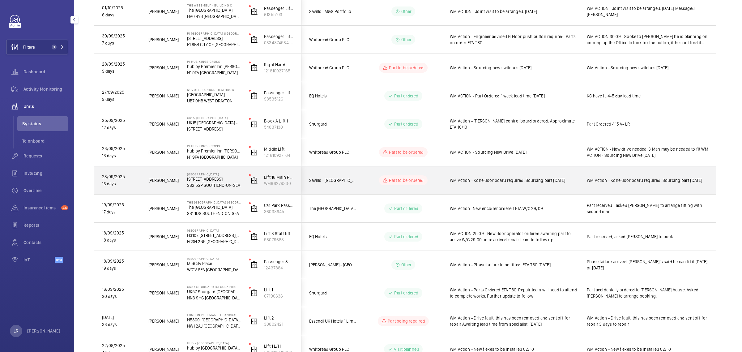
scroll to position [232, 0]
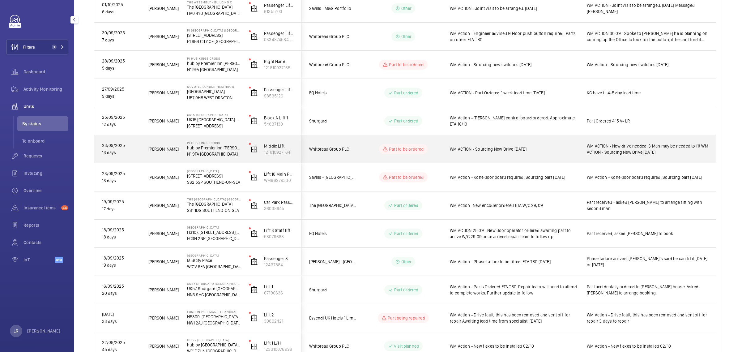
click at [456, 148] on span "WM ACTION - Sourcing New Drive 7.10.25" at bounding box center [514, 149] width 129 height 6
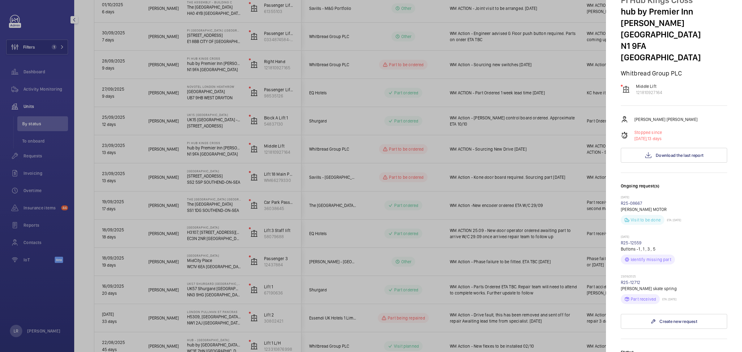
scroll to position [77, 0]
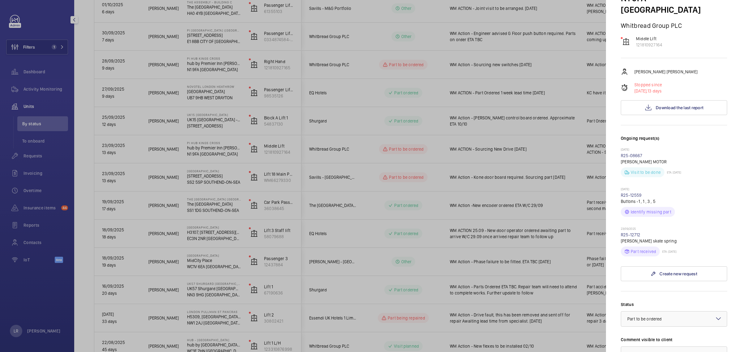
click at [501, 200] on div at bounding box center [371, 176] width 742 height 352
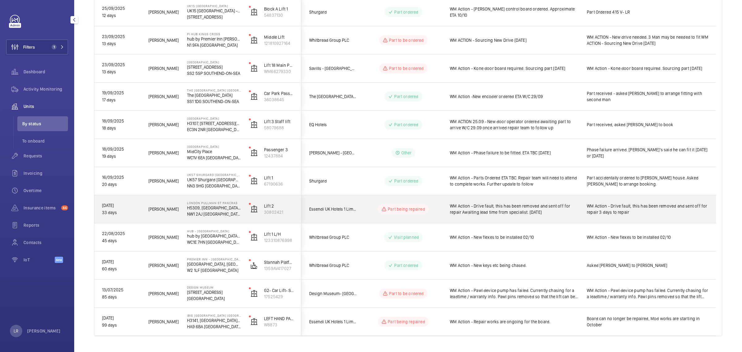
scroll to position [354, 0]
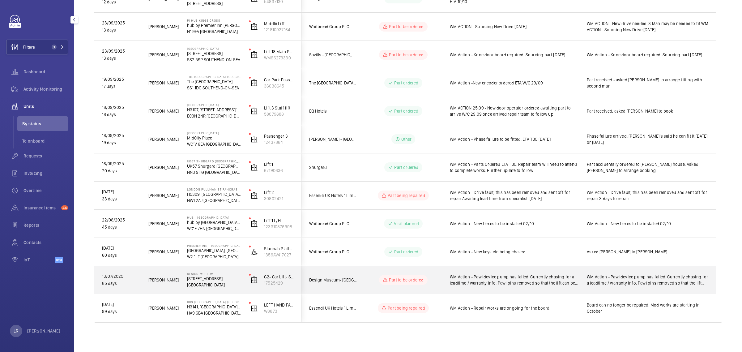
click at [435, 278] on wm-front-pills-cell "Part to be ordered" at bounding box center [403, 280] width 77 height 10
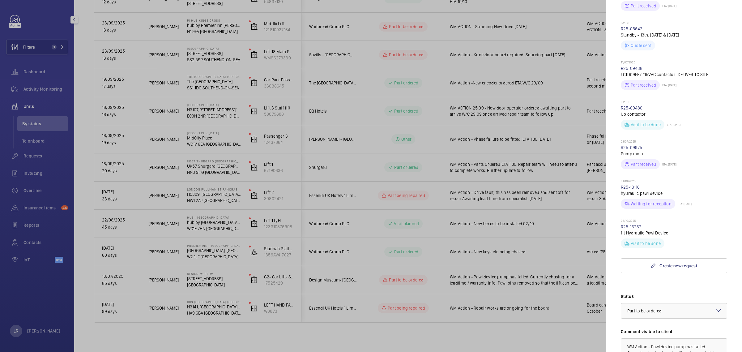
scroll to position [271, 0]
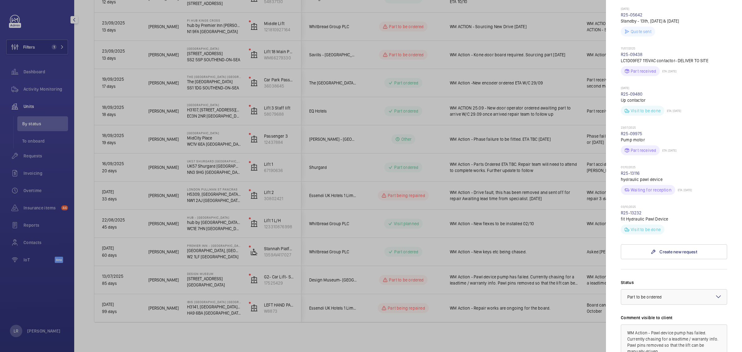
click at [552, 242] on div at bounding box center [371, 176] width 742 height 352
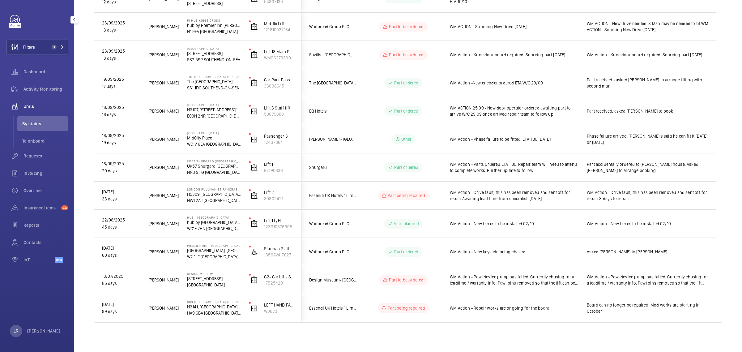
scroll to position [0, 0]
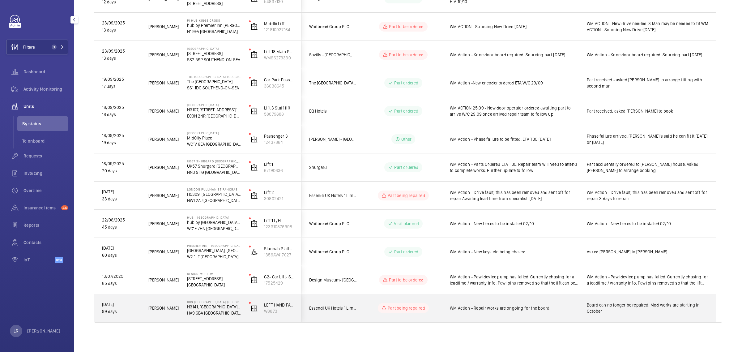
click at [530, 299] on div "WM Action - Repair works are ongoing for the board." at bounding box center [511, 308] width 136 height 27
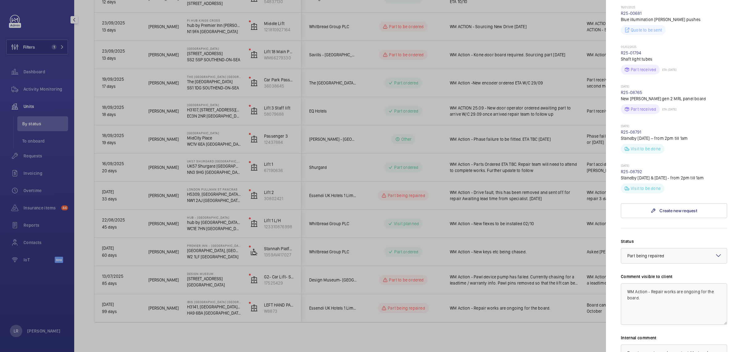
scroll to position [309, 0]
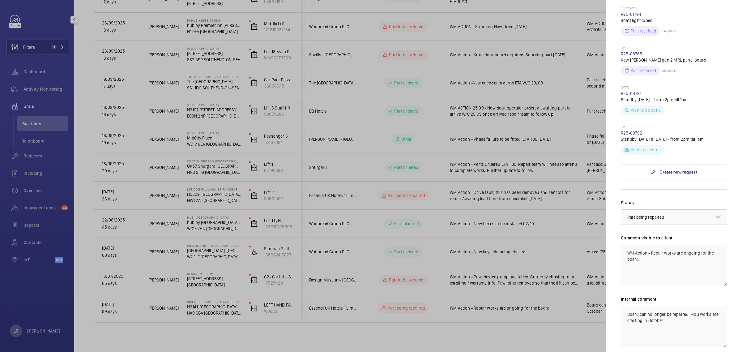
click at [577, 274] on div at bounding box center [371, 176] width 742 height 352
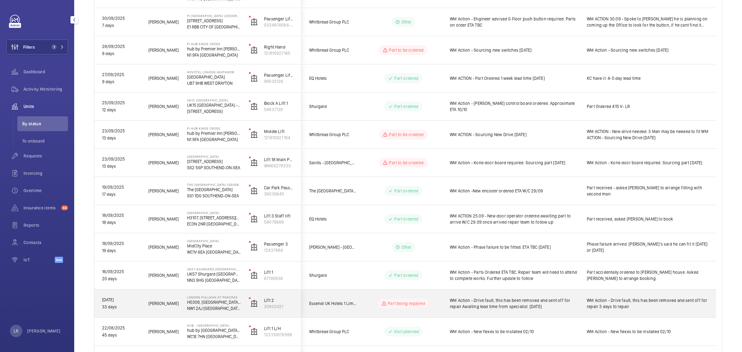
scroll to position [238, 0]
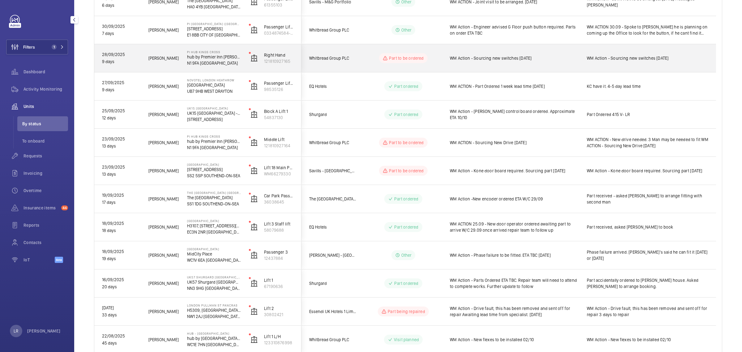
click at [449, 68] on div "WM Action - Sourcing new switches [DATE]" at bounding box center [511, 58] width 136 height 27
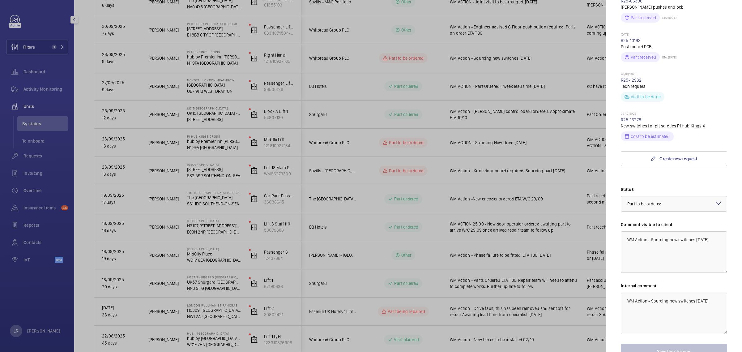
scroll to position [251, 0]
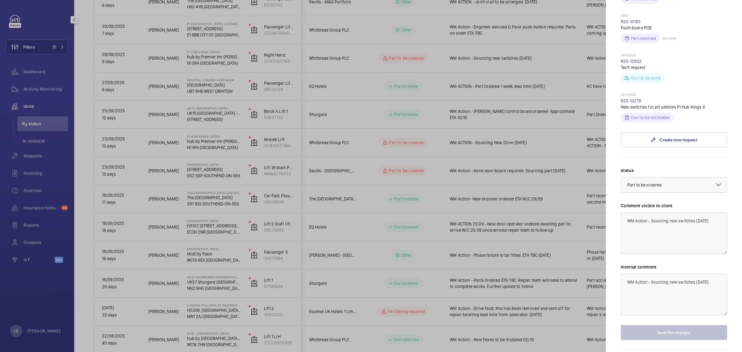
click at [462, 148] on div at bounding box center [371, 176] width 742 height 352
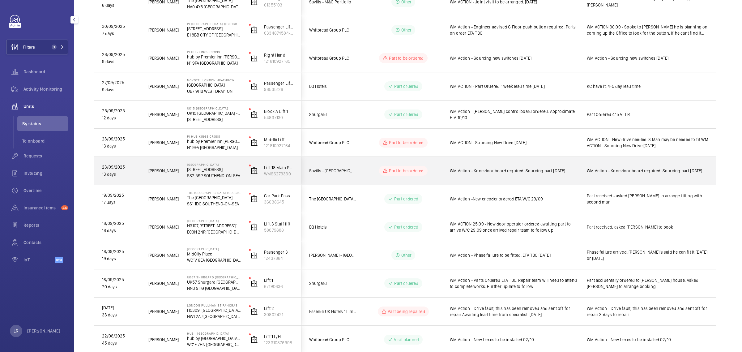
click at [444, 177] on div "WM Action - Kone door board required. Sourcing part [DATE]" at bounding box center [511, 170] width 136 height 27
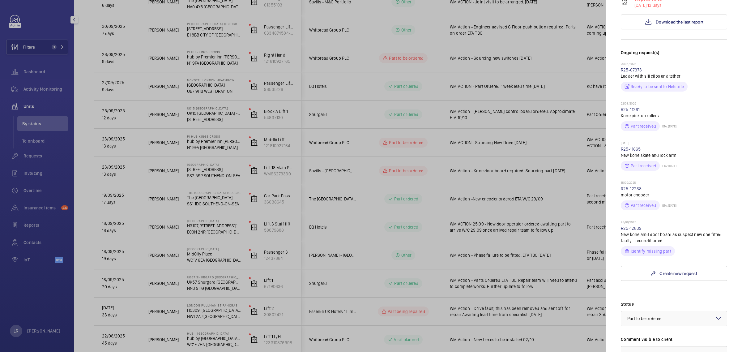
scroll to position [193, 0]
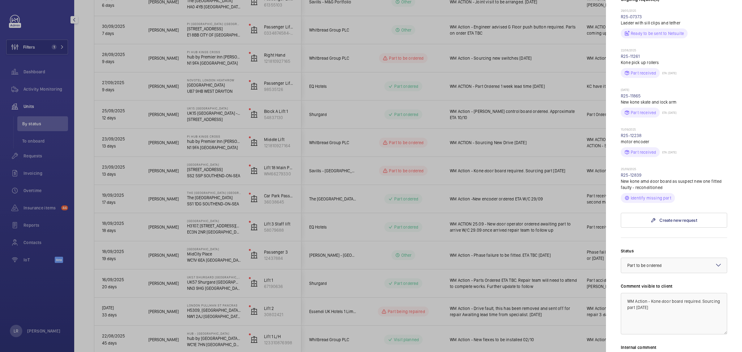
click at [330, 97] on div at bounding box center [371, 176] width 742 height 352
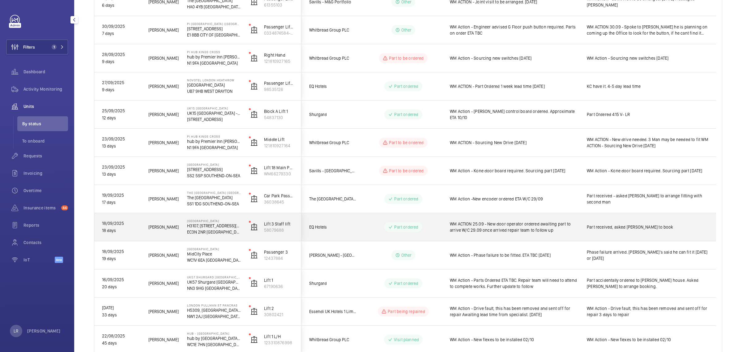
scroll to position [277, 0]
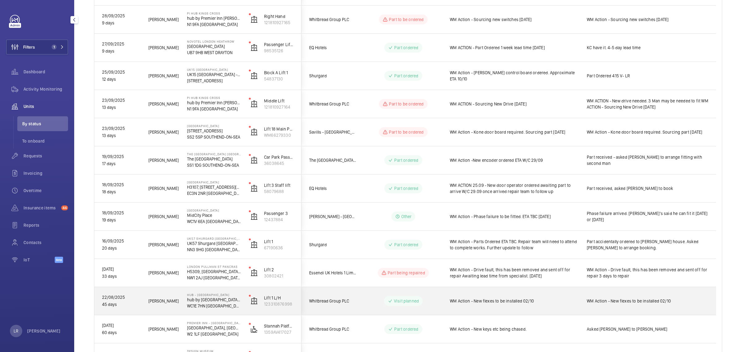
click at [371, 288] on div "Visit planned" at bounding box center [399, 301] width 85 height 28
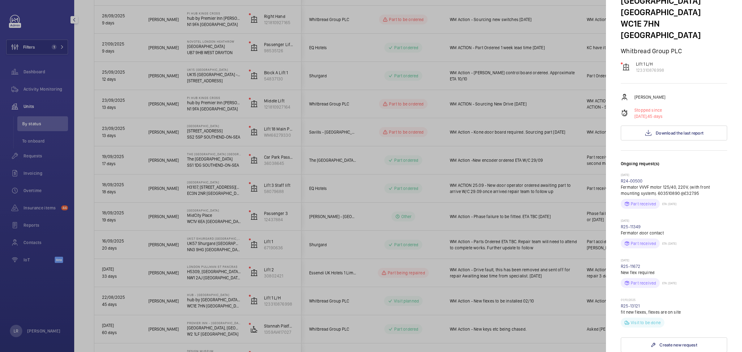
scroll to position [39, 0]
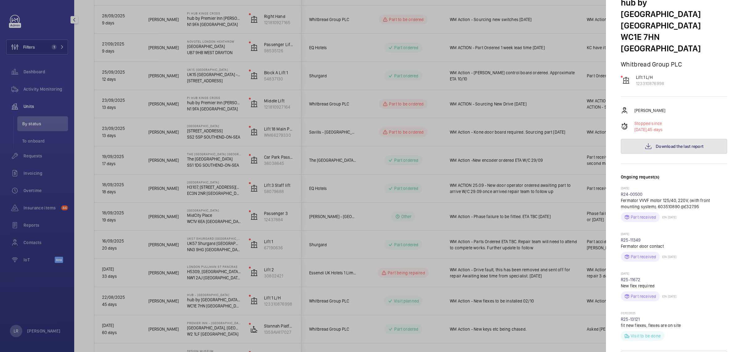
click at [683, 139] on button "Download the last report" at bounding box center [674, 146] width 106 height 15
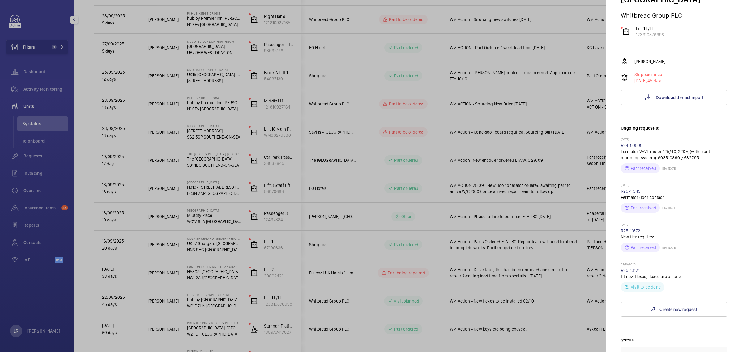
scroll to position [116, 0]
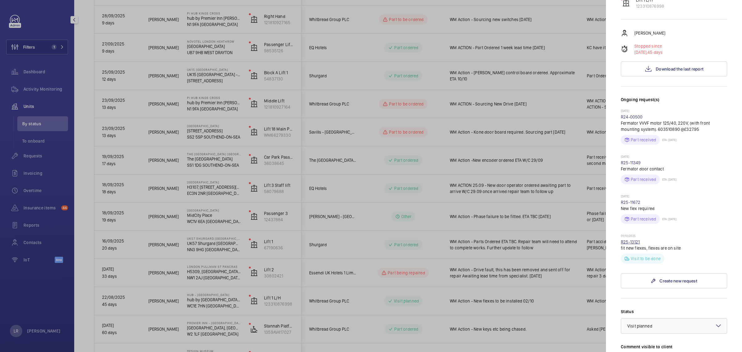
click at [633, 239] on link "R25-13121" at bounding box center [630, 241] width 19 height 5
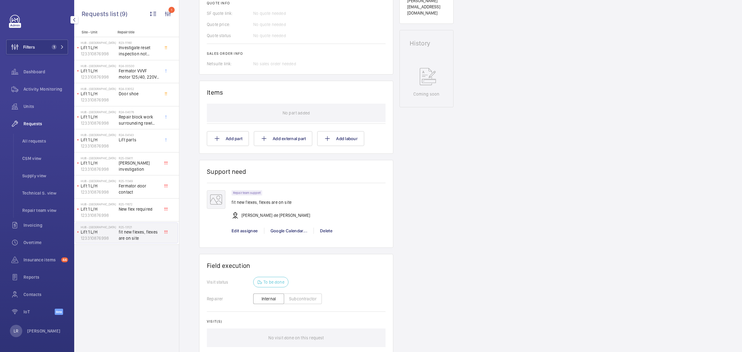
scroll to position [309, 0]
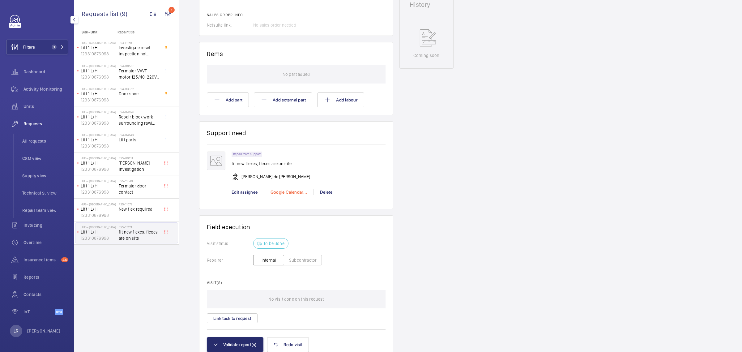
click at [291, 191] on div "Google Calendar..." at bounding box center [288, 192] width 49 height 6
click at [387, 196] on div at bounding box center [371, 176] width 742 height 352
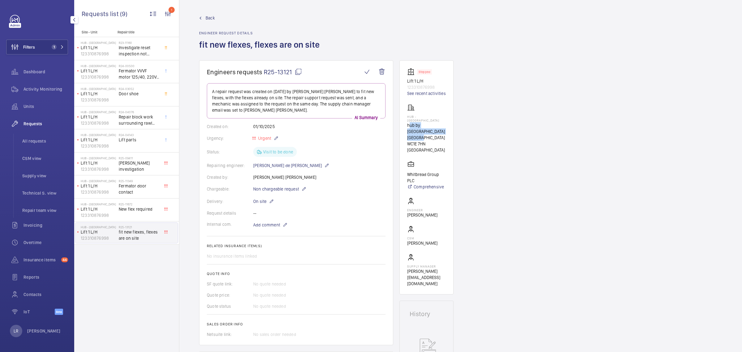
click at [411, 123] on p "hub by [GEOGRAPHIC_DATA] [GEOGRAPHIC_DATA]" at bounding box center [426, 131] width 39 height 19
click at [444, 126] on p "hub by [GEOGRAPHIC_DATA] [GEOGRAPHIC_DATA]" at bounding box center [426, 131] width 39 height 19
drag, startPoint x: 446, startPoint y: 115, endPoint x: 451, endPoint y: 118, distance: 5.6
click at [451, 118] on wm-front-card "Stopped Lift 1 L/H 123310876998 See recent activities Hub - Goodge Street hub b…" at bounding box center [427, 177] width 54 height 234
copy p "Hub - [GEOGRAPHIC_DATA]"
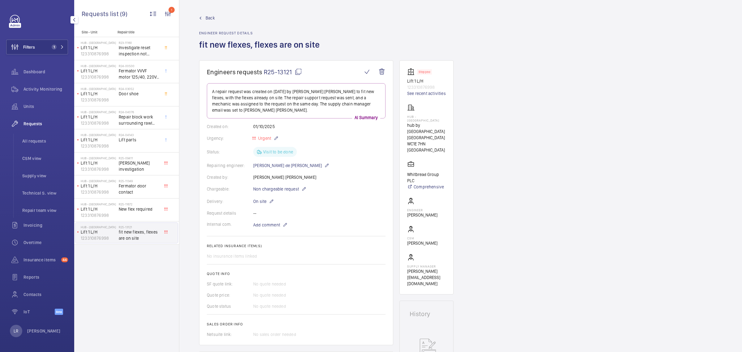
click at [207, 15] on span "Back" at bounding box center [210, 18] width 9 height 6
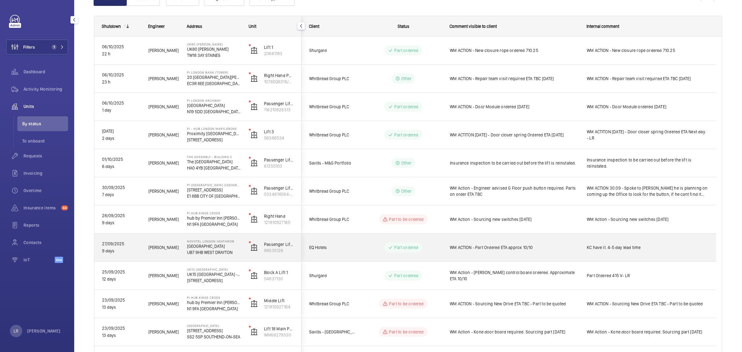
scroll to position [116, 0]
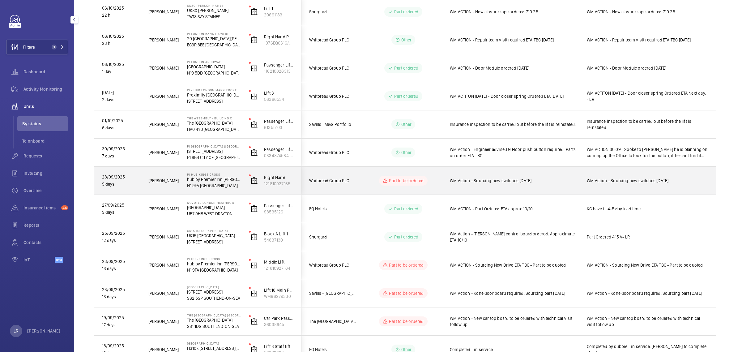
click at [435, 181] on wm-front-pills-cell "Part to be ordered" at bounding box center [403, 181] width 77 height 10
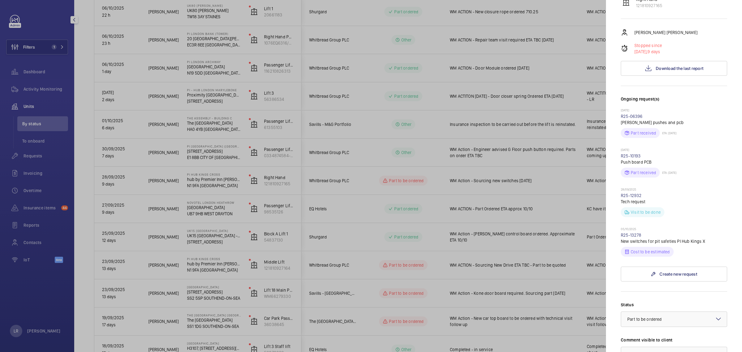
scroll to position [155, 0]
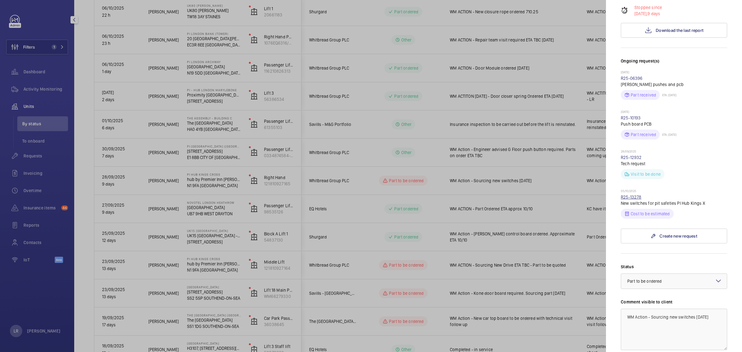
click at [634, 195] on link "R25-13278" at bounding box center [631, 197] width 21 height 5
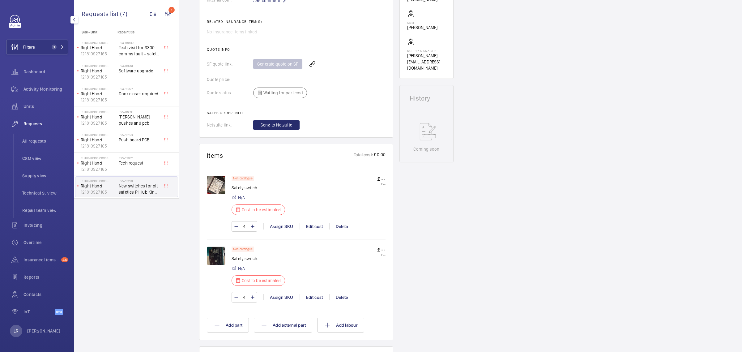
scroll to position [232, 0]
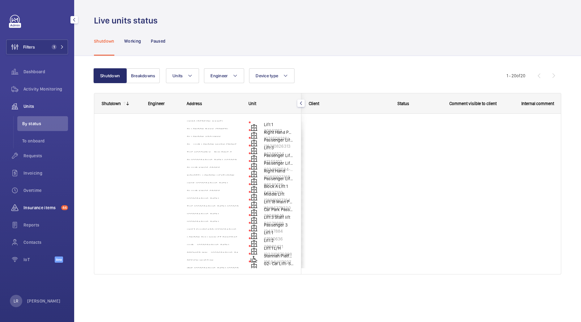
click at [44, 211] on div "Insurance items 44" at bounding box center [37, 207] width 62 height 15
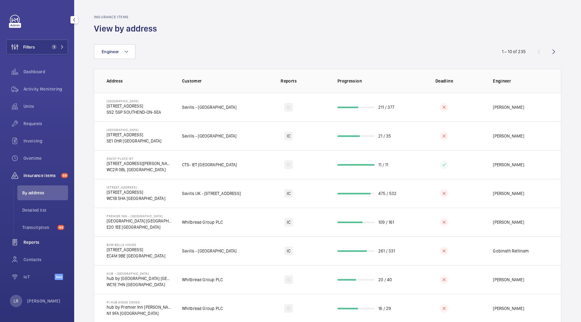
click at [41, 237] on div "Reports" at bounding box center [37, 242] width 62 height 15
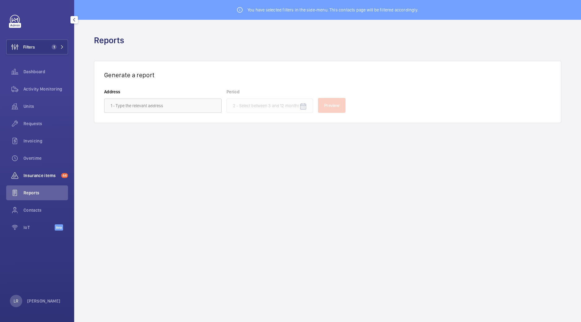
click at [46, 176] on span "Insurance items" at bounding box center [41, 176] width 35 height 6
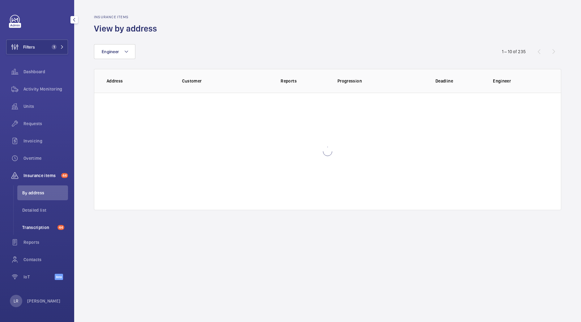
click at [43, 226] on span "Transcription" at bounding box center [38, 227] width 33 height 6
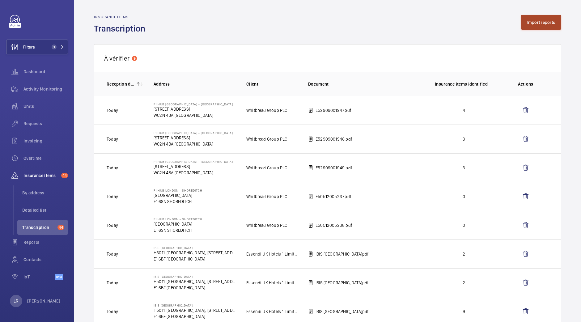
click at [545, 25] on button "Import reports" at bounding box center [541, 22] width 41 height 15
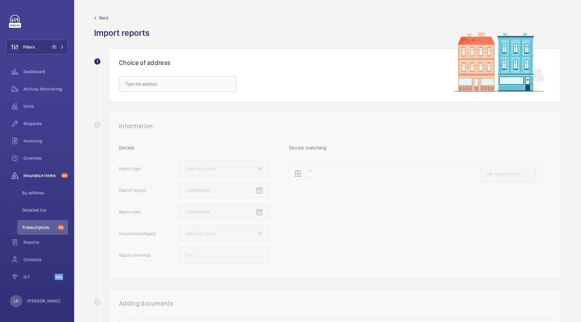
click at [191, 96] on div "Choice of address" at bounding box center [335, 75] width 453 height 53
click at [195, 85] on input "text" at bounding box center [178, 83] width 118 height 15
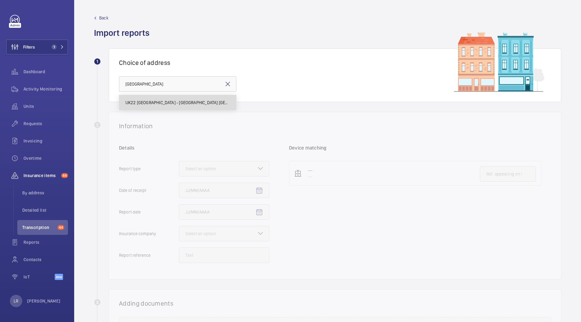
click at [166, 101] on span "UK22 [GEOGRAPHIC_DATA] - [GEOGRAPHIC_DATA] [GEOGRAPHIC_DATA] - [STREET_ADDRESS]" at bounding box center [178, 103] width 105 height 6
type input "UK22 [GEOGRAPHIC_DATA] - [GEOGRAPHIC_DATA] [GEOGRAPHIC_DATA] - [STREET_ADDRESS]"
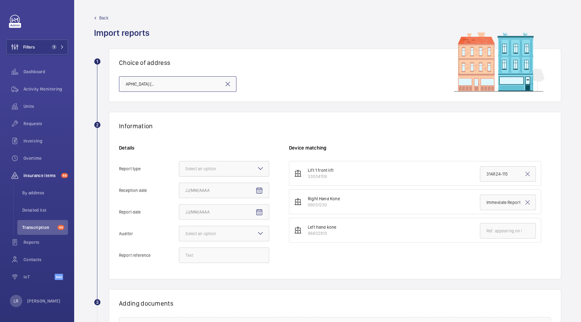
click at [226, 167] on div "Select an option" at bounding box center [209, 169] width 46 height 6
click at [179, 167] on input "Report type Select an option" at bounding box center [179, 168] width 0 height 15
click at [228, 188] on span "Insurance company" at bounding box center [224, 188] width 77 height 6
click at [179, 176] on input "Report type Select an option Insurance company Consultant" at bounding box center [179, 168] width 0 height 15
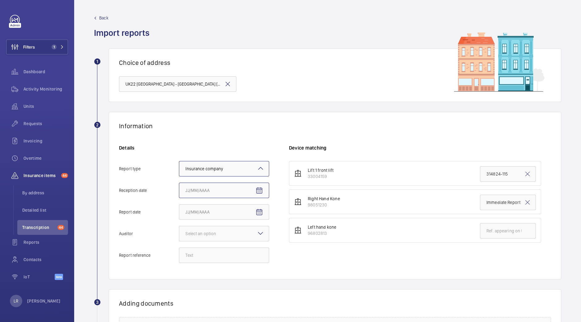
click at [268, 188] on input "Reception date" at bounding box center [224, 190] width 90 height 15
click at [261, 190] on mat-icon "Open calendar" at bounding box center [259, 190] width 7 height 7
click at [213, 248] on span "7" at bounding box center [212, 252] width 11 height 11
type input "[DATE]"
click at [266, 207] on span "Open calendar" at bounding box center [259, 212] width 15 height 15
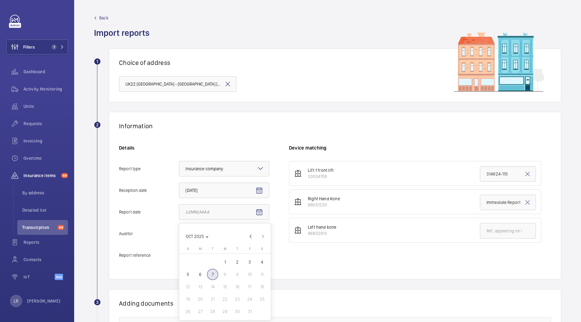
click at [201, 277] on span "6" at bounding box center [200, 274] width 11 height 11
type input "[DATE]"
drag, startPoint x: 234, startPoint y: 237, endPoint x: 232, endPoint y: 242, distance: 4.8
click at [234, 237] on div at bounding box center [224, 233] width 90 height 15
click at [179, 237] on input "Auditor Select an option" at bounding box center [179, 233] width 0 height 15
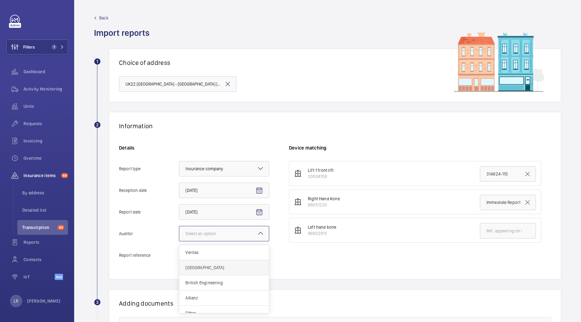
click at [216, 267] on span "[GEOGRAPHIC_DATA]" at bounding box center [224, 268] width 77 height 6
click at [179, 241] on input "Auditor Select an option Veritas Zurich British Engineering Allianz Other" at bounding box center [179, 233] width 0 height 15
click at [213, 255] on input "Report reference" at bounding box center [224, 255] width 90 height 15
click at [234, 254] on input "Report reference" at bounding box center [224, 255] width 90 height 15
paste input "Immediate Report"
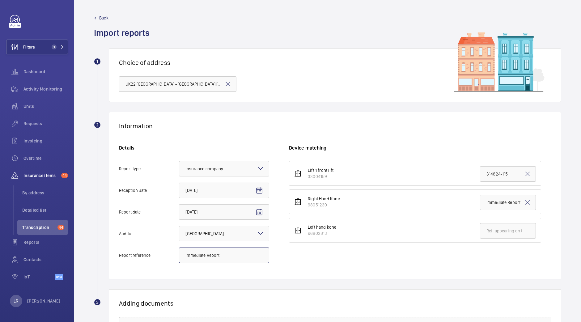
type input "Immediate Report"
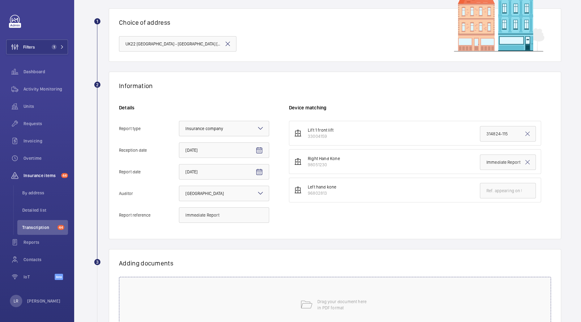
scroll to position [77, 0]
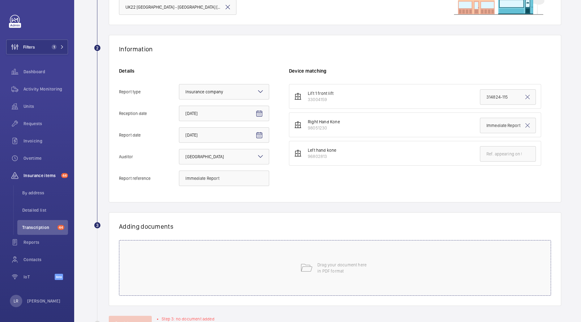
click at [284, 274] on div "Drag your document here in PDF format" at bounding box center [335, 268] width 432 height 56
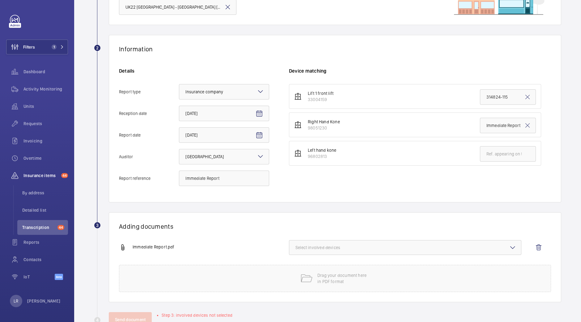
click at [334, 240] on button "Select involved devices" at bounding box center [405, 247] width 233 height 15
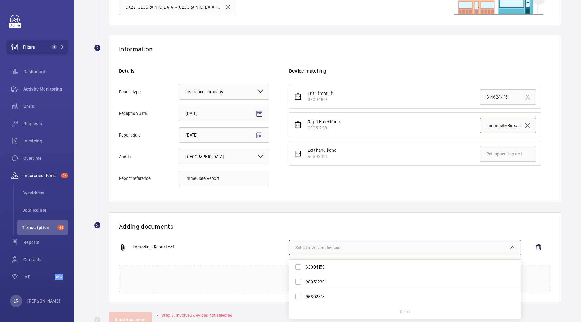
scroll to position [0, 24]
drag, startPoint x: 481, startPoint y: 123, endPoint x: 572, endPoint y: 126, distance: 91.0
click at [572, 126] on wm-front-admin-audit-upload "Back Import reports 1 Choice of address UK22 [GEOGRAPHIC_DATA] - [GEOGRAPHIC_DA…" at bounding box center [327, 132] width 507 height 419
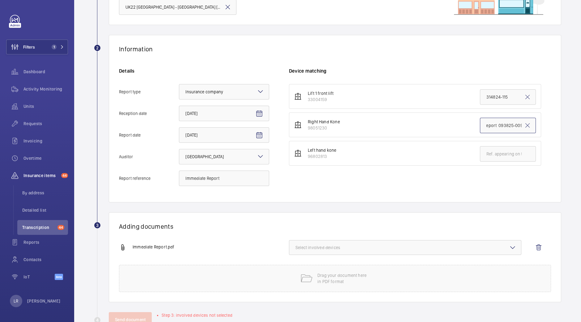
paste input "text"
click at [484, 126] on input "Immediate Report" at bounding box center [508, 125] width 56 height 15
paste input "093825-037"
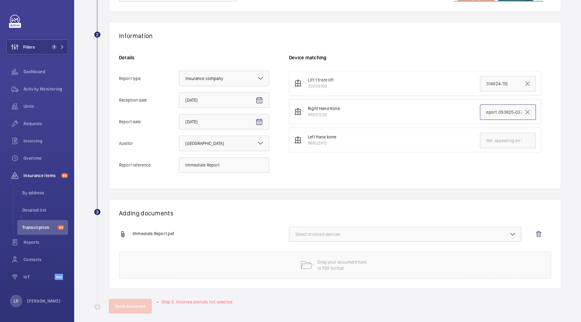
scroll to position [96, 0]
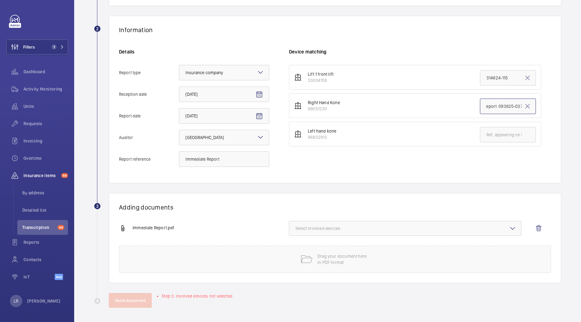
type input "Immediate Report 093825-037"
click at [353, 235] on button "Select involved devices" at bounding box center [405, 228] width 233 height 15
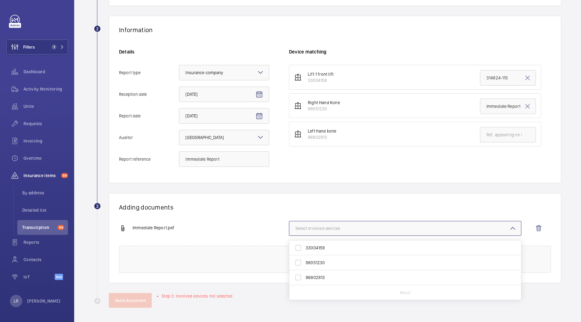
click at [323, 265] on label "98051230" at bounding box center [400, 262] width 223 height 15
click at [305, 265] on input "98051230" at bounding box center [298, 263] width 12 height 12
checkbox input "true"
click at [334, 213] on div "Adding documents Immediate Report.pdf 1 device out of 3 involved 33004159 98051…" at bounding box center [335, 238] width 453 height 90
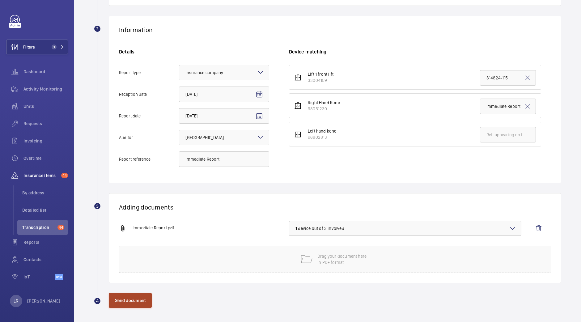
click at [132, 304] on button "Send document" at bounding box center [130, 300] width 43 height 15
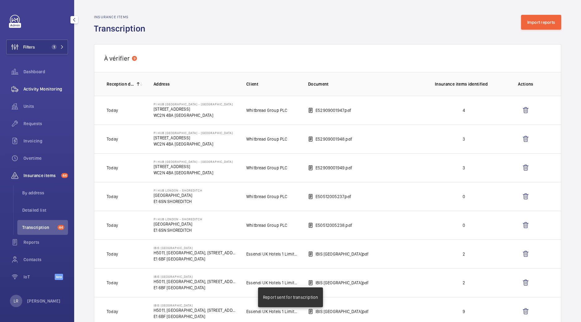
click at [42, 91] on span "Activity Monitoring" at bounding box center [46, 89] width 45 height 6
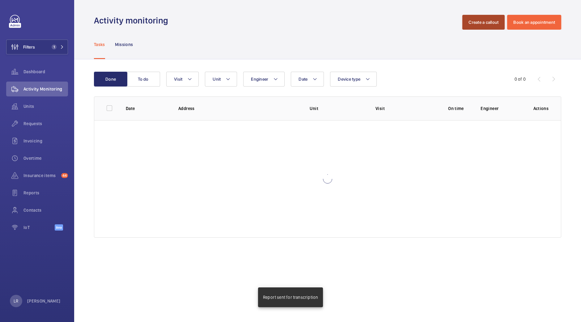
click at [484, 21] on button "Create a callout" at bounding box center [484, 22] width 42 height 15
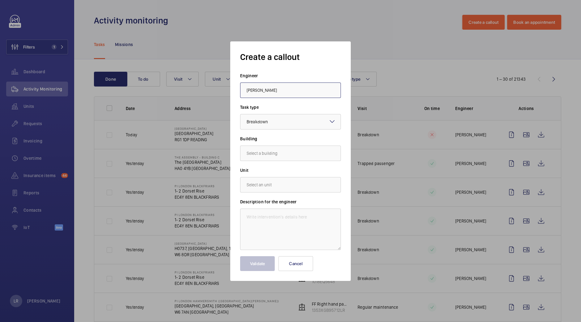
type input "[PERSON_NAME]"
click at [289, 122] on div at bounding box center [291, 121] width 100 height 15
click at [277, 173] on span "Repair" at bounding box center [291, 171] width 88 height 6
click at [277, 156] on input "text" at bounding box center [290, 153] width 101 height 15
click at [287, 174] on span "UK22 [GEOGRAPHIC_DATA] - [STREET_ADDRESS]" at bounding box center [291, 172] width 88 height 6
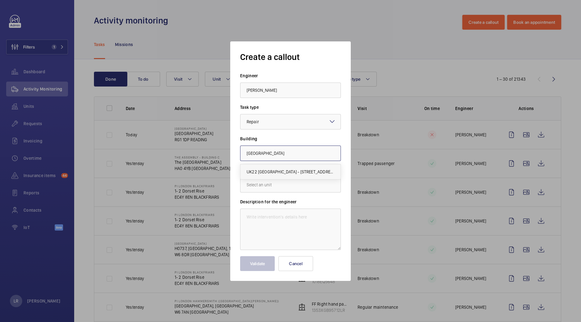
type input "UK22 [GEOGRAPHIC_DATA] - [STREET_ADDRESS]"
click at [288, 185] on input "text" at bounding box center [290, 184] width 101 height 15
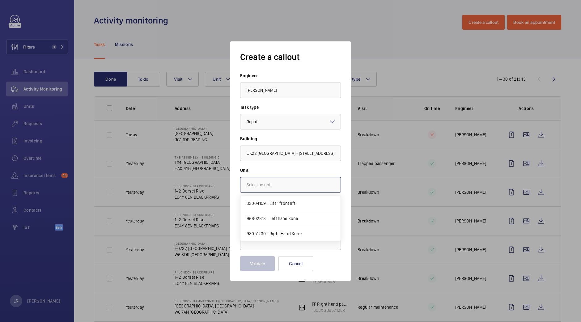
scroll to position [0, 0]
click at [296, 229] on mat-option "98051230 - Right Hand Kone" at bounding box center [291, 233] width 100 height 15
type input "98051230 - Right Hand Kone"
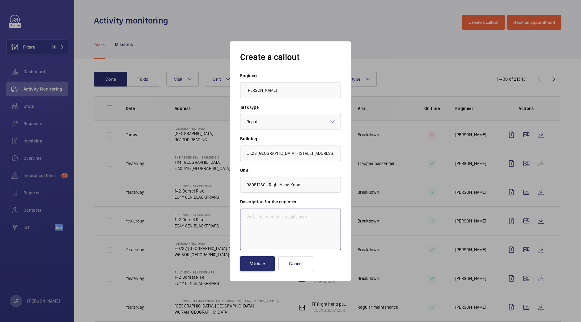
click at [294, 214] on textarea at bounding box center [290, 229] width 101 height 41
click at [257, 216] on textarea at bounding box center [290, 229] width 101 height 41
paste textarea "The left hand (looking outwards) car door to interior architrave gap is excessi…"
click at [263, 245] on textarea "The left hand (looking outwards) car door to interior architrave gap is excessi…" at bounding box center [290, 229] width 101 height 41
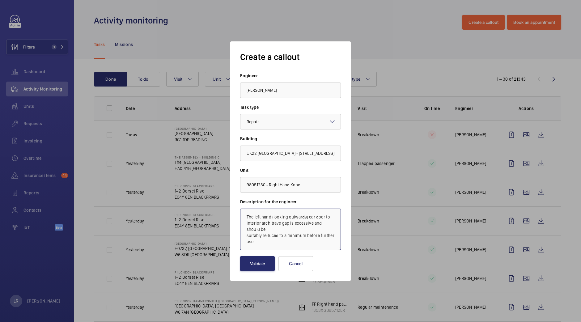
paste textarea "The car door to interior architrave gaps and panel to panel gaps are excessive …"
click at [261, 227] on textarea "The left hand (looking outwards) car door to interior architrave gap is excessi…" at bounding box center [290, 229] width 101 height 41
click at [297, 232] on textarea "Immediate defect - The left hand (looking outwards) car door to interior archit…" at bounding box center [290, 229] width 101 height 41
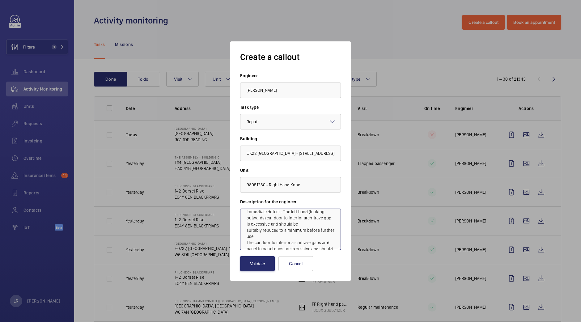
type textarea "Immediate defect - The left hand (looking outwards) car door to interior archit…"
click at [261, 263] on button "Validate" at bounding box center [257, 263] width 35 height 15
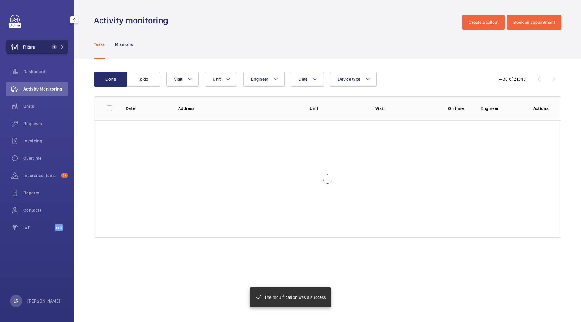
click at [32, 46] on span "Filters" at bounding box center [29, 47] width 12 height 6
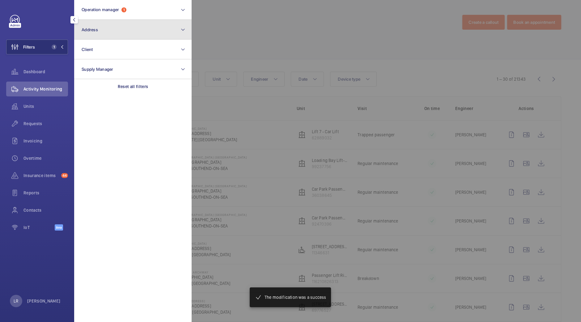
click at [134, 34] on button "Address" at bounding box center [133, 30] width 118 height 20
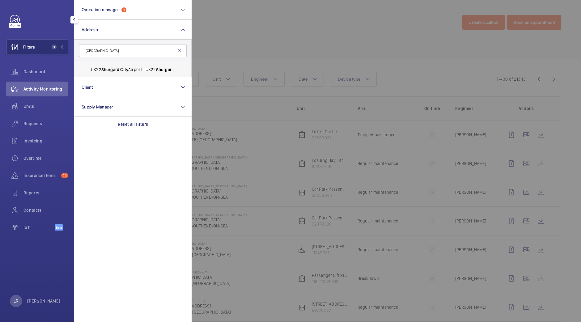
type input "[GEOGRAPHIC_DATA]"
click at [152, 72] on span "UK22 [GEOGRAPHIC_DATA] - [GEOGRAPHIC_DATA] [GEOGRAPHIC_DATA] - [STREET_ADDRESS]" at bounding box center [133, 69] width 85 height 6
click at [142, 65] on label "UK22 [GEOGRAPHIC_DATA] - [GEOGRAPHIC_DATA] [GEOGRAPHIC_DATA] - [STREET_ADDRESS]" at bounding box center [129, 69] width 108 height 15
click at [90, 65] on input "UK22 [GEOGRAPHIC_DATA] - [GEOGRAPHIC_DATA] [GEOGRAPHIC_DATA] - [STREET_ADDRESS]" at bounding box center [83, 69] width 12 height 12
checkbox input "true"
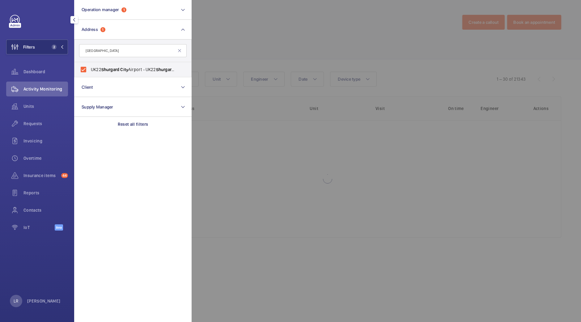
drag, startPoint x: 233, startPoint y: 58, endPoint x: 237, endPoint y: 59, distance: 3.7
click at [237, 59] on div at bounding box center [482, 161] width 581 height 322
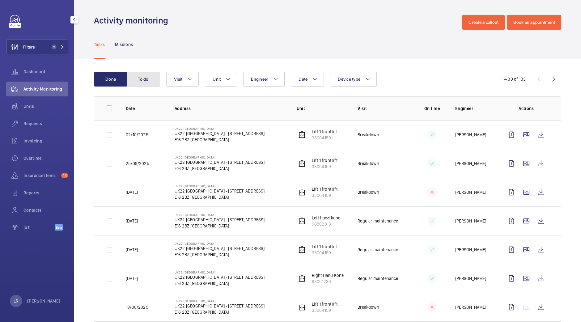
click at [142, 79] on button "To do" at bounding box center [143, 79] width 33 height 15
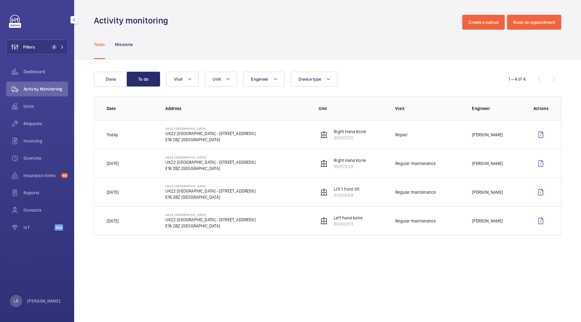
drag, startPoint x: 54, startPoint y: 50, endPoint x: 73, endPoint y: 61, distance: 21.9
click at [54, 50] on button "Filters 2" at bounding box center [37, 47] width 62 height 15
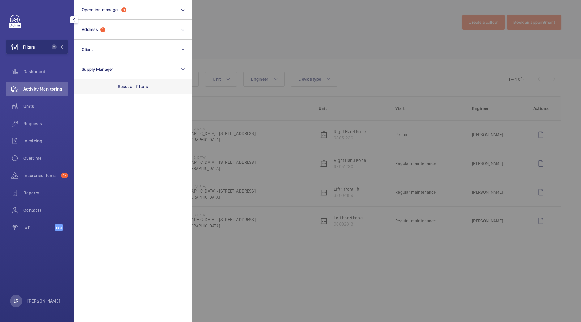
click at [135, 89] on p "Reset all filters" at bounding box center [133, 86] width 31 height 6
click at [33, 134] on div "Invoicing" at bounding box center [37, 141] width 62 height 15
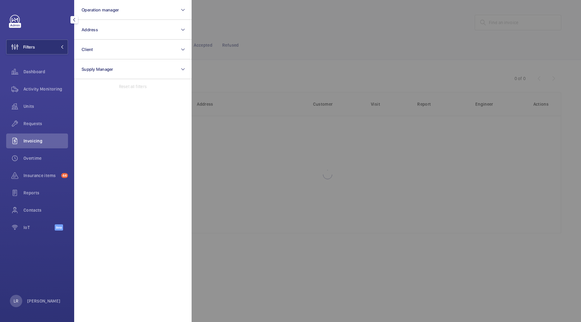
click at [36, 126] on span "Requests" at bounding box center [46, 124] width 45 height 6
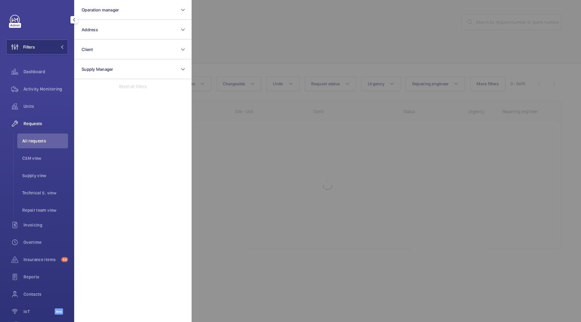
drag, startPoint x: 284, startPoint y: 42, endPoint x: 317, endPoint y: 32, distance: 34.2
click at [287, 38] on div at bounding box center [482, 161] width 581 height 322
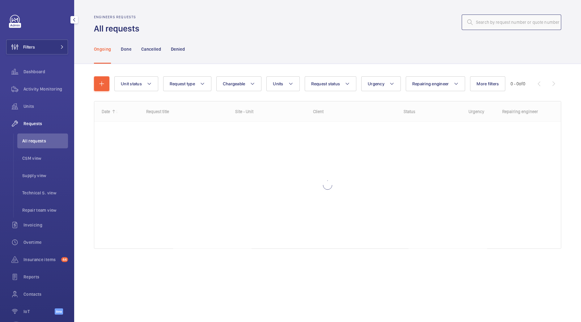
click at [485, 22] on input "text" at bounding box center [512, 22] width 100 height 15
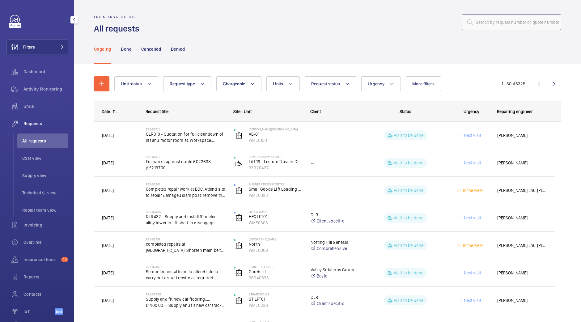
paste input "R25-13298"
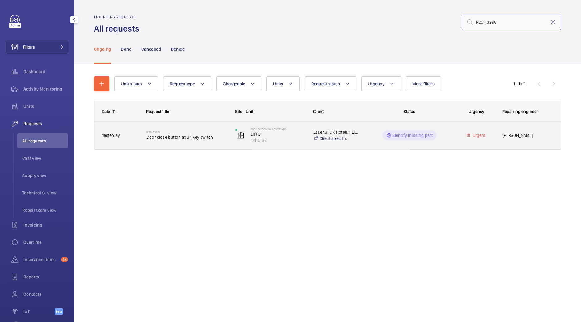
type input "R25-13298"
click at [175, 133] on h2 "R25-13298" at bounding box center [187, 132] width 81 height 4
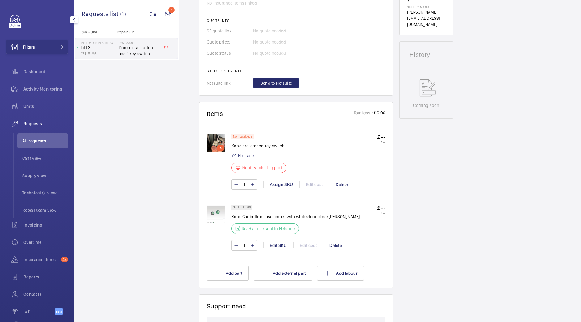
scroll to position [270, 0]
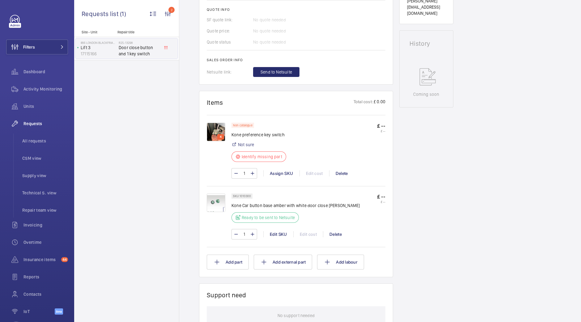
click at [219, 135] on p "4" at bounding box center [221, 137] width 4 height 6
click at [215, 130] on img at bounding box center [216, 132] width 19 height 19
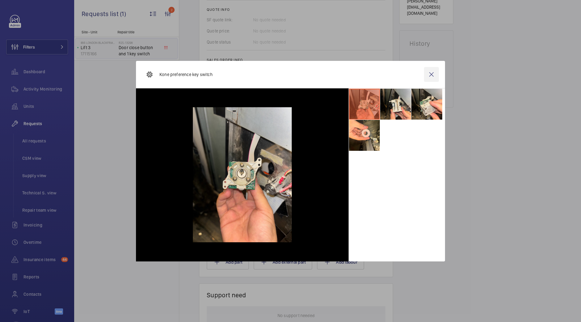
click at [431, 74] on wm-front-icon-button at bounding box center [431, 74] width 15 height 15
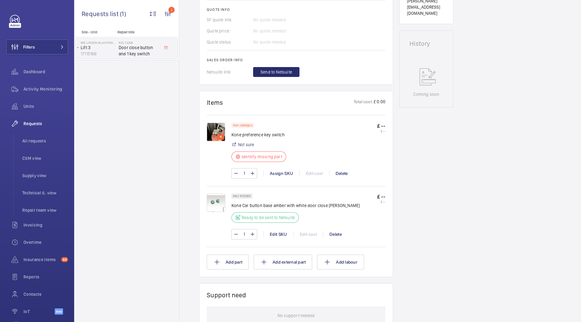
click at [217, 208] on img at bounding box center [216, 203] width 19 height 19
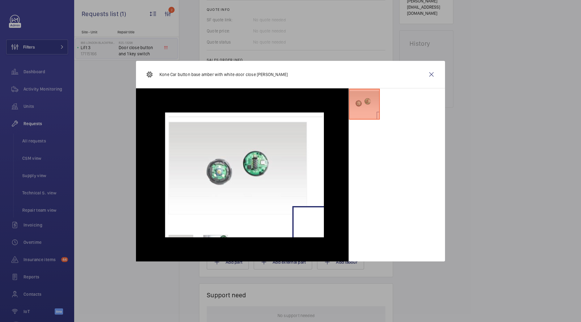
click at [424, 77] on div "Kone Car button base amber with white door close [PERSON_NAME]" at bounding box center [290, 75] width 309 height 28
click at [432, 78] on wm-front-icon-button at bounding box center [431, 74] width 15 height 15
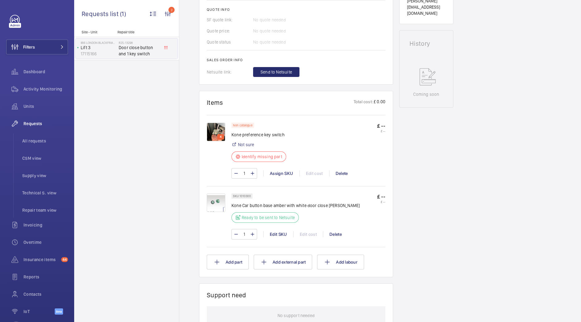
click at [213, 132] on img at bounding box center [216, 132] width 19 height 19
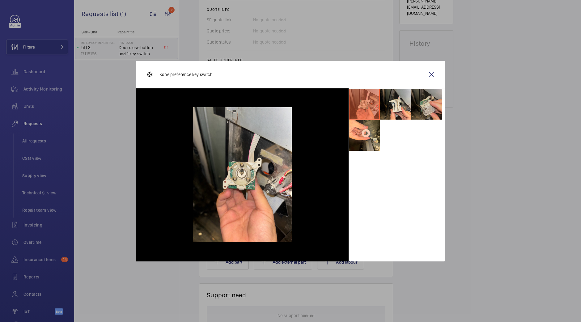
click at [425, 109] on li at bounding box center [427, 104] width 31 height 31
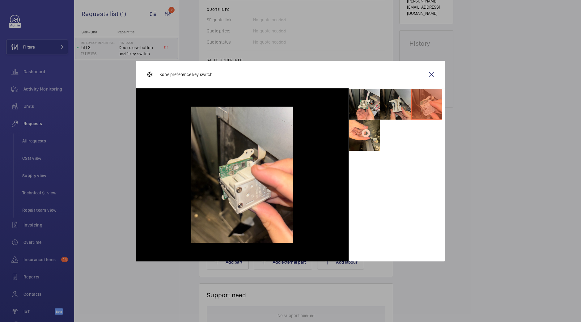
click at [397, 104] on li at bounding box center [395, 104] width 31 height 31
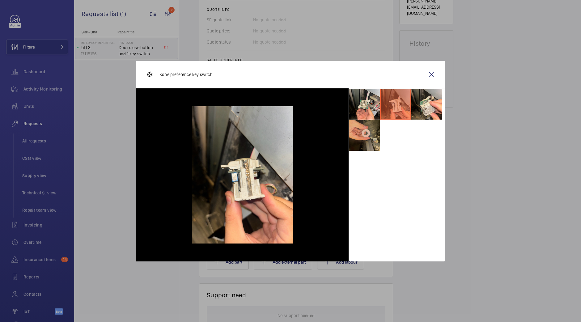
click at [371, 140] on li at bounding box center [364, 135] width 31 height 31
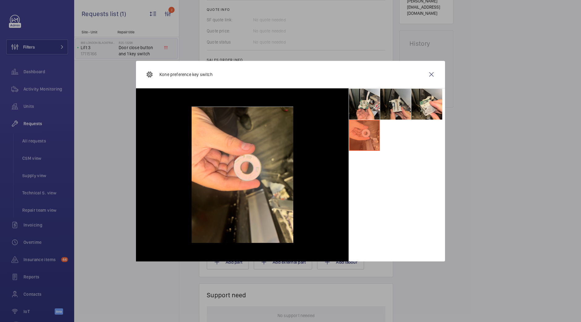
click at [392, 110] on li at bounding box center [395, 104] width 31 height 31
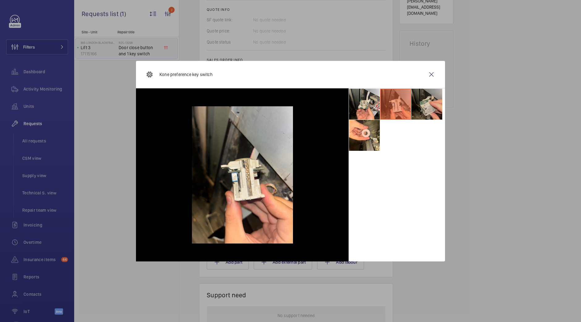
click at [412, 109] on li at bounding box center [427, 104] width 31 height 31
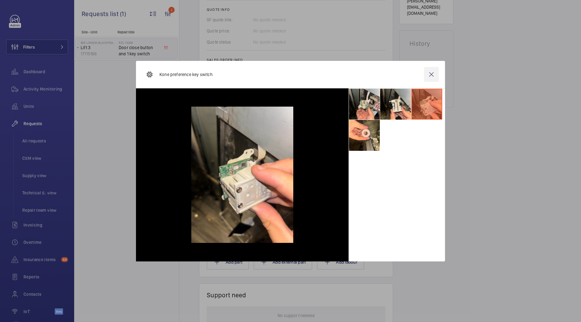
click at [431, 73] on wm-front-icon-button at bounding box center [431, 74] width 15 height 15
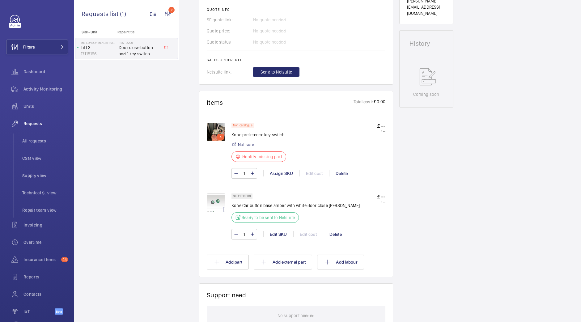
click at [215, 135] on img at bounding box center [216, 132] width 19 height 19
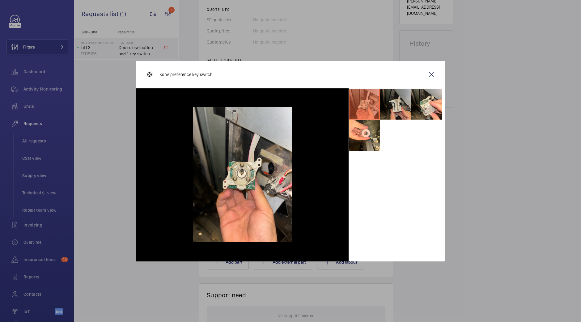
click at [399, 100] on li at bounding box center [395, 104] width 31 height 31
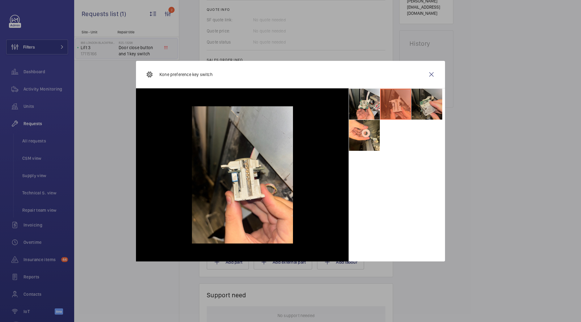
click at [442, 108] on li at bounding box center [427, 104] width 31 height 31
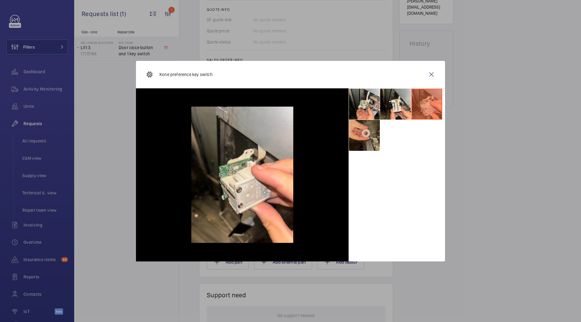
click at [374, 132] on li at bounding box center [364, 135] width 31 height 31
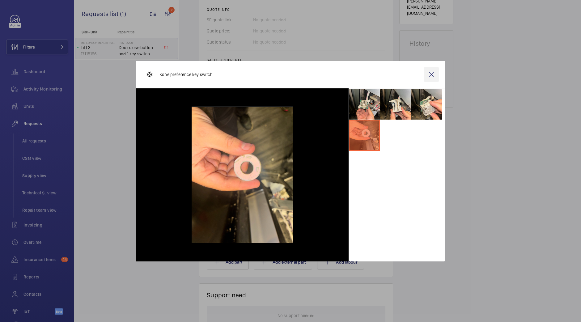
click at [438, 75] on wm-front-icon-button at bounding box center [431, 74] width 15 height 15
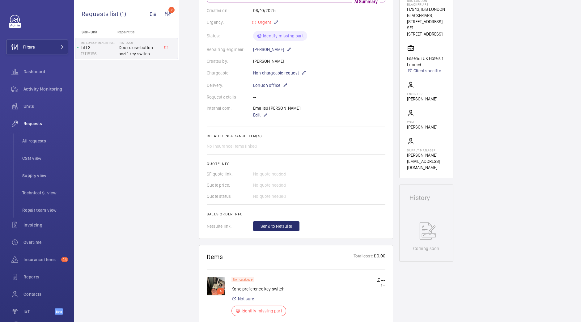
scroll to position [38, 0]
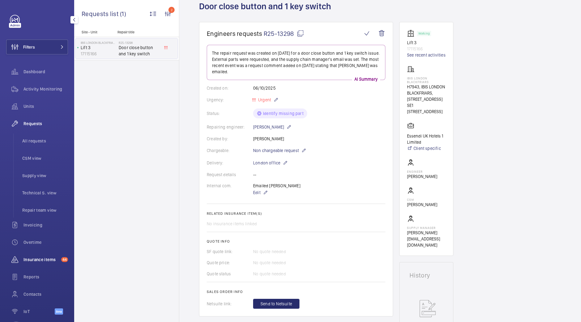
click at [42, 262] on span "Insurance items" at bounding box center [41, 260] width 35 height 6
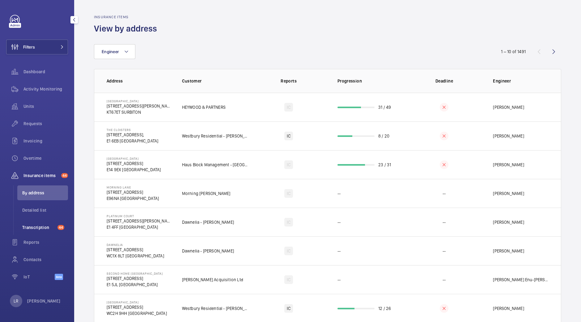
click at [41, 228] on span "Transcription" at bounding box center [38, 227] width 33 height 6
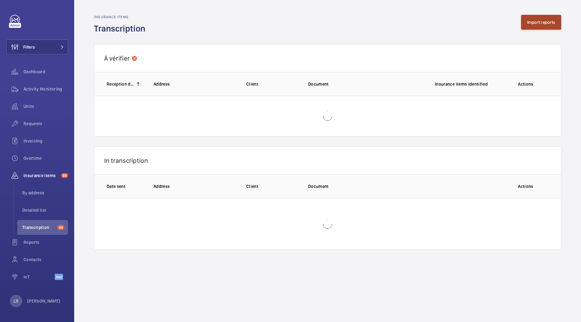
click at [537, 21] on button "Import reports" at bounding box center [541, 22] width 41 height 15
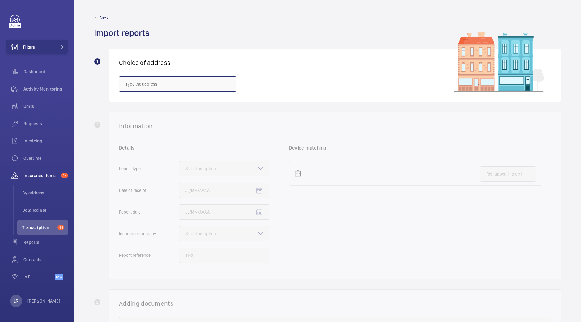
click at [160, 83] on input "text" at bounding box center [178, 83] width 118 height 15
click at [284, 61] on h1 "Choice of address" at bounding box center [335, 63] width 432 height 8
click at [46, 200] on ul "By address Detailed list Transcription 44" at bounding box center [40, 210] width 55 height 49
click at [47, 190] on span "By address" at bounding box center [45, 193] width 46 height 6
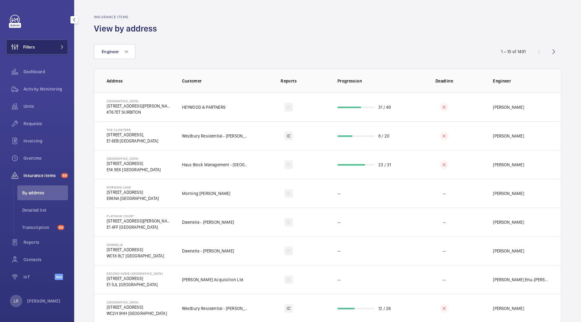
click at [52, 49] on button "Filters" at bounding box center [37, 47] width 62 height 15
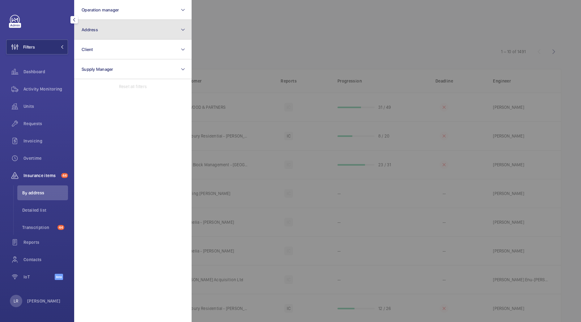
click at [105, 36] on button "Address" at bounding box center [133, 30] width 118 height 20
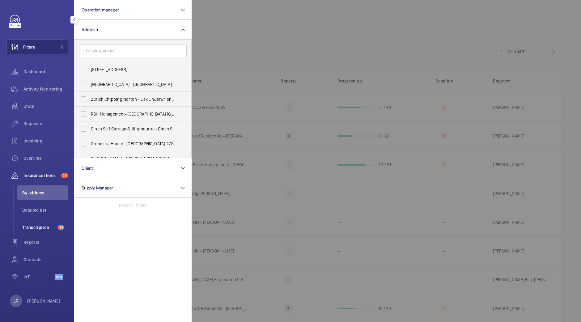
click at [37, 228] on span "Transcription" at bounding box center [38, 227] width 33 height 6
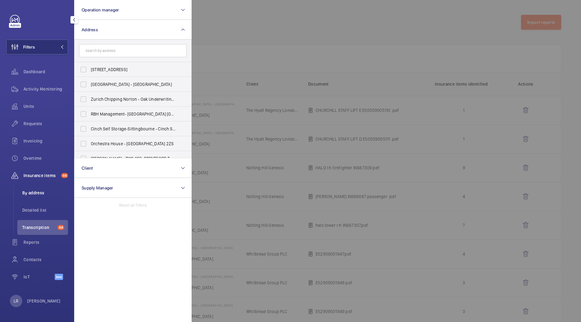
click at [27, 194] on span "By address" at bounding box center [45, 193] width 46 height 6
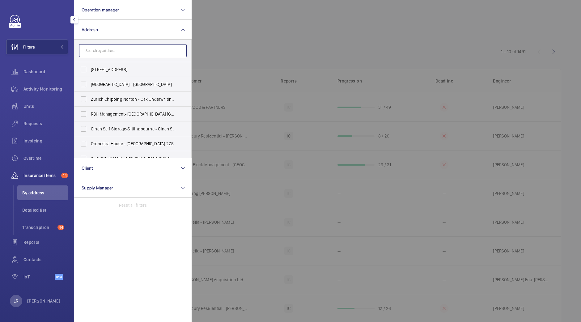
click at [139, 47] on input "text" at bounding box center [133, 50] width 108 height 13
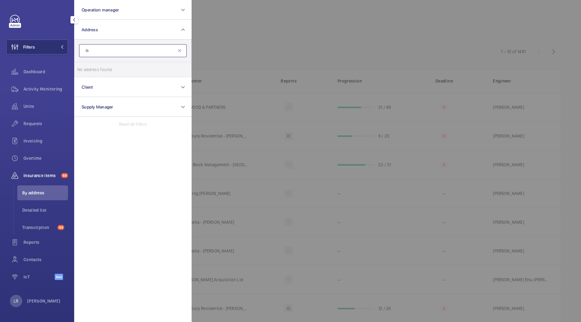
type input "i"
type input "I"
type input "IBIS [GEOGRAPHIC_DATA]"
click at [139, 65] on label "IBIS [GEOGRAPHIC_DATA] - H5011, [GEOGRAPHIC_DATA] , [STREET_ADDRESS]" at bounding box center [129, 69] width 108 height 15
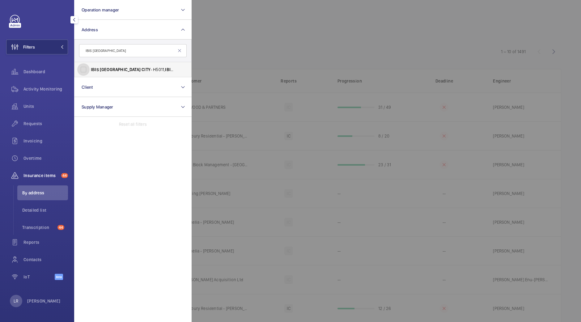
click at [90, 65] on input "IBIS [GEOGRAPHIC_DATA] - H5011, [GEOGRAPHIC_DATA] , [STREET_ADDRESS]" at bounding box center [83, 69] width 12 height 12
checkbox input "true"
click at [230, 59] on div at bounding box center [482, 161] width 581 height 322
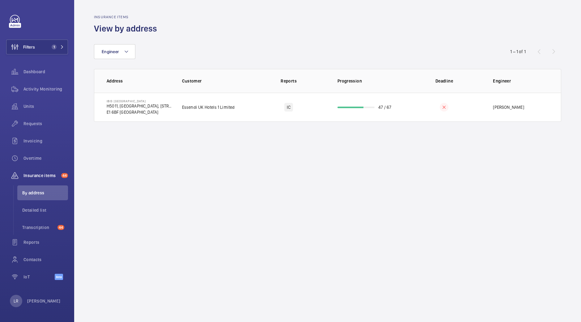
click at [162, 89] on th "Address" at bounding box center [133, 81] width 78 height 24
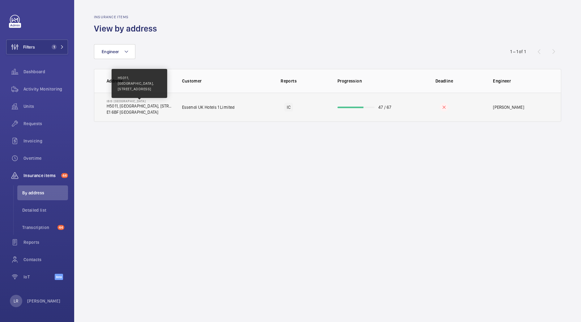
click at [167, 104] on p "H5011, [GEOGRAPHIC_DATA], [STREET_ADDRESS]" at bounding box center [140, 106] width 66 height 6
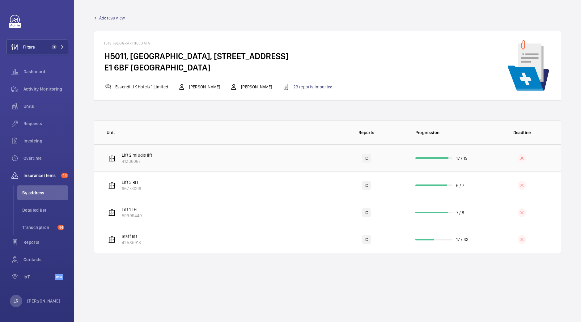
click at [184, 154] on td "Lift 2 middle lift 41236067" at bounding box center [210, 157] width 233 height 27
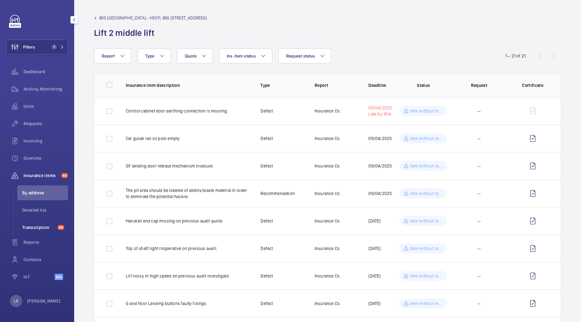
click at [29, 230] on span "Transcription" at bounding box center [38, 227] width 33 height 6
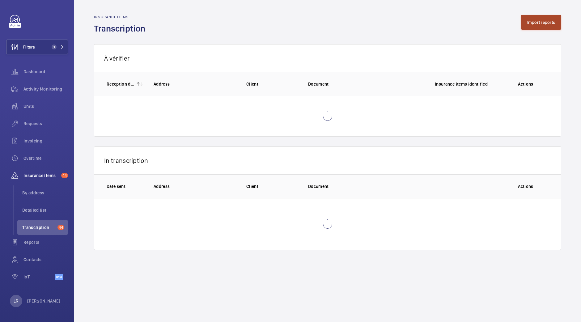
click at [526, 19] on button "Import reports" at bounding box center [541, 22] width 41 height 15
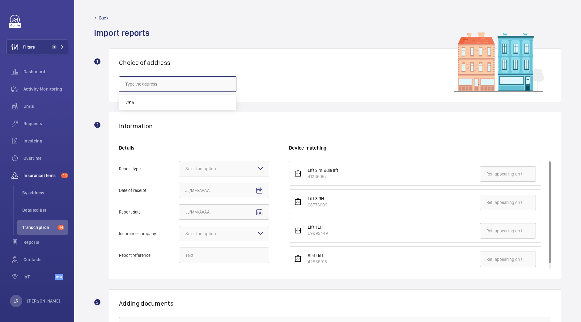
click at [152, 80] on input "text" at bounding box center [178, 83] width 118 height 15
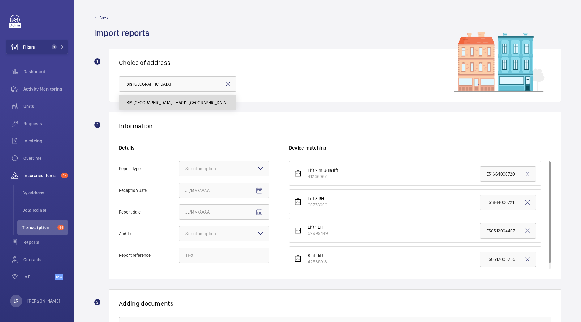
click at [203, 101] on span "IBIS [GEOGRAPHIC_DATA] - H5011, [GEOGRAPHIC_DATA], [STREET_ADDRESS]" at bounding box center [178, 103] width 105 height 6
type input "IBIS [GEOGRAPHIC_DATA] - H5011, [GEOGRAPHIC_DATA], [STREET_ADDRESS]"
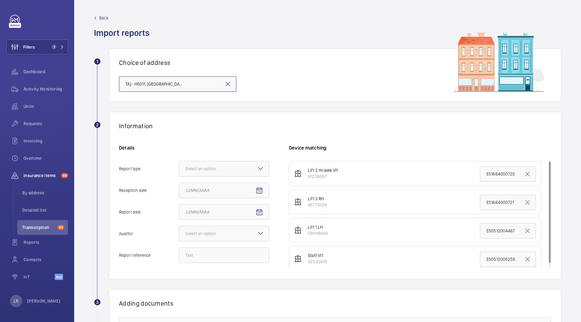
click at [212, 171] on div "Select an option" at bounding box center [209, 169] width 46 height 6
click at [179, 171] on input "Report type Select an option" at bounding box center [179, 168] width 0 height 15
click at [211, 182] on div "Insurance company" at bounding box center [224, 187] width 90 height 15
click at [179, 176] on input "Report type Select an option Insurance company Consultant" at bounding box center [179, 168] width 0 height 15
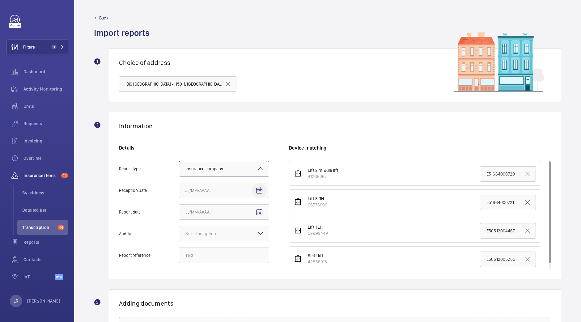
click at [264, 187] on span "Open calendar" at bounding box center [259, 190] width 15 height 15
click at [211, 250] on span "7" at bounding box center [212, 252] width 11 height 11
type input "[DATE]"
click at [258, 212] on mat-icon "Open calendar" at bounding box center [259, 212] width 7 height 7
click at [249, 263] on span "3" at bounding box center [249, 262] width 11 height 11
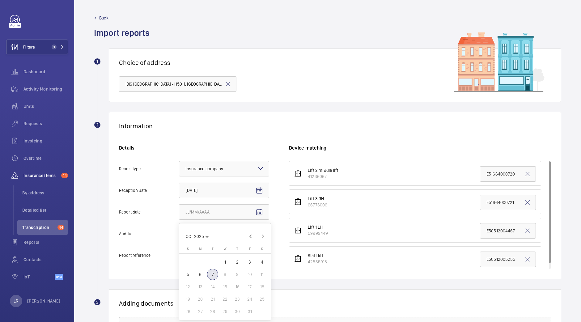
type input "[DATE]"
click at [238, 239] on div at bounding box center [224, 233] width 90 height 15
click at [179, 239] on input "Auditor Select an option Veritas Zurich British Engineering Allianz Other" at bounding box center [179, 233] width 0 height 15
click at [203, 297] on span "Allianz" at bounding box center [224, 298] width 77 height 6
click at [179, 241] on input "Auditor Select an option Veritas Zurich British Engineering Allianz Other" at bounding box center [179, 233] width 0 height 15
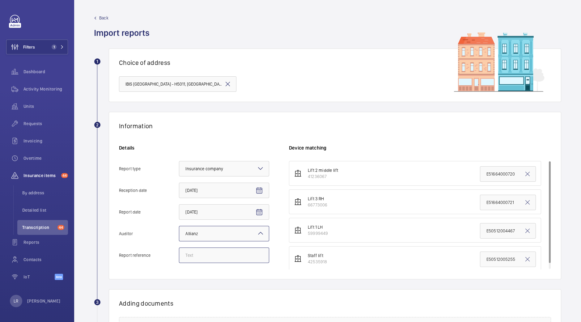
drag, startPoint x: 214, startPoint y: 251, endPoint x: 214, endPoint y: 260, distance: 9.3
click at [214, 251] on input "Report reference" at bounding box center [224, 255] width 90 height 15
paste input "E50512005256"
type input "E50512005256"
drag, startPoint x: 476, startPoint y: 173, endPoint x: 535, endPoint y: 174, distance: 59.7
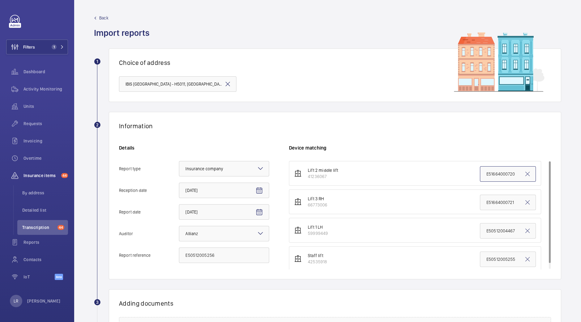
click at [535, 174] on li "Lift 2 middle lift 41236067 E51664000720" at bounding box center [415, 173] width 252 height 25
paste input "0512005256"
type input "E50512005256"
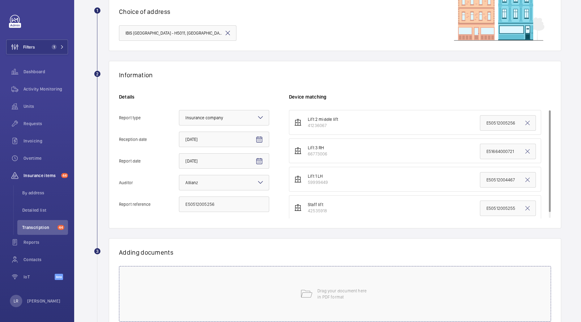
scroll to position [100, 0]
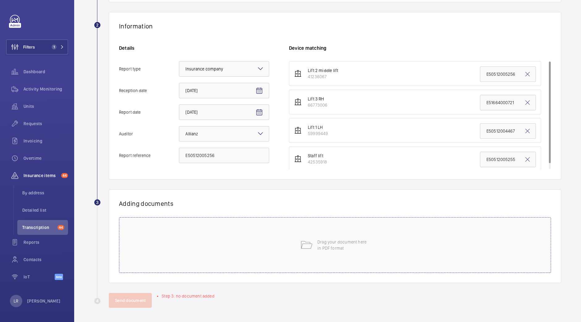
click at [323, 248] on p "Drag your document here in PDF format" at bounding box center [344, 245] width 53 height 12
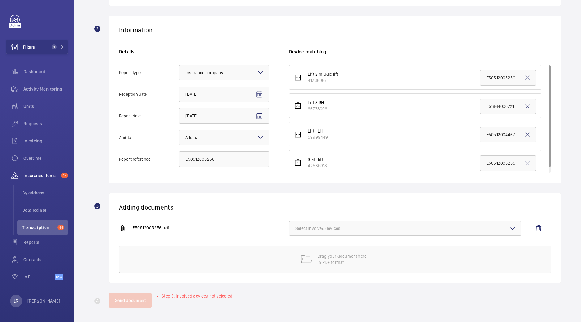
click at [443, 232] on button "Select involved devices" at bounding box center [405, 228] width 233 height 15
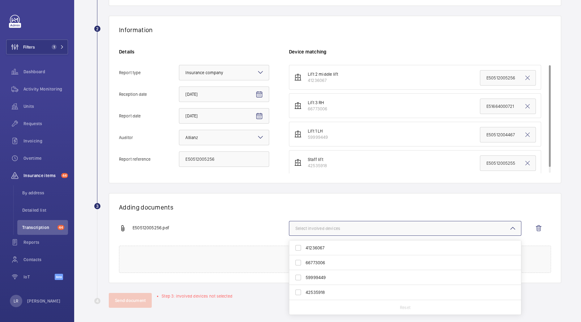
click at [322, 245] on span "41236067" at bounding box center [406, 248] width 200 height 6
click at [305, 245] on input "41236067" at bounding box center [298, 248] width 12 height 12
checkbox input "true"
click at [303, 207] on h1 "Adding documents" at bounding box center [335, 207] width 432 height 8
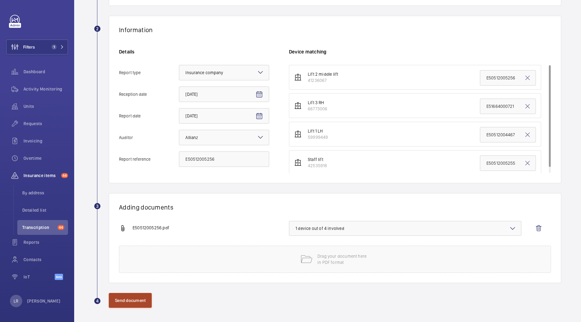
click at [116, 298] on button "Send document" at bounding box center [130, 300] width 43 height 15
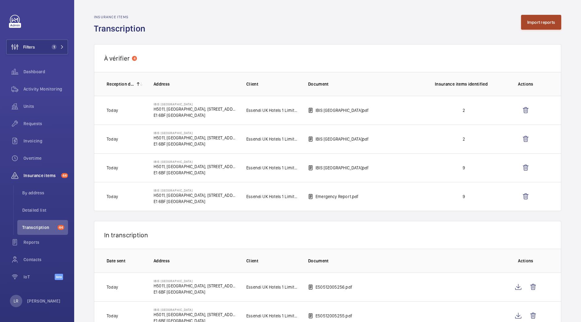
click at [538, 19] on button "Import reports" at bounding box center [541, 22] width 41 height 15
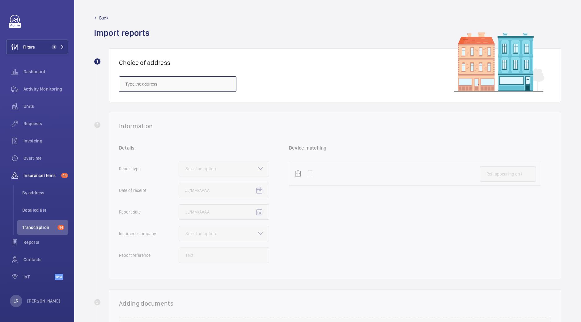
click at [167, 81] on input "text" at bounding box center [178, 83] width 118 height 15
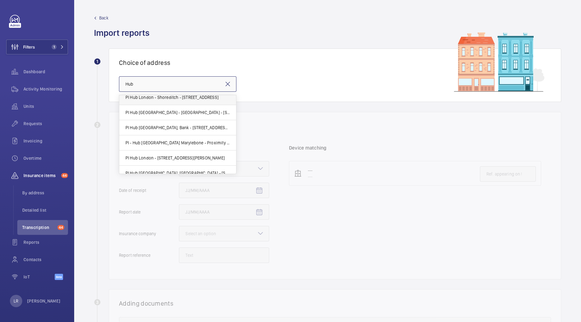
scroll to position [132, 0]
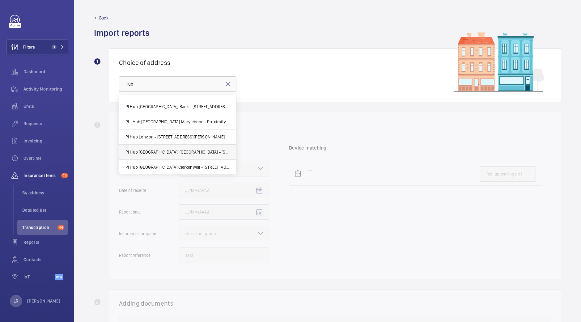
click at [207, 154] on span "PI Hub [GEOGRAPHIC_DATA], [GEOGRAPHIC_DATA] - [STREET_ADDRESS]" at bounding box center [178, 152] width 105 height 6
type input "PI Hub [GEOGRAPHIC_DATA], [GEOGRAPHIC_DATA] - [STREET_ADDRESS]"
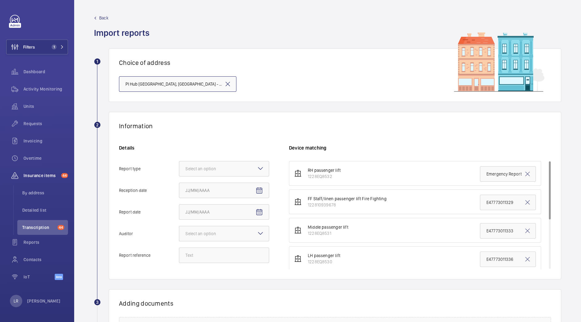
scroll to position [0, 73]
click at [216, 171] on div "Select an option" at bounding box center [209, 169] width 46 height 6
click at [179, 171] on input "Report type Select an option" at bounding box center [179, 168] width 0 height 15
click at [236, 192] on div "Insurance company" at bounding box center [224, 187] width 90 height 15
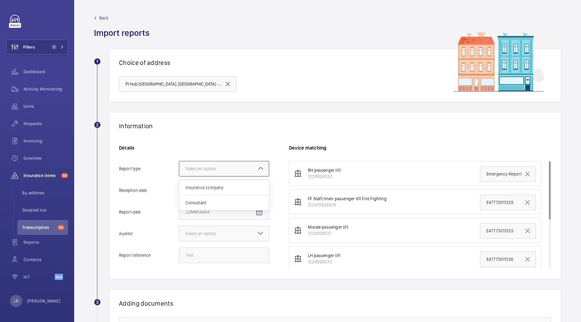
click at [179, 176] on input "Report type Select an option Insurance company Consultant" at bounding box center [179, 168] width 0 height 15
click at [254, 193] on span "Open calendar" at bounding box center [259, 190] width 15 height 15
click at [214, 251] on span "7" at bounding box center [212, 252] width 11 height 11
type input "[DATE]"
click at [257, 214] on mat-icon "Open calendar" at bounding box center [259, 212] width 7 height 7
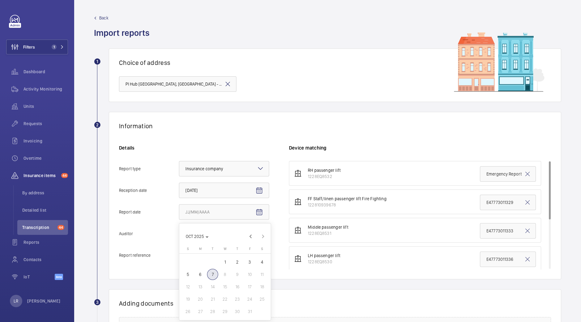
click at [181, 273] on div "[DATE] S [DATE] M [DATE] T [DATE] W [DATE] T [DATE] F [DATE] S [DATE] 2 3 4 5 6…" at bounding box center [225, 283] width 92 height 73
click at [185, 276] on span "5" at bounding box center [187, 274] width 11 height 11
type input "[DATE]"
click at [209, 237] on div at bounding box center [224, 233] width 90 height 15
click at [179, 237] on input "Auditor Select an option" at bounding box center [179, 233] width 0 height 15
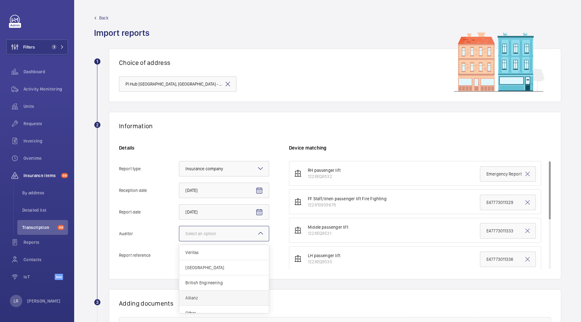
click at [196, 297] on span "Allianz" at bounding box center [224, 298] width 77 height 6
click at [179, 241] on input "Auditor Select an option Veritas Zurich British Engineering Allianz Other" at bounding box center [179, 233] width 0 height 15
click at [197, 262] on input "Report reference" at bounding box center [224, 255] width 90 height 15
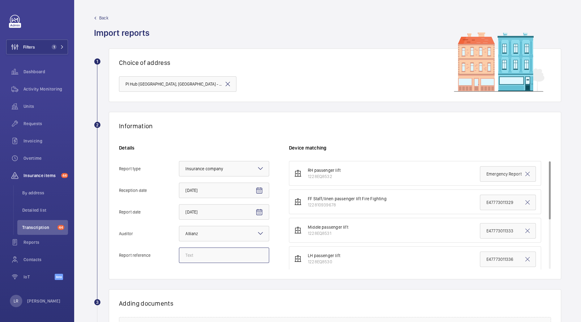
paste input "E52829002350"
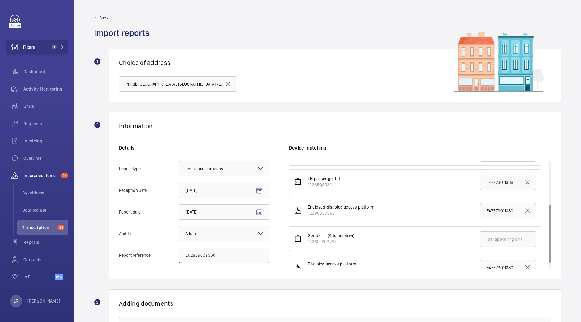
scroll to position [90, 0]
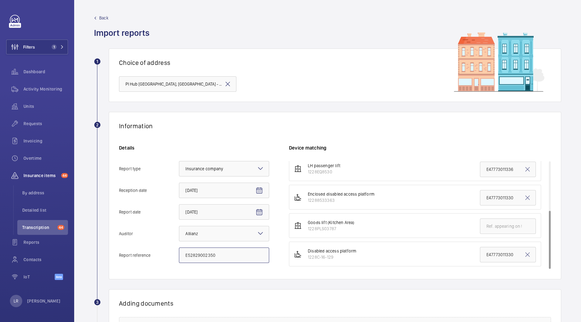
type input "E52829002350"
click at [45, 222] on li "Transcription 44" at bounding box center [42, 227] width 51 height 15
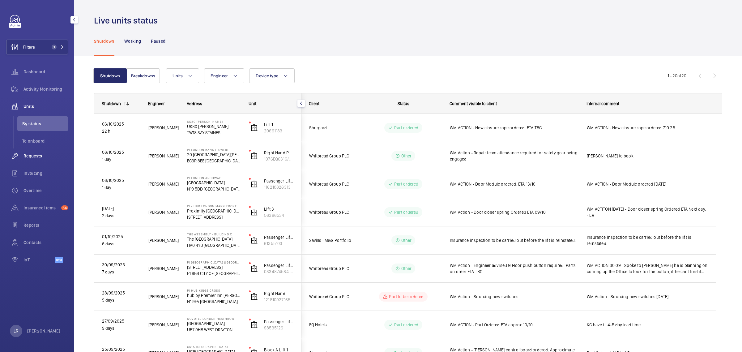
click at [33, 162] on div "Requests" at bounding box center [37, 155] width 62 height 15
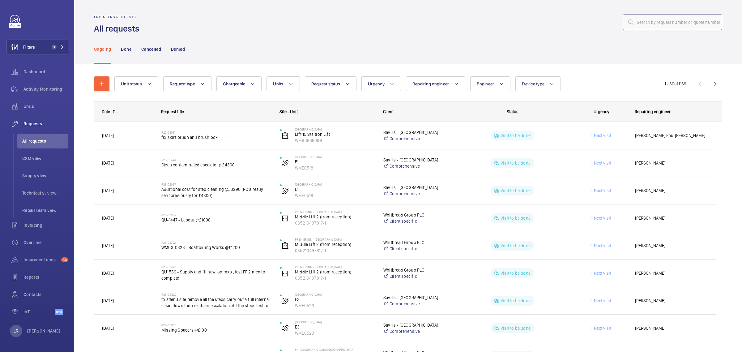
click at [638, 22] on input "text" at bounding box center [673, 22] width 100 height 15
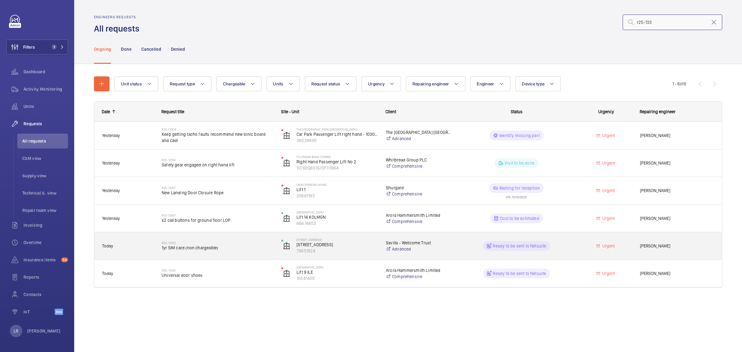
type input "r25-133"
click at [250, 246] on span "1yr SIM card (non chargeable)" at bounding box center [218, 248] width 112 height 6
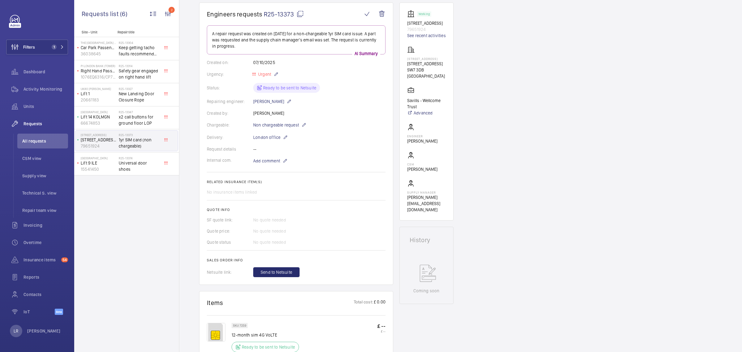
scroll to position [77, 0]
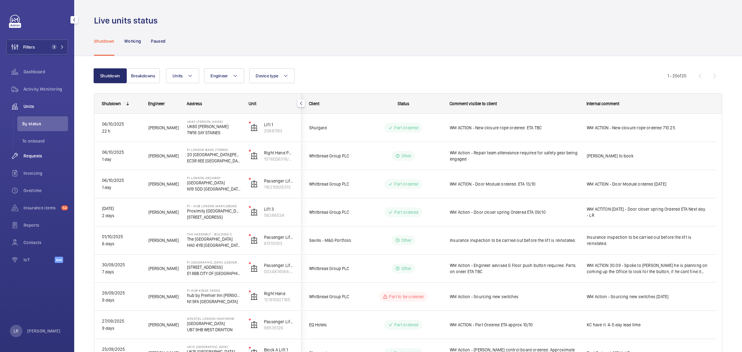
click at [33, 150] on div "Requests" at bounding box center [37, 155] width 62 height 15
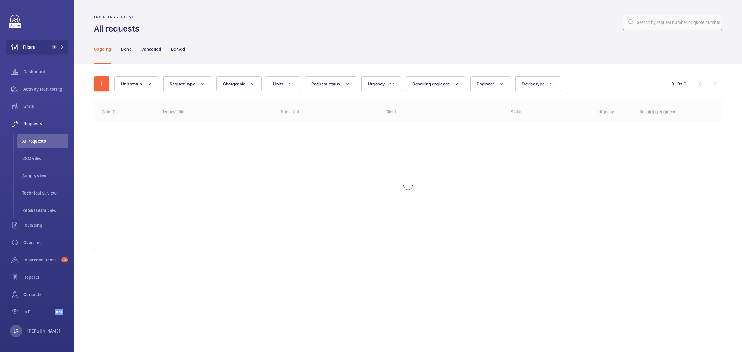
click at [668, 24] on input "text" at bounding box center [673, 22] width 100 height 15
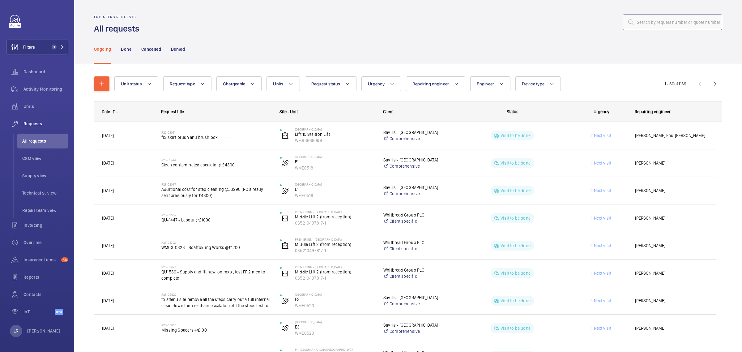
paste input "R25-13304"
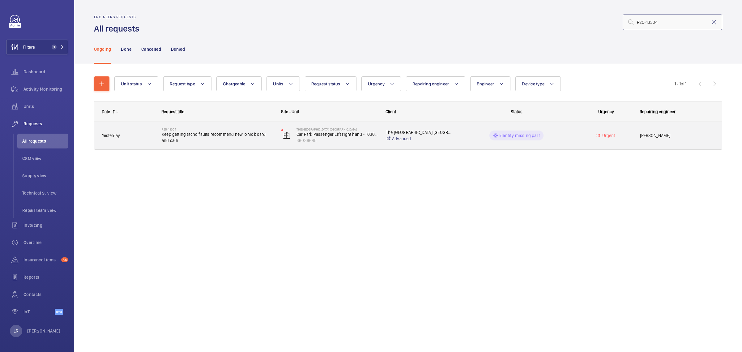
type input "R25-13304"
click at [215, 135] on span "Keep getting tacho faults recommend new lonic board and cadi" at bounding box center [218, 137] width 112 height 12
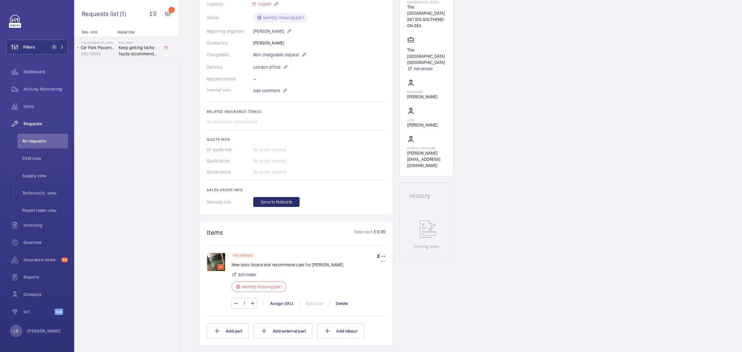
scroll to position [155, 0]
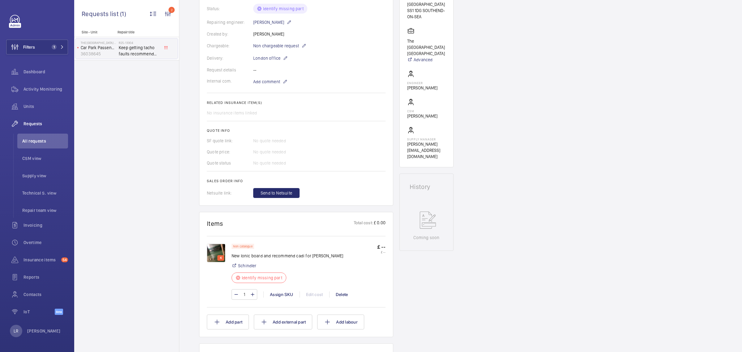
click at [215, 253] on img at bounding box center [216, 253] width 19 height 19
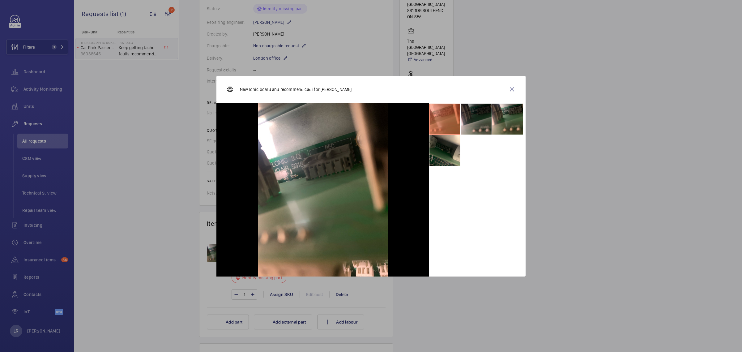
click at [469, 117] on li at bounding box center [476, 119] width 31 height 31
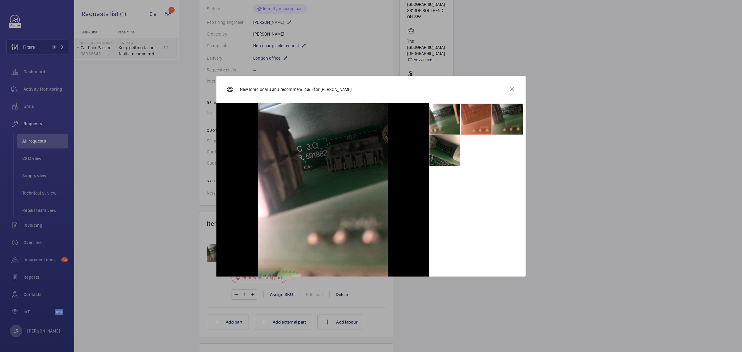
click at [504, 119] on li at bounding box center [507, 119] width 31 height 31
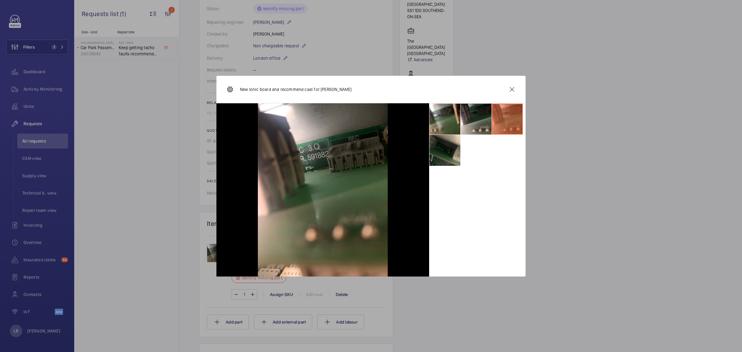
click at [451, 161] on li at bounding box center [445, 150] width 31 height 31
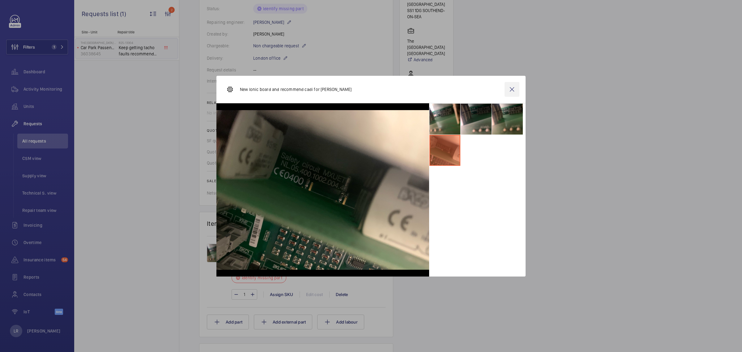
click at [510, 85] on wm-front-icon-button at bounding box center [512, 89] width 15 height 15
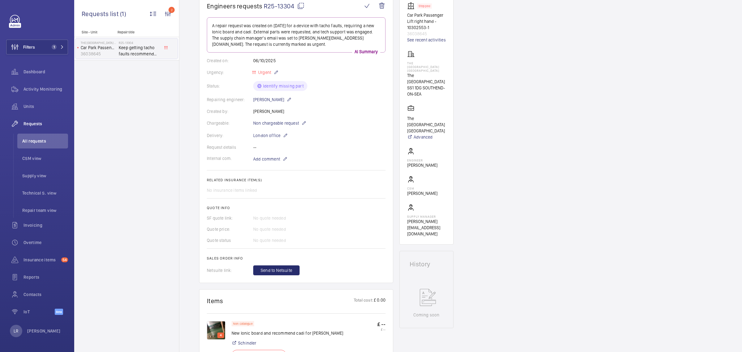
scroll to position [116, 0]
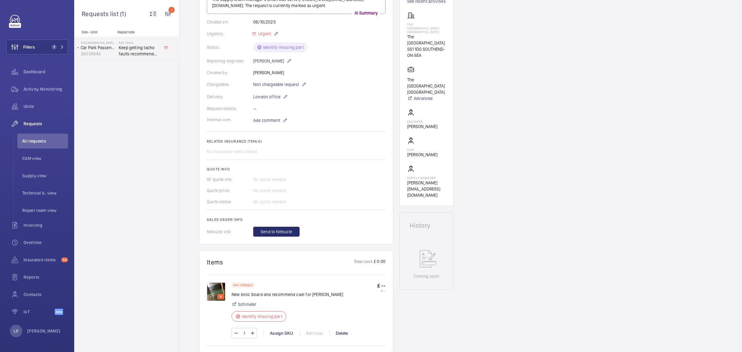
click at [212, 292] on img at bounding box center [216, 291] width 19 height 19
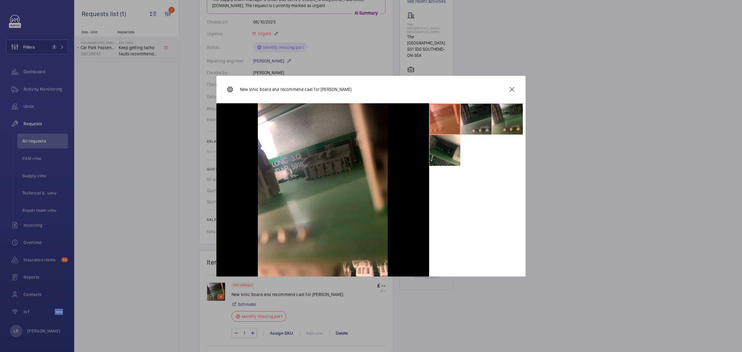
click at [473, 122] on li at bounding box center [476, 119] width 31 height 31
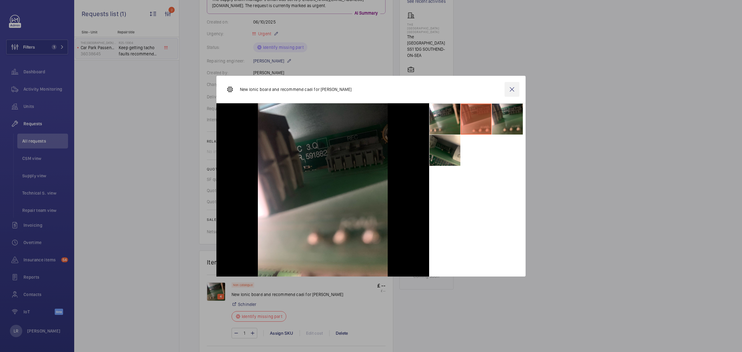
click at [512, 88] on wm-front-icon-button at bounding box center [512, 89] width 15 height 15
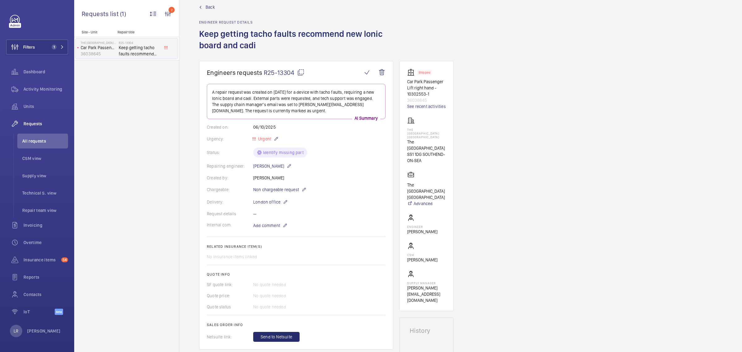
scroll to position [0, 0]
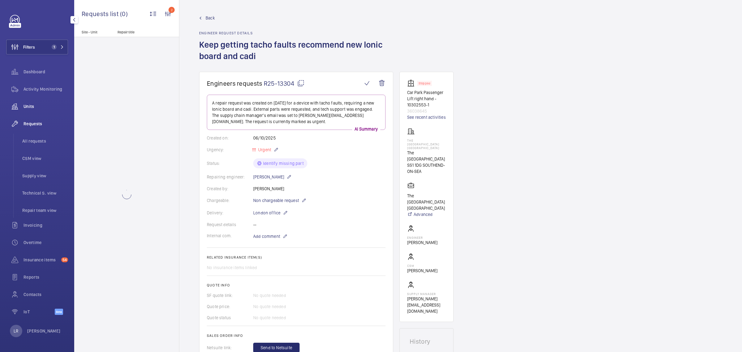
click at [45, 110] on div "Units" at bounding box center [37, 106] width 62 height 15
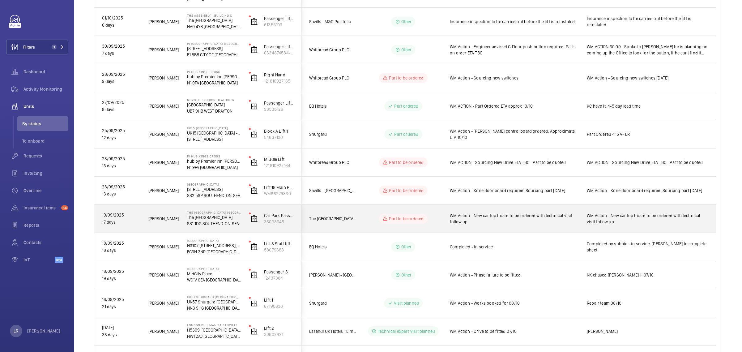
scroll to position [232, 0]
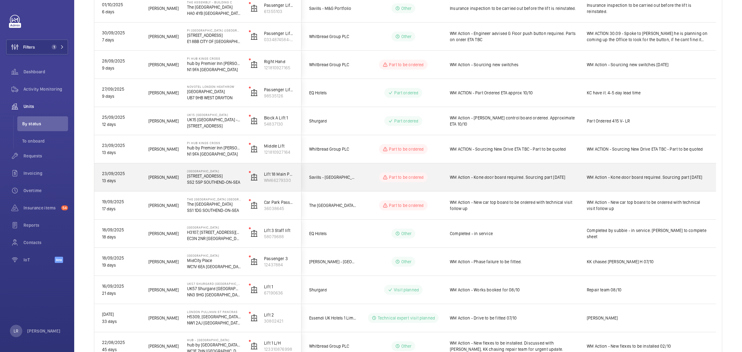
click at [351, 173] on div "Savills - [GEOGRAPHIC_DATA]" at bounding box center [329, 177] width 55 height 19
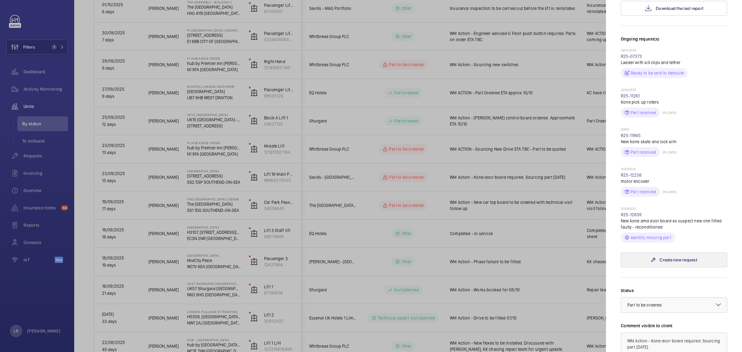
scroll to position [155, 0]
click at [554, 224] on div at bounding box center [371, 176] width 742 height 352
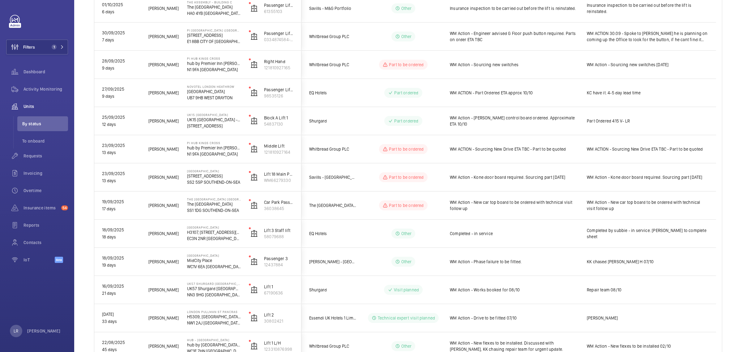
scroll to position [0, 0]
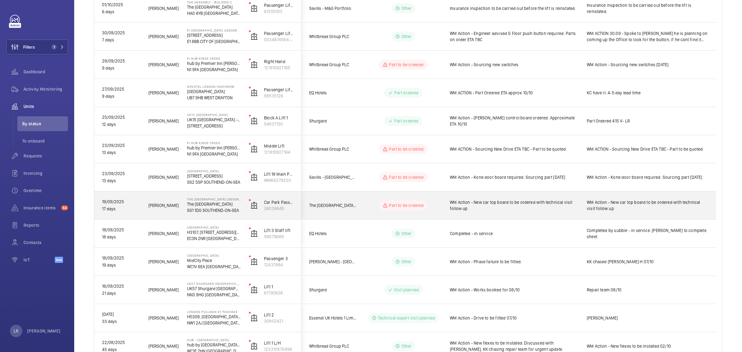
click at [480, 207] on span "WM Action - New car top board to be ordered with technical visit follow up" at bounding box center [514, 205] width 129 height 12
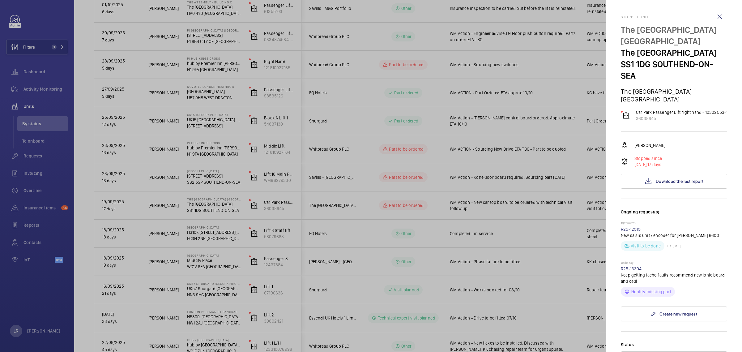
scroll to position [77, 0]
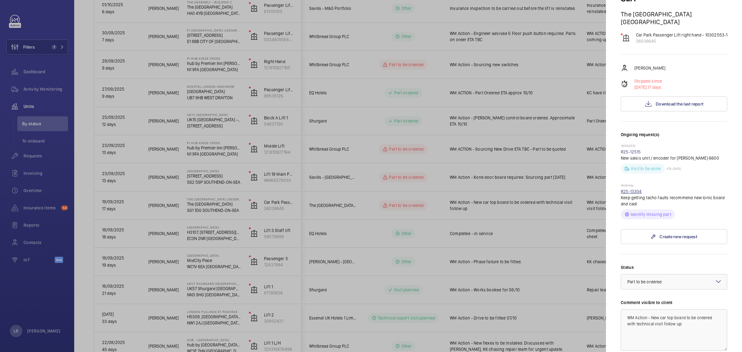
click at [634, 194] on link "R25-13304" at bounding box center [631, 191] width 21 height 5
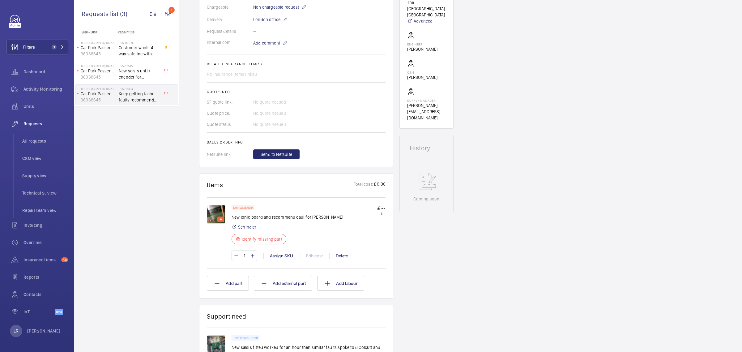
scroll to position [232, 0]
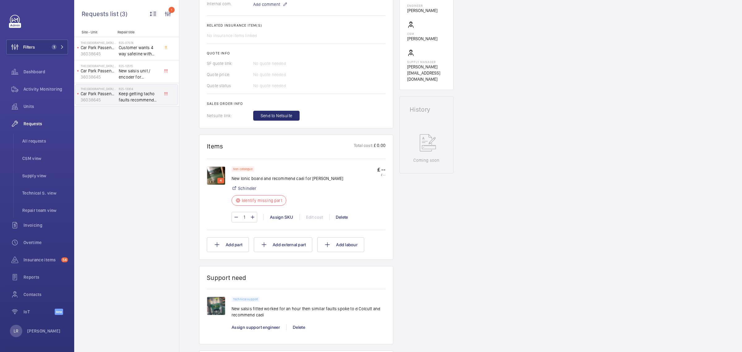
click at [210, 174] on img at bounding box center [216, 175] width 19 height 19
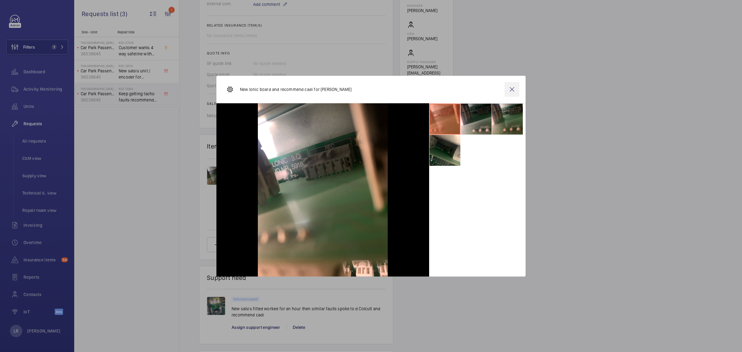
click at [507, 89] on wm-front-icon-button at bounding box center [512, 89] width 15 height 15
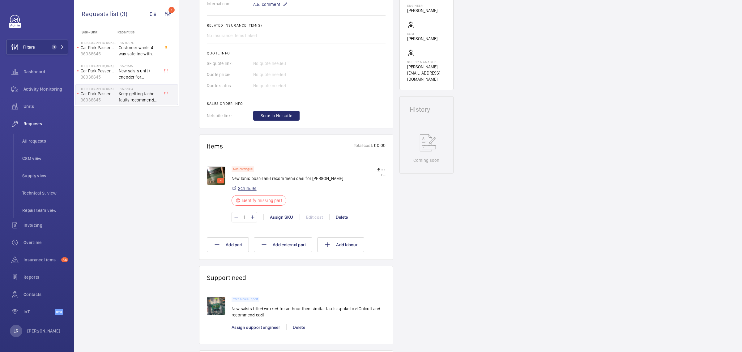
click at [246, 186] on link "Schindler" at bounding box center [247, 188] width 19 height 6
click at [217, 177] on img at bounding box center [216, 175] width 19 height 19
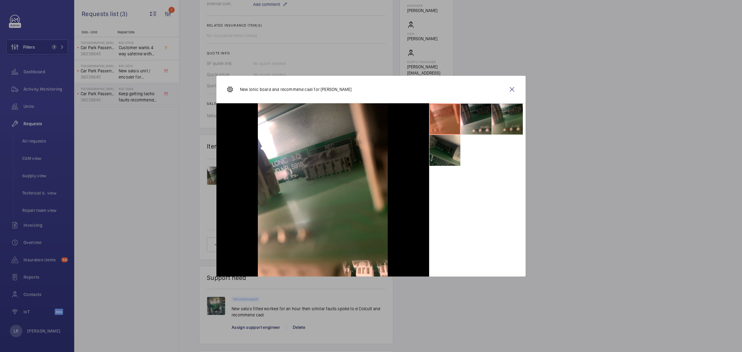
click at [449, 149] on li at bounding box center [445, 150] width 31 height 31
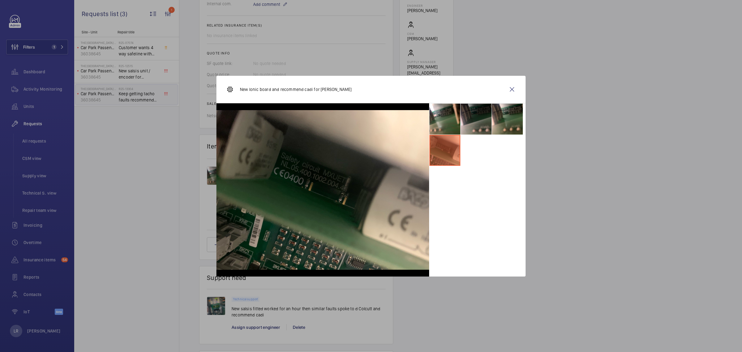
click at [487, 118] on li at bounding box center [476, 119] width 31 height 31
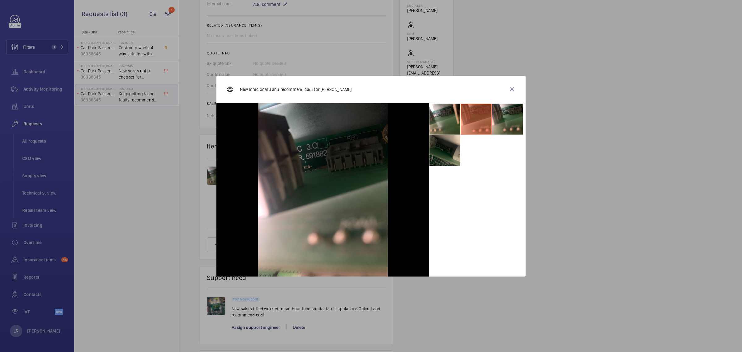
click at [454, 149] on li at bounding box center [445, 150] width 31 height 31
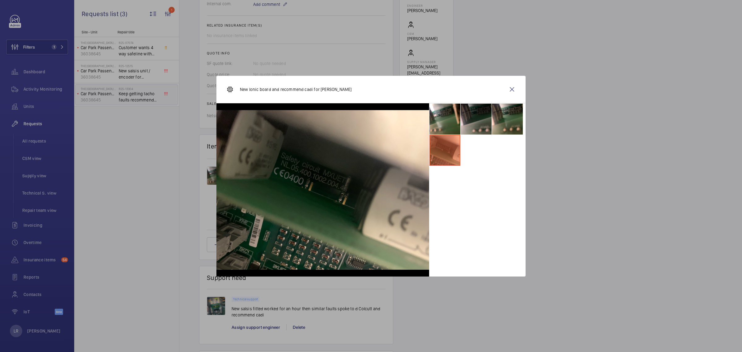
click at [474, 129] on li at bounding box center [476, 119] width 31 height 31
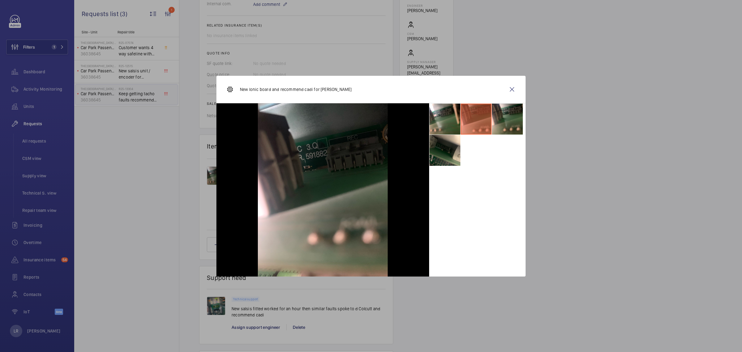
click at [490, 122] on li at bounding box center [476, 119] width 31 height 31
click at [512, 95] on wm-front-icon-button at bounding box center [512, 89] width 15 height 15
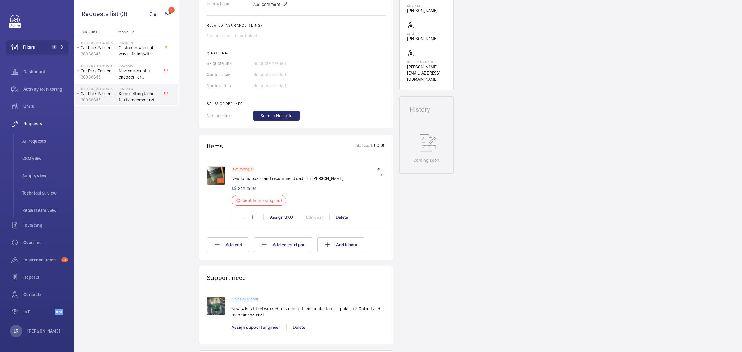
click at [214, 177] on img at bounding box center [216, 175] width 19 height 19
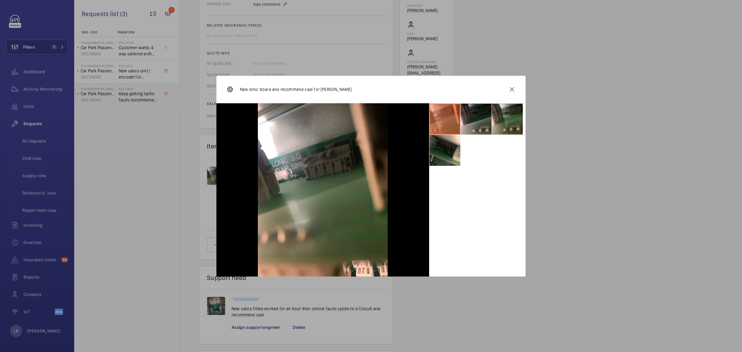
click at [488, 120] on li at bounding box center [476, 119] width 31 height 31
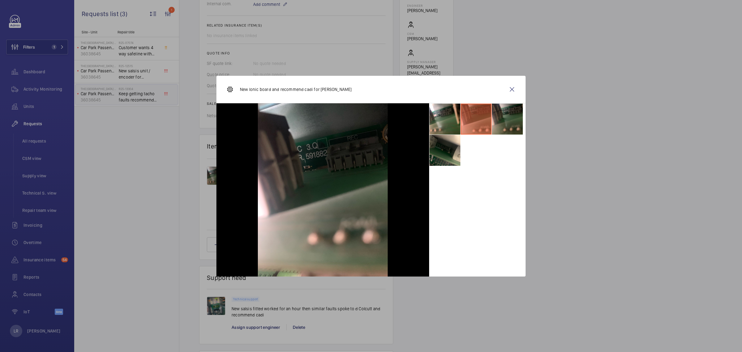
click at [502, 124] on li at bounding box center [507, 119] width 31 height 31
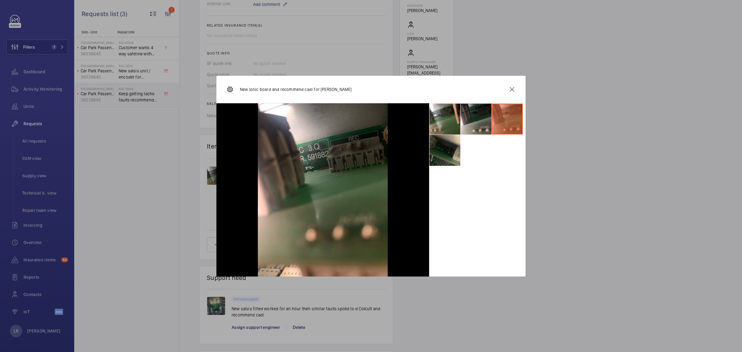
click at [450, 152] on li at bounding box center [445, 150] width 31 height 31
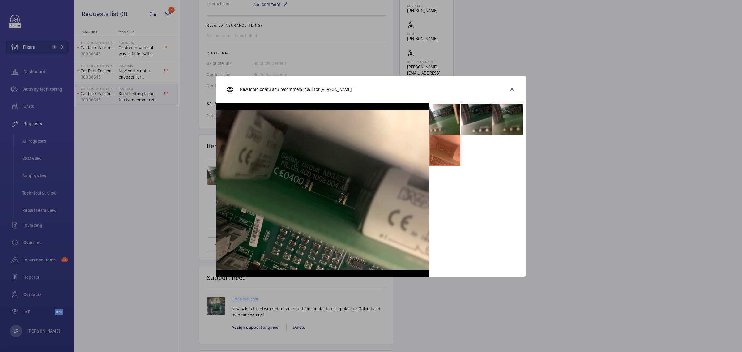
click at [499, 124] on li at bounding box center [507, 119] width 31 height 31
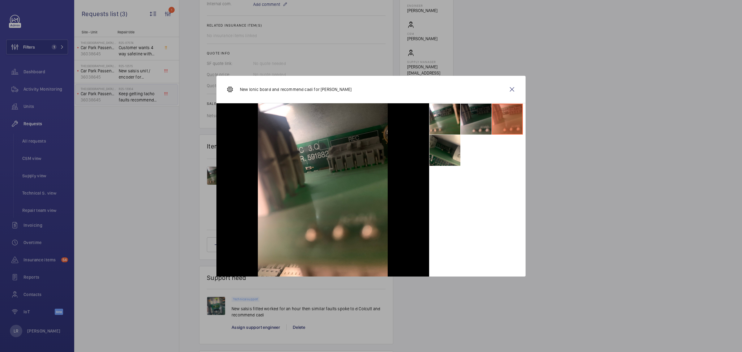
click at [470, 119] on li at bounding box center [476, 119] width 31 height 31
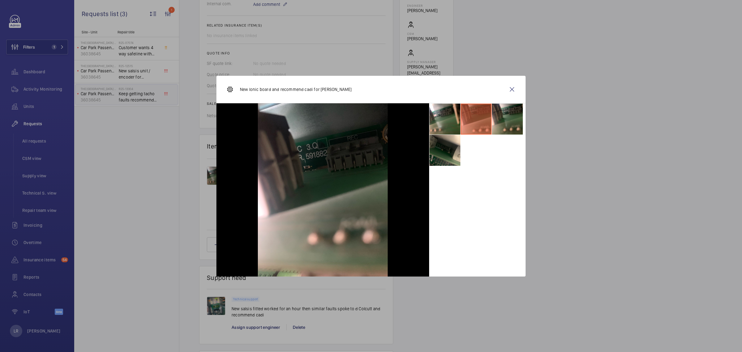
click at [463, 118] on li at bounding box center [476, 119] width 31 height 31
click at [459, 122] on li at bounding box center [445, 119] width 31 height 31
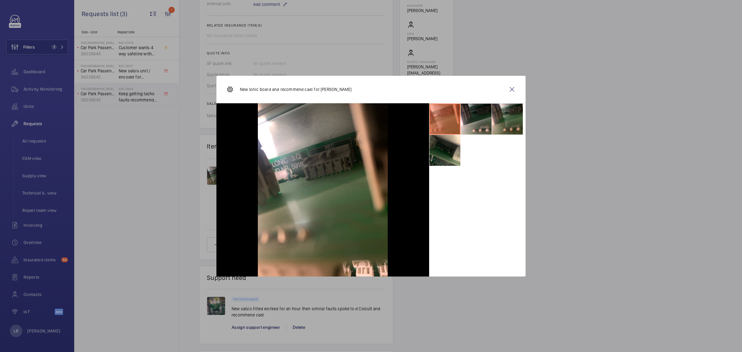
click at [451, 122] on li at bounding box center [445, 119] width 31 height 31
click at [443, 156] on li at bounding box center [445, 150] width 31 height 31
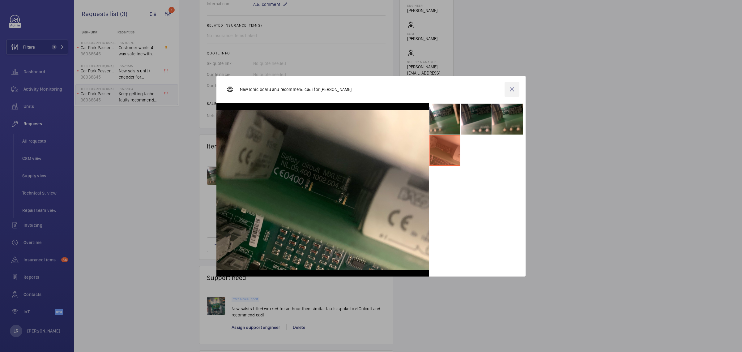
click at [516, 88] on wm-front-icon-button at bounding box center [512, 89] width 15 height 15
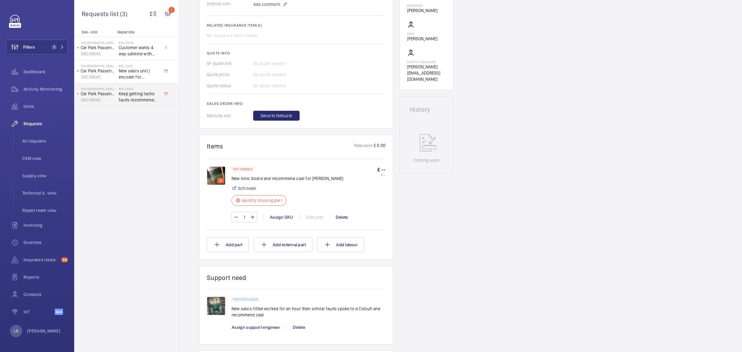
click at [216, 300] on img at bounding box center [216, 306] width 19 height 19
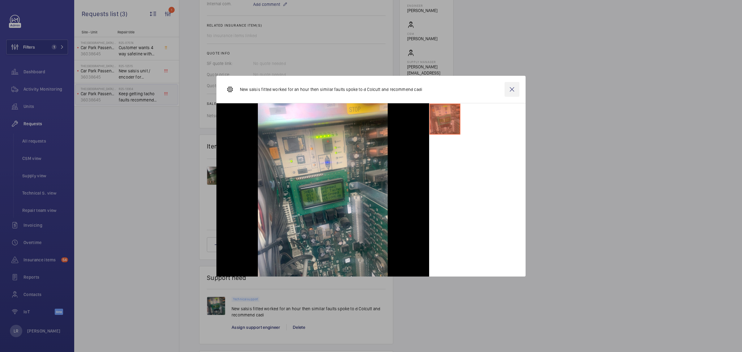
click at [507, 91] on wm-front-icon-button at bounding box center [512, 89] width 15 height 15
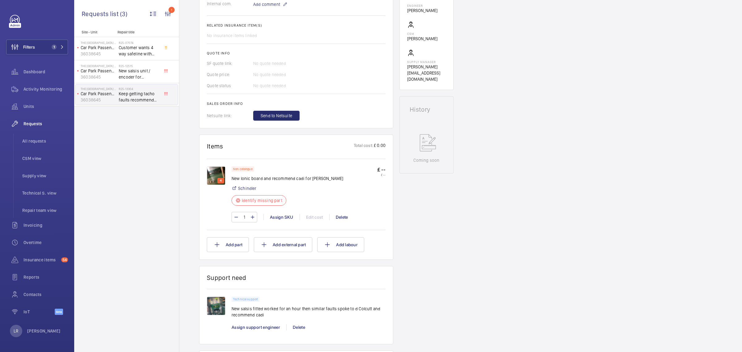
click at [216, 175] on img at bounding box center [216, 175] width 19 height 19
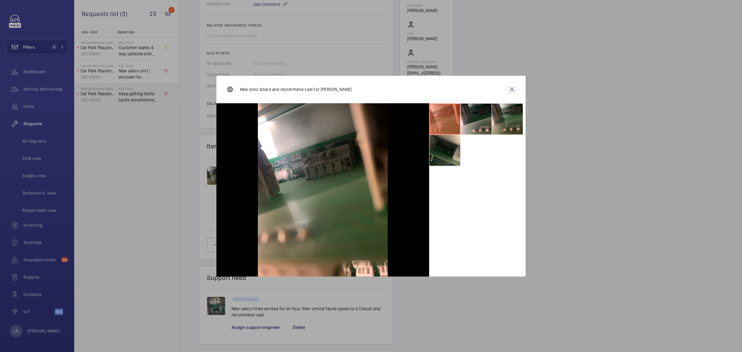
click at [452, 155] on li at bounding box center [445, 150] width 31 height 31
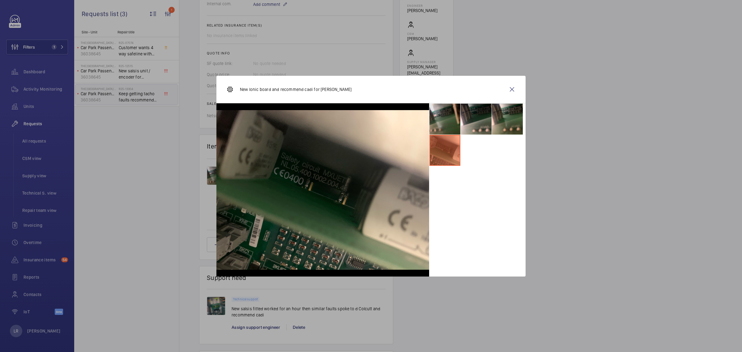
click at [443, 130] on li at bounding box center [445, 119] width 31 height 31
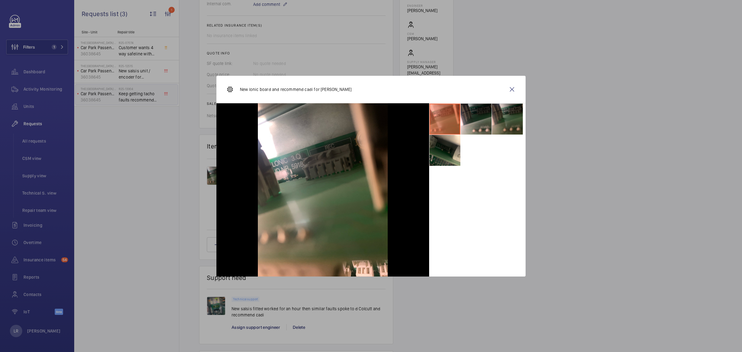
click at [494, 125] on li at bounding box center [507, 119] width 31 height 31
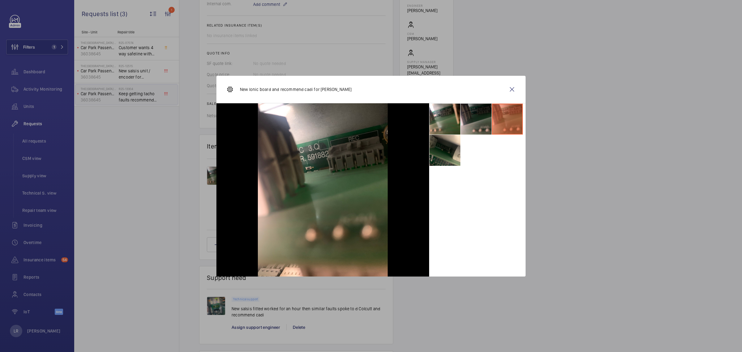
click at [468, 122] on li at bounding box center [476, 119] width 31 height 31
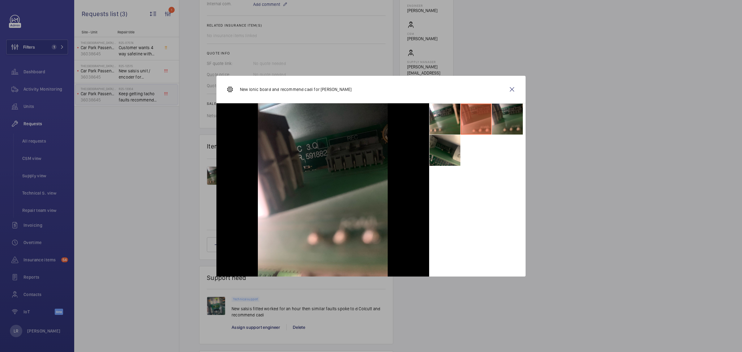
click at [503, 120] on li at bounding box center [507, 119] width 31 height 31
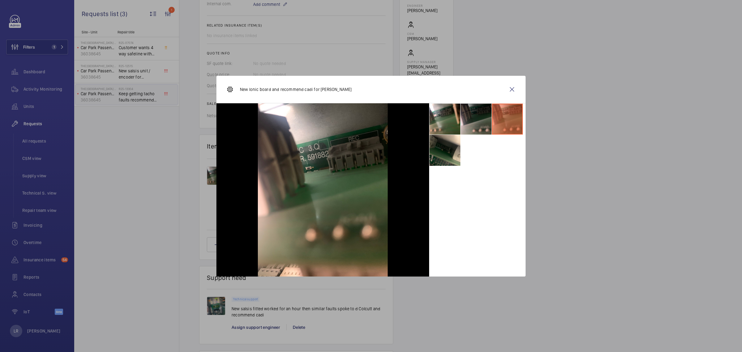
click at [479, 122] on li at bounding box center [476, 119] width 31 height 31
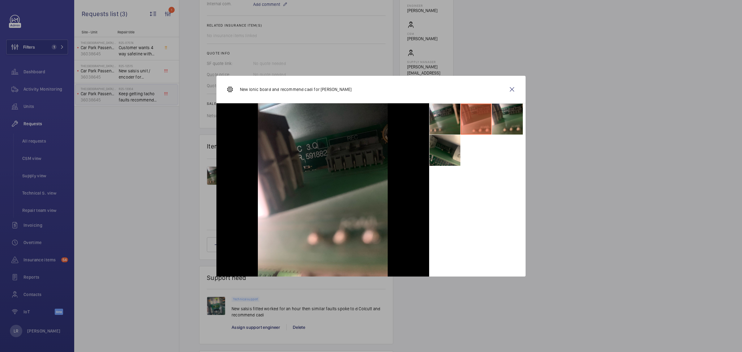
click at [455, 116] on li at bounding box center [445, 119] width 31 height 31
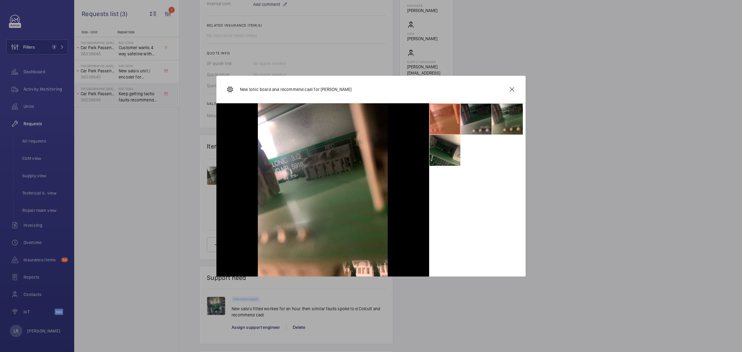
click at [472, 113] on li at bounding box center [476, 119] width 31 height 31
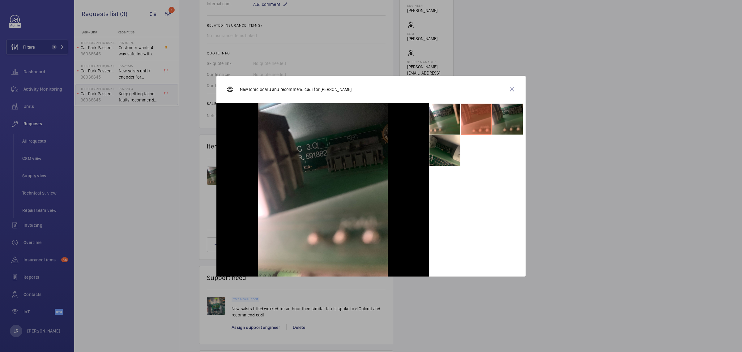
click at [512, 124] on li at bounding box center [507, 119] width 31 height 31
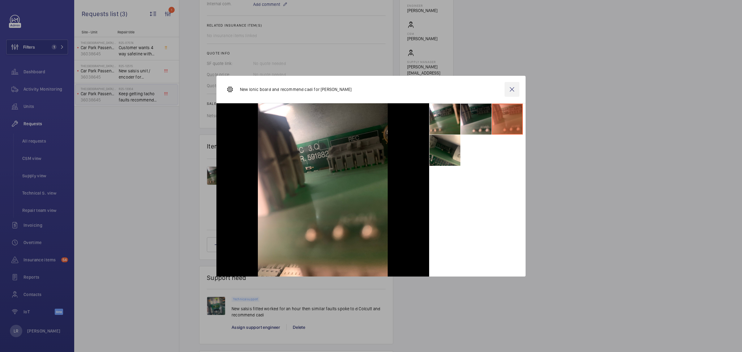
click at [517, 88] on wm-front-icon-button at bounding box center [512, 89] width 15 height 15
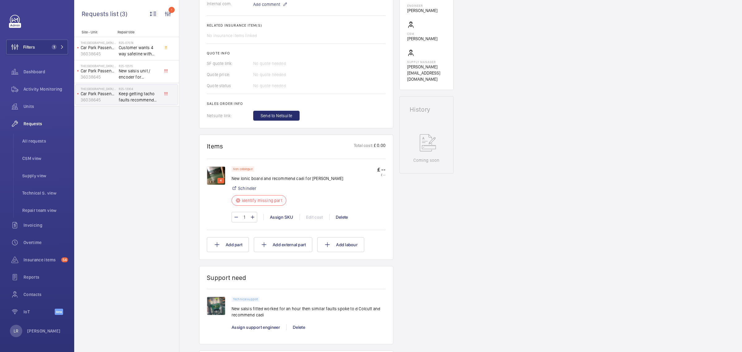
click at [220, 172] on img at bounding box center [216, 175] width 19 height 19
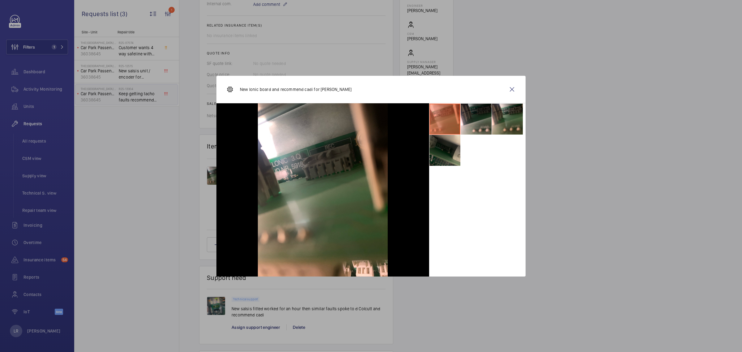
click at [453, 160] on li at bounding box center [445, 150] width 31 height 31
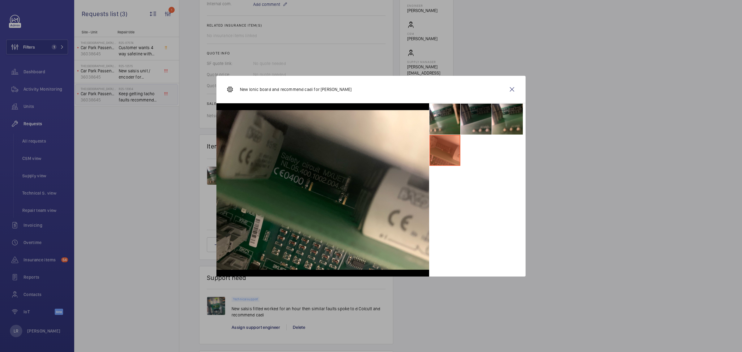
click at [482, 124] on li at bounding box center [476, 119] width 31 height 31
